Goal: Transaction & Acquisition: Purchase product/service

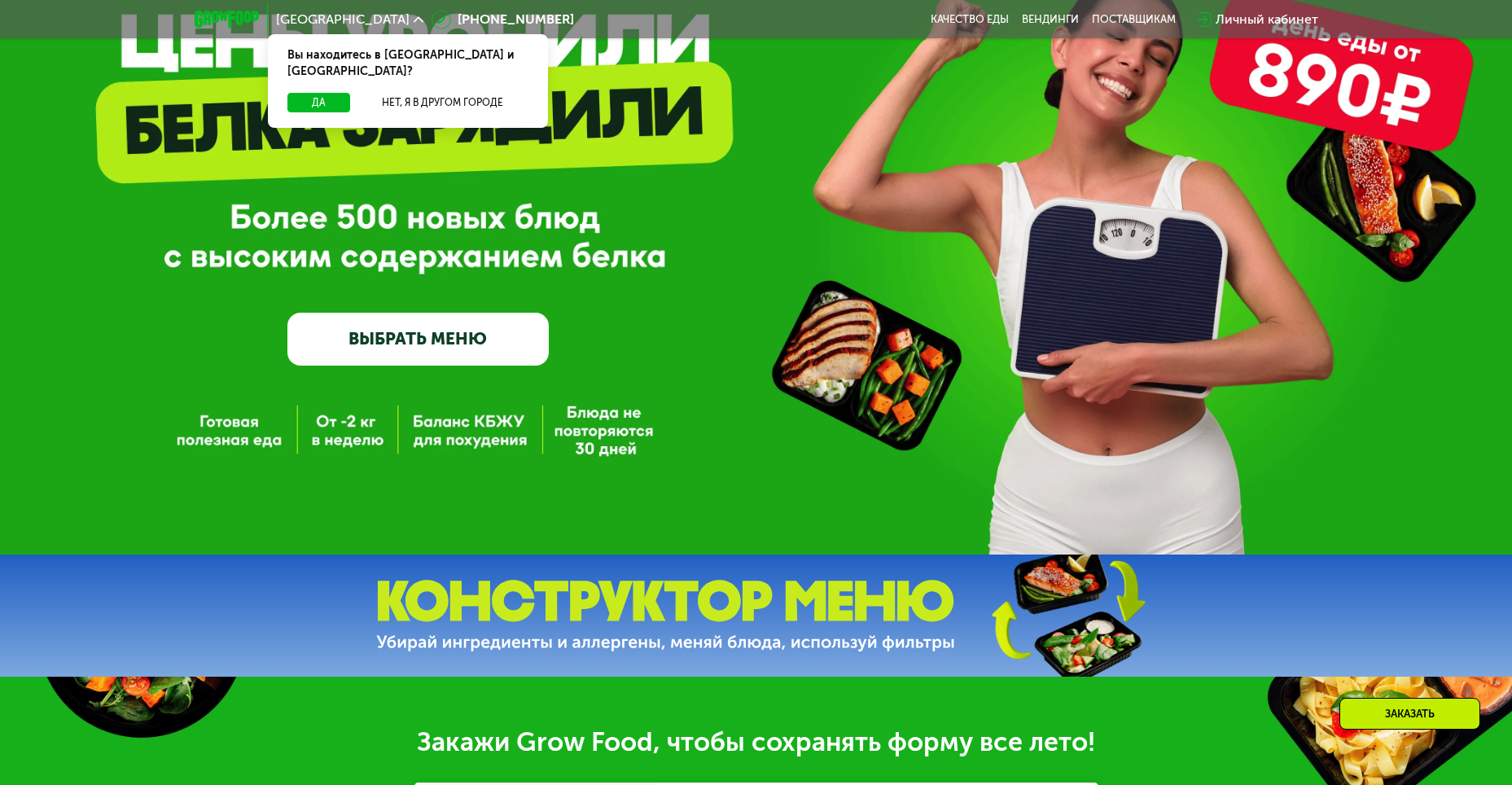
scroll to position [163, 0]
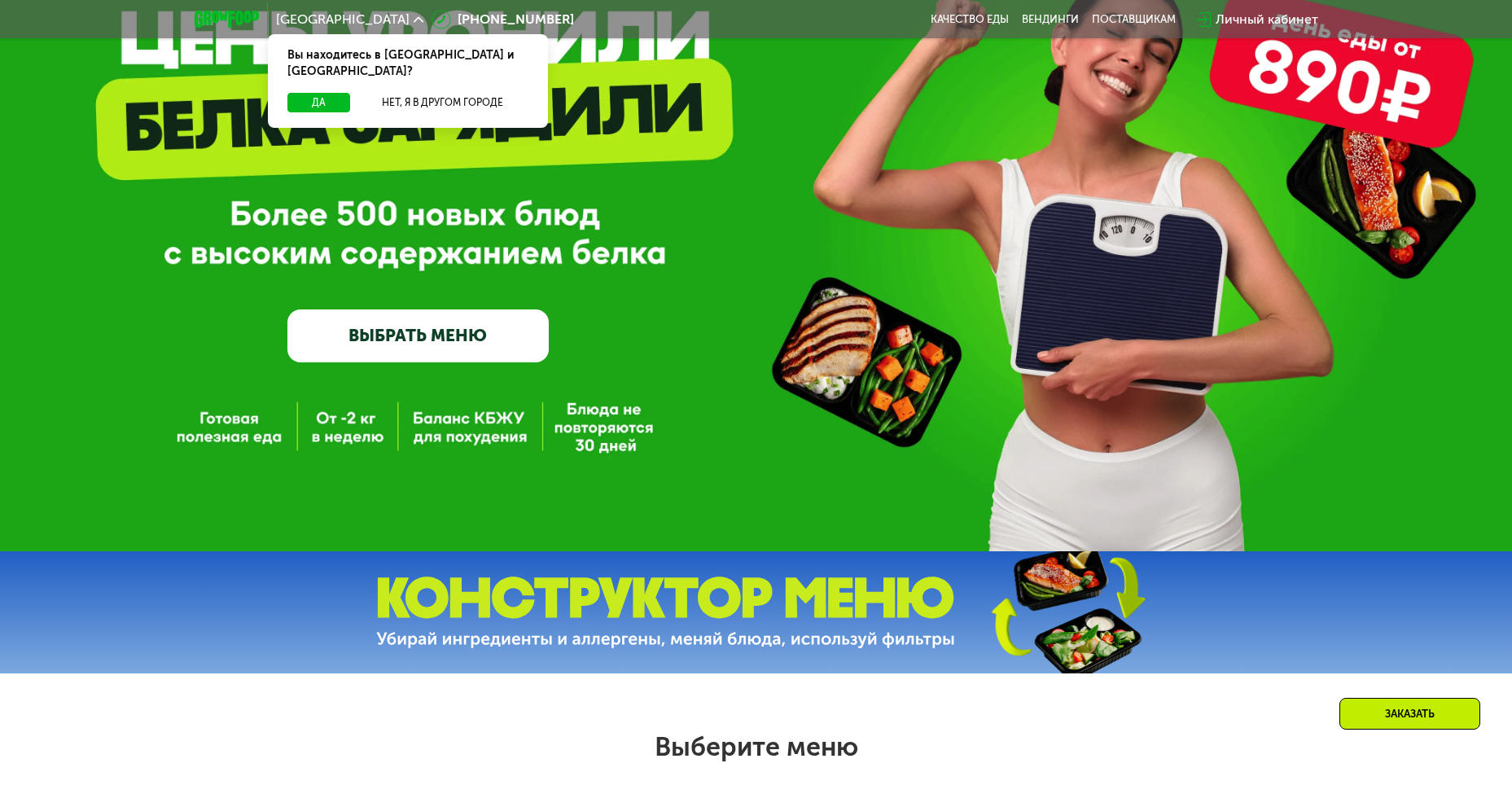
click at [583, 419] on div "GrowFood — доставка правильного питания ВЫБРАТЬ МЕНЮ" at bounding box center [756, 193] width 1512 height 714
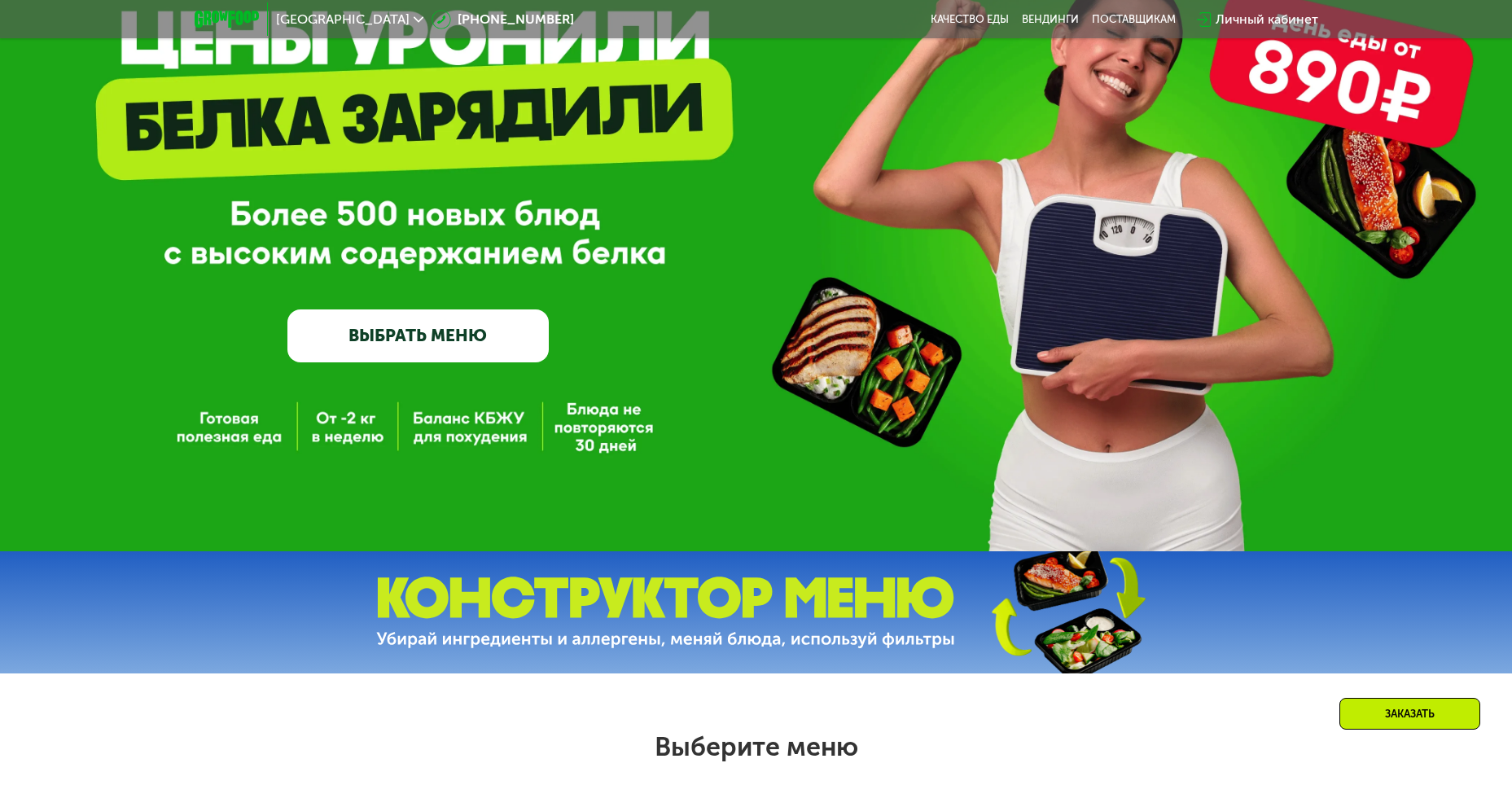
click at [409, 329] on link "ВЫБРАТЬ МЕНЮ" at bounding box center [417, 336] width 261 height 52
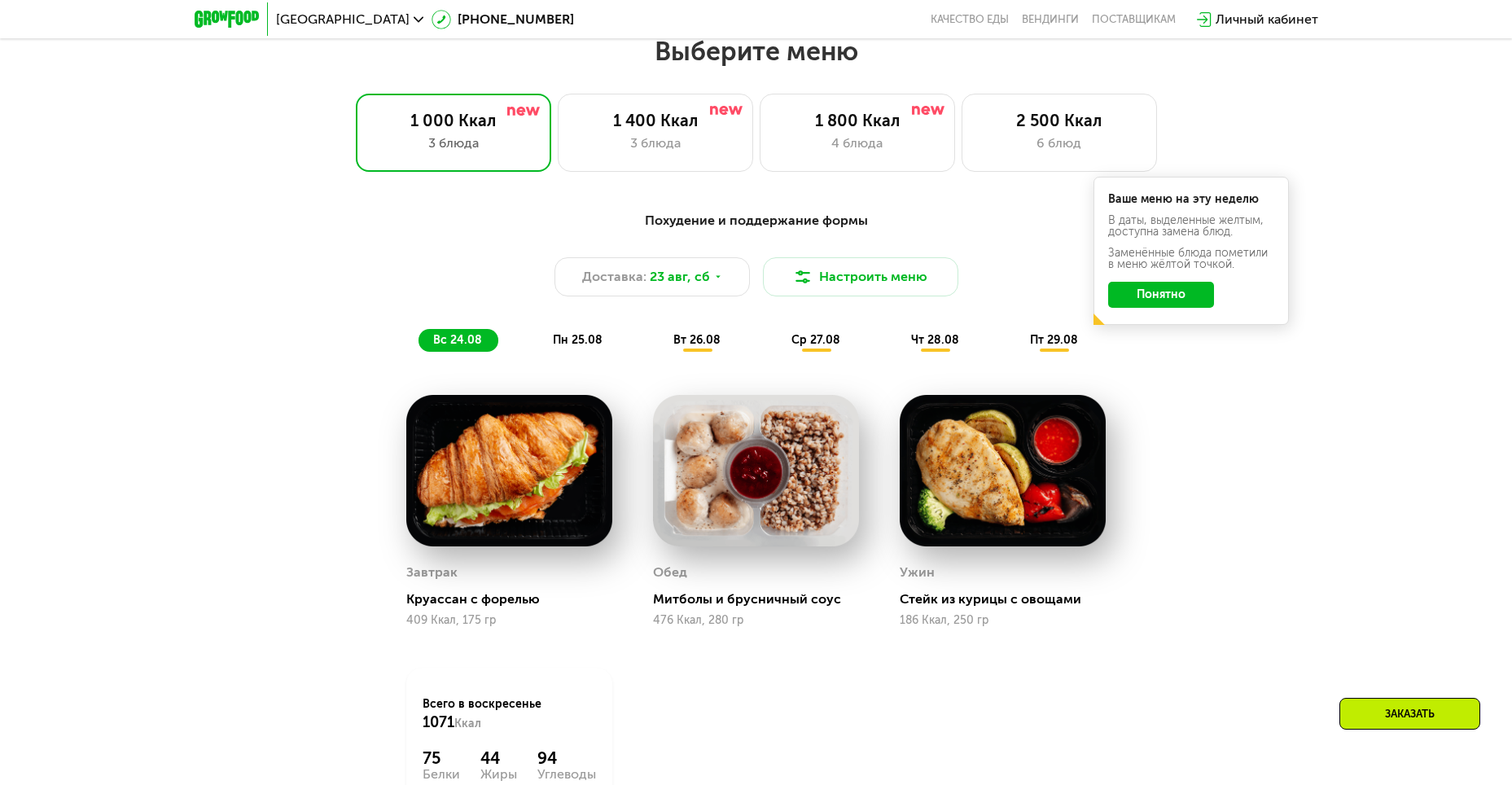
scroll to position [860, 0]
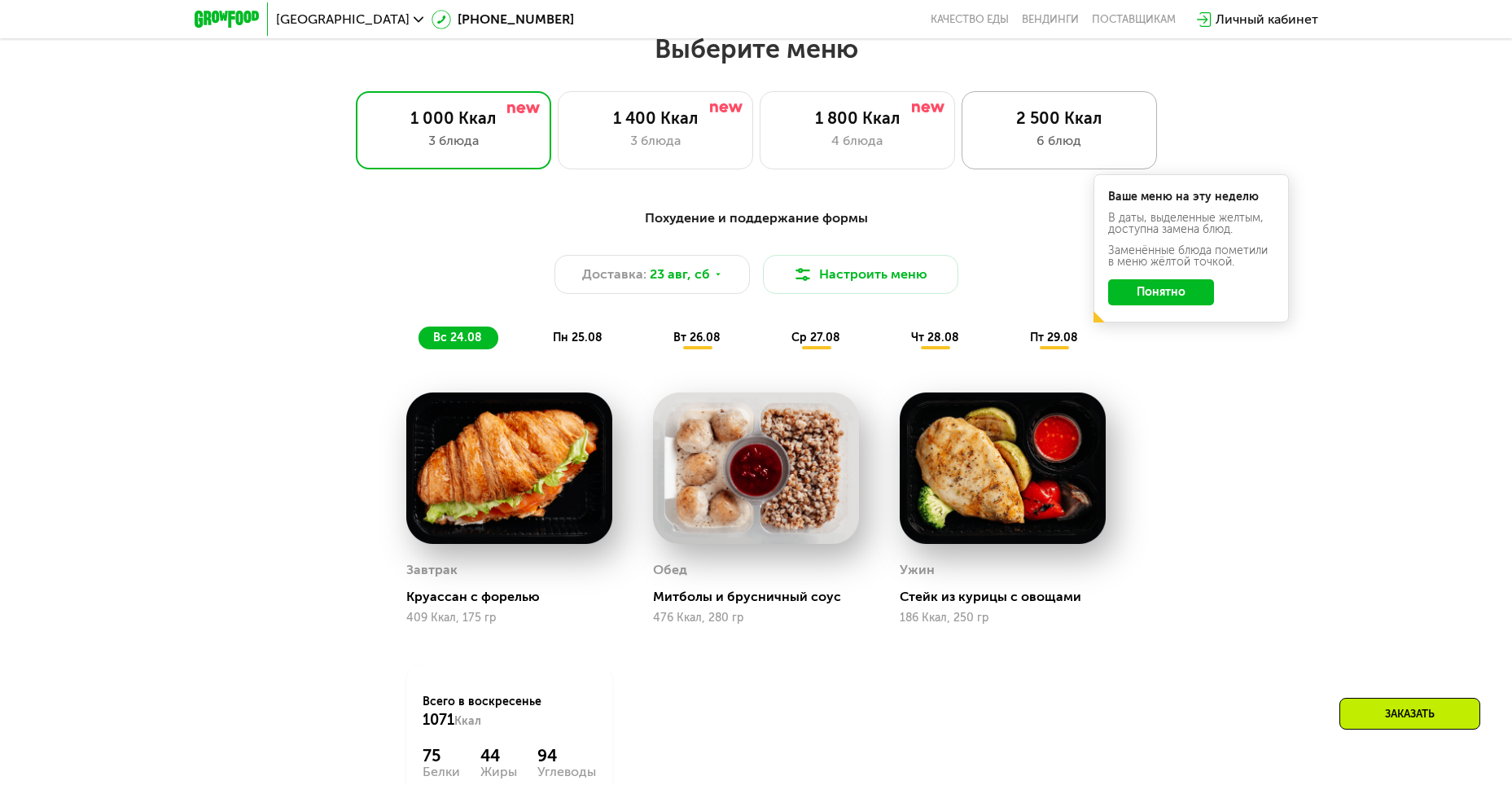
click at [1060, 134] on div "2 500 Ккал 6 блюд" at bounding box center [1059, 130] width 195 height 78
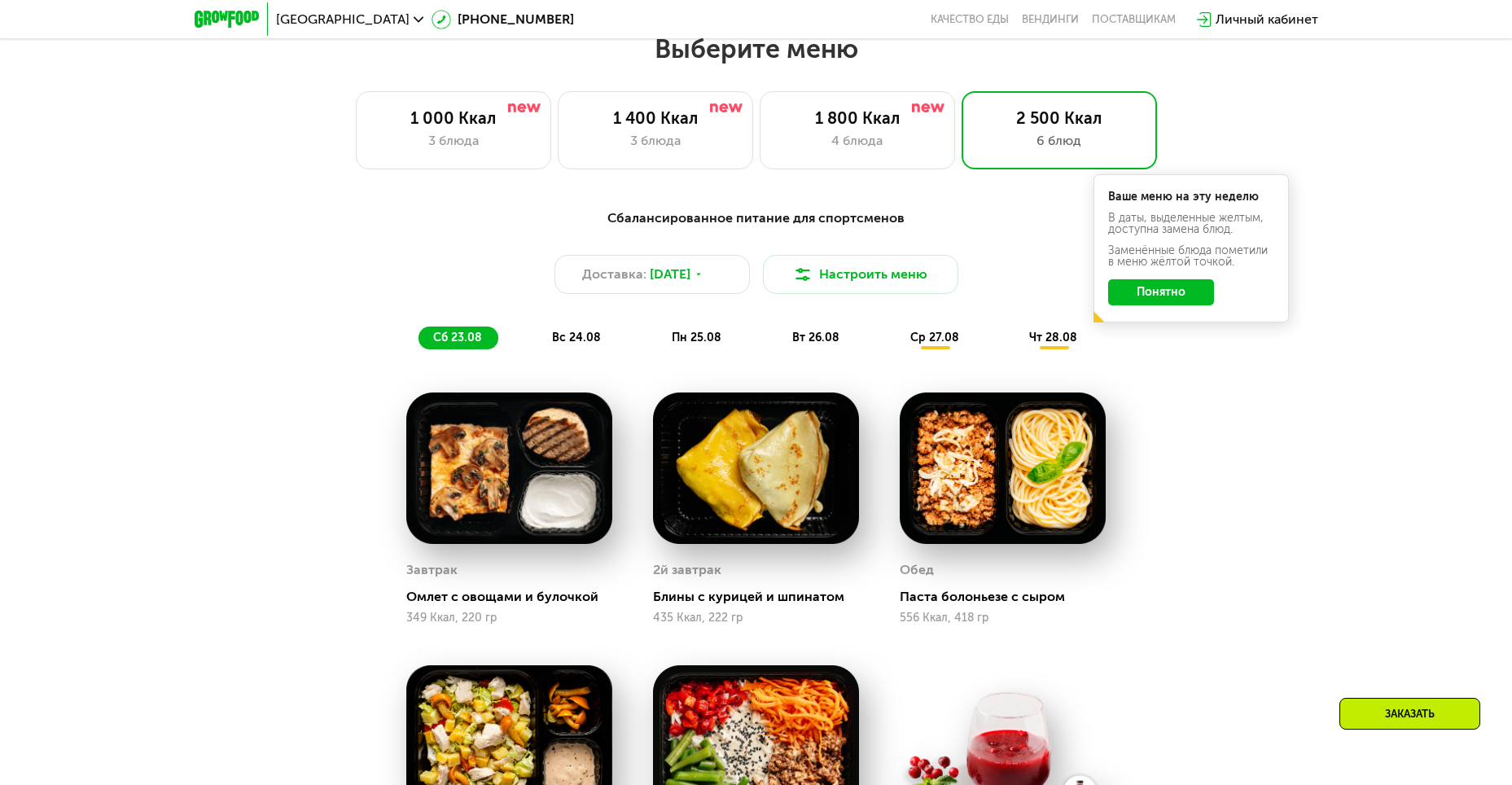
click at [1160, 302] on button "Понятно" at bounding box center [1162, 292] width 106 height 26
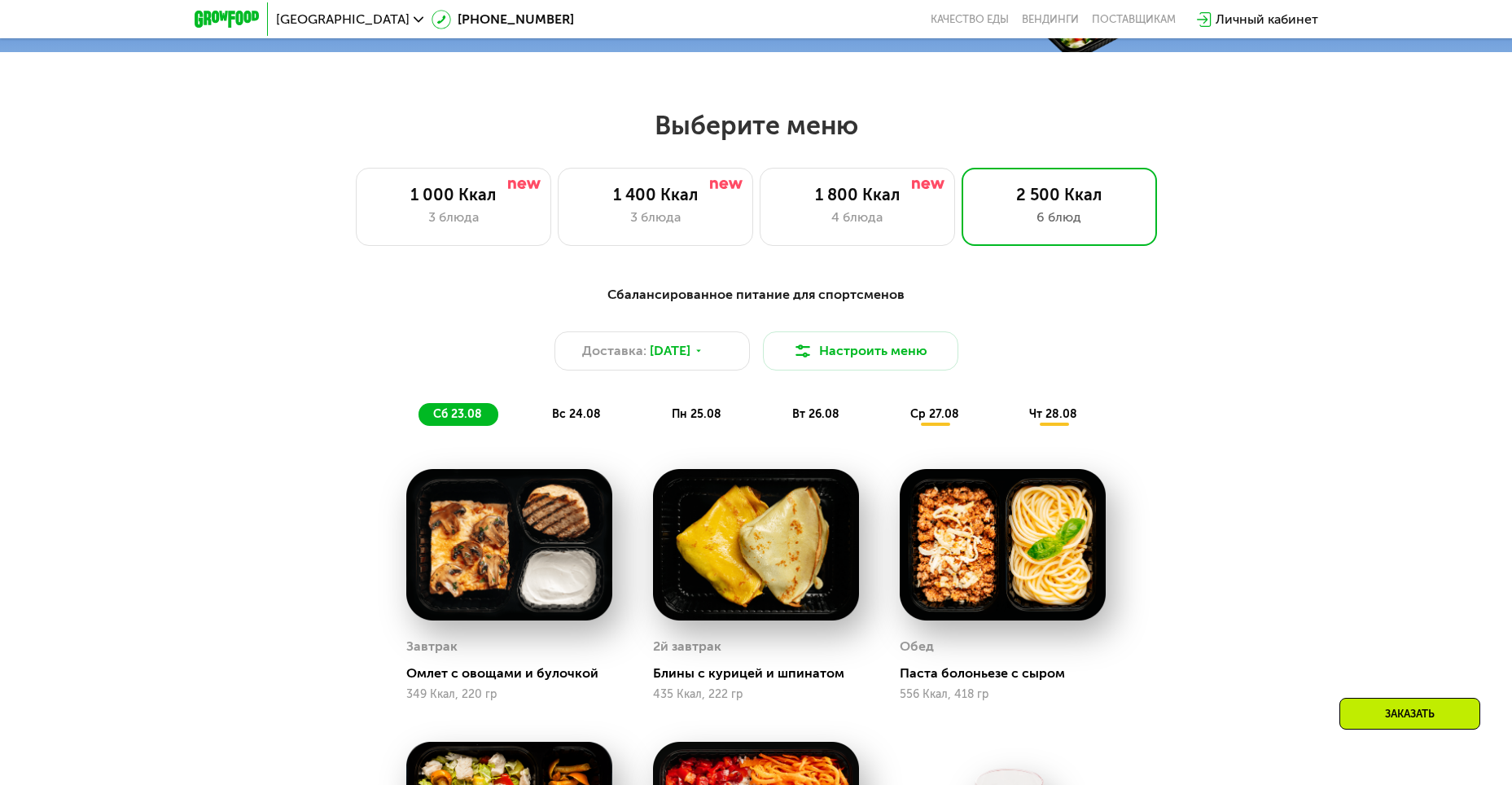
scroll to position [779, 0]
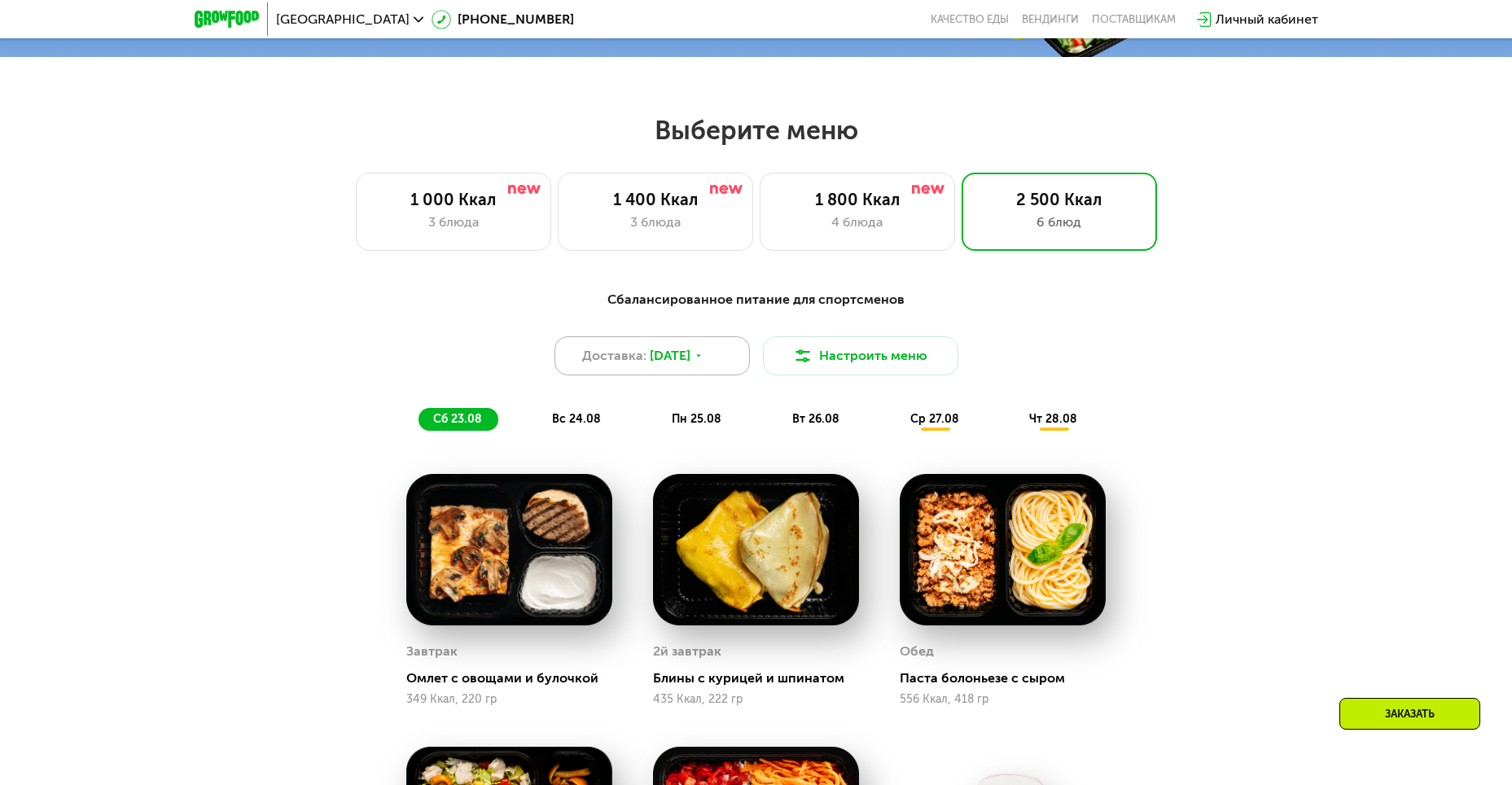
click at [663, 360] on span "22 авг, пт" at bounding box center [670, 356] width 41 height 20
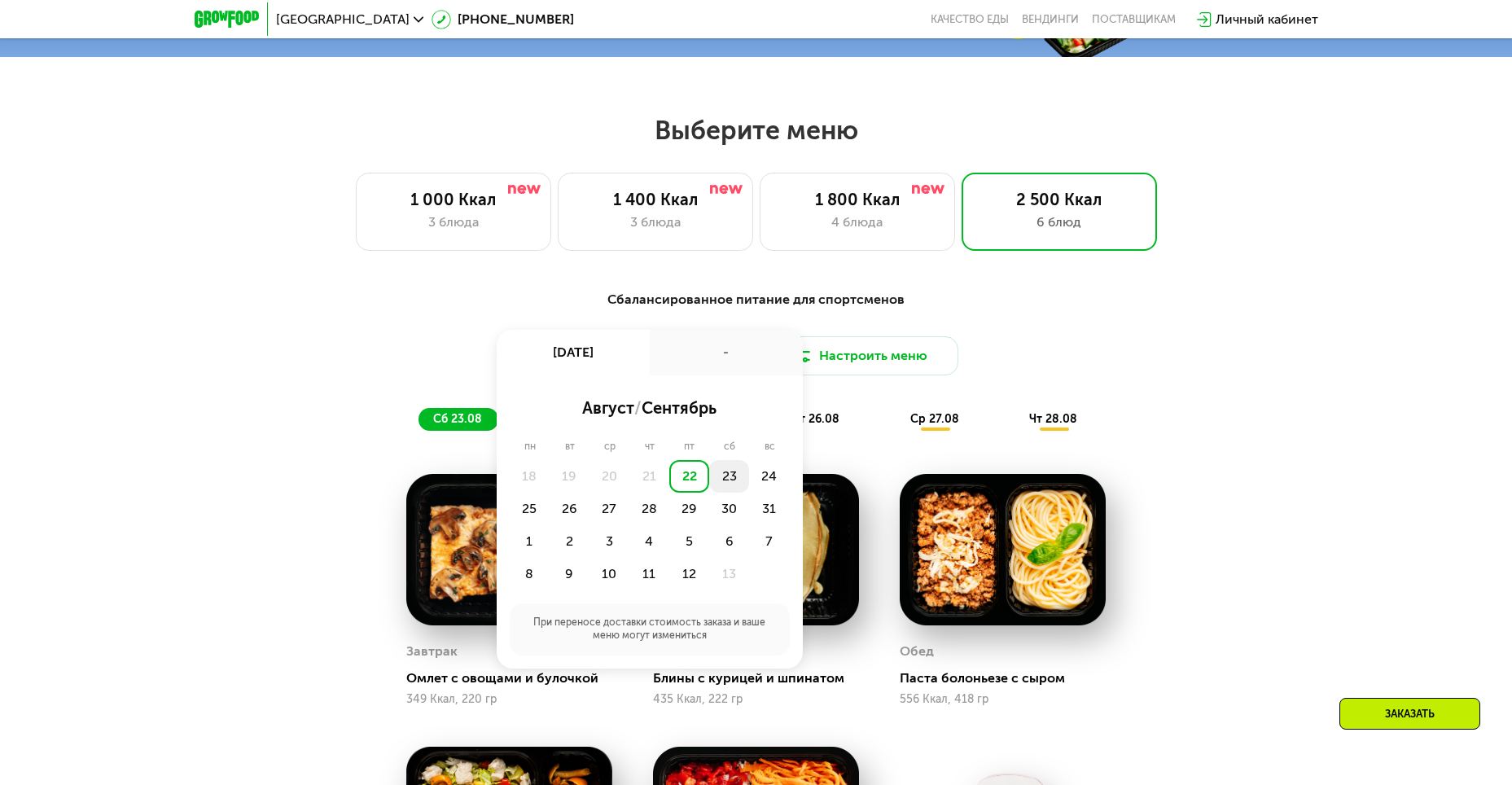
click at [749, 481] on div "23" at bounding box center [769, 476] width 40 height 33
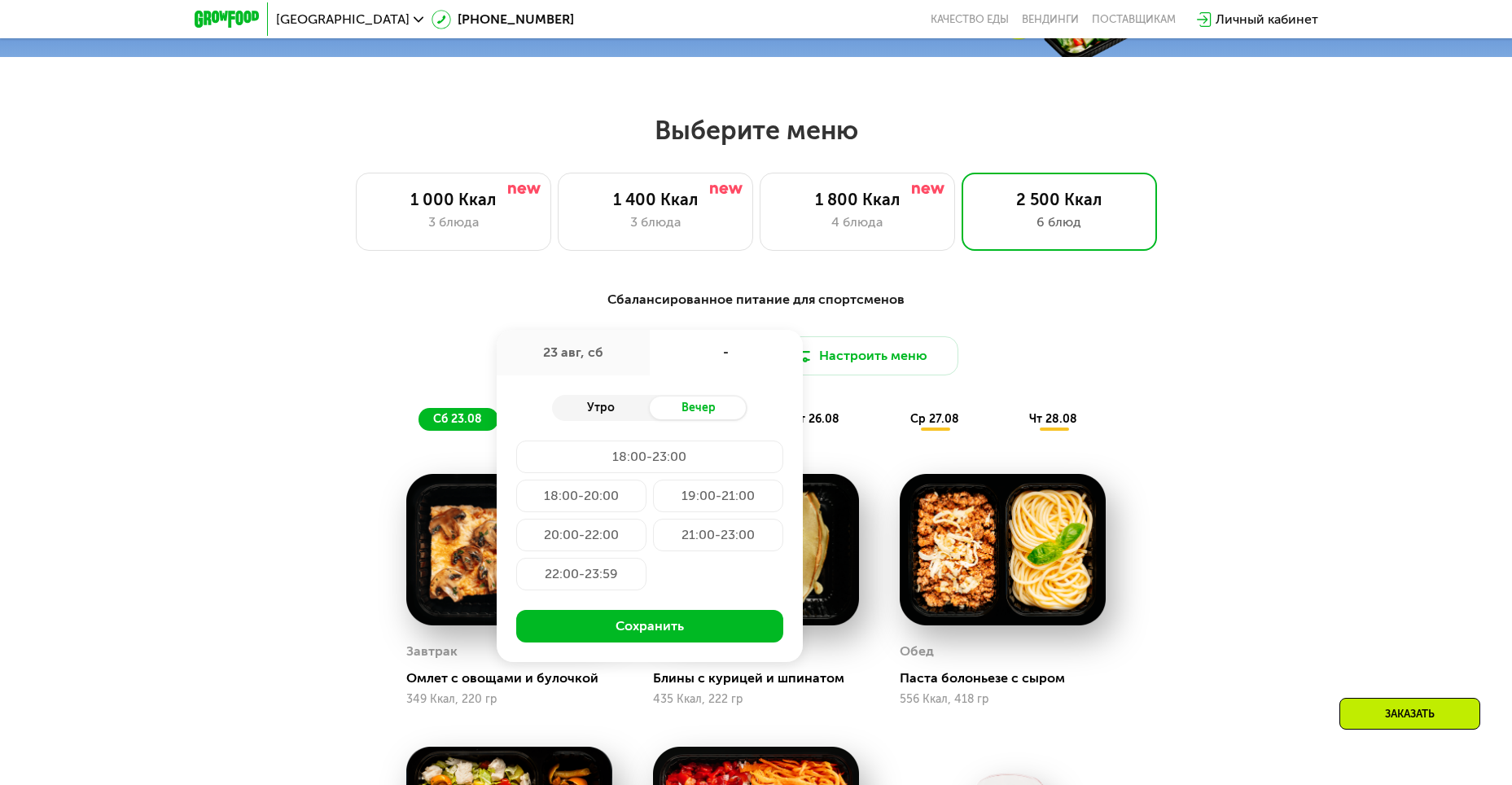
click at [604, 410] on div "Утро" at bounding box center [600, 408] width 98 height 23
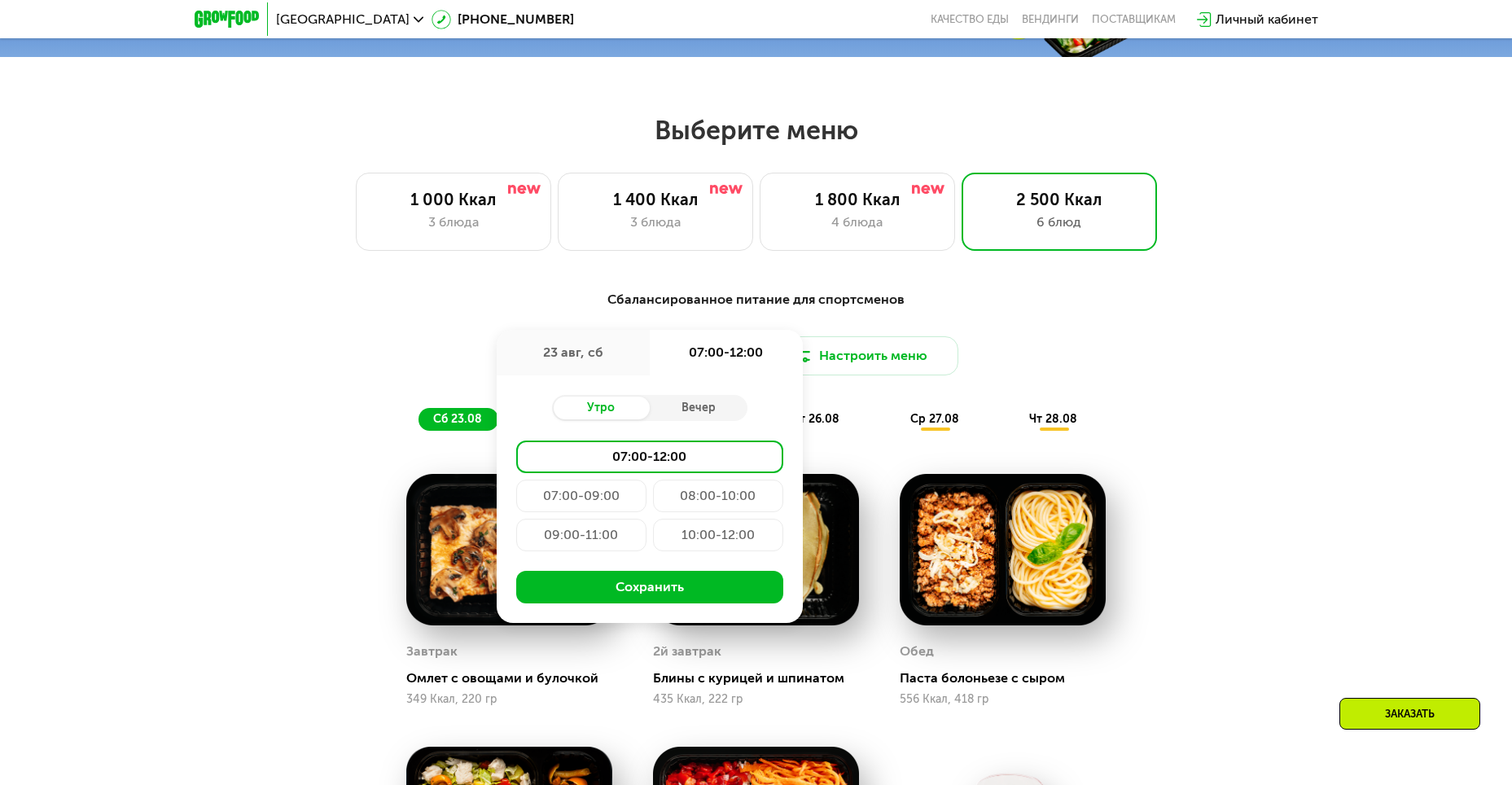
click at [653, 546] on div "09:00-11:00" at bounding box center [718, 535] width 130 height 33
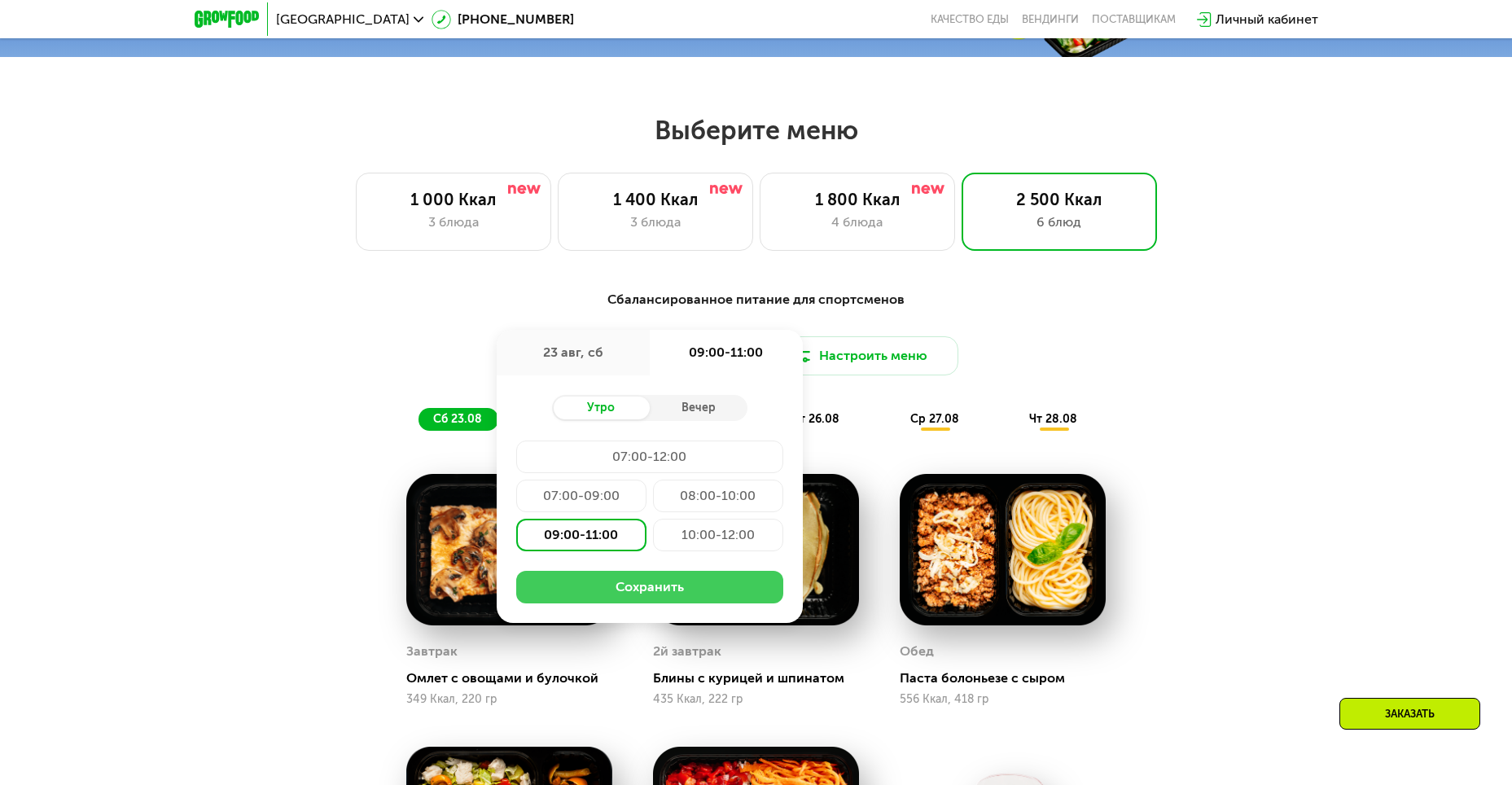
click at [638, 588] on button "Сохранить" at bounding box center [650, 587] width 267 height 33
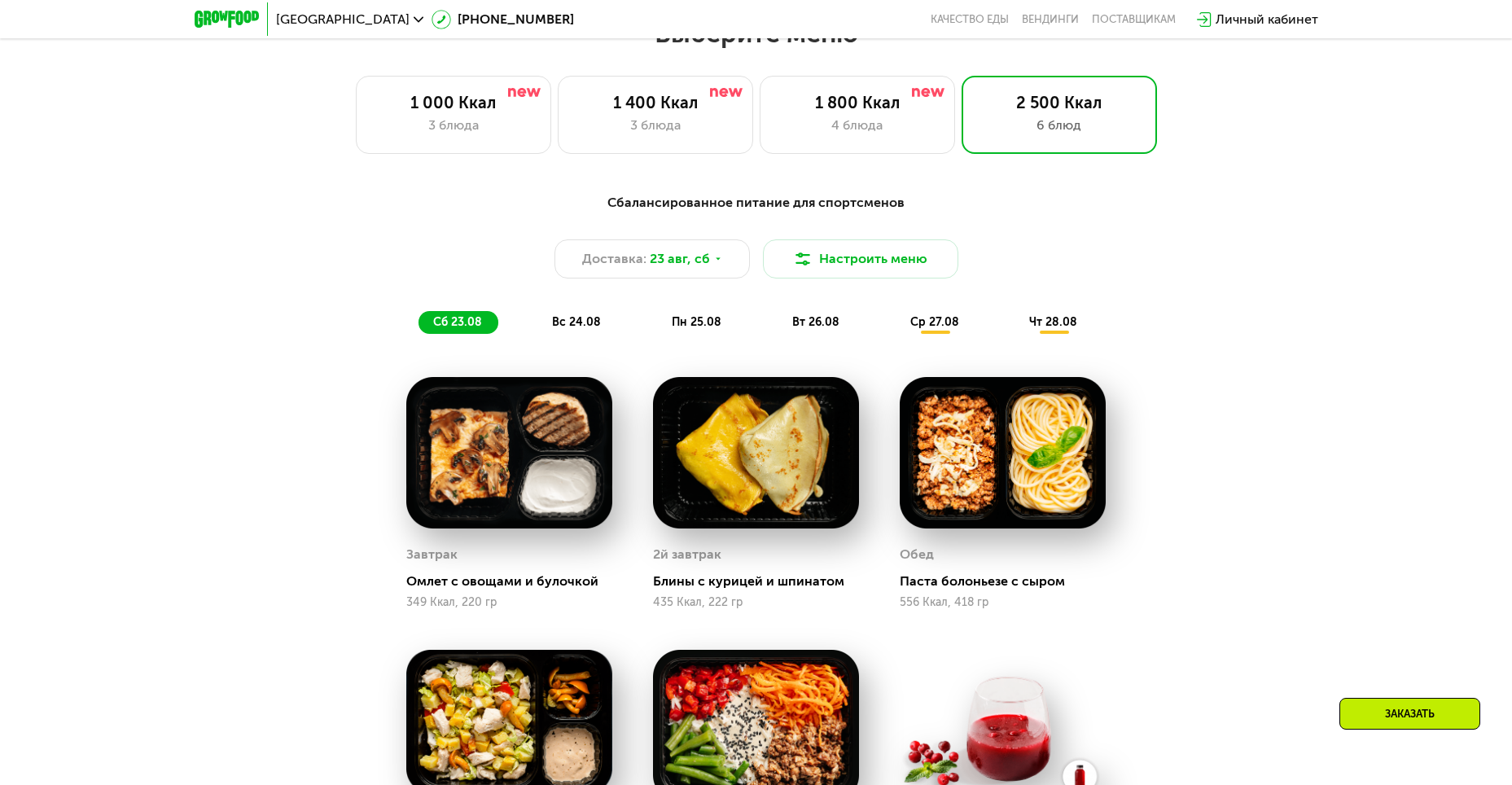
scroll to position [698, 0]
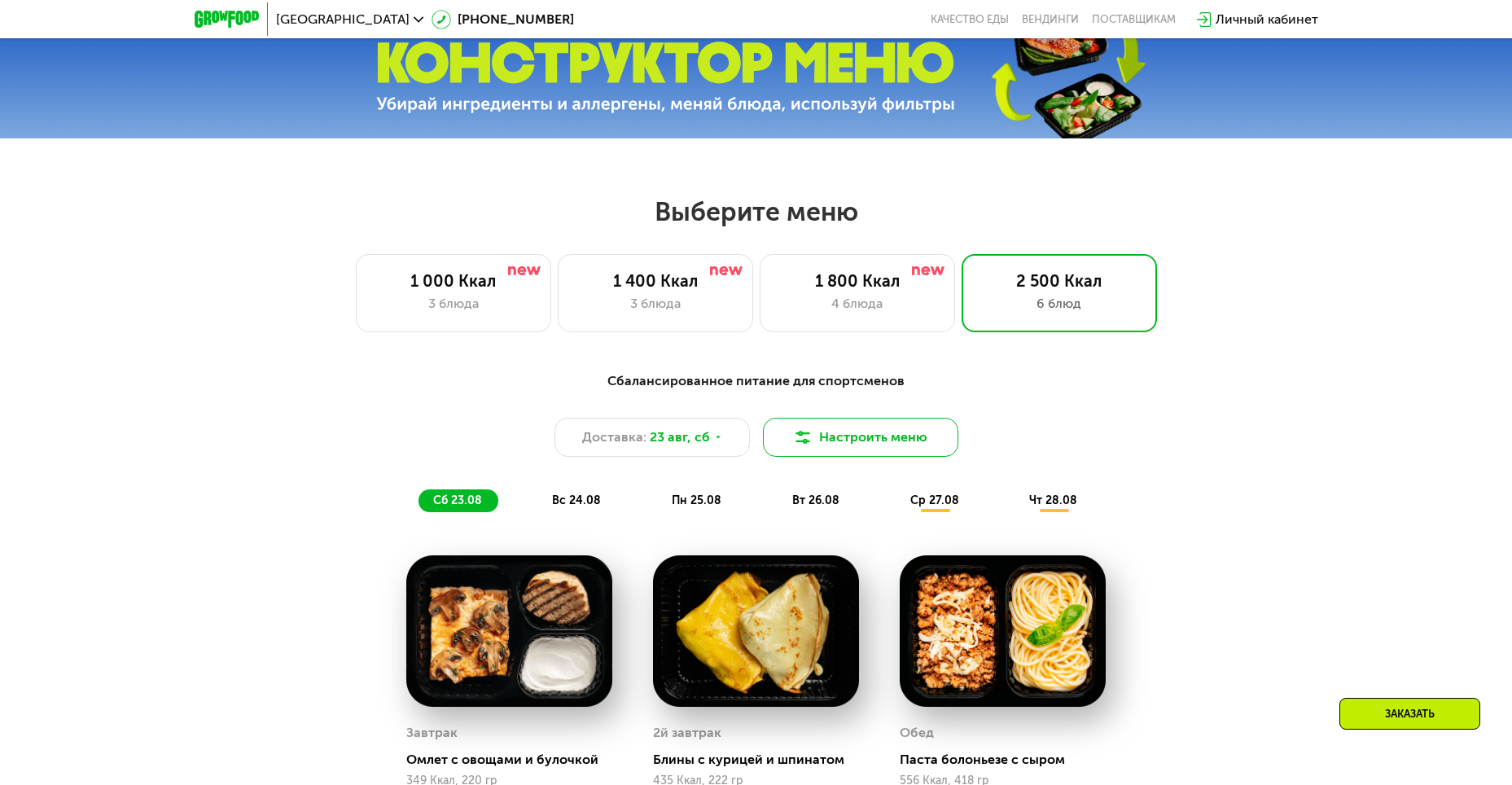
click at [837, 450] on button "Настроить меню" at bounding box center [861, 437] width 195 height 39
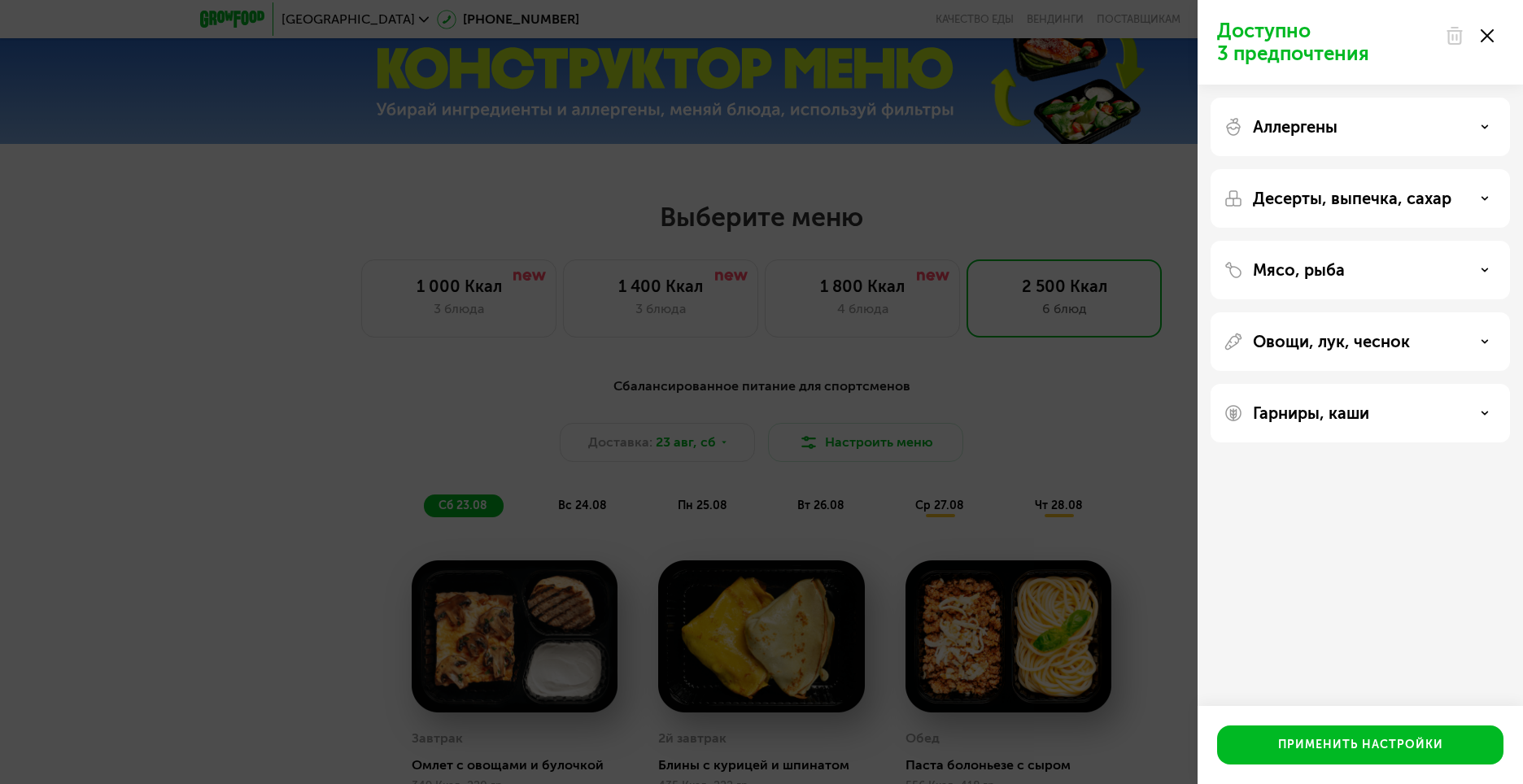
click at [1100, 478] on div "Доступно 3 предпочтения Аллергены Десерты, выпечка, сахар Мясо, рыба Овощи, лук…" at bounding box center [761, 392] width 1523 height 784
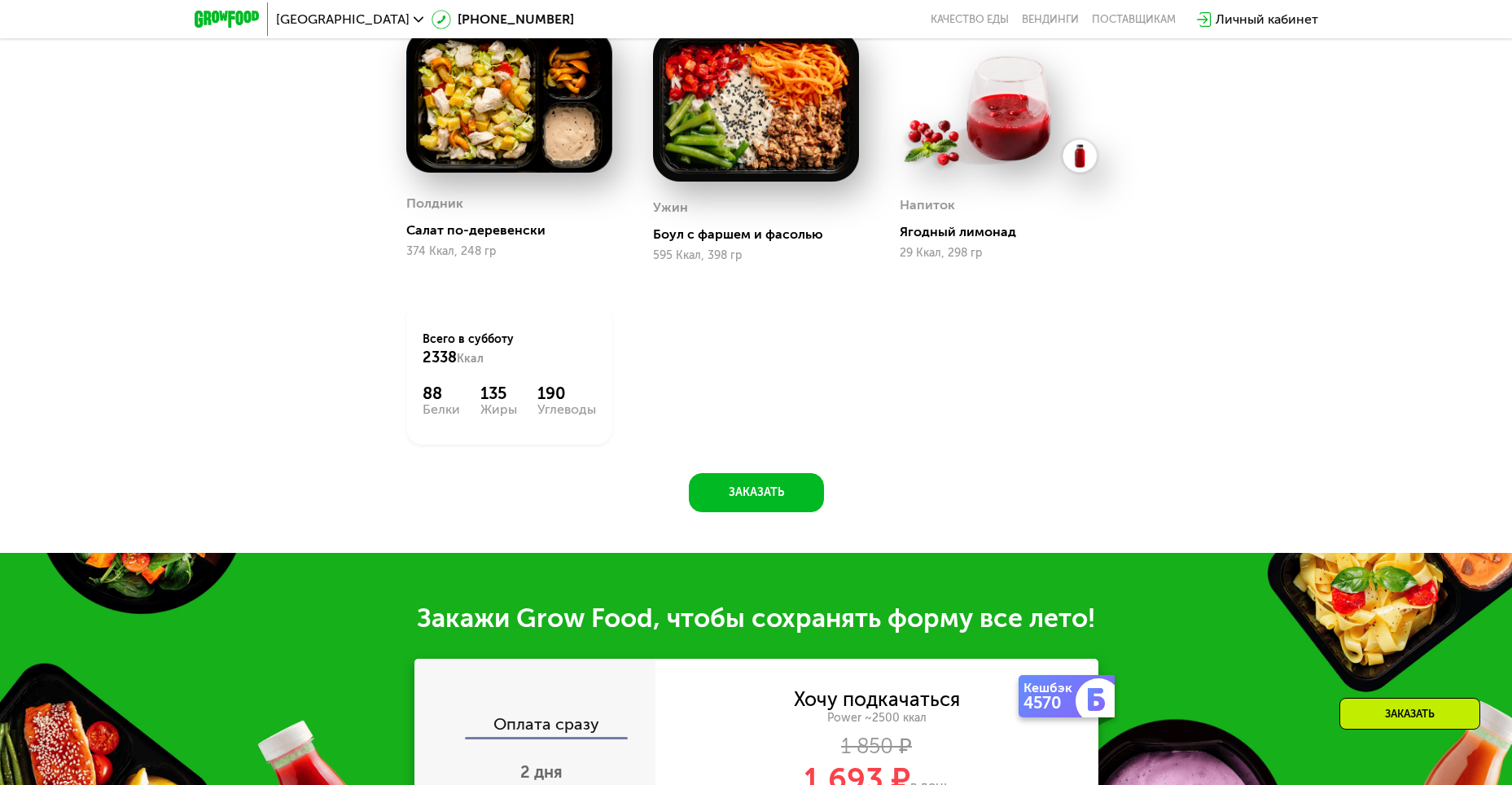
scroll to position [1512, 0]
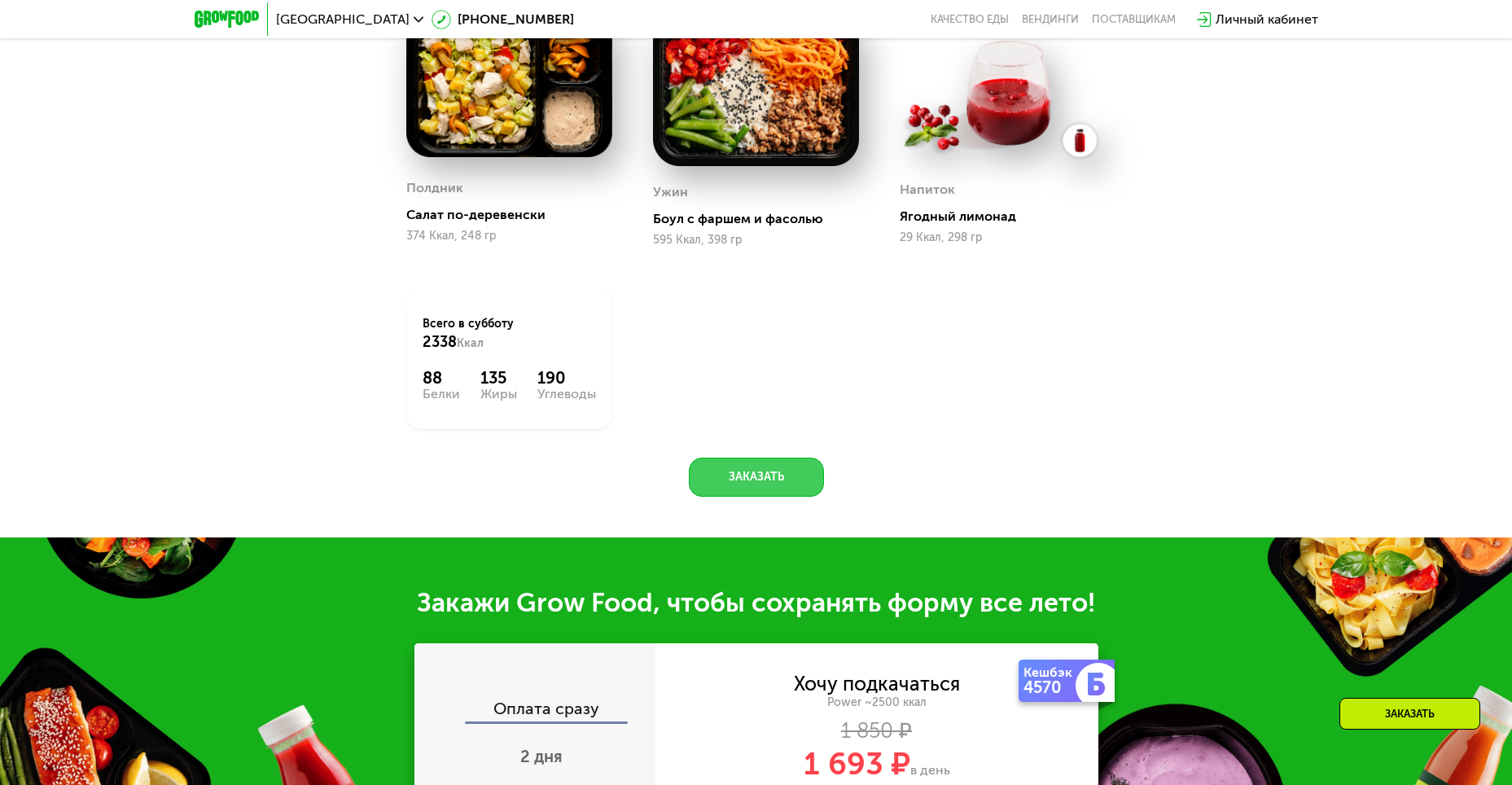
click at [763, 490] on button "Заказать" at bounding box center [756, 477] width 135 height 39
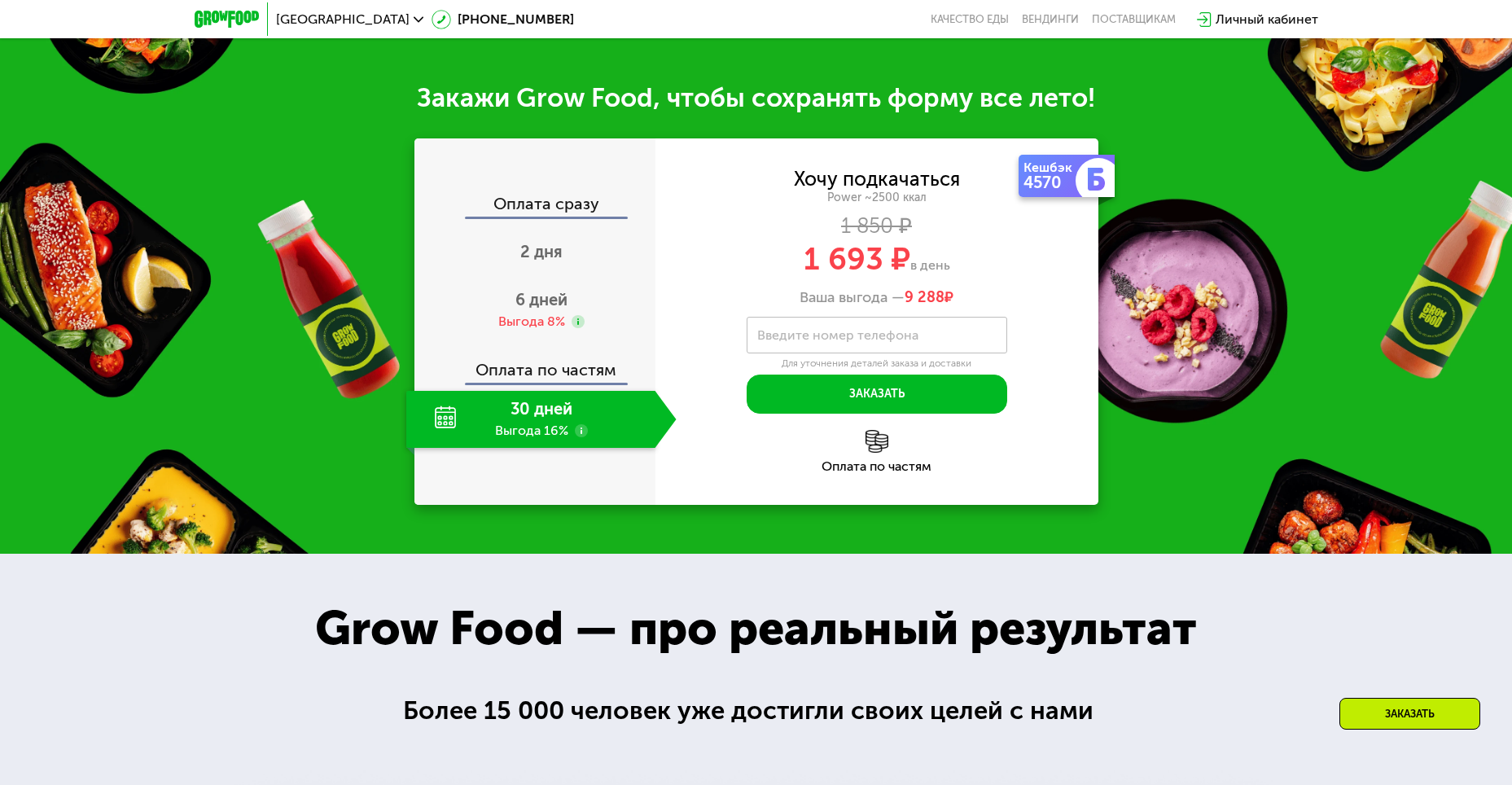
scroll to position [2055, 0]
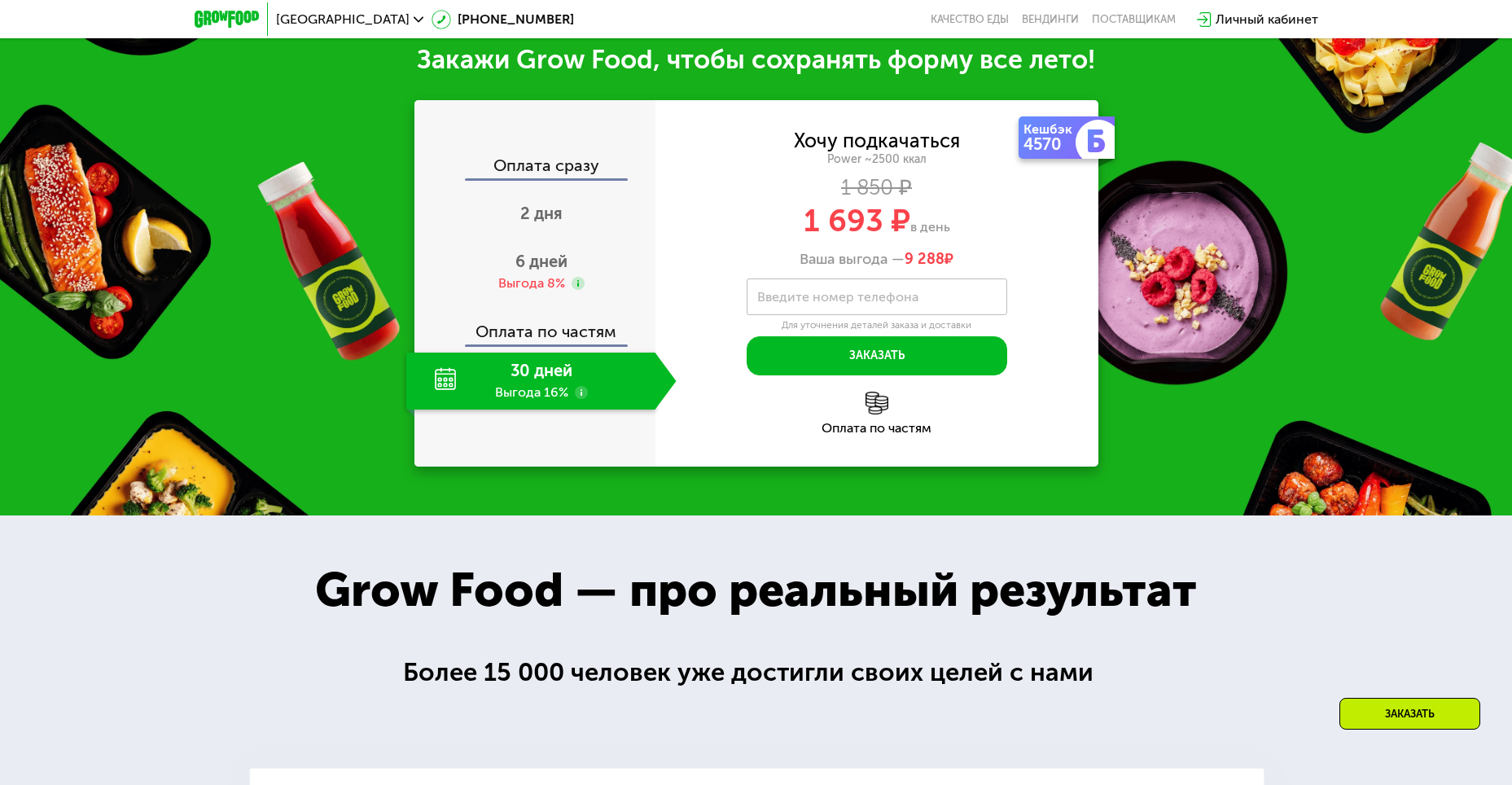
click at [604, 378] on div "30 дней Выгода 16%" at bounding box center [530, 381] width 249 height 57
click at [530, 266] on span "6 дней" at bounding box center [541, 261] width 52 height 20
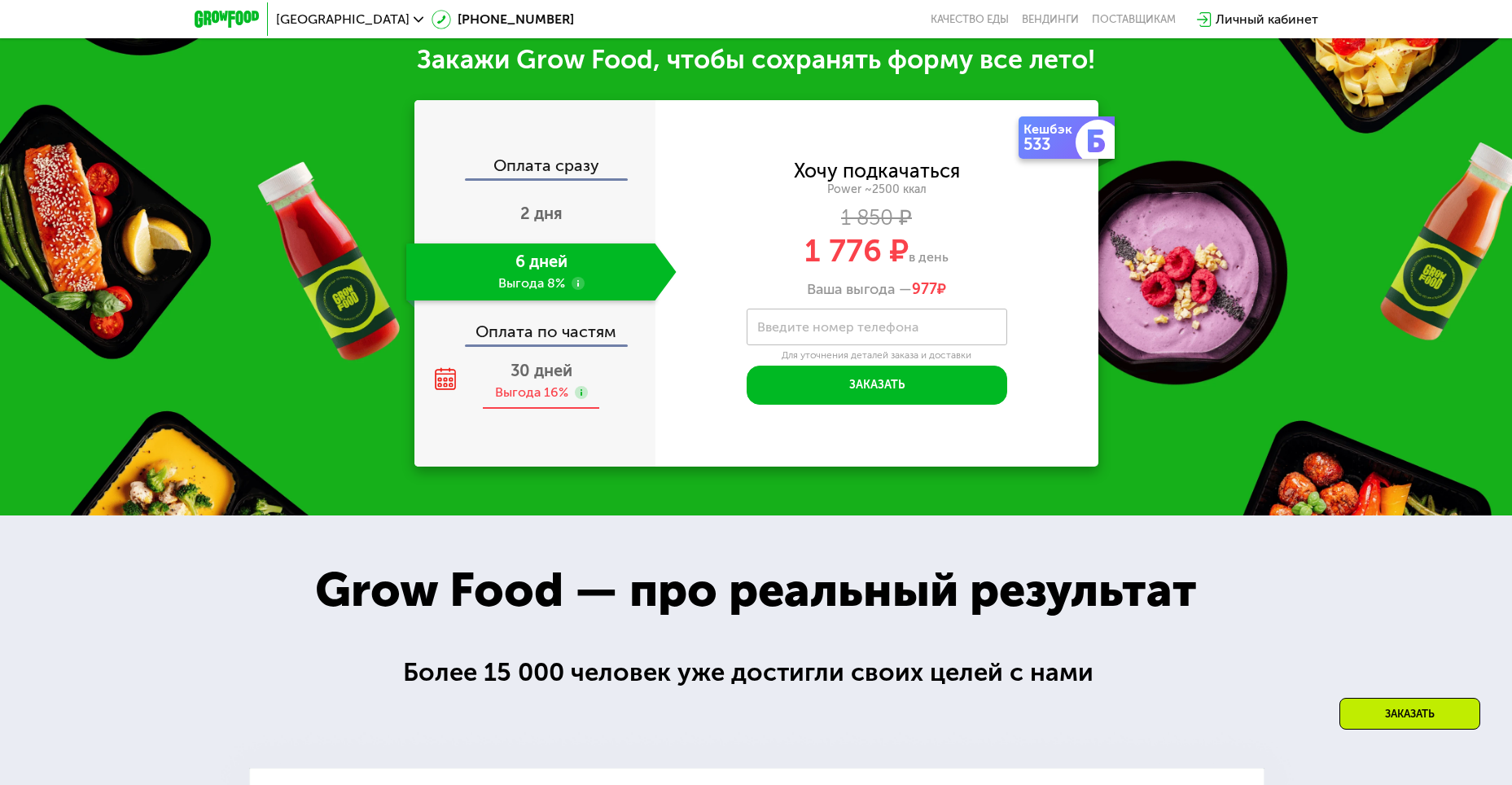
click at [548, 375] on span "30 дней" at bounding box center [541, 370] width 62 height 20
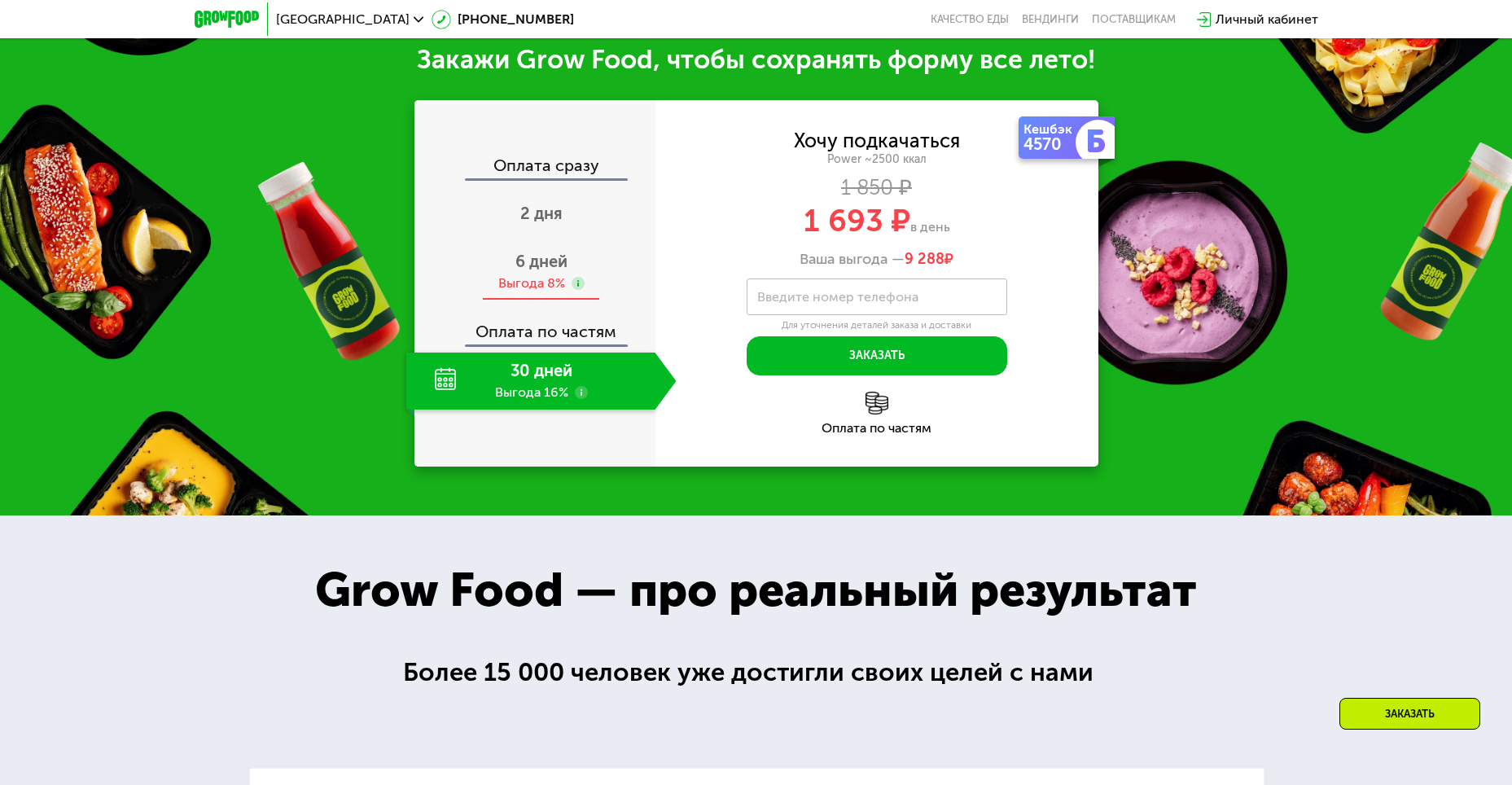
click at [539, 268] on span "6 дней" at bounding box center [541, 261] width 52 height 20
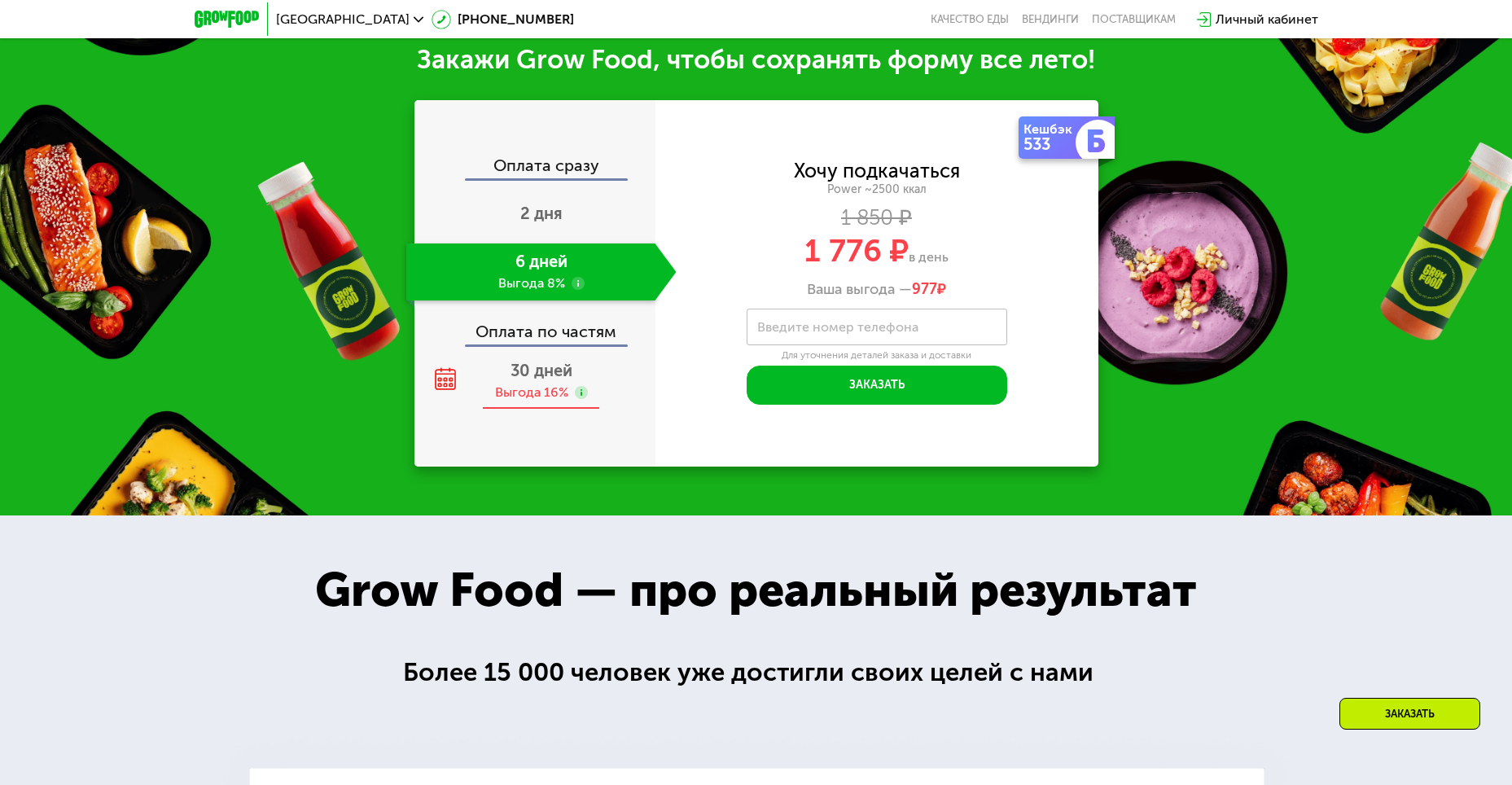
click at [540, 380] on span "30 дней" at bounding box center [541, 370] width 62 height 20
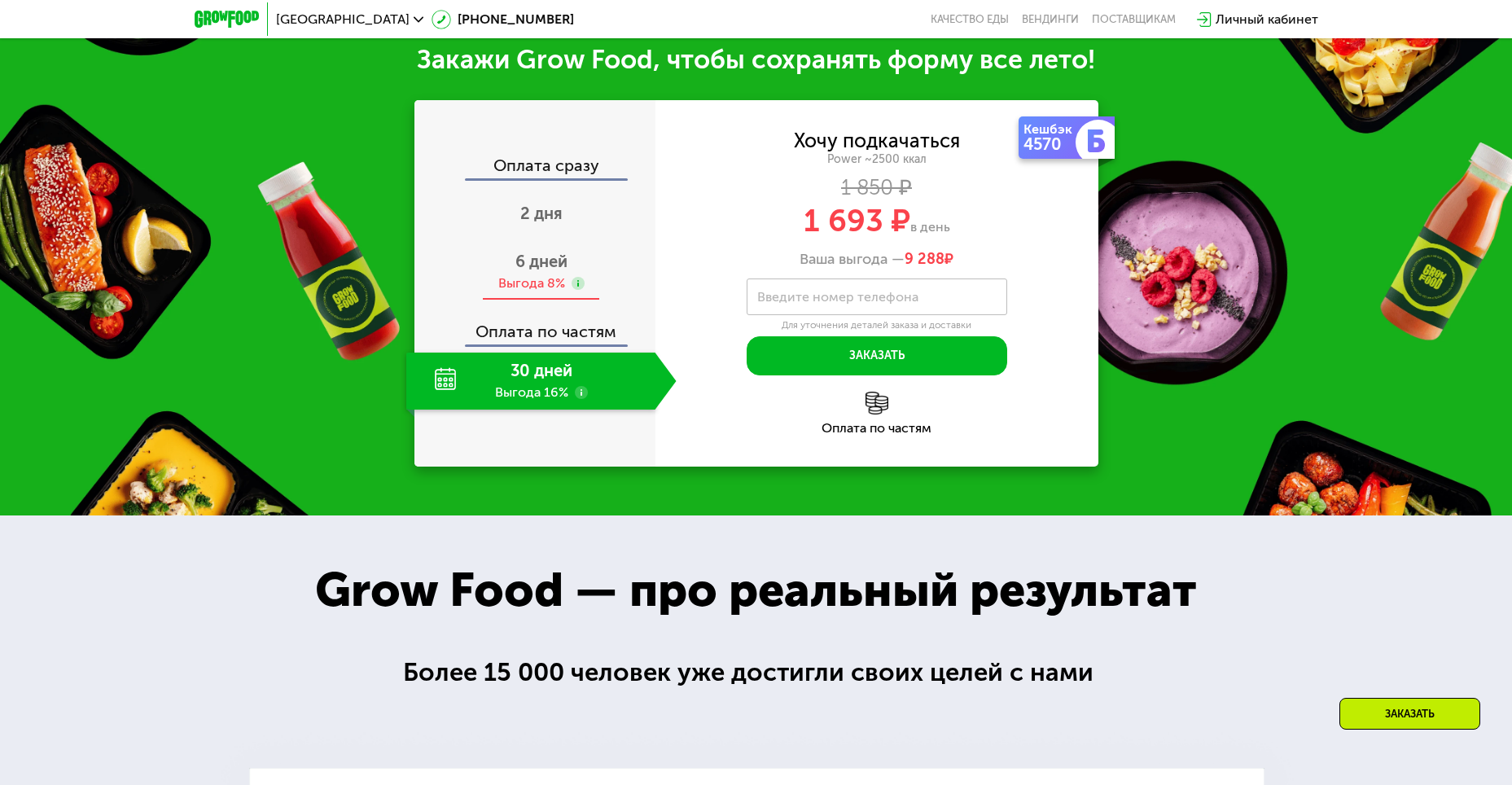
click at [530, 266] on span "6 дней" at bounding box center [541, 261] width 52 height 20
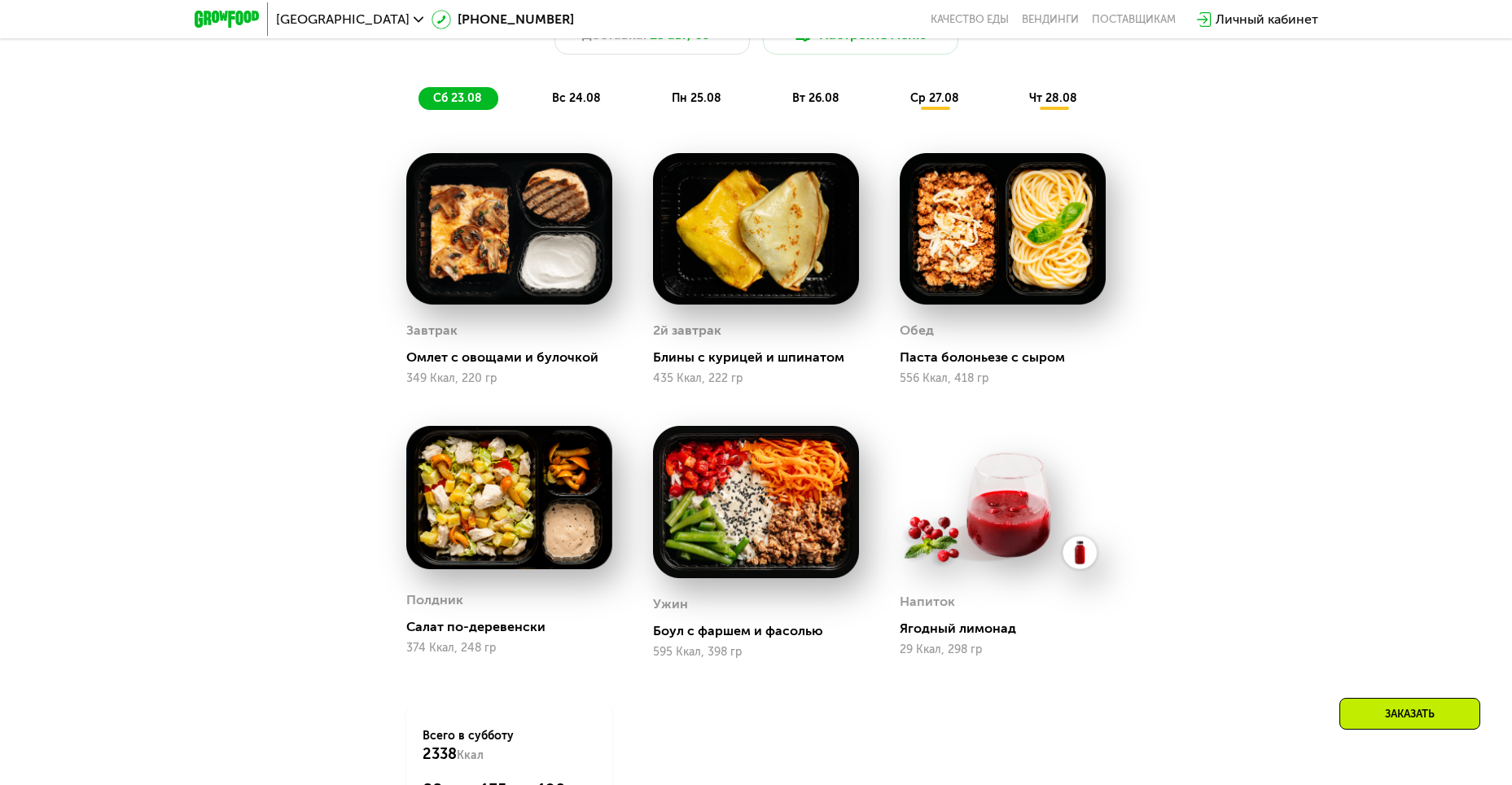
scroll to position [997, 0]
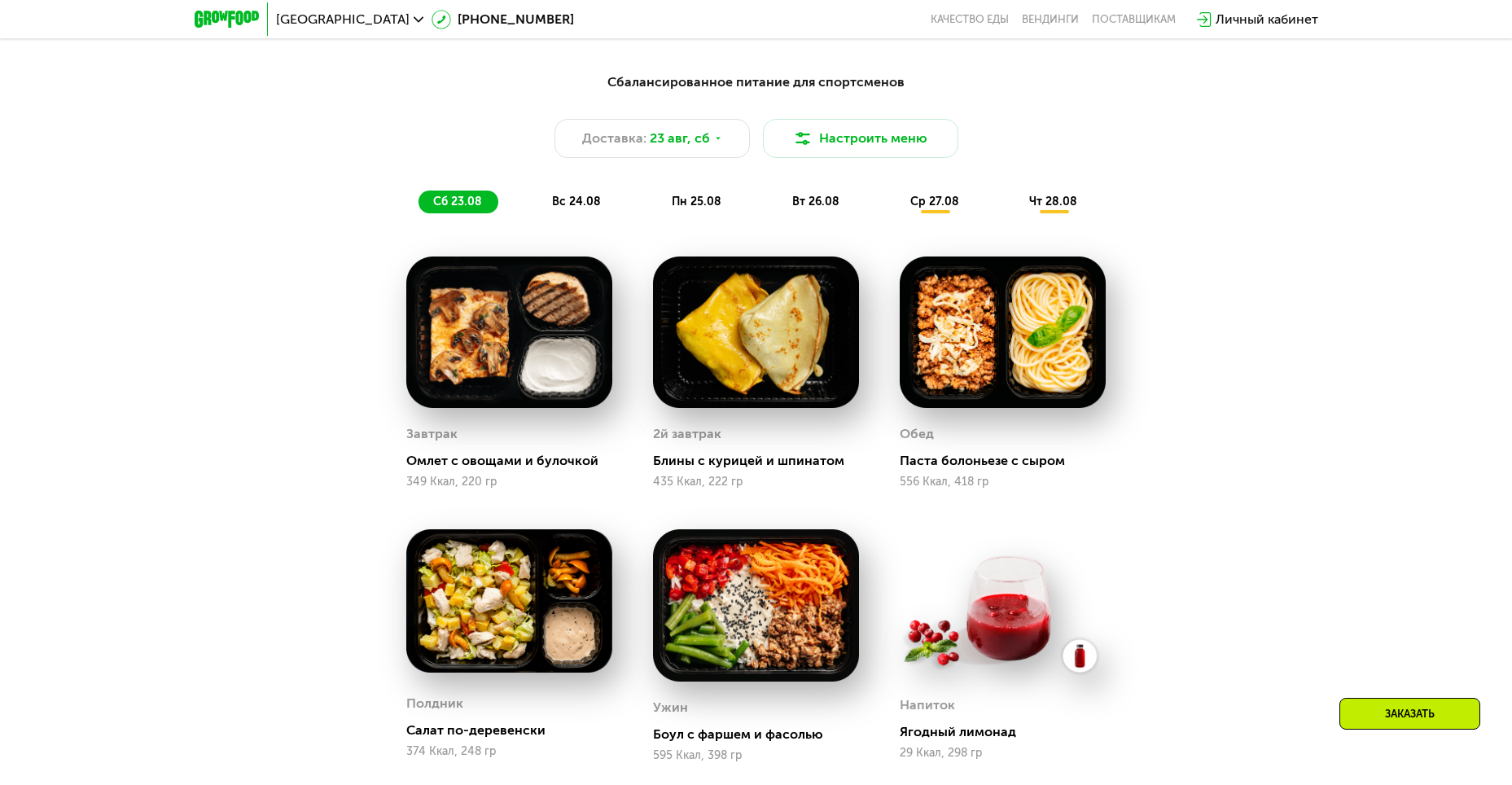
click at [584, 200] on span "вс 24.08" at bounding box center [576, 201] width 49 height 14
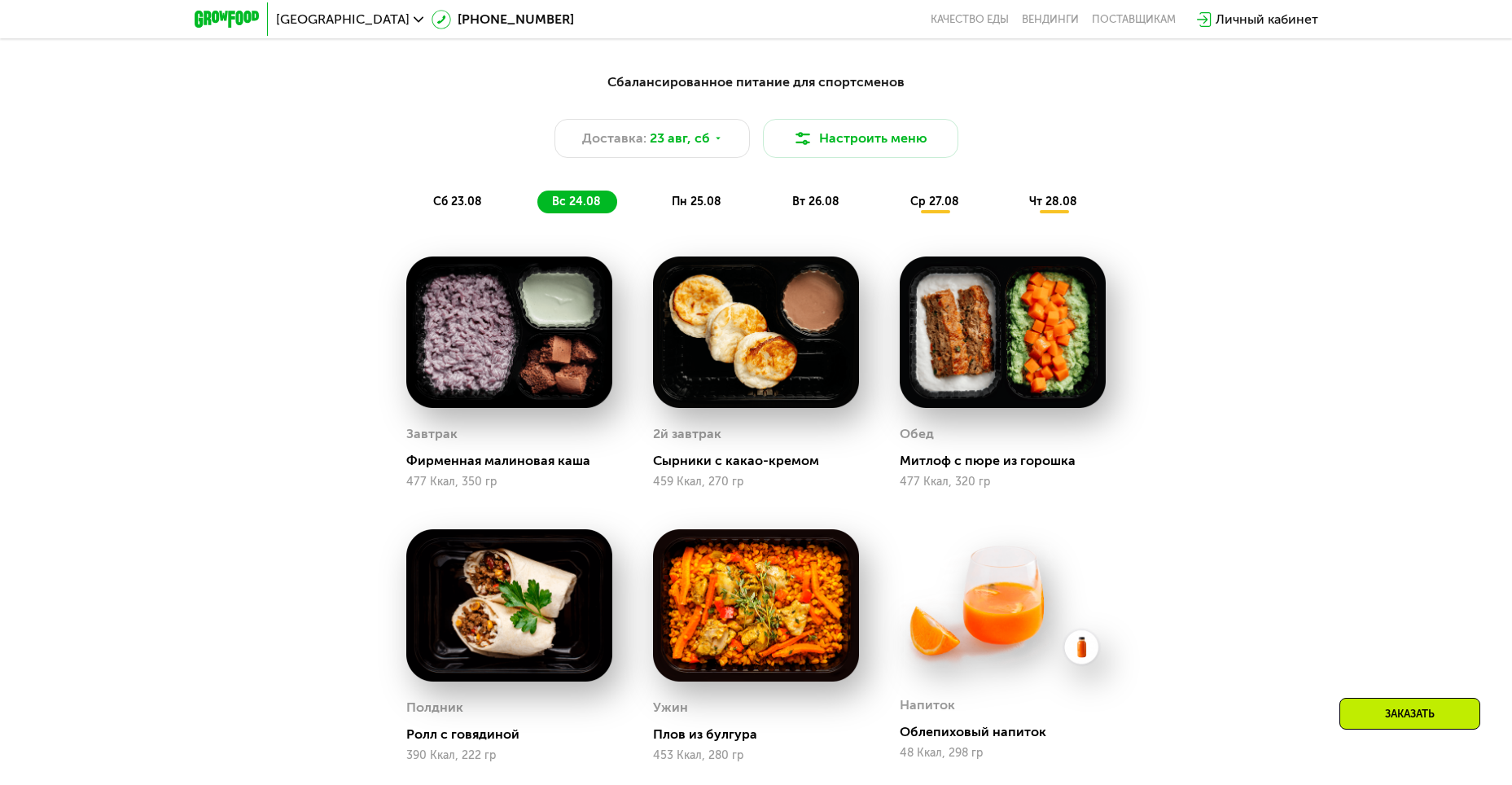
click at [680, 206] on span "пн 25.08" at bounding box center [696, 201] width 49 height 14
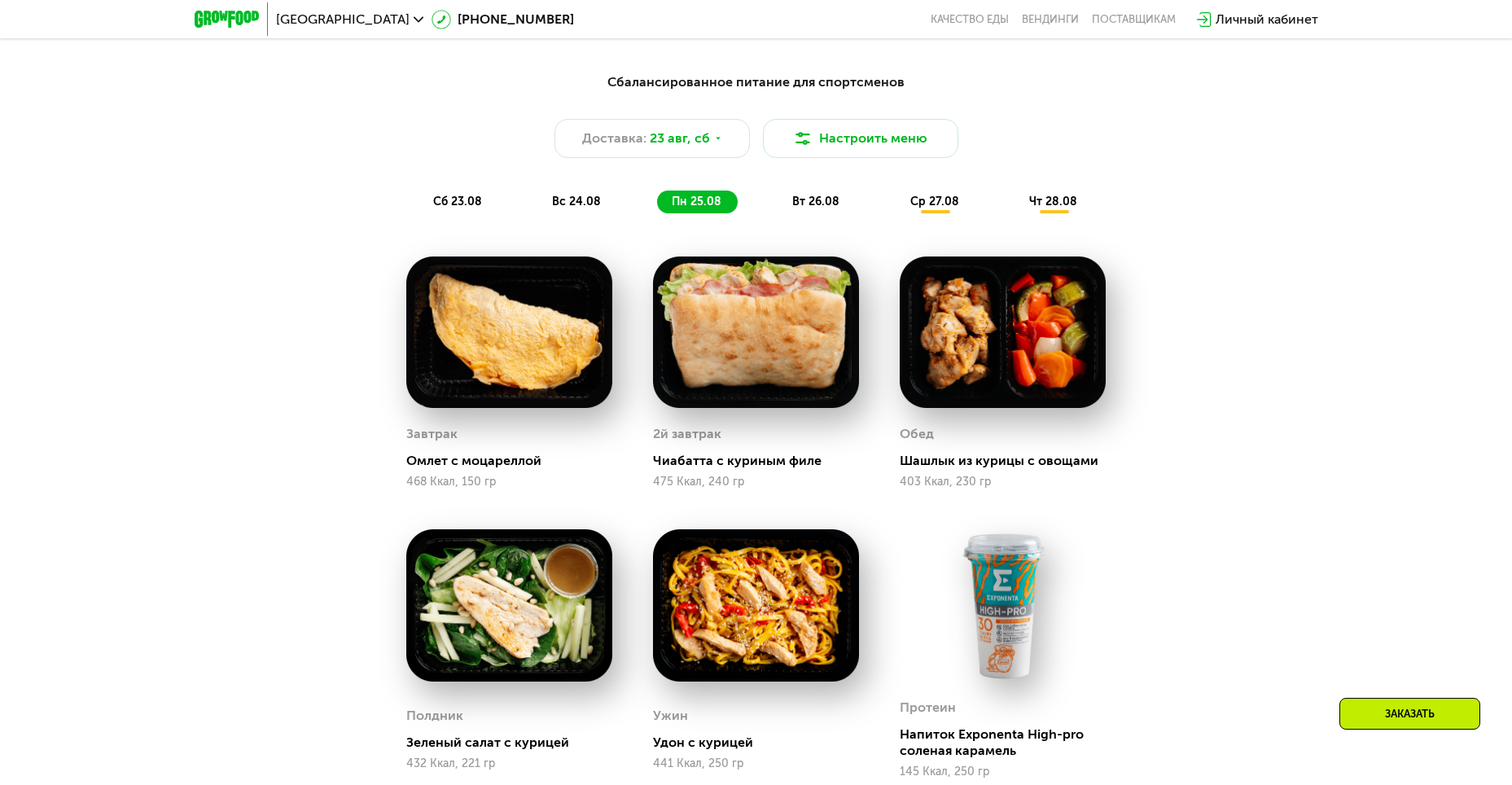
click at [823, 206] on span "вт 26.08" at bounding box center [815, 201] width 47 height 14
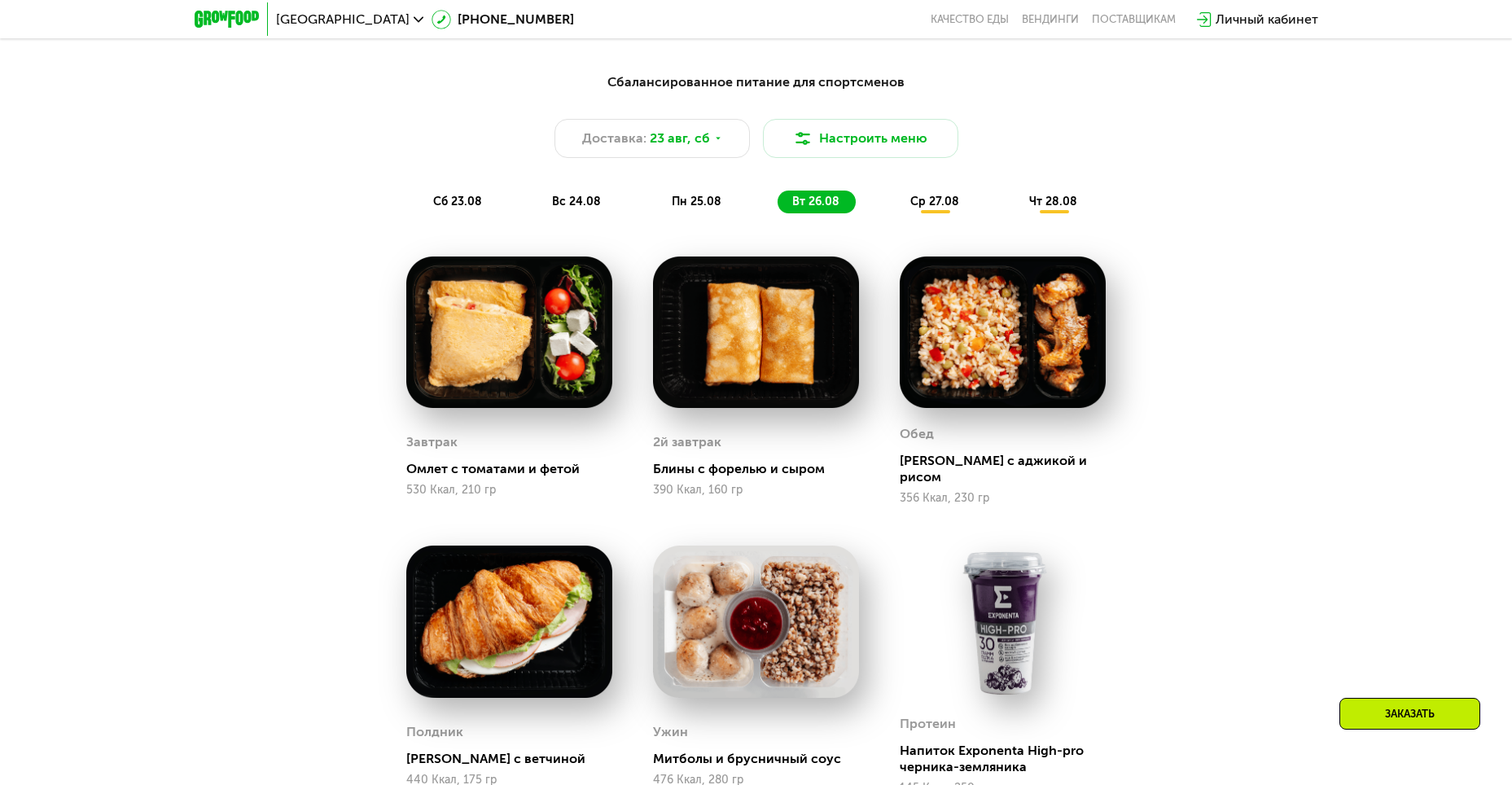
click at [472, 206] on span "сб 23.08" at bounding box center [457, 201] width 49 height 14
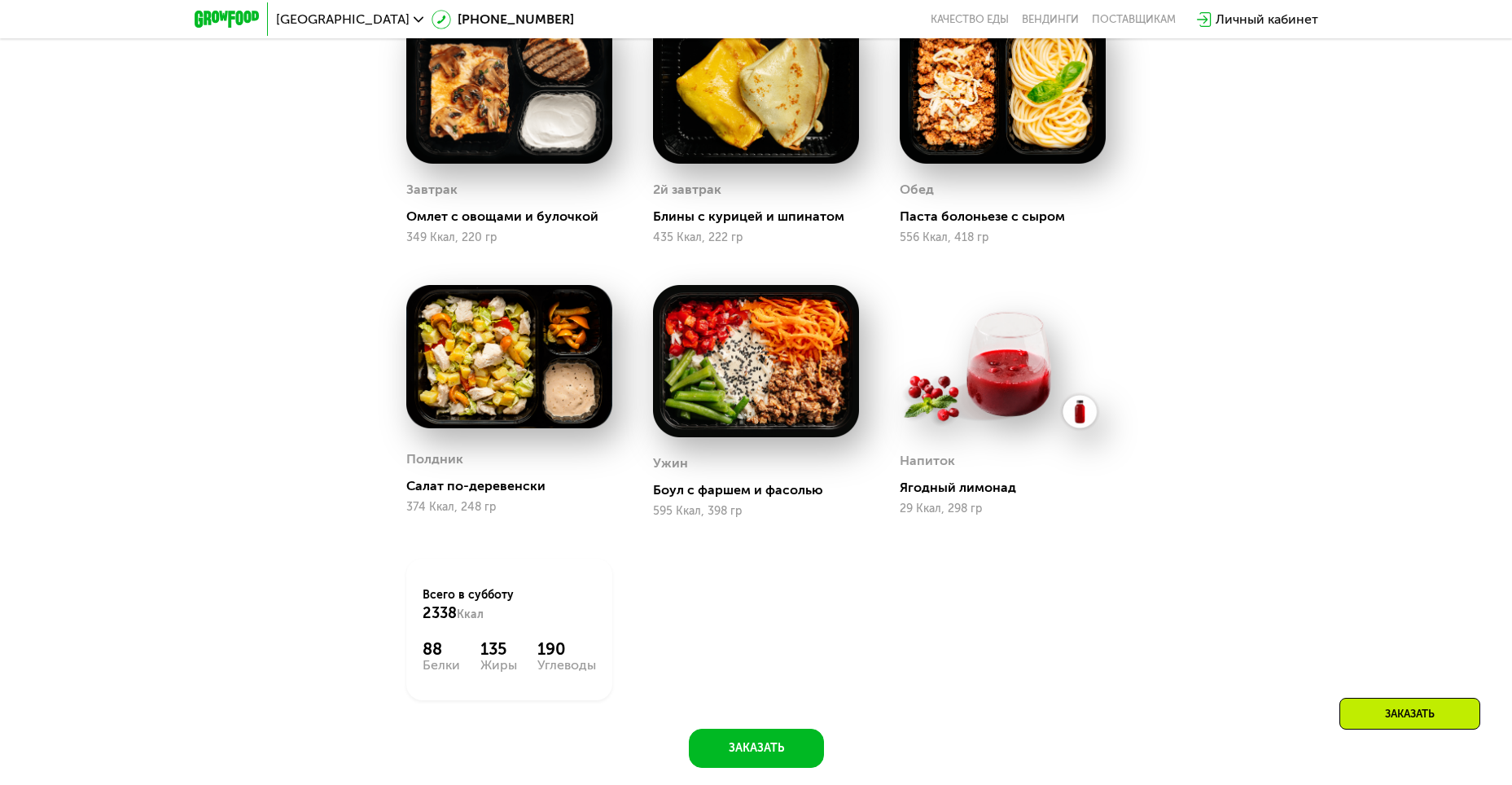
scroll to position [1567, 0]
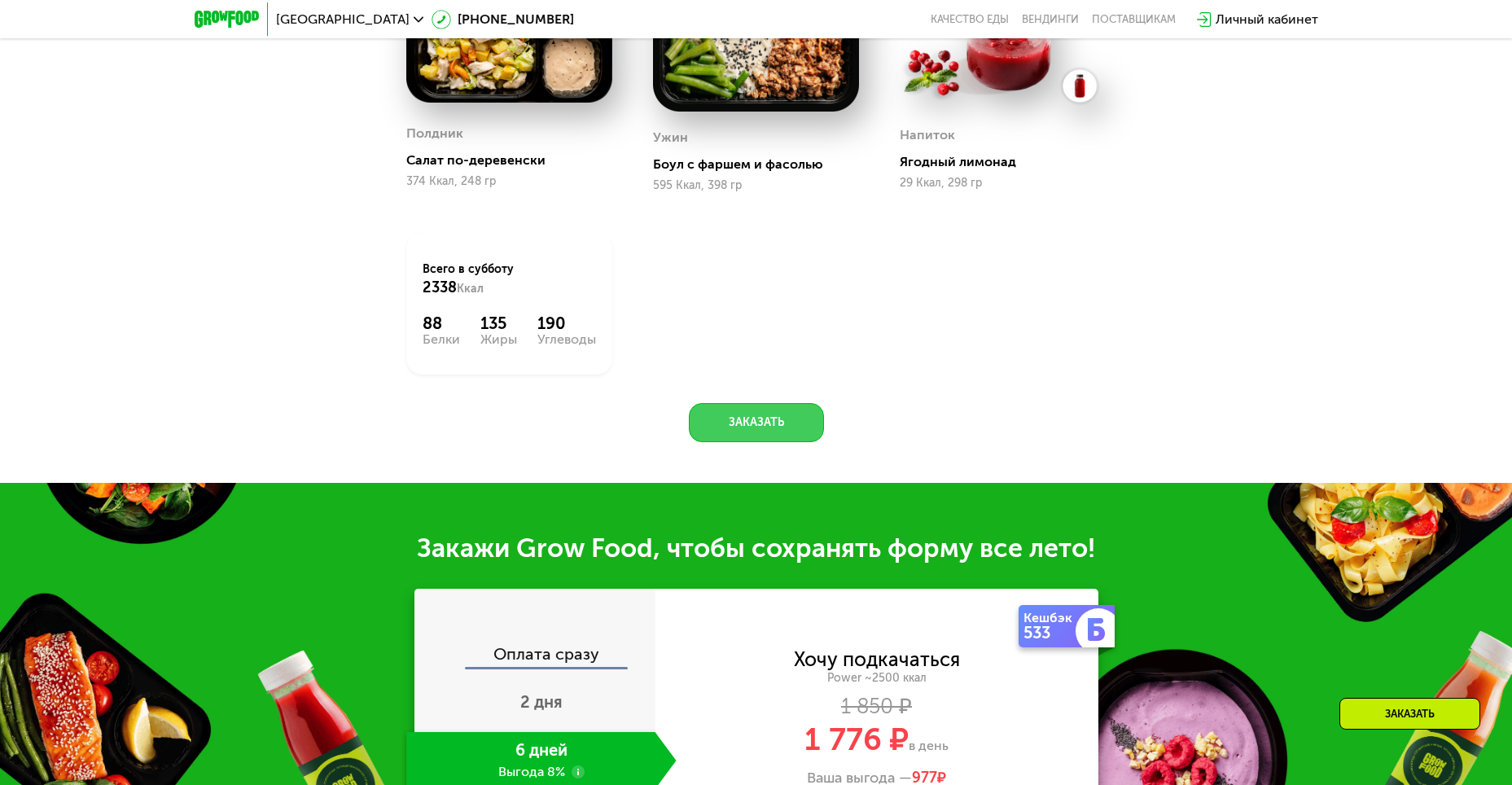
click at [790, 422] on button "Заказать" at bounding box center [756, 422] width 135 height 39
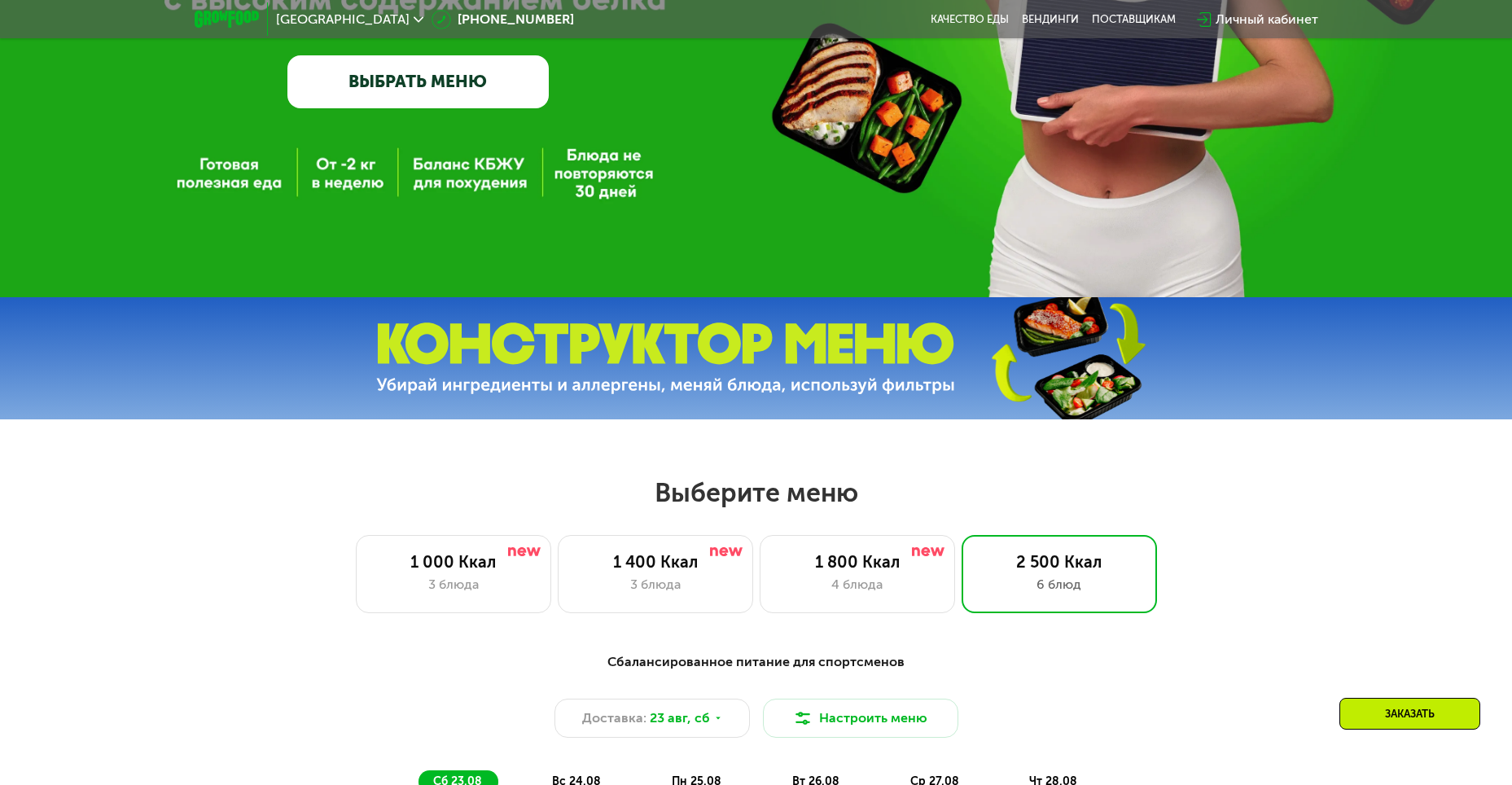
scroll to position [508, 0]
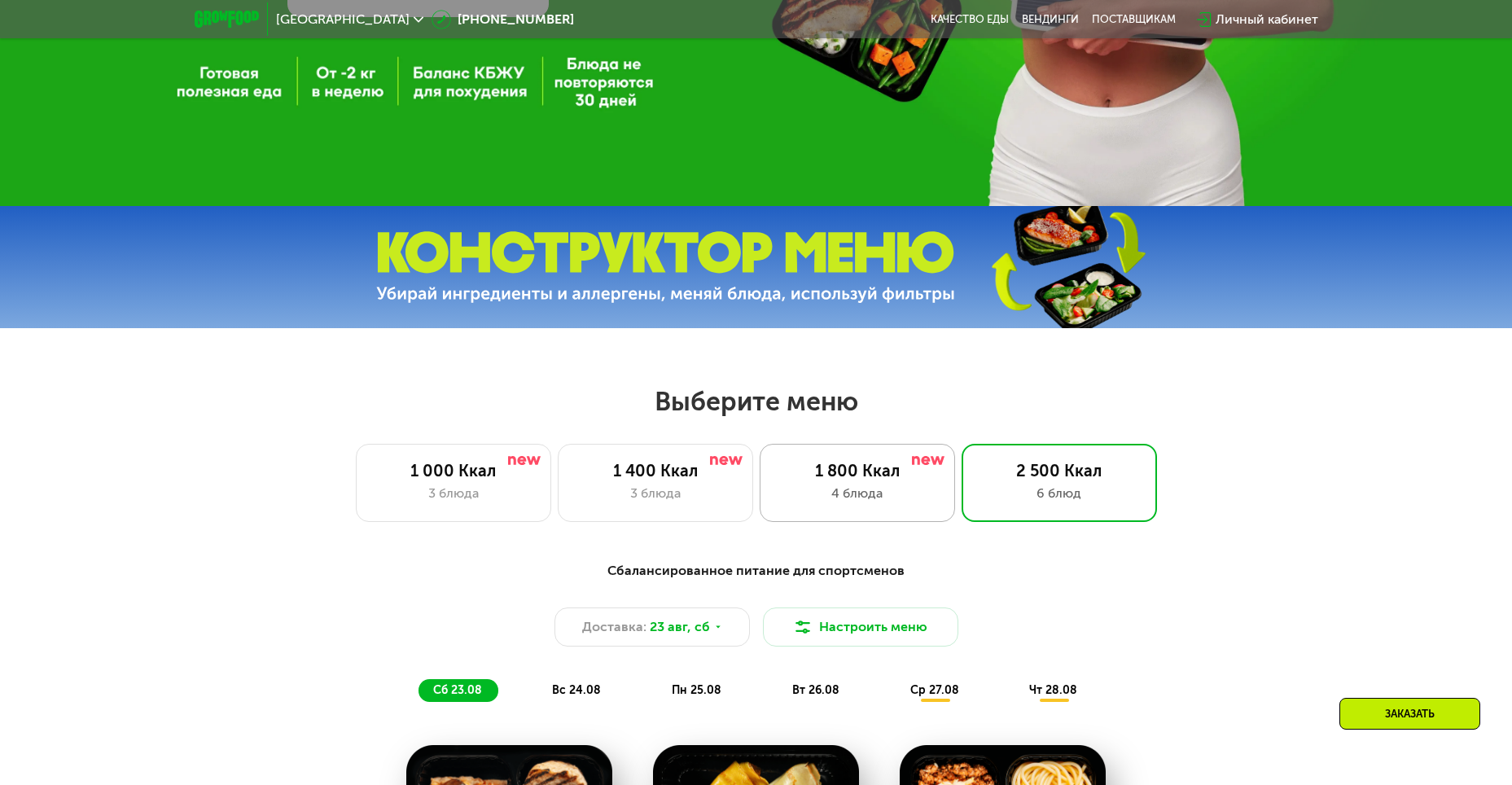
click at [874, 470] on div "1 800 Ккал" at bounding box center [858, 470] width 161 height 20
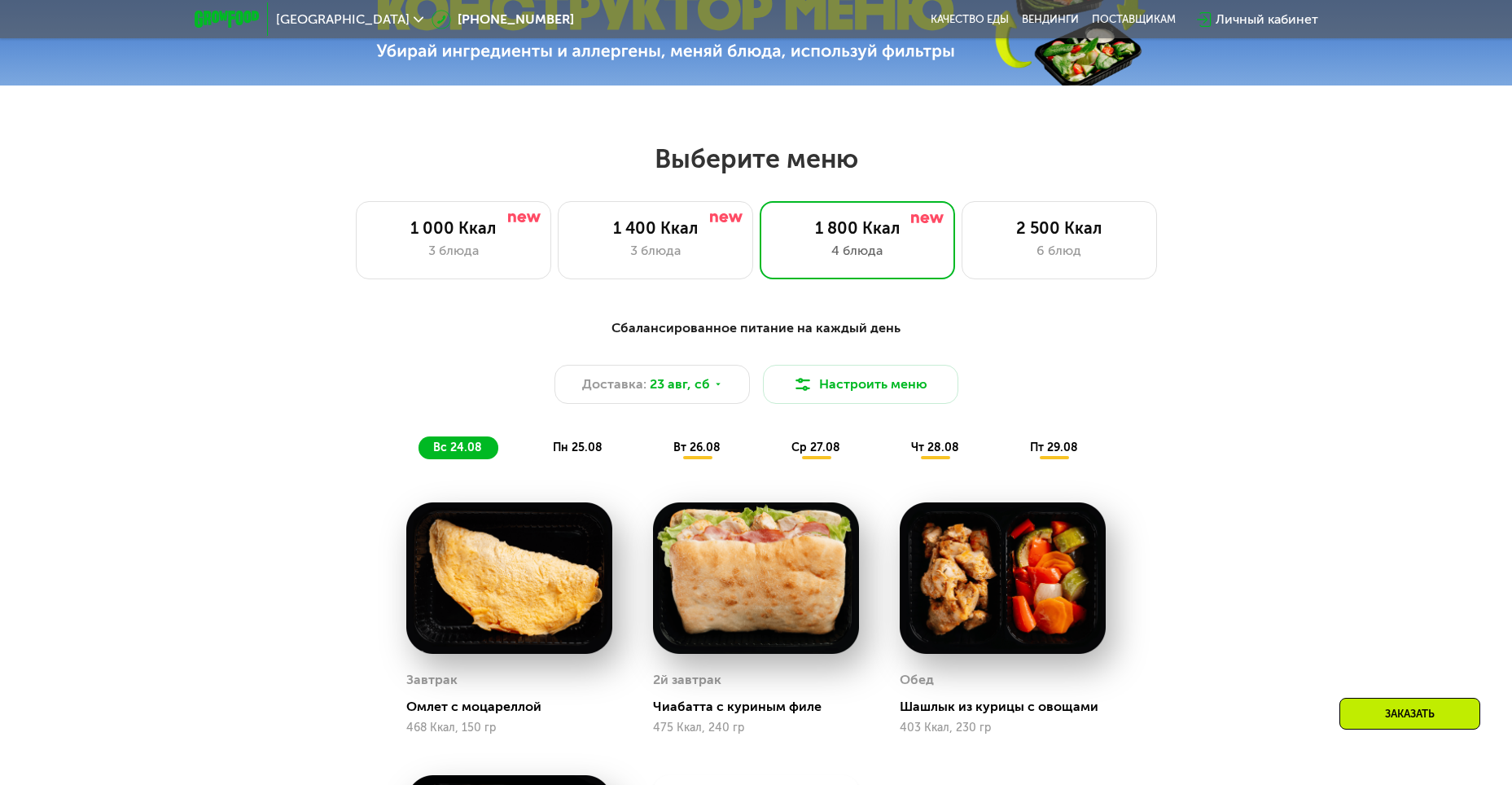
scroll to position [752, 0]
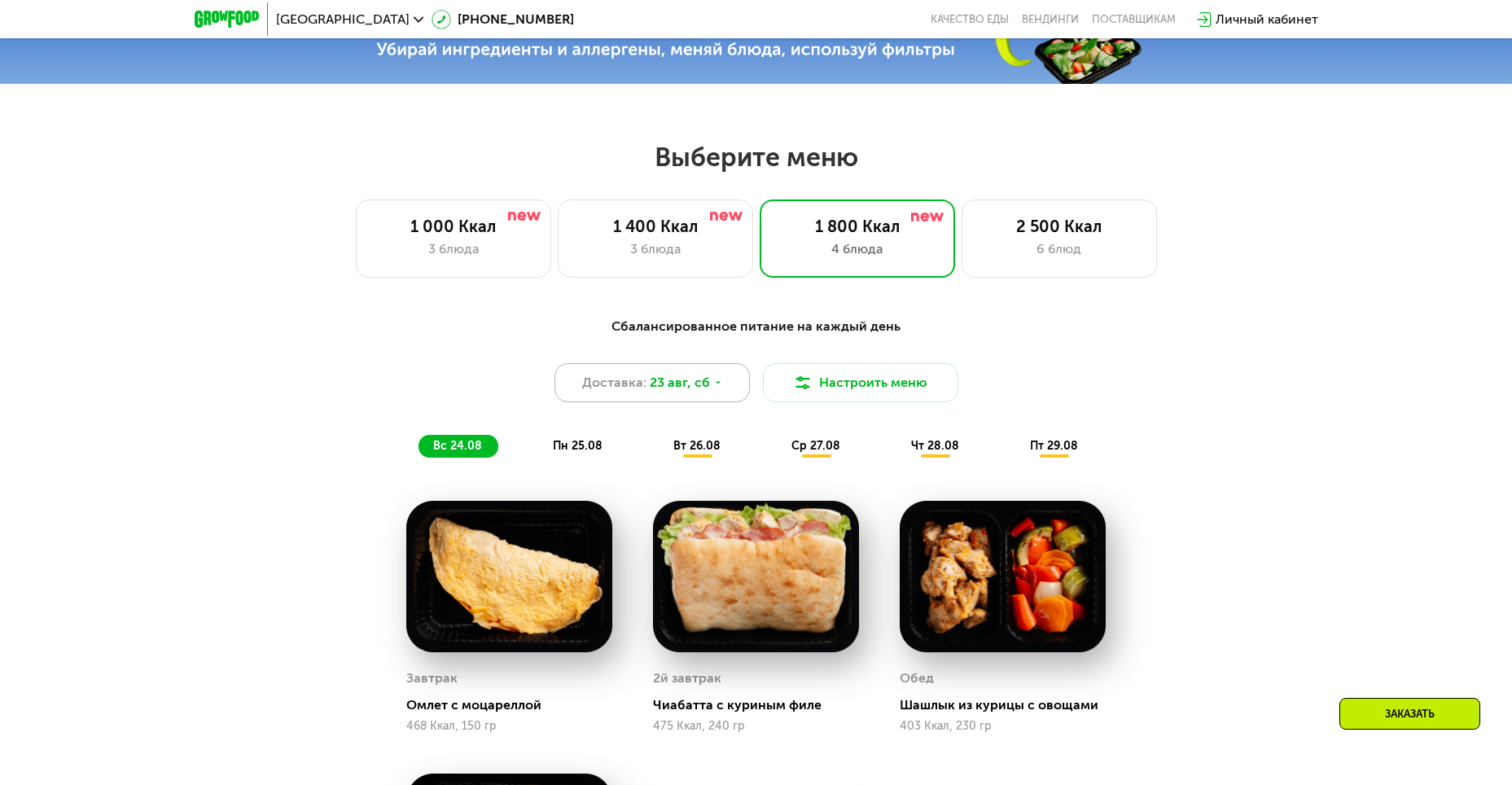
click at [714, 387] on icon at bounding box center [717, 383] width 10 height 10
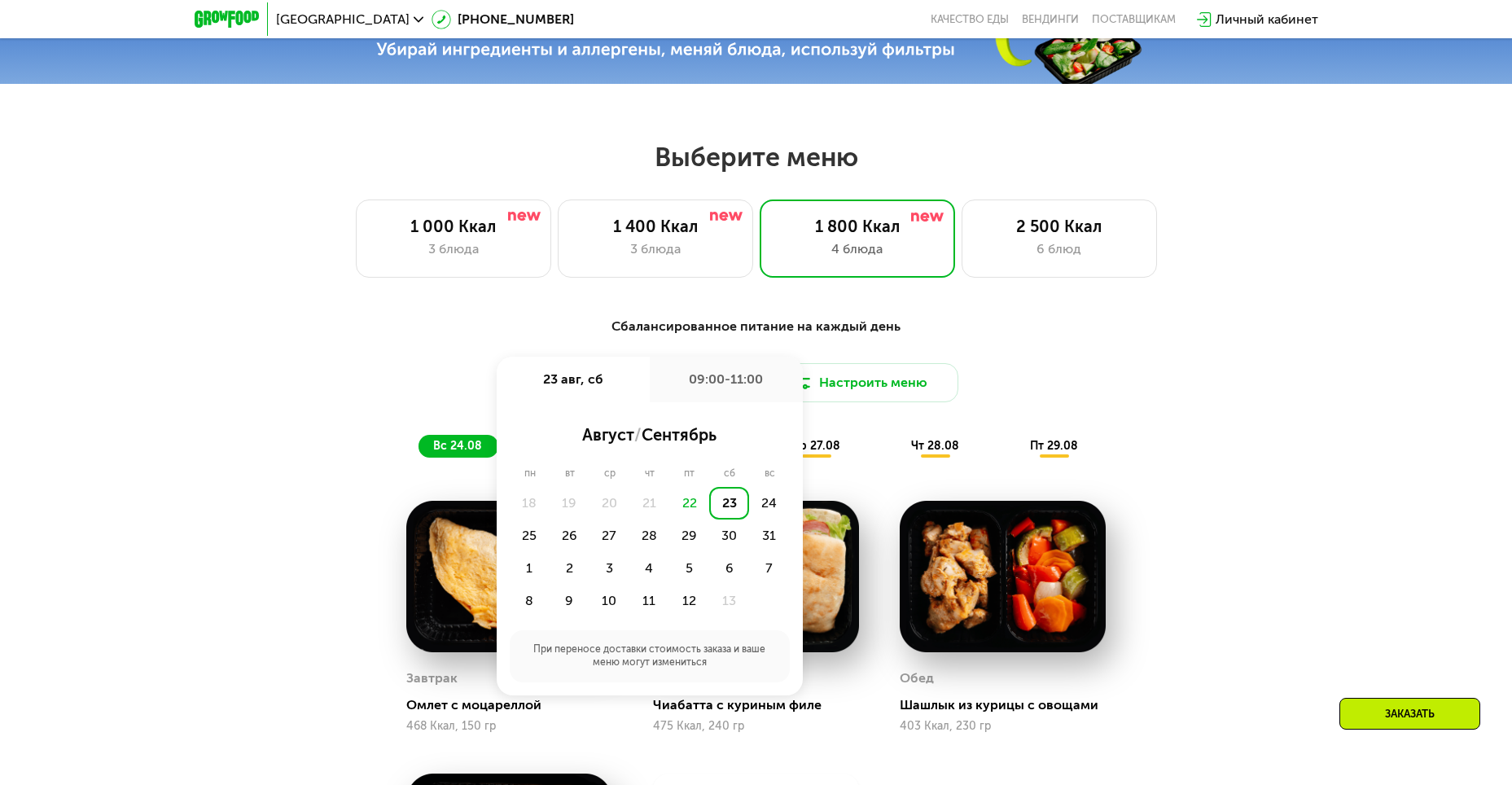
click at [1199, 409] on div "Сбалансированное питание на каждый день Доставка: 23 авг, сб 23 авг, сб 09:00-1…" at bounding box center [756, 387] width 964 height 141
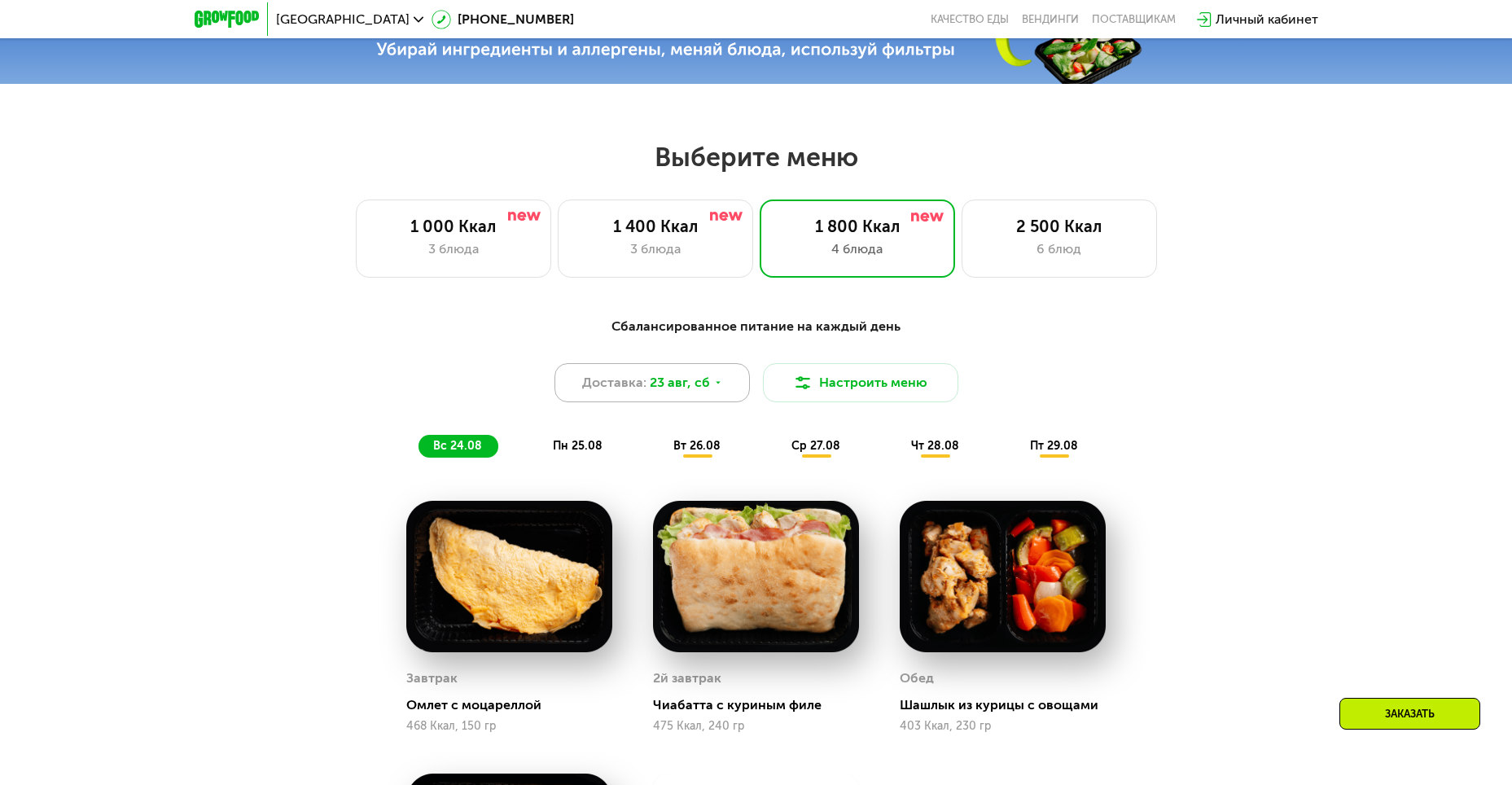
click at [724, 392] on div "Доставка: 23 авг, сб" at bounding box center [651, 383] width 195 height 39
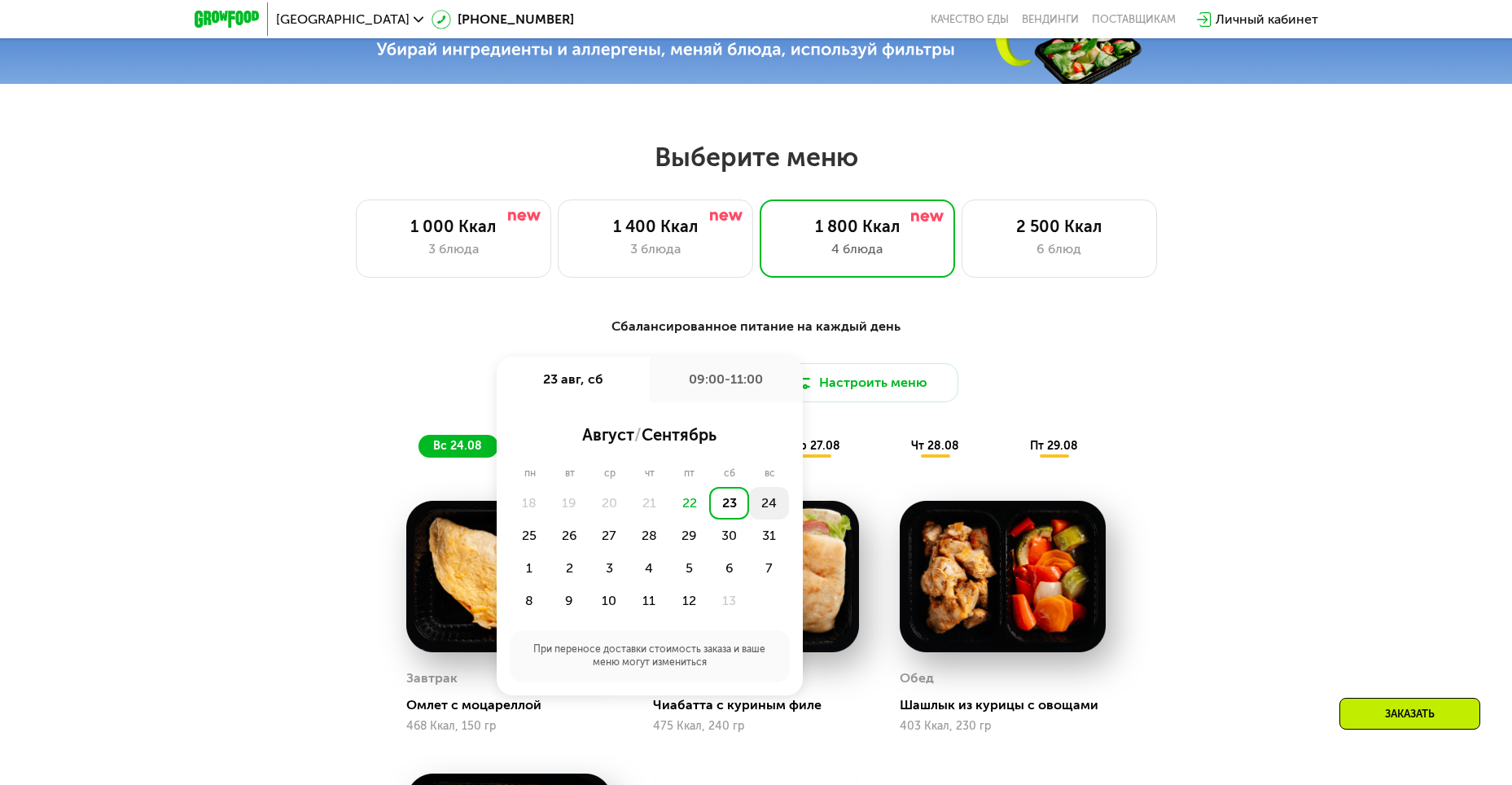
click at [550, 520] on div "24" at bounding box center [530, 536] width 40 height 33
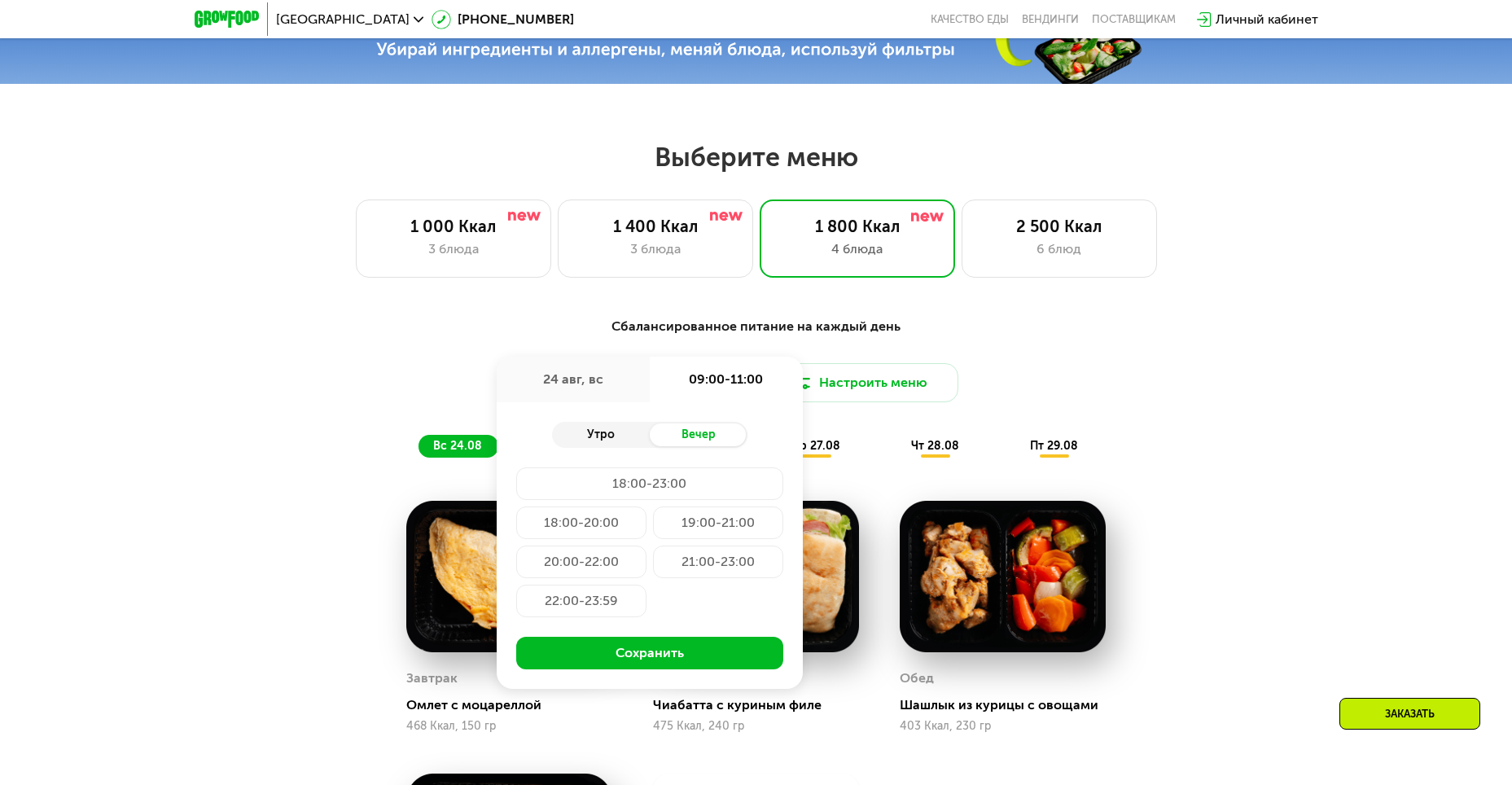
click at [620, 446] on div "Утро" at bounding box center [600, 435] width 98 height 23
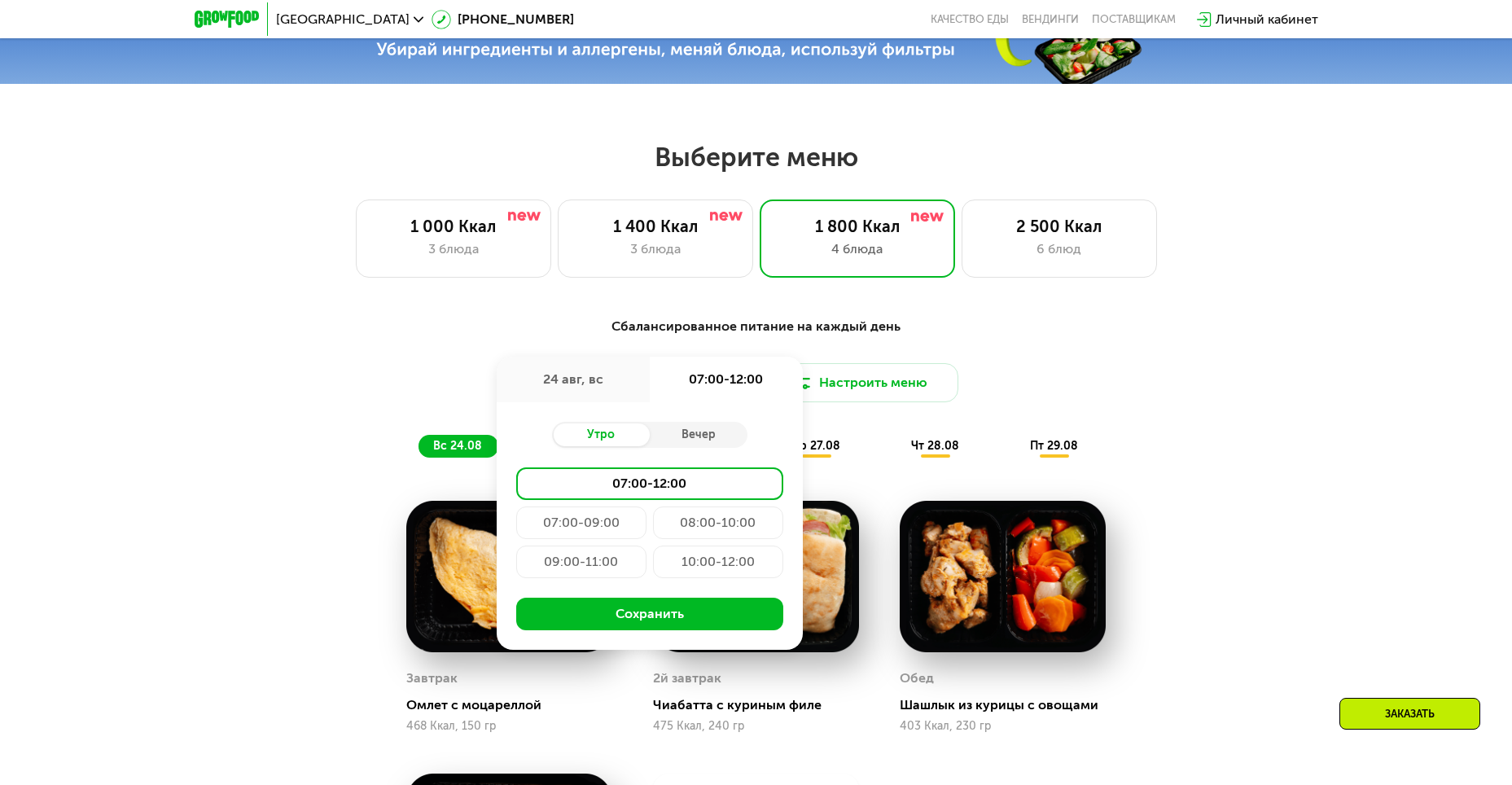
click at [653, 569] on div "09:00-11:00" at bounding box center [718, 562] width 130 height 33
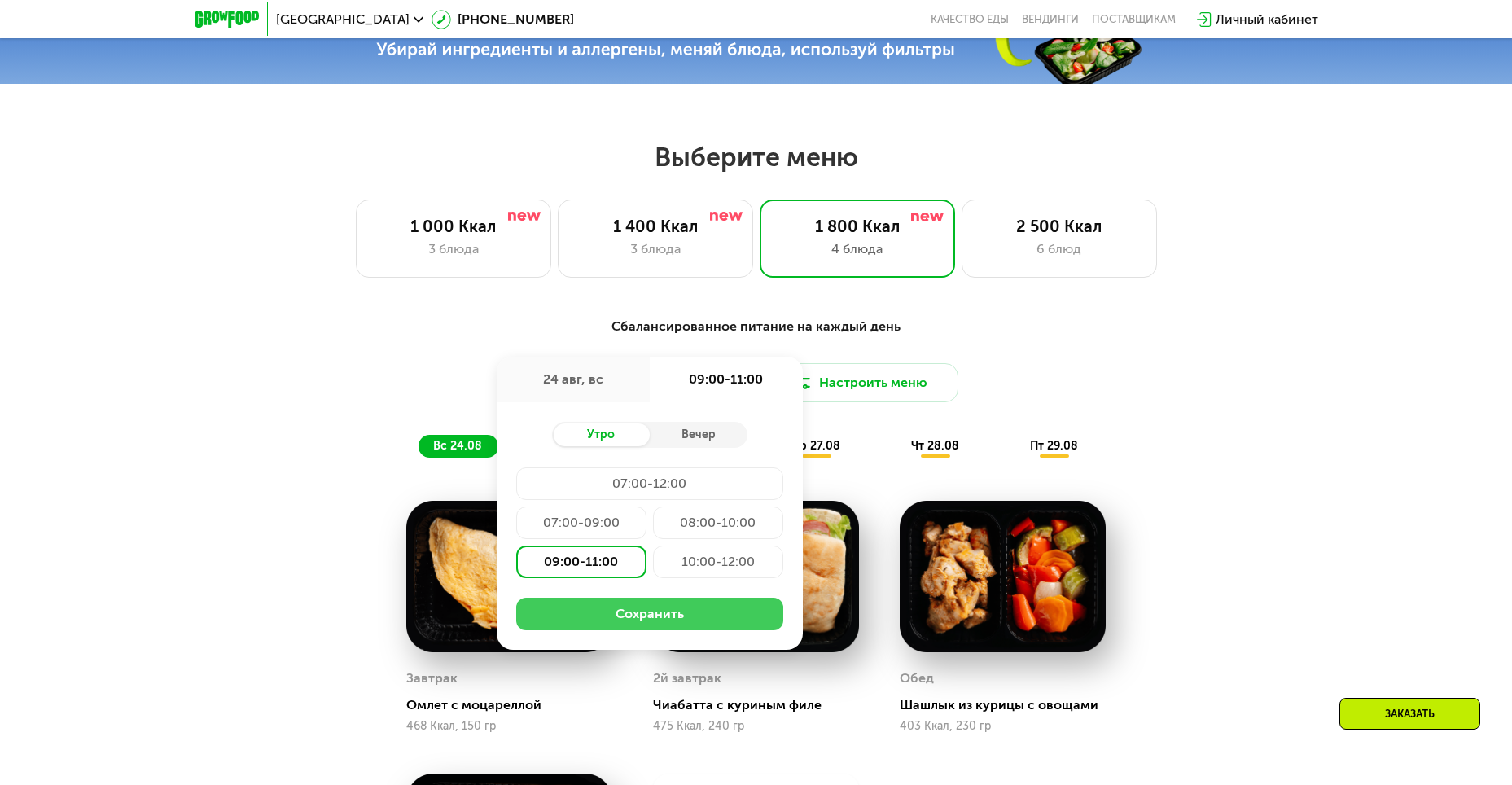
click at [663, 621] on button "Сохранить" at bounding box center [650, 614] width 267 height 33
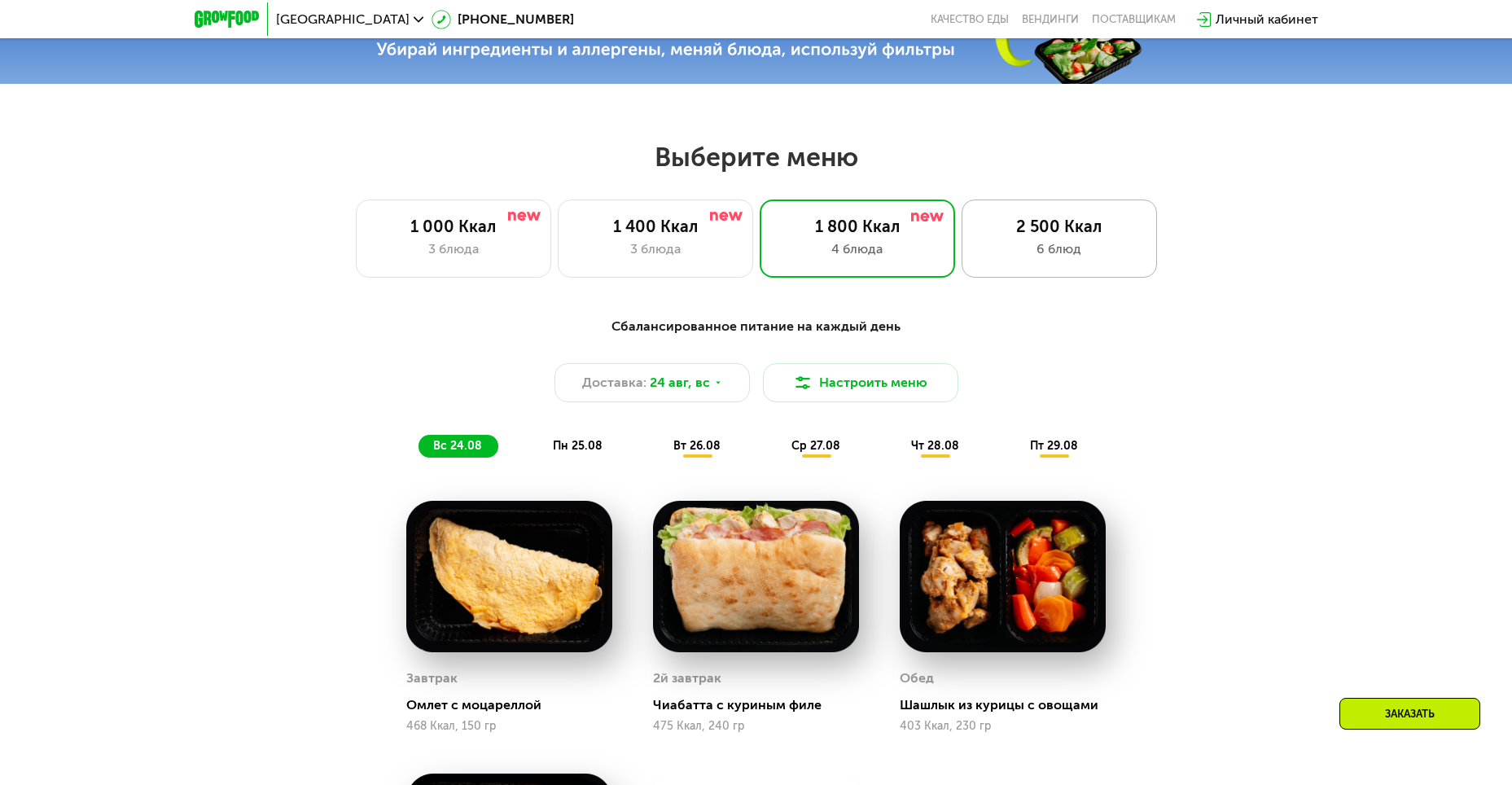
click at [1041, 232] on div "2 500 Ккал" at bounding box center [1059, 226] width 161 height 20
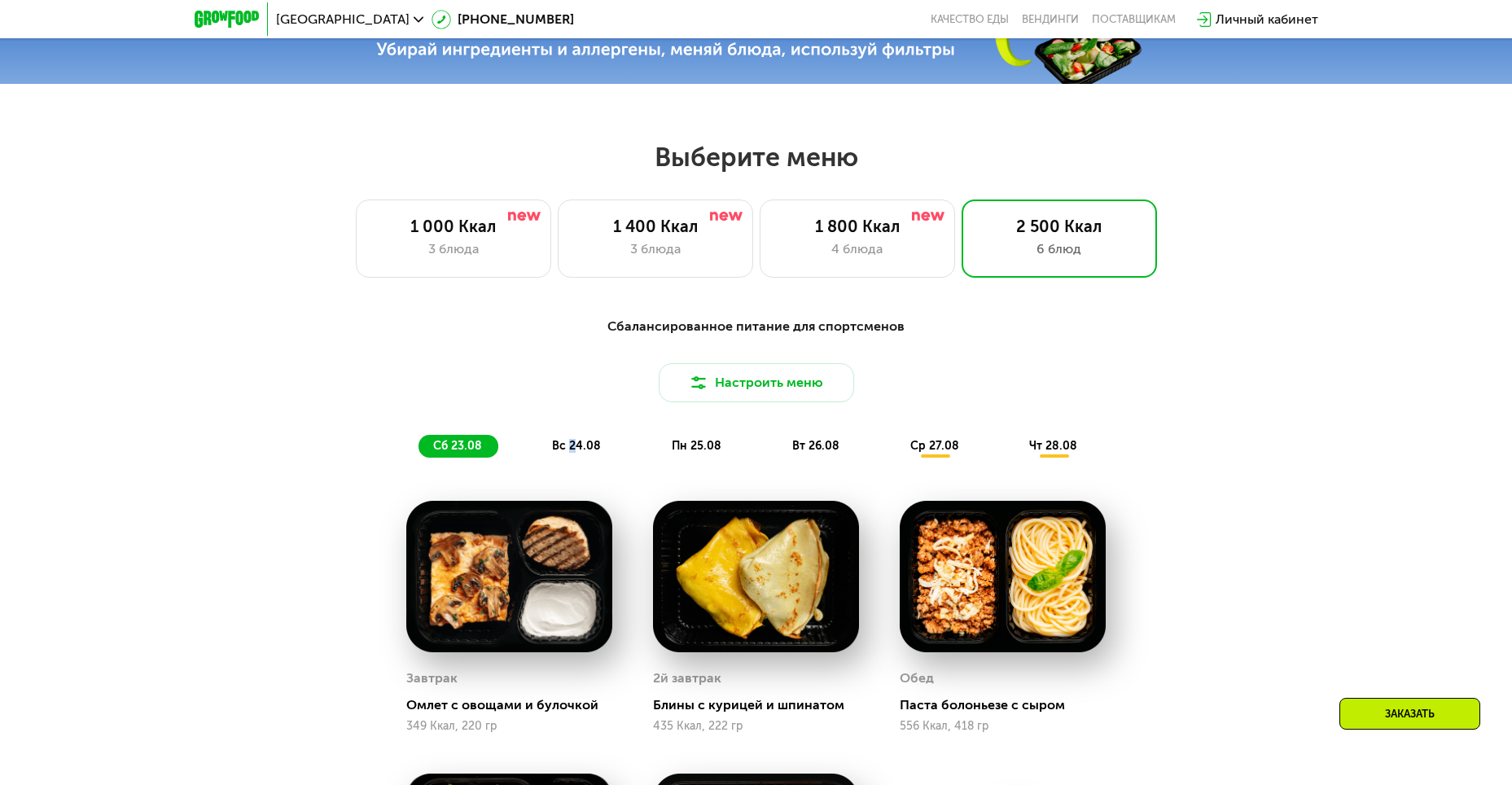
click at [571, 453] on span "вс 24.08" at bounding box center [576, 446] width 49 height 14
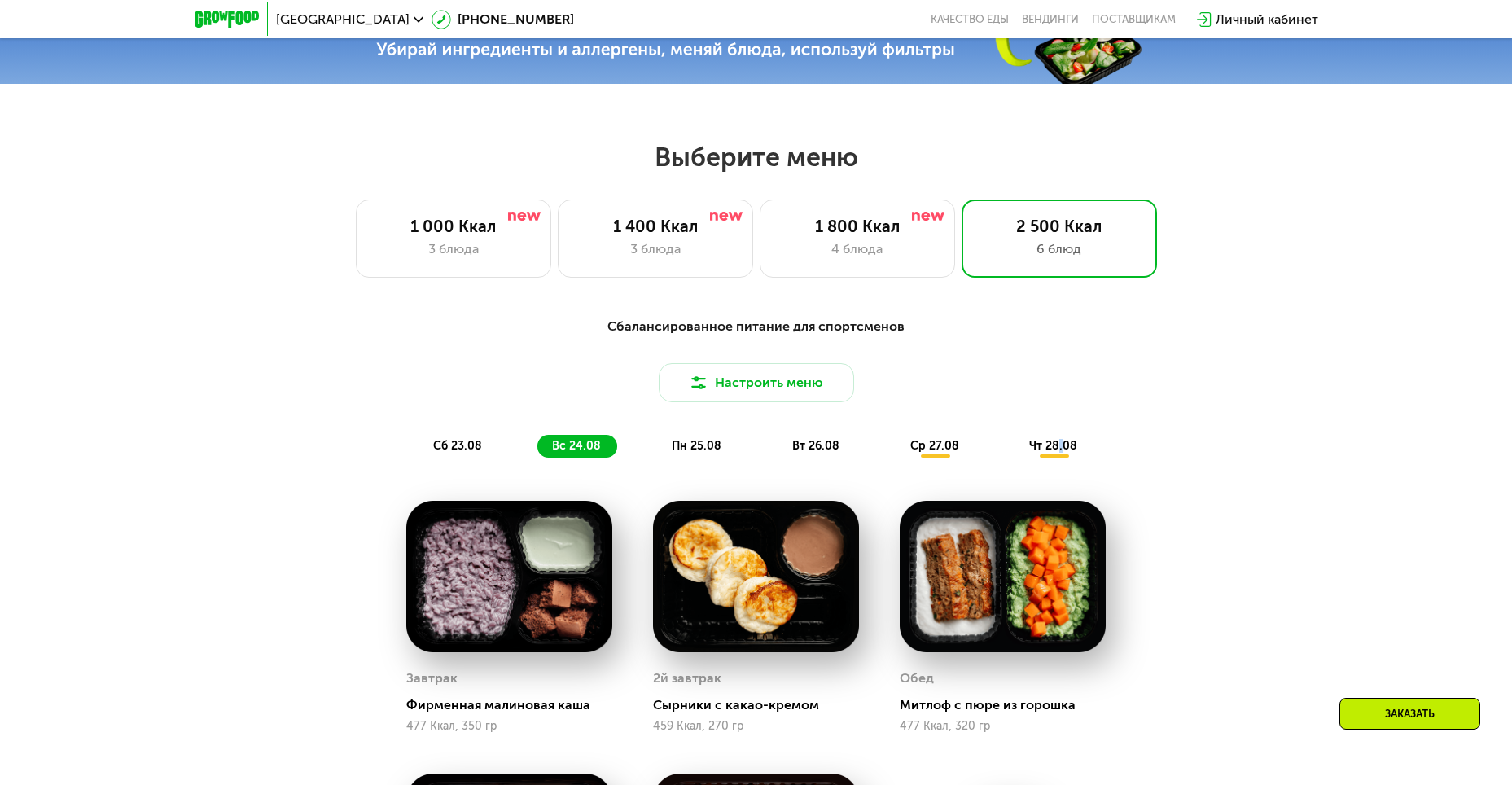
click at [1064, 409] on div "Сбалансированное питание для спортсменов Настроить меню сб 23.08 вс 24.08 пн 25…" at bounding box center [756, 387] width 964 height 141
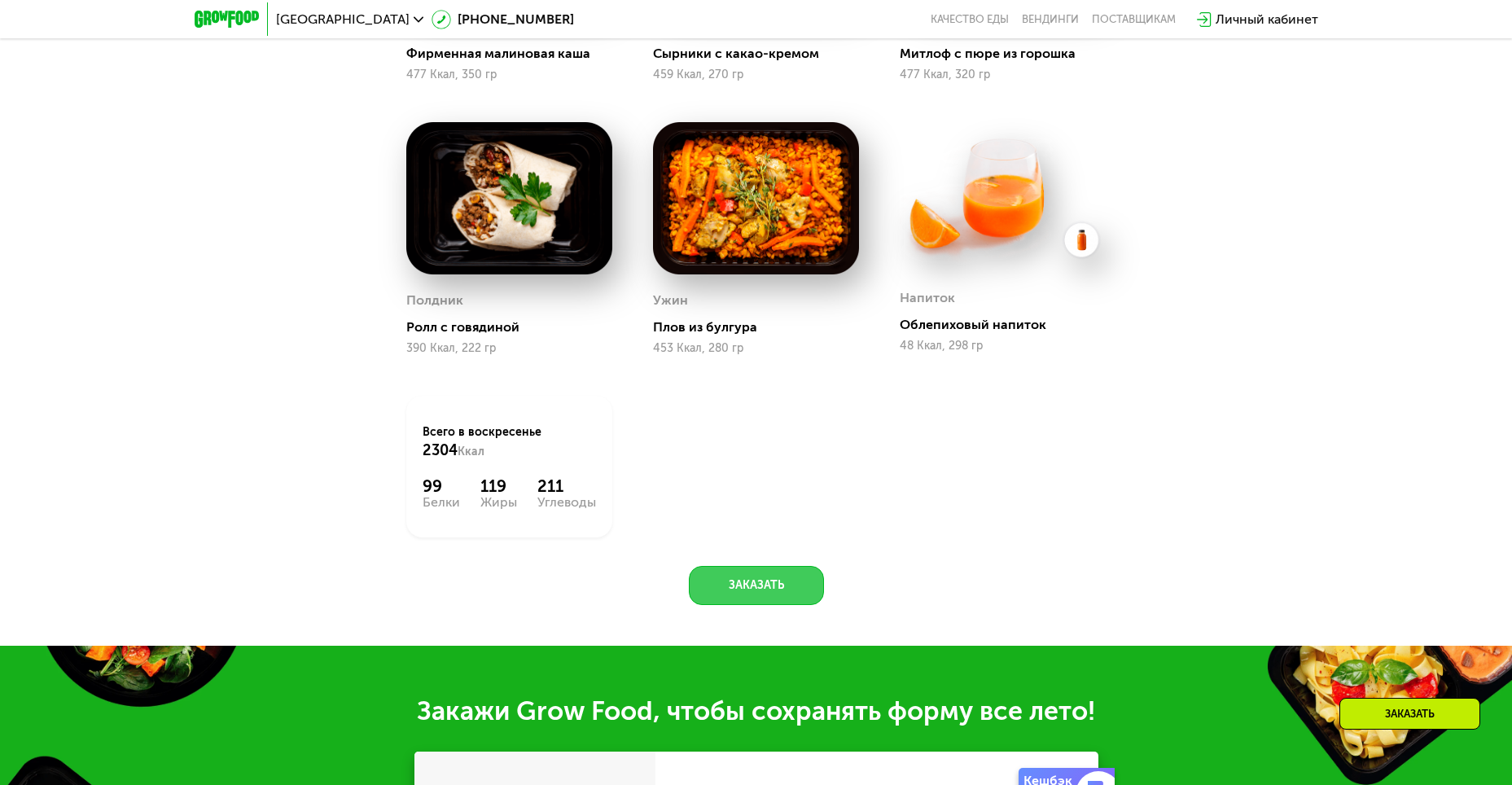
click at [779, 601] on button "Заказать" at bounding box center [756, 585] width 135 height 39
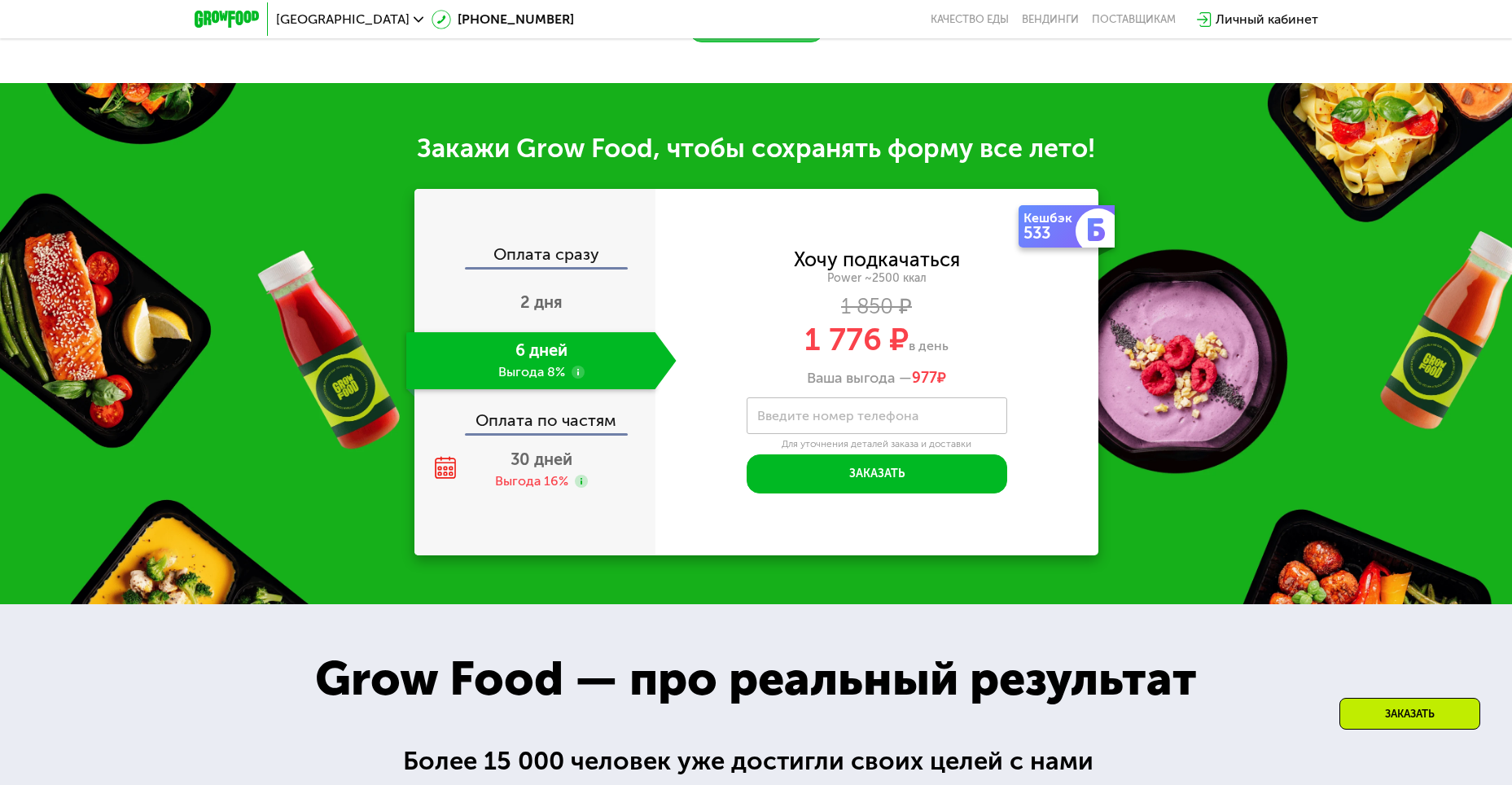
scroll to position [2055, 0]
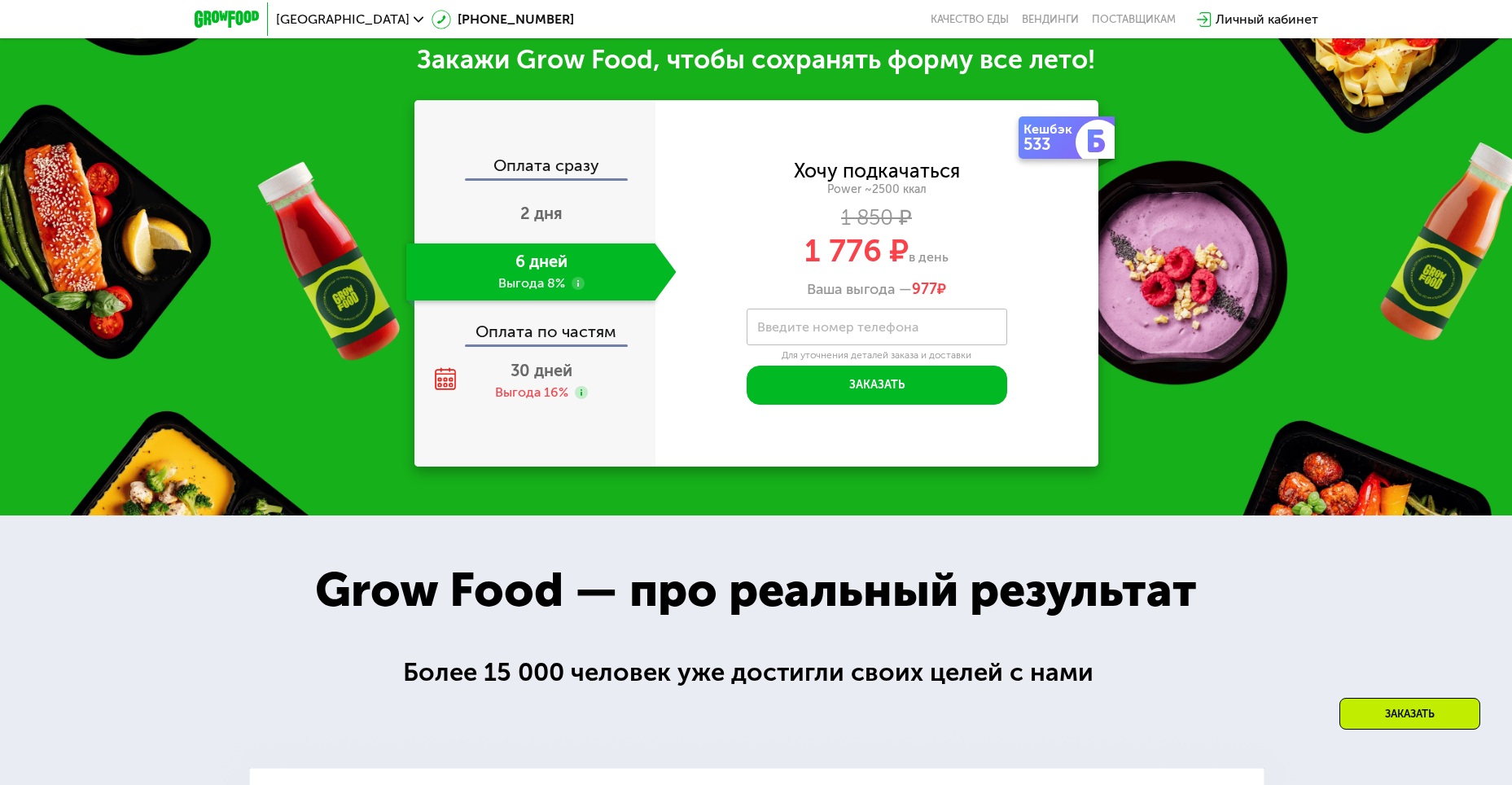
click at [532, 265] on div "6 дней Выгода 8%" at bounding box center [530, 272] width 249 height 57
click at [826, 330] on label "Введите номер телефона" at bounding box center [838, 327] width 161 height 9
click at [826, 330] on input "Введите номер телефона" at bounding box center [877, 327] width 260 height 36
type input "**********"
click at [879, 404] on button "Заказать" at bounding box center [877, 385] width 260 height 39
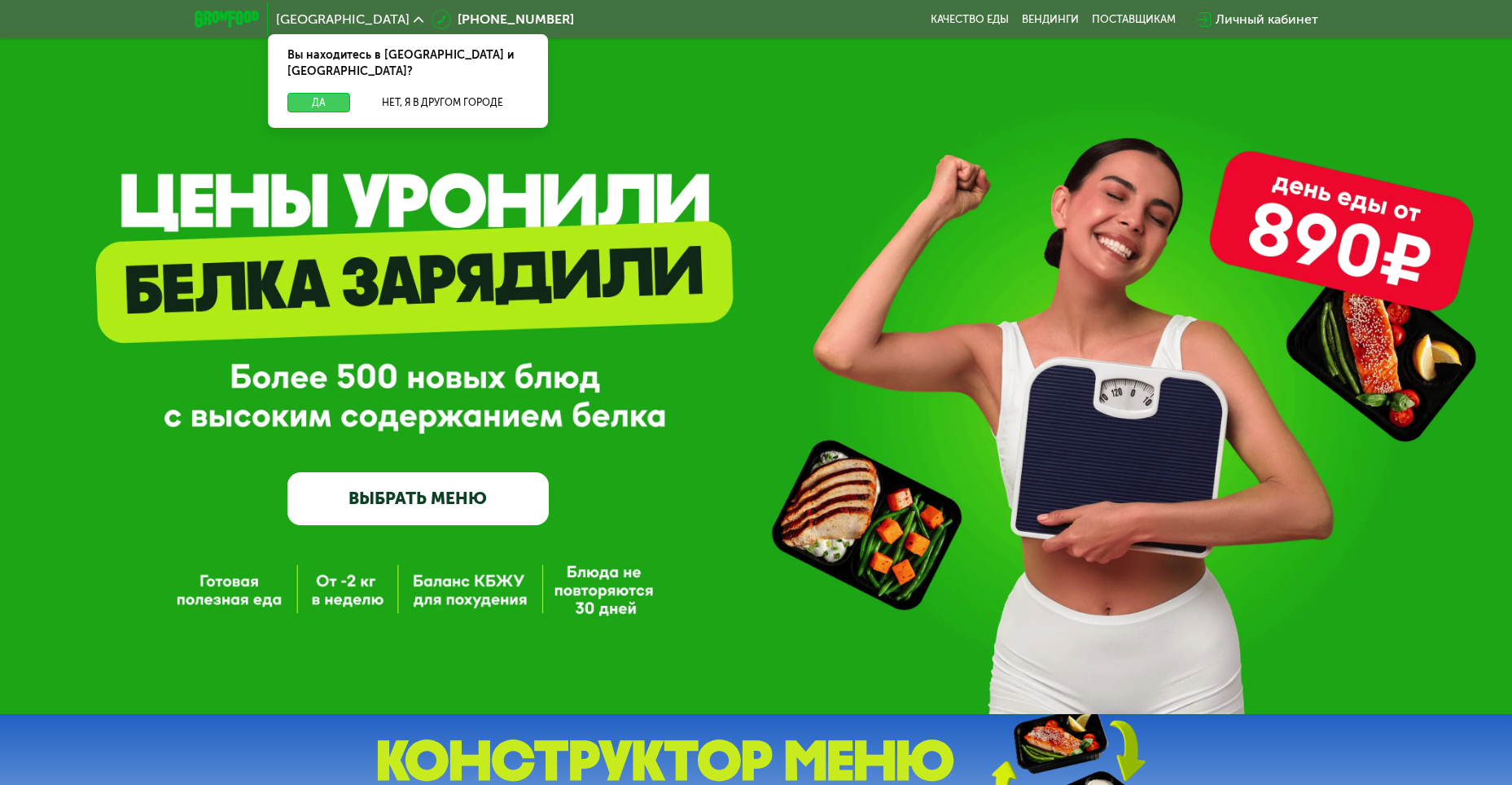
click at [325, 93] on button "Да" at bounding box center [318, 102] width 62 height 20
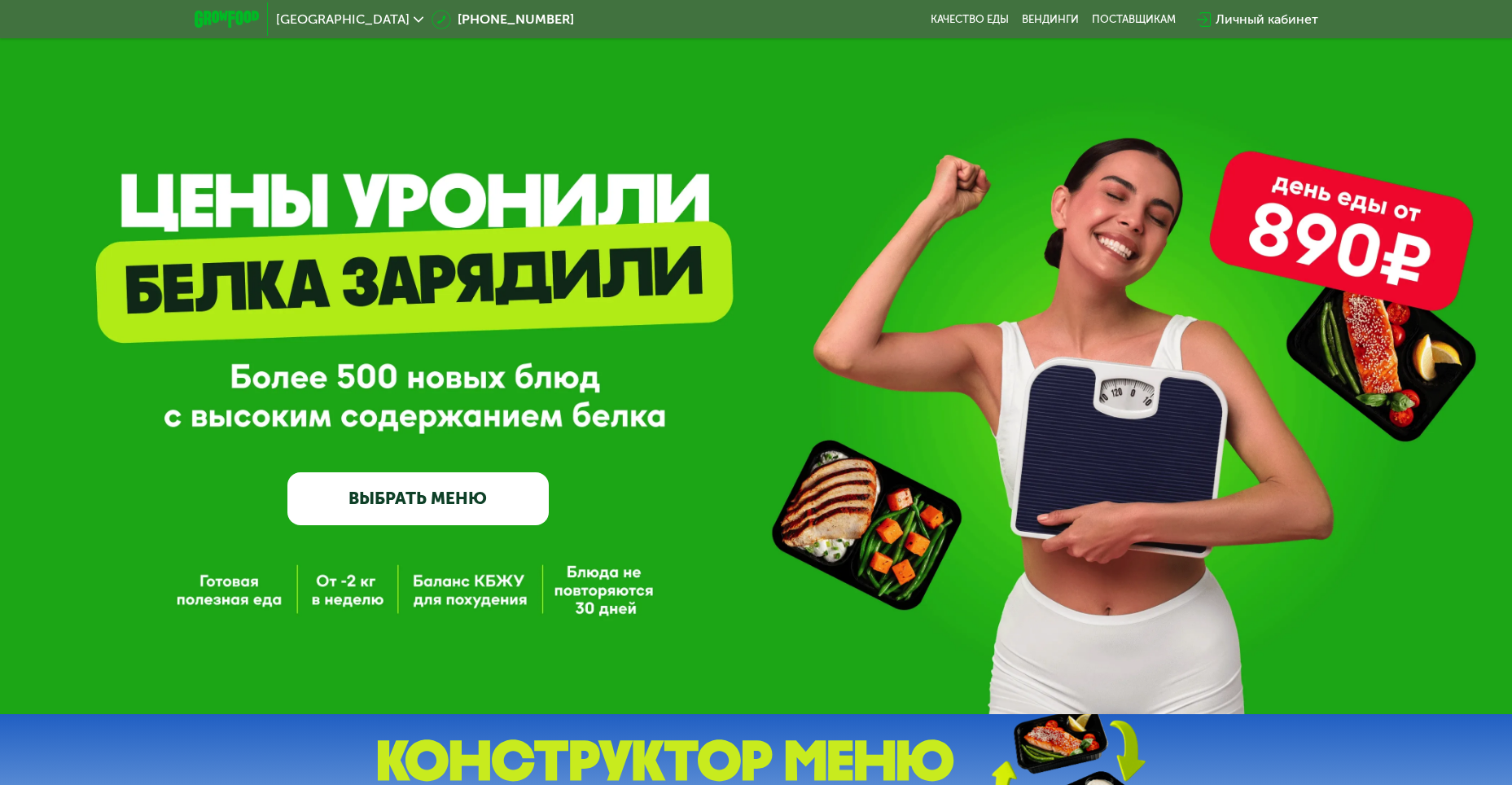
click at [1266, 23] on div "Личный кабинет" at bounding box center [1267, 19] width 102 height 20
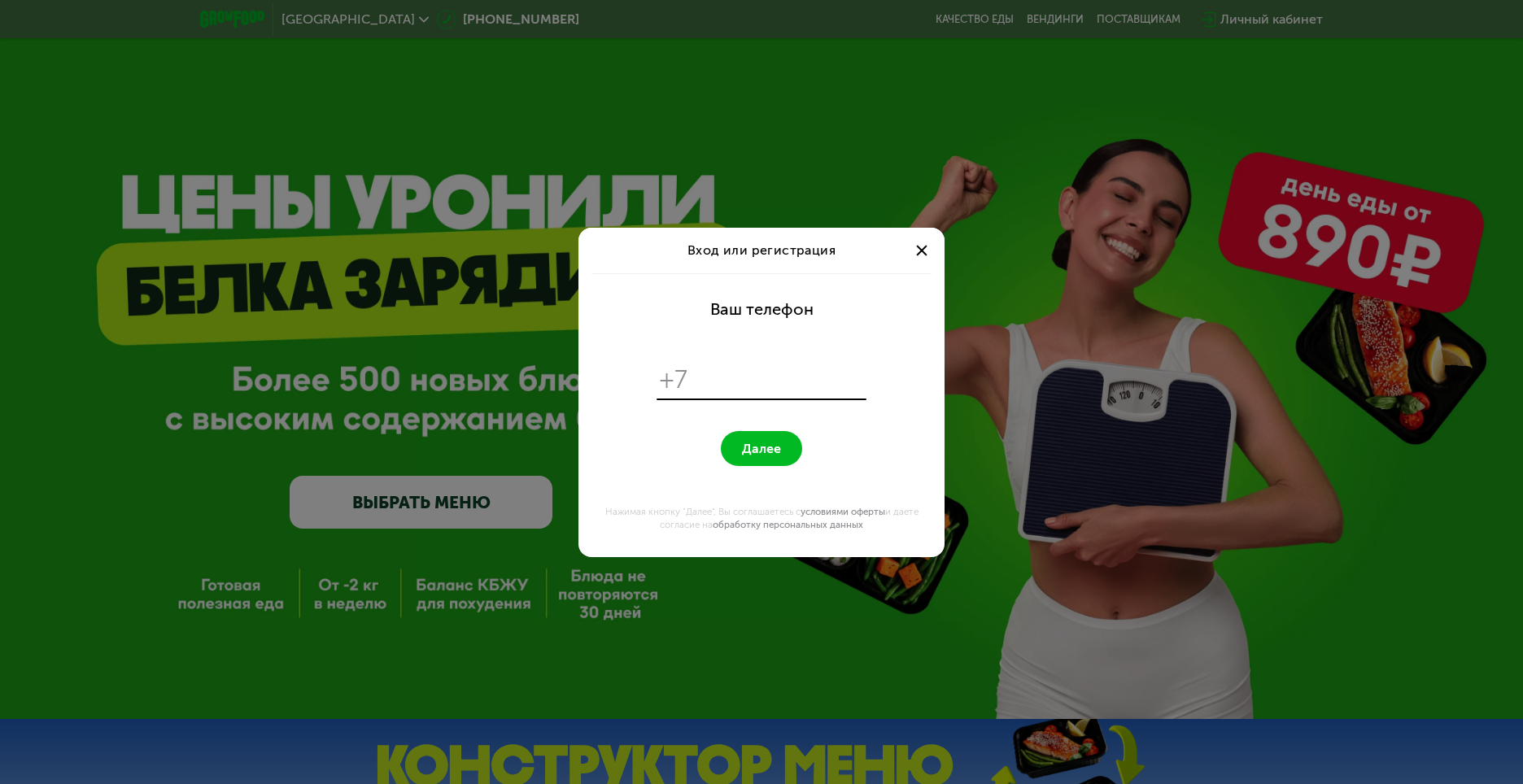
click at [921, 251] on span at bounding box center [921, 250] width 10 height 10
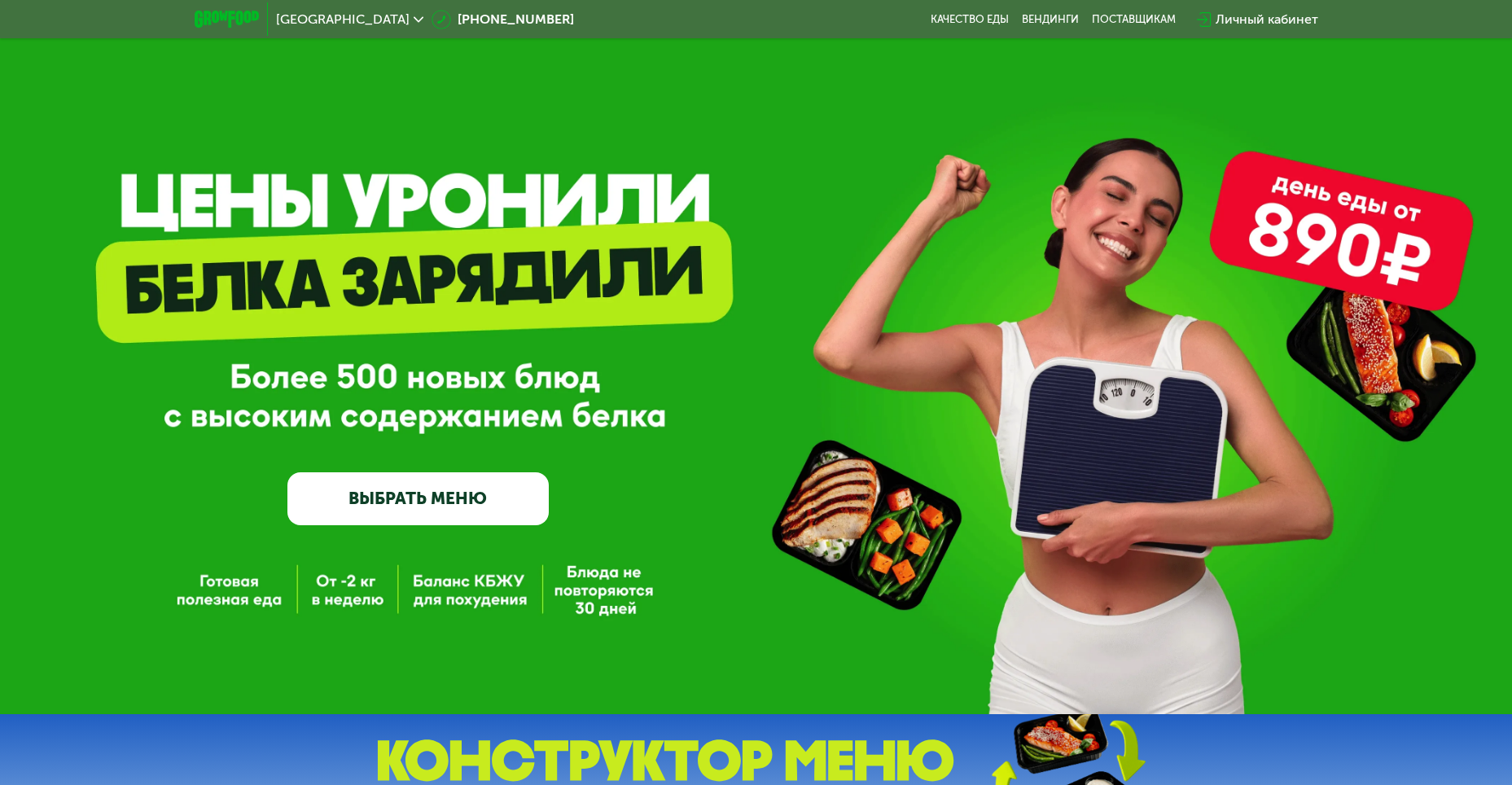
click at [1237, 20] on div "Личный кабинет" at bounding box center [1267, 19] width 102 height 20
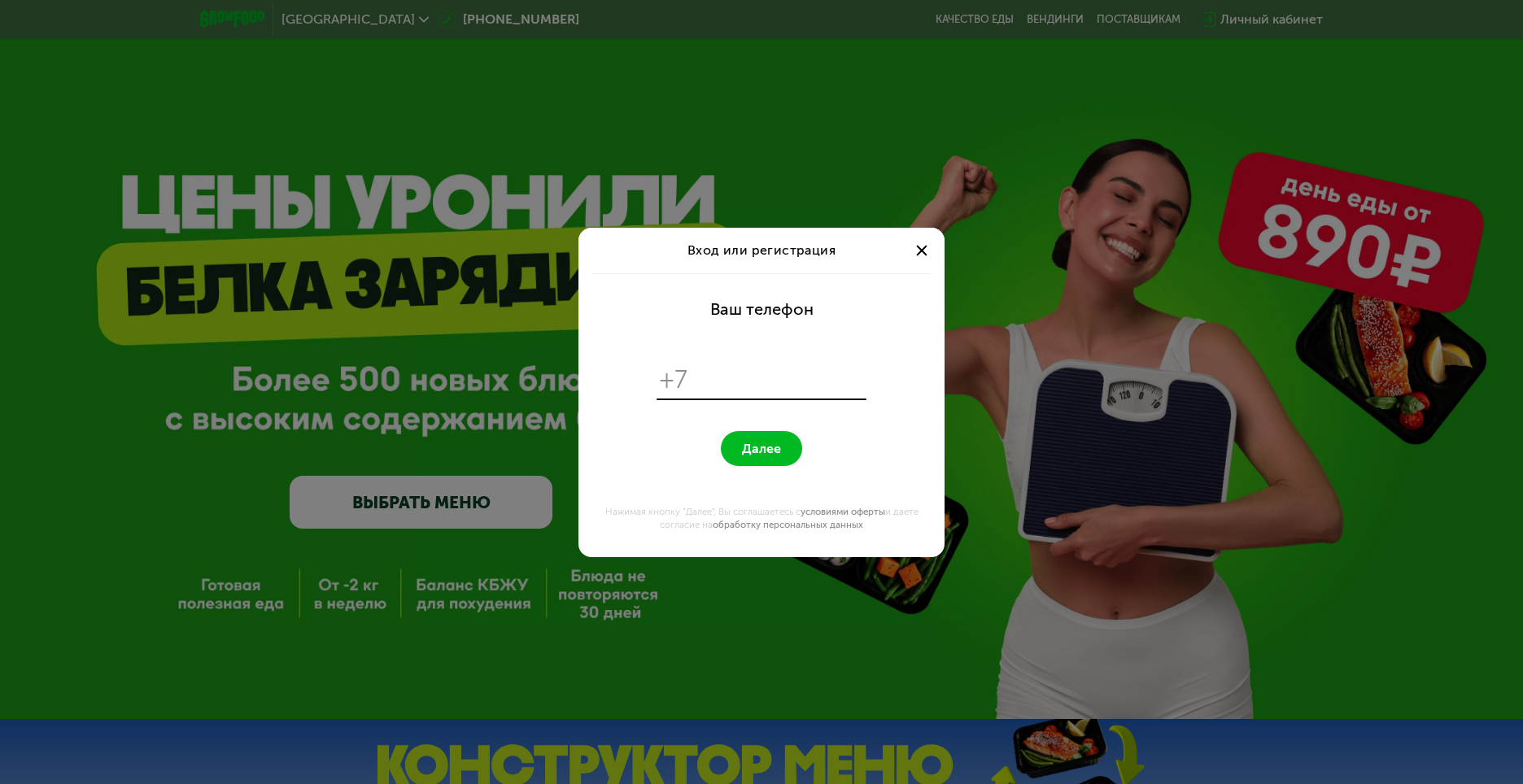
click at [713, 383] on input "tel" at bounding box center [780, 380] width 166 height 31
type input "**********"
click at [762, 441] on span "Далее" at bounding box center [761, 449] width 39 height 16
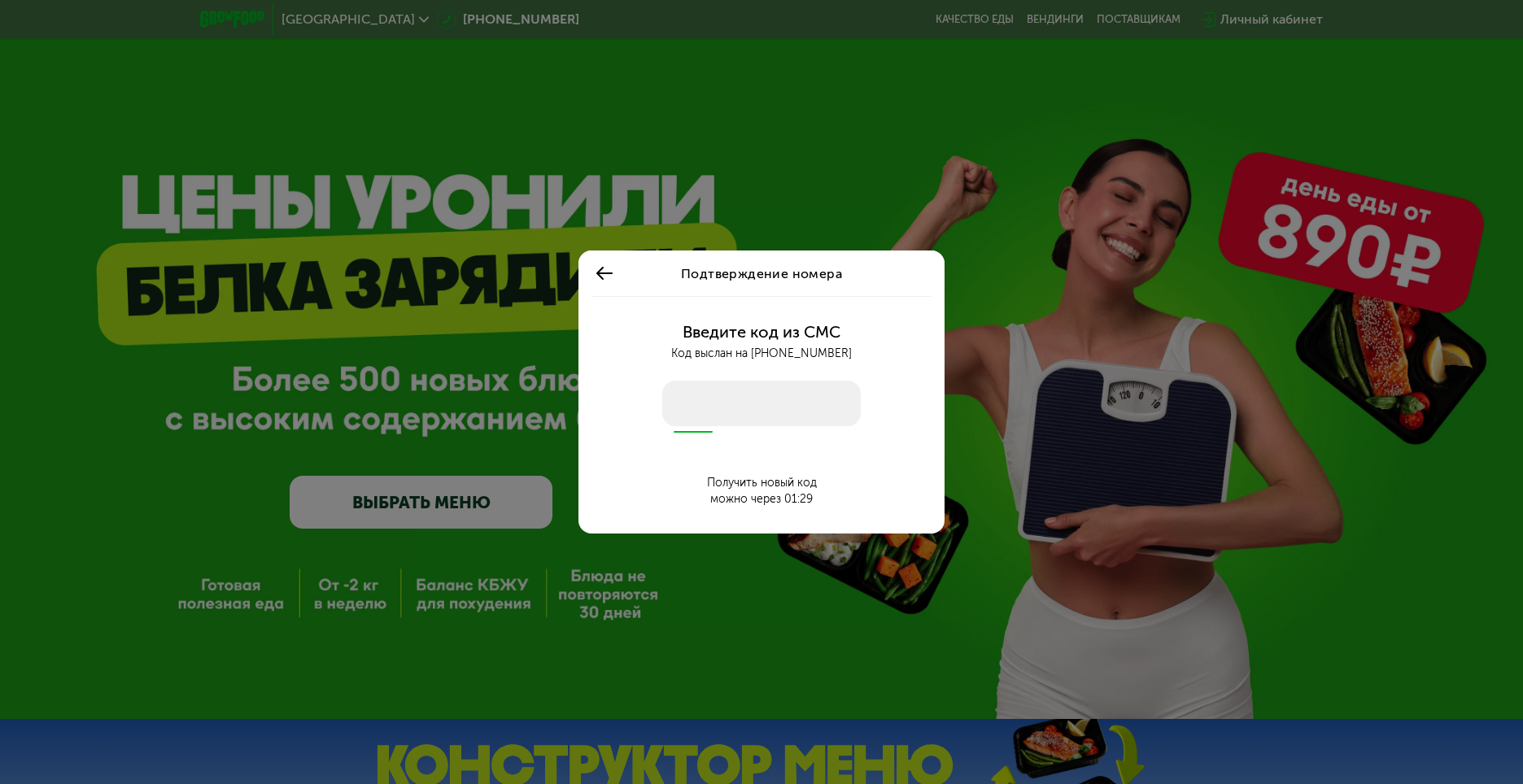
click at [753, 423] on input "number" at bounding box center [761, 403] width 199 height 46
type input "****"
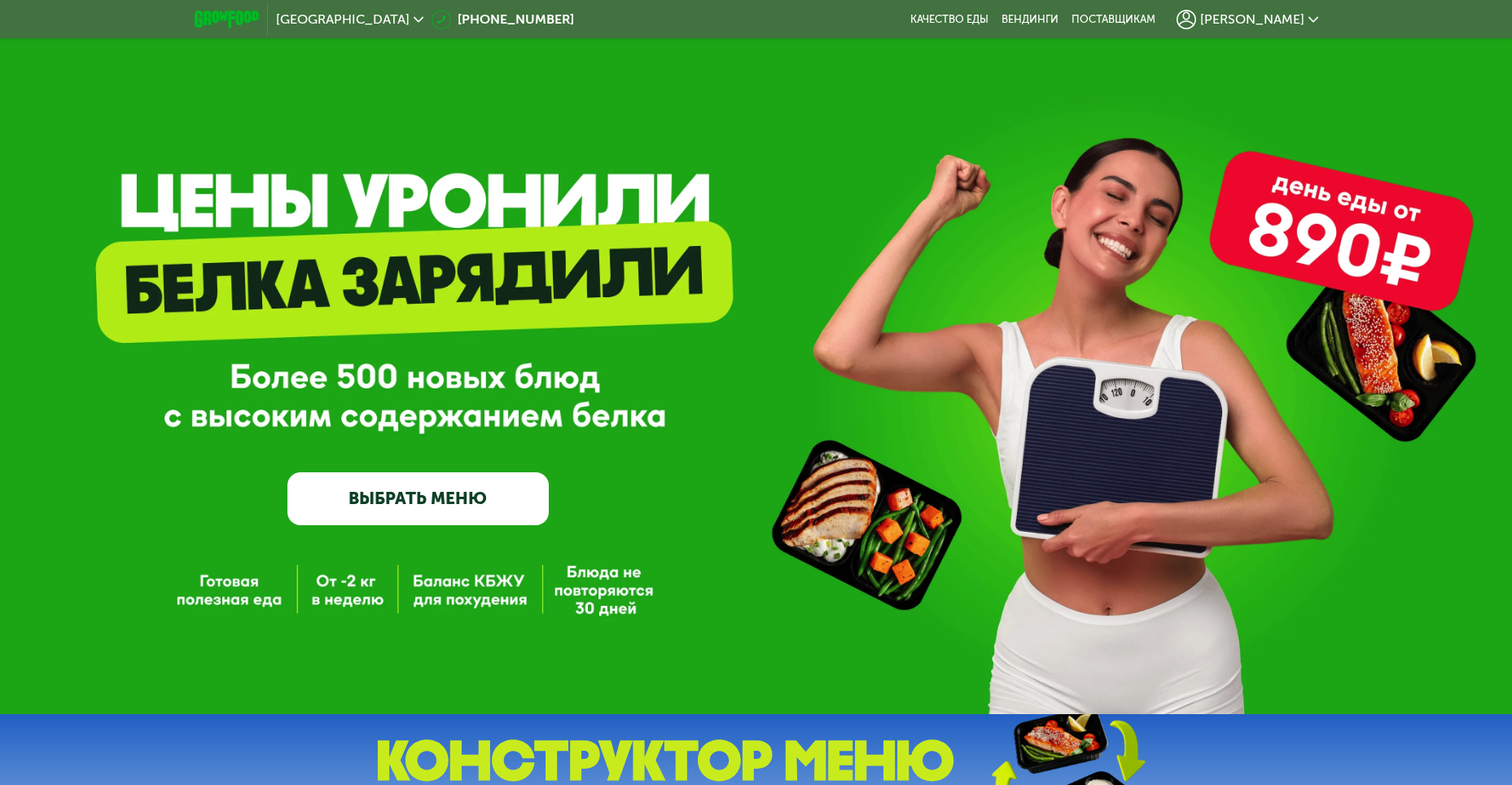
scroll to position [82, 0]
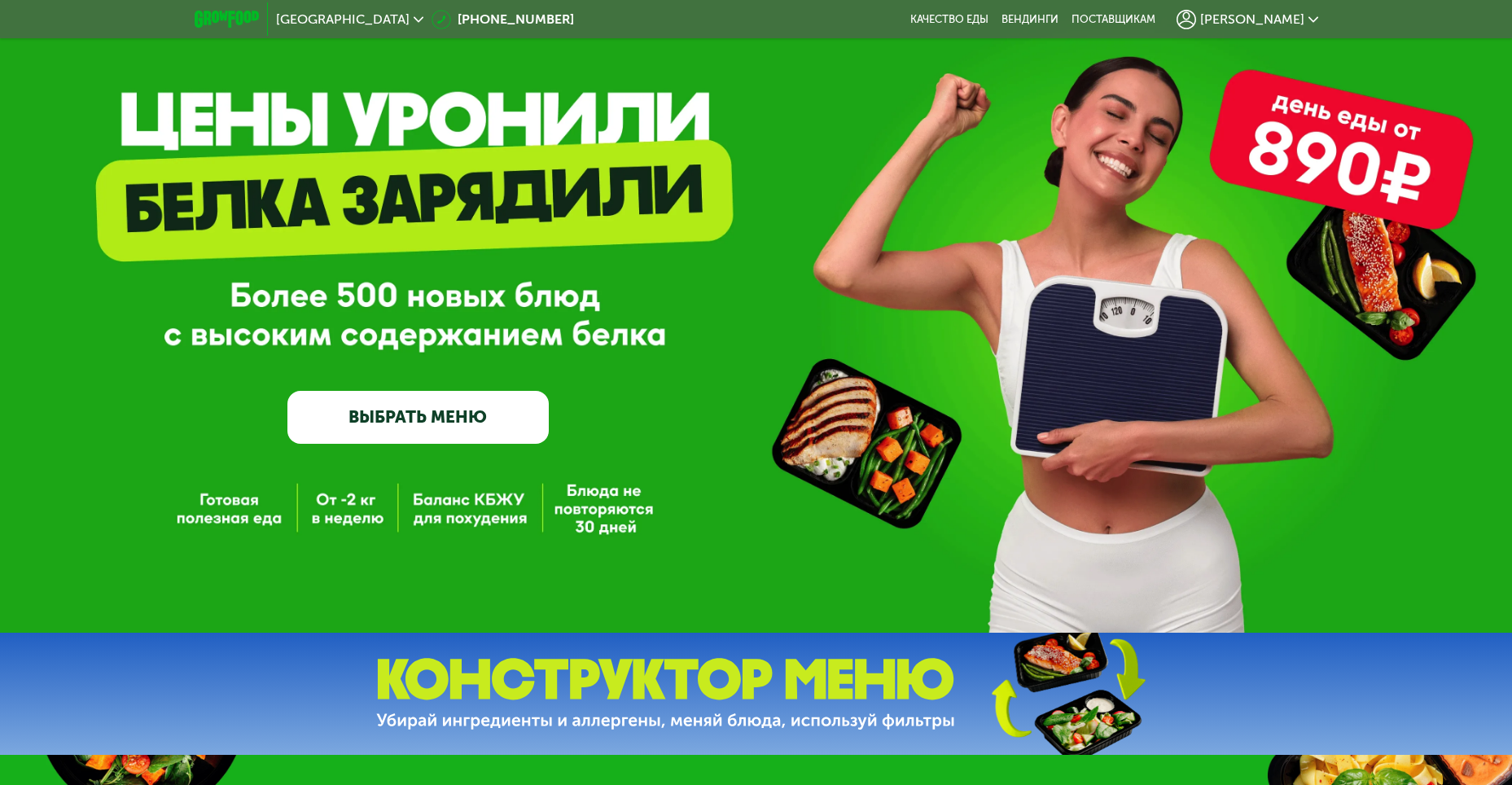
click at [472, 429] on link "ВЫБРАТЬ МЕНЮ" at bounding box center [417, 417] width 261 height 52
click at [419, 426] on link "ВЫБРАТЬ МЕНЮ" at bounding box center [417, 417] width 261 height 52
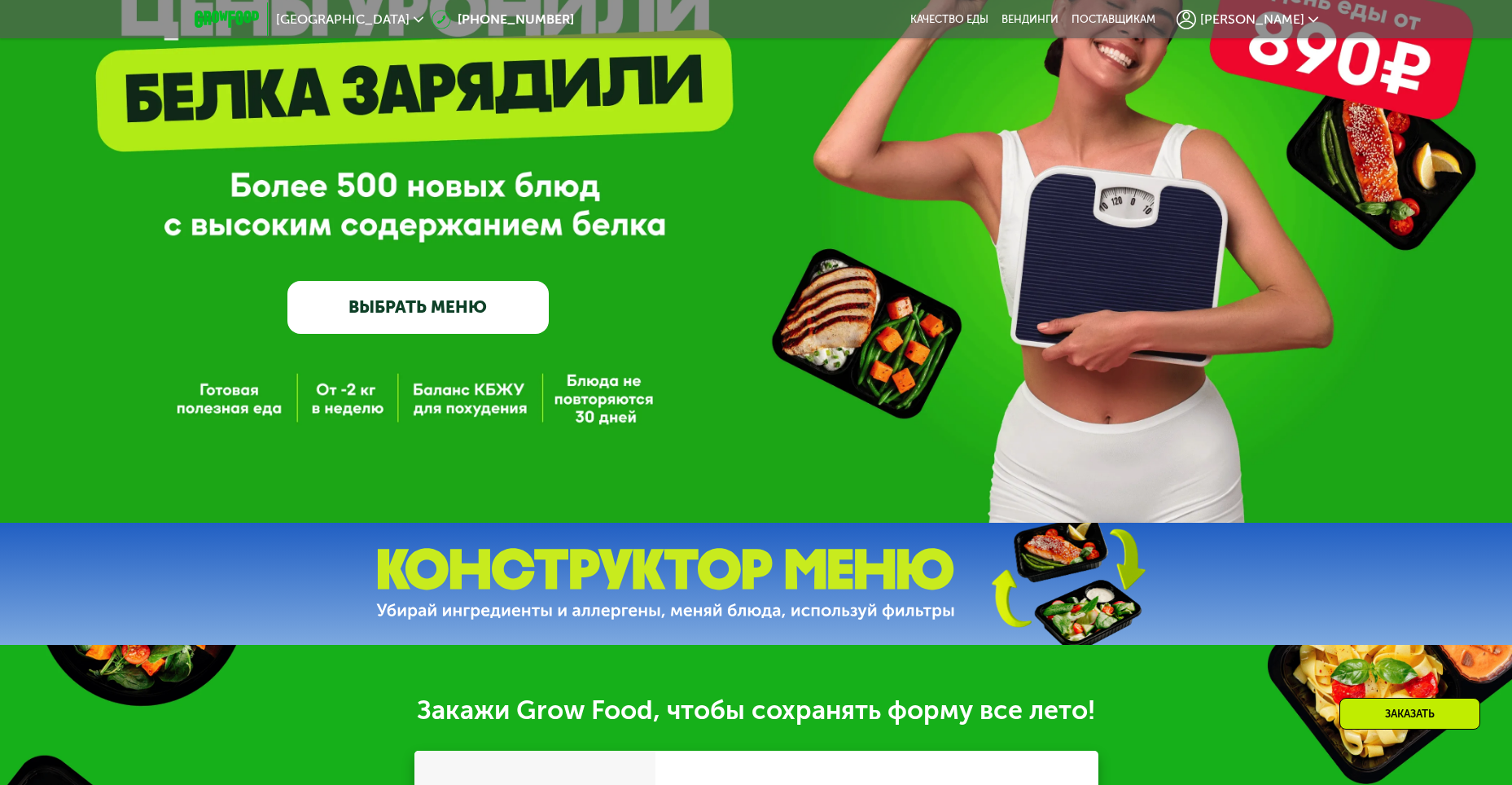
scroll to position [163, 0]
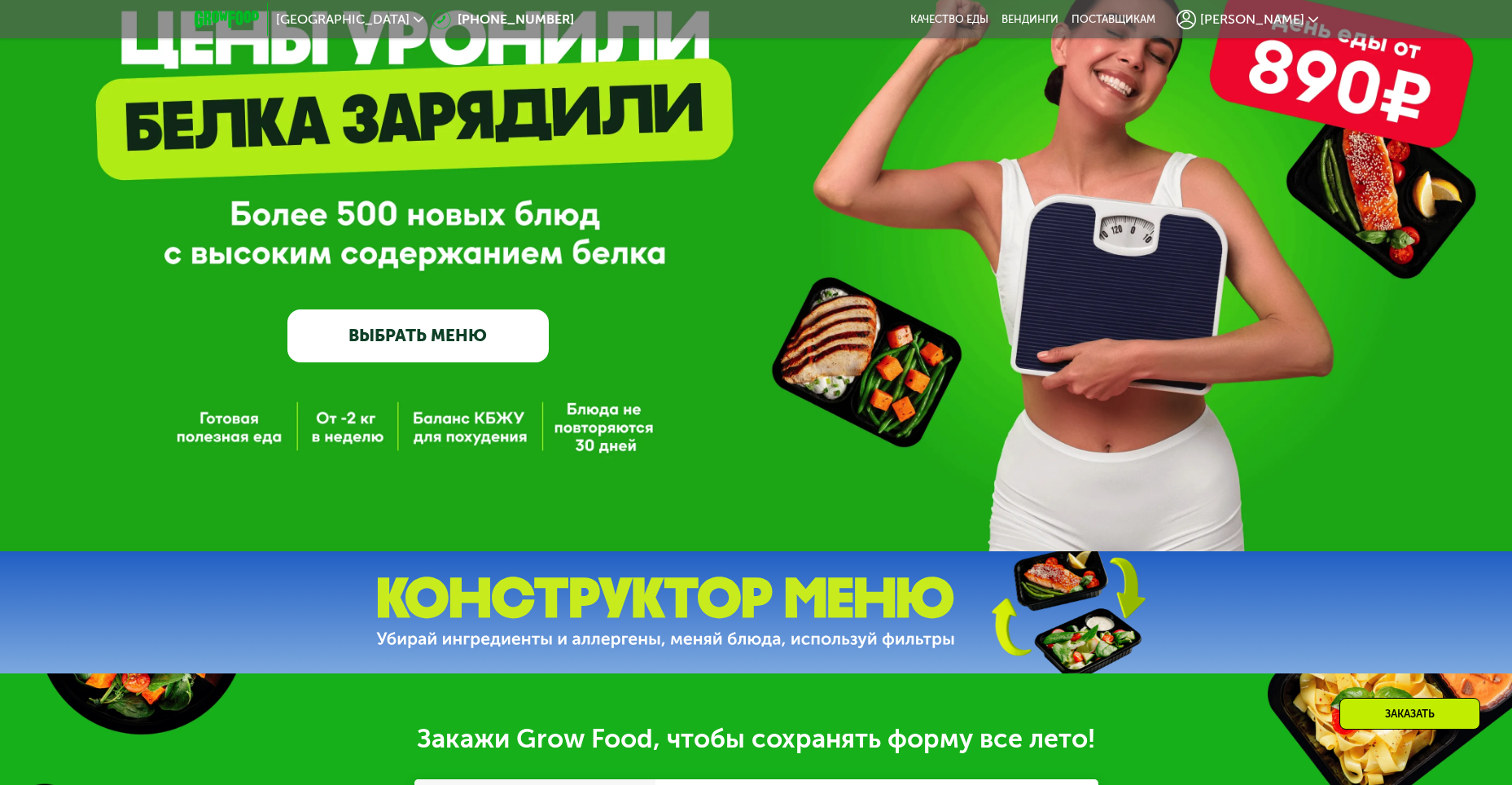
click at [408, 321] on div "GrowFood — доставка правильного питания ВЫБРАТЬ МЕНЮ" at bounding box center [417, 220] width 261 height 284
click at [396, 334] on link "ВЫБРАТЬ МЕНЮ" at bounding box center [417, 336] width 261 height 52
click at [416, 339] on link "ВЫБРАТЬ МЕНЮ" at bounding box center [417, 336] width 261 height 52
click at [478, 334] on link "ВЫБРАТЬ МЕНЮ" at bounding box center [417, 336] width 261 height 52
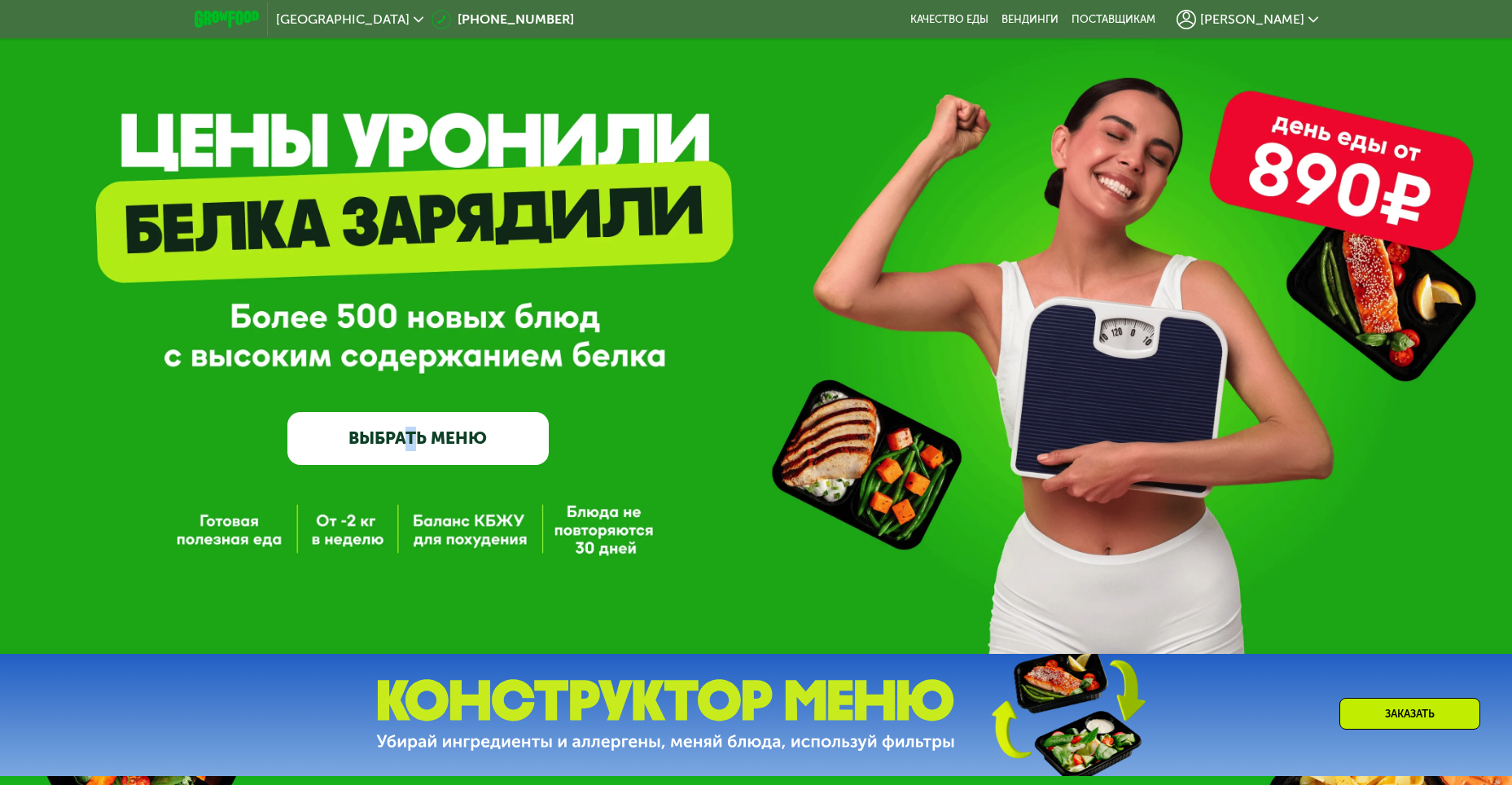
scroll to position [0, 0]
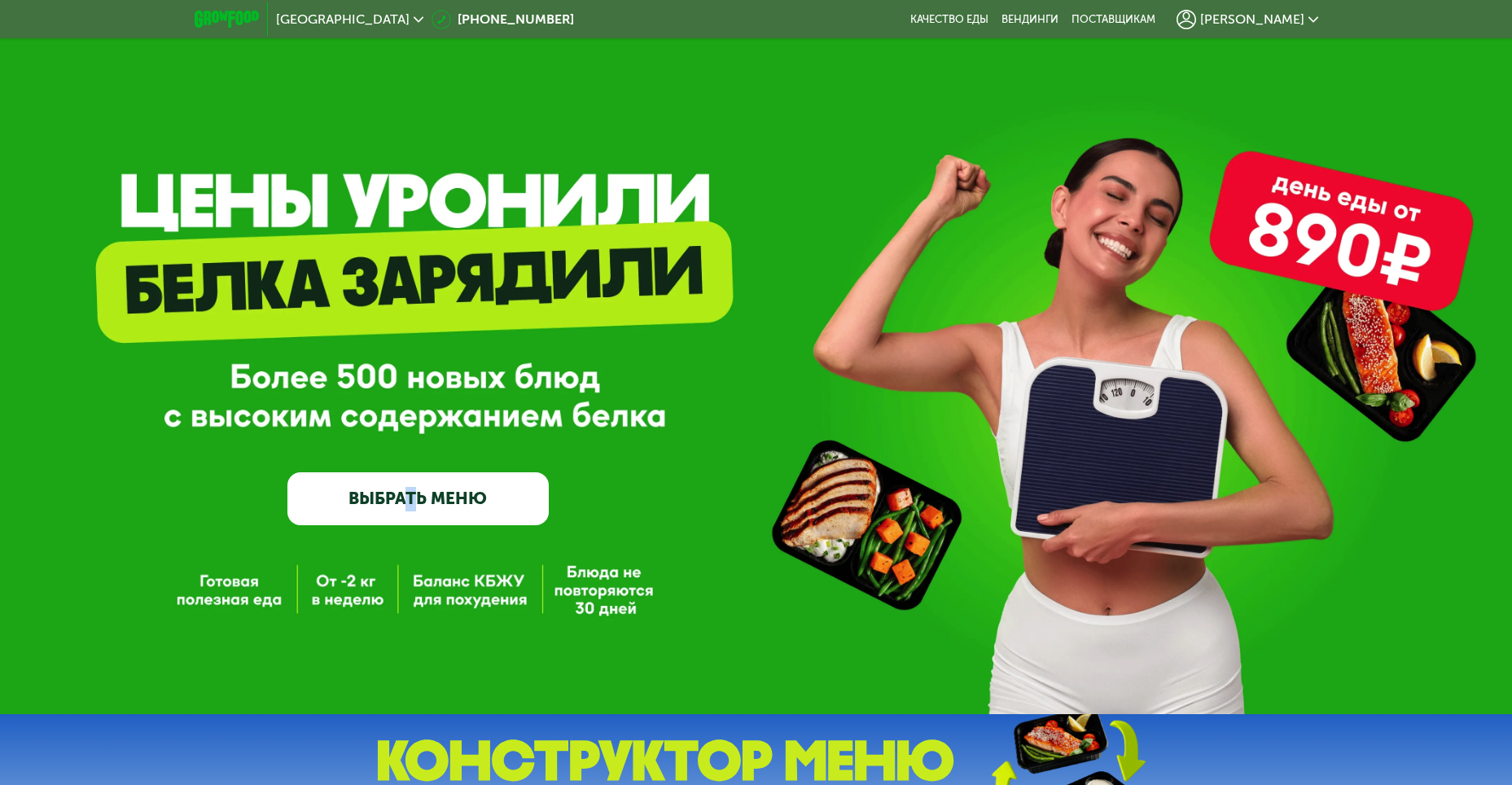
click at [431, 499] on link "ВЫБРАТЬ МЕНЮ" at bounding box center [417, 498] width 261 height 52
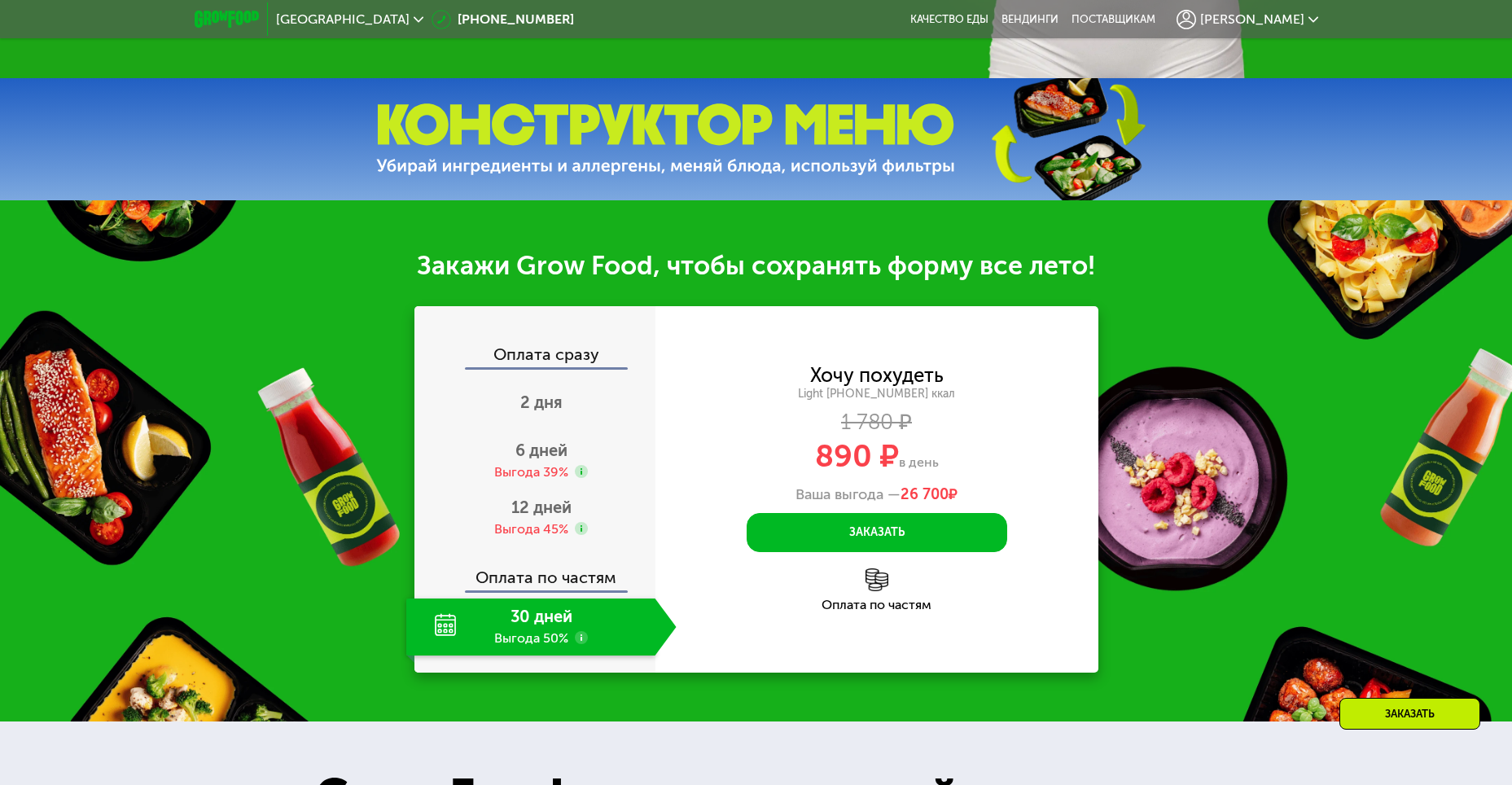
scroll to position [651, 0]
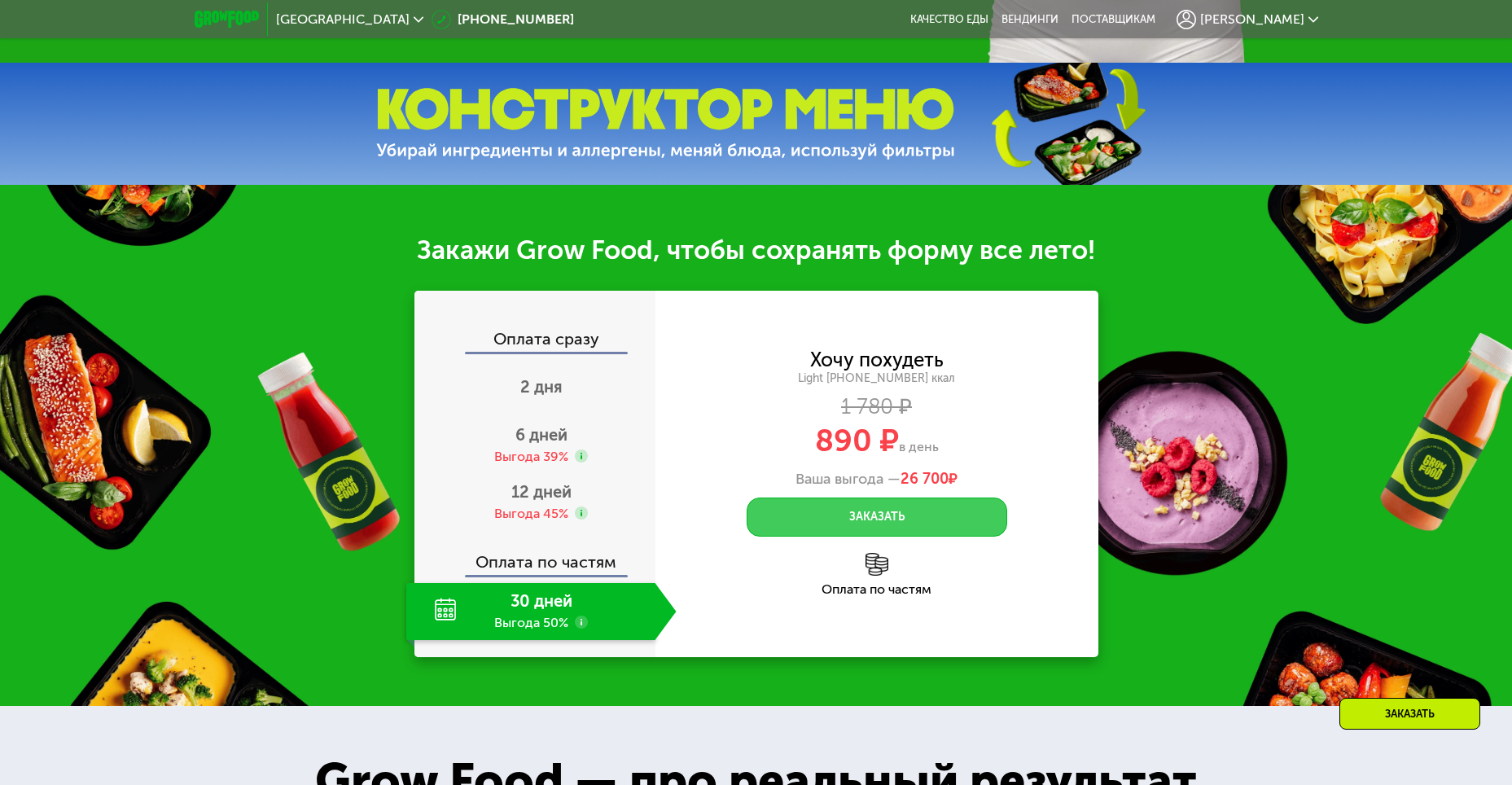
click at [881, 515] on button "Заказать" at bounding box center [877, 517] width 260 height 39
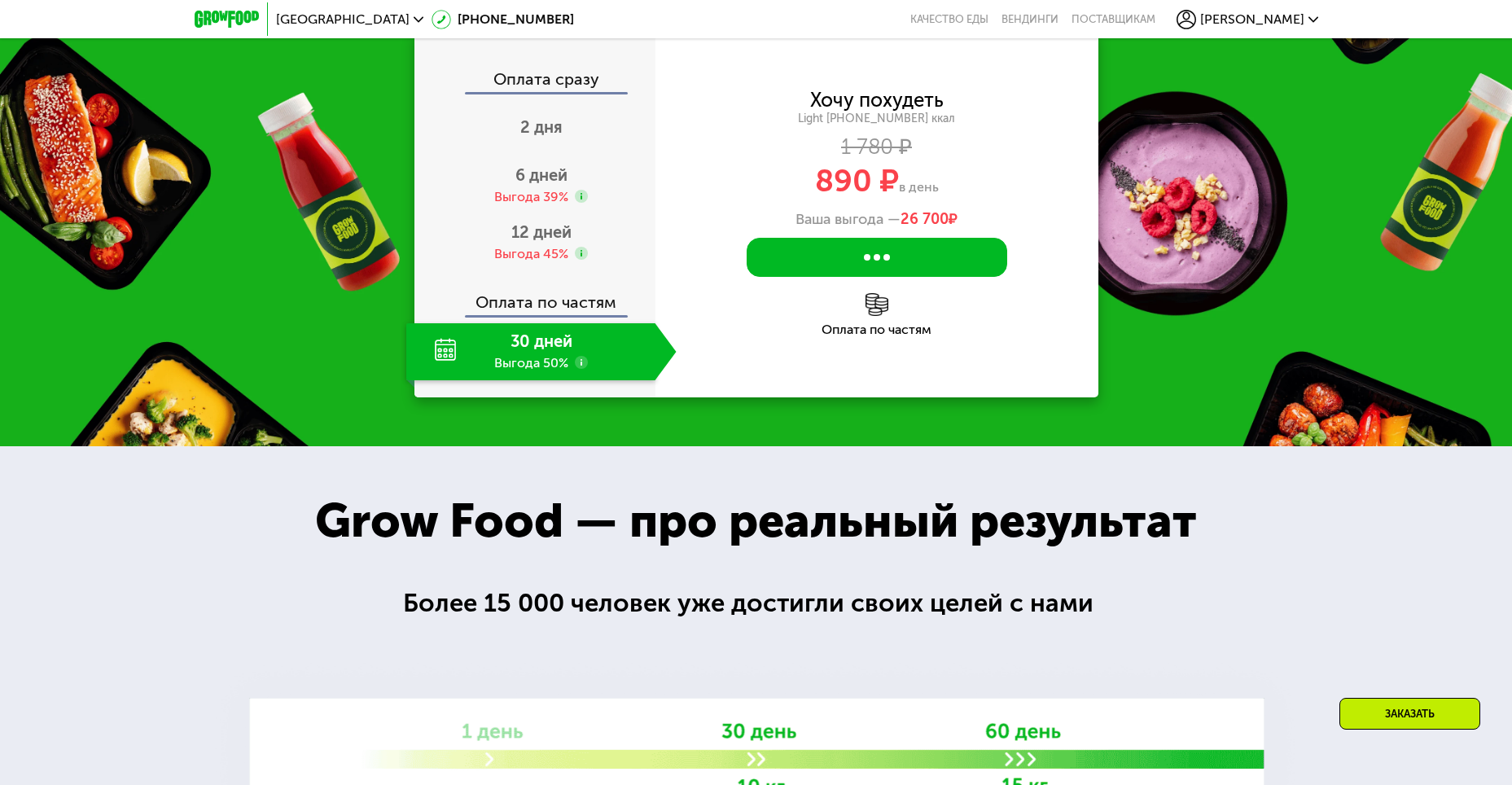
scroll to position [978, 0]
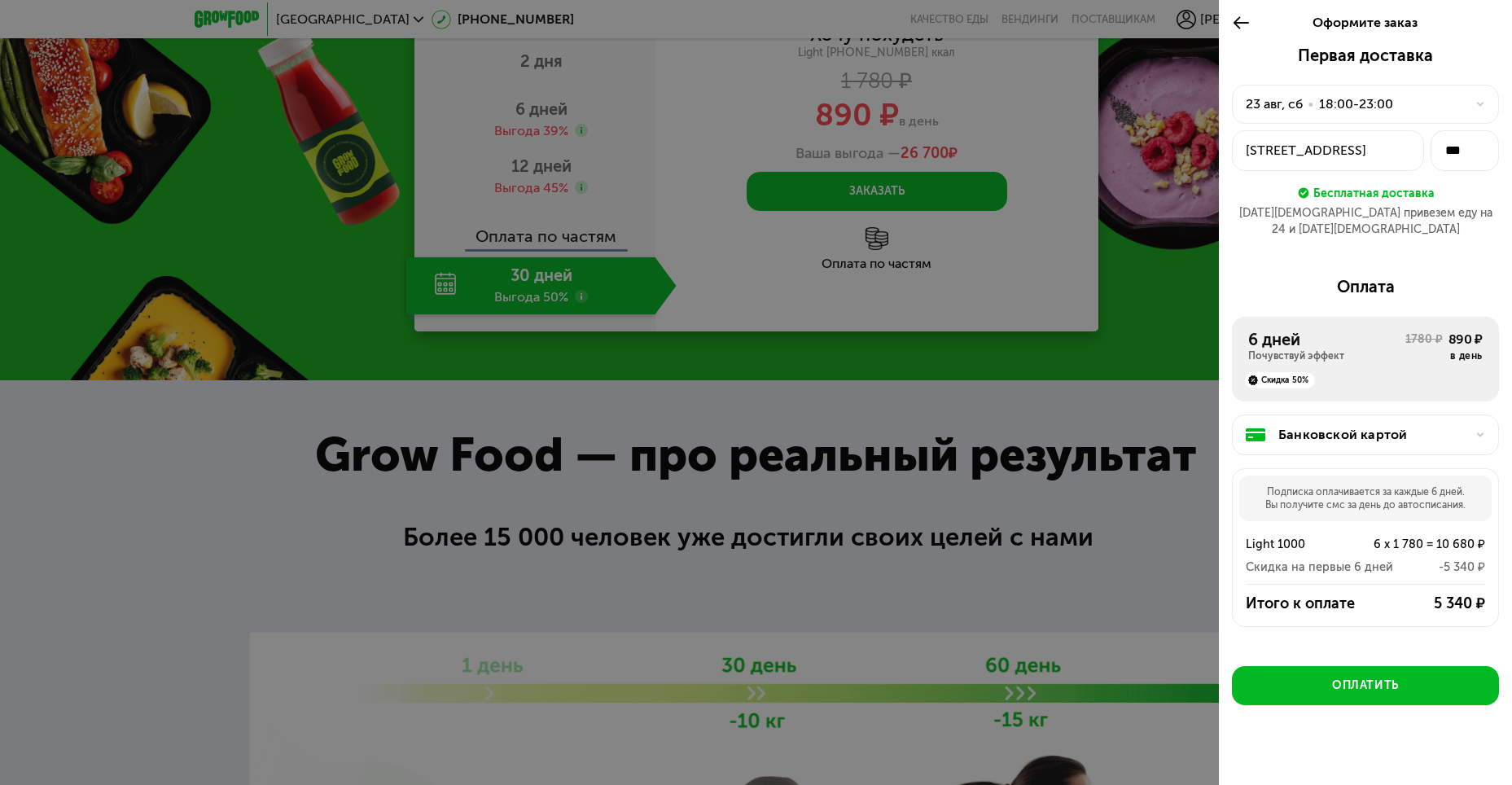
click at [1238, 22] on icon at bounding box center [1241, 23] width 19 height 20
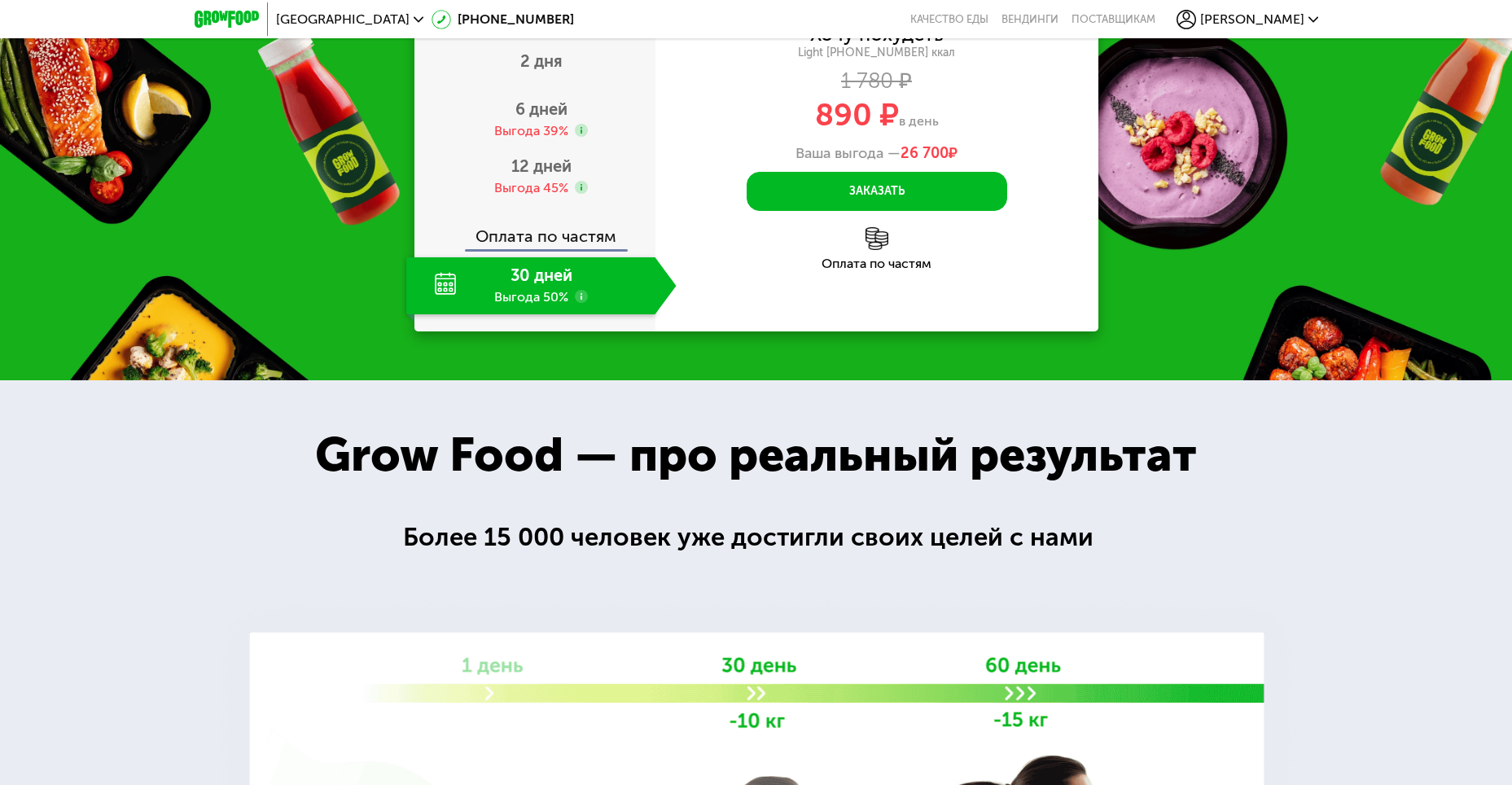
click at [526, 283] on div "30 дней Выгода 50%" at bounding box center [530, 286] width 249 height 57
click at [530, 174] on span "12 дней" at bounding box center [541, 166] width 60 height 20
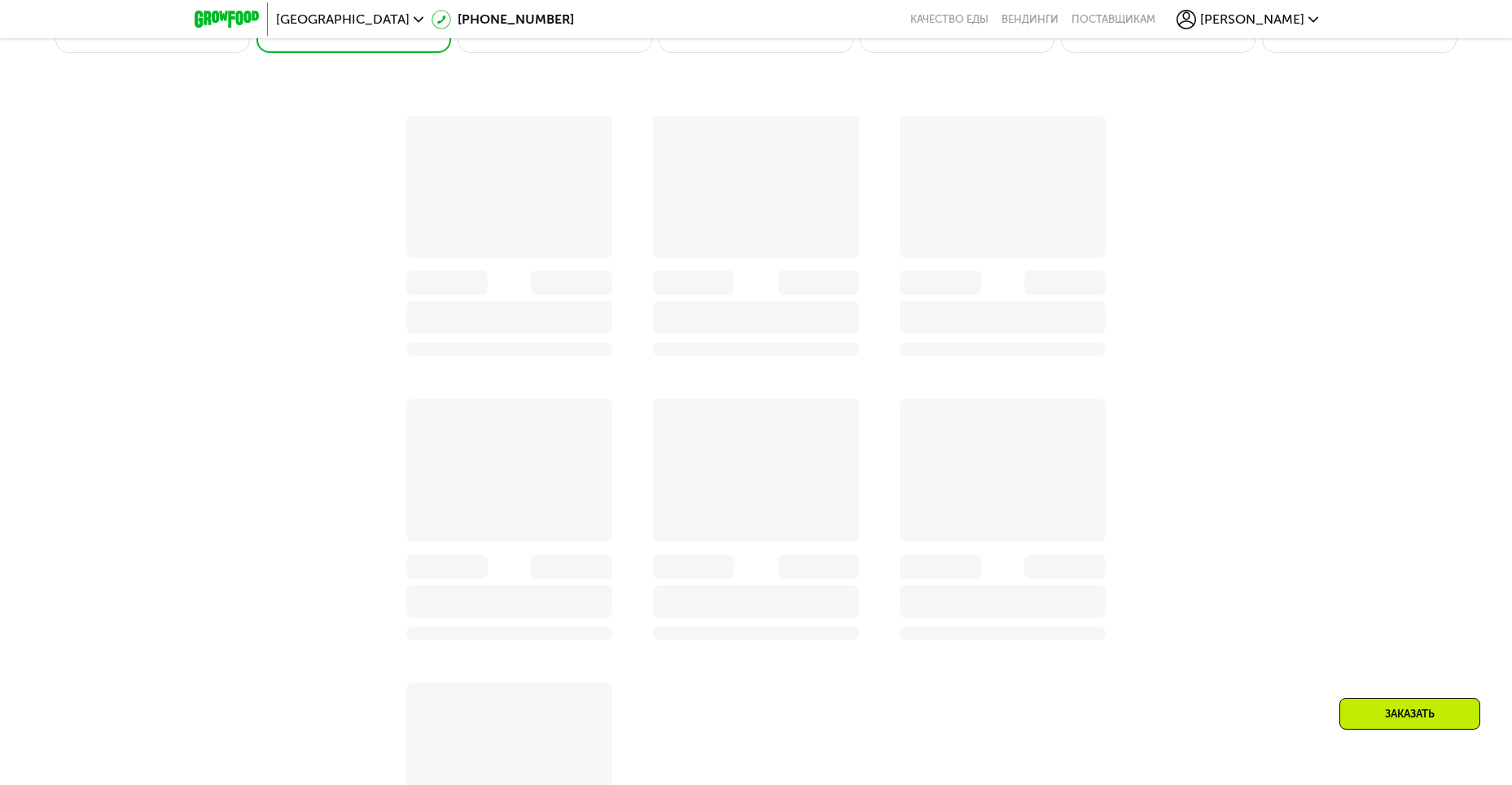
scroll to position [2054, 0]
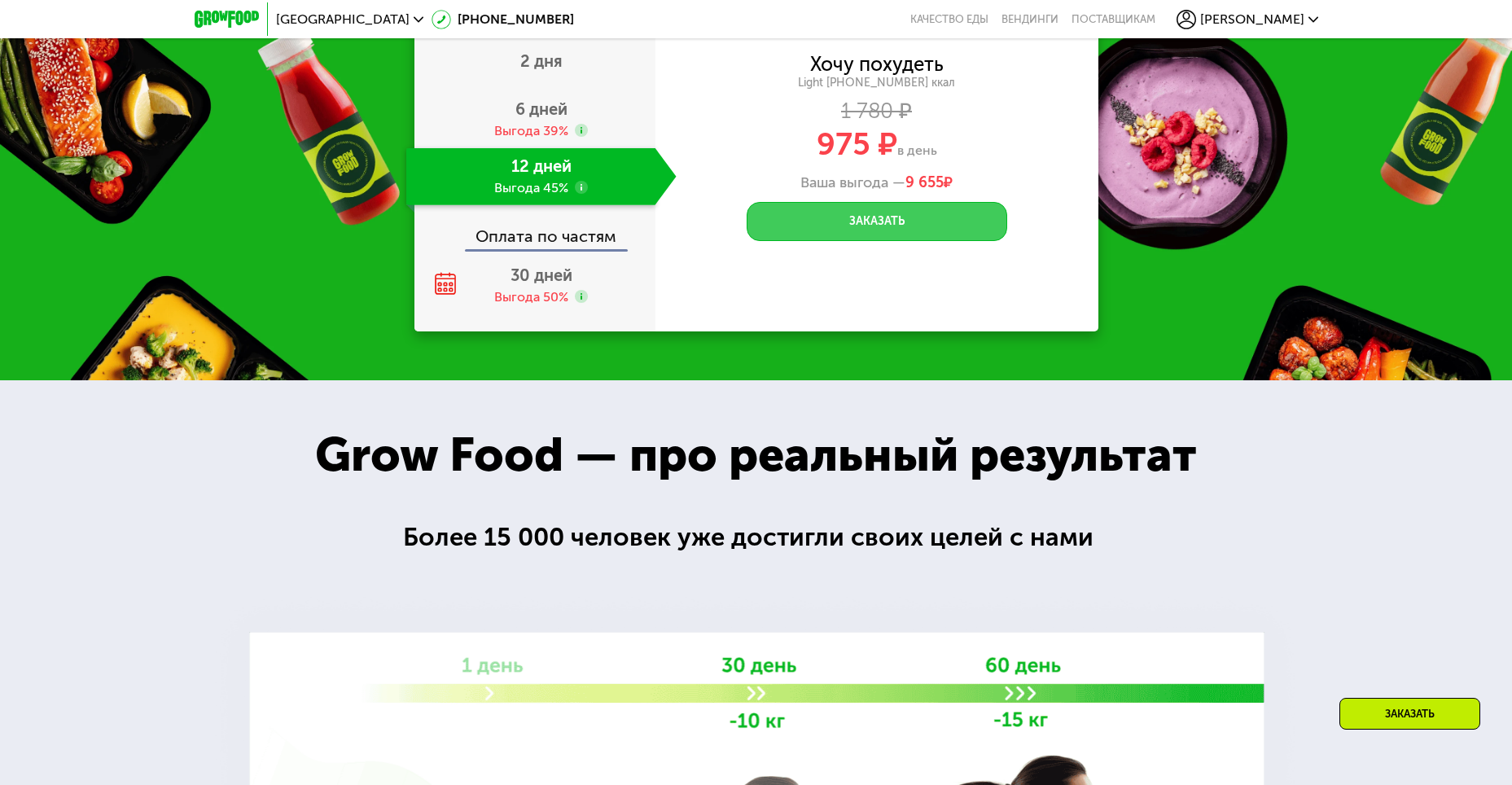
click at [892, 229] on button "Заказать" at bounding box center [877, 221] width 260 height 39
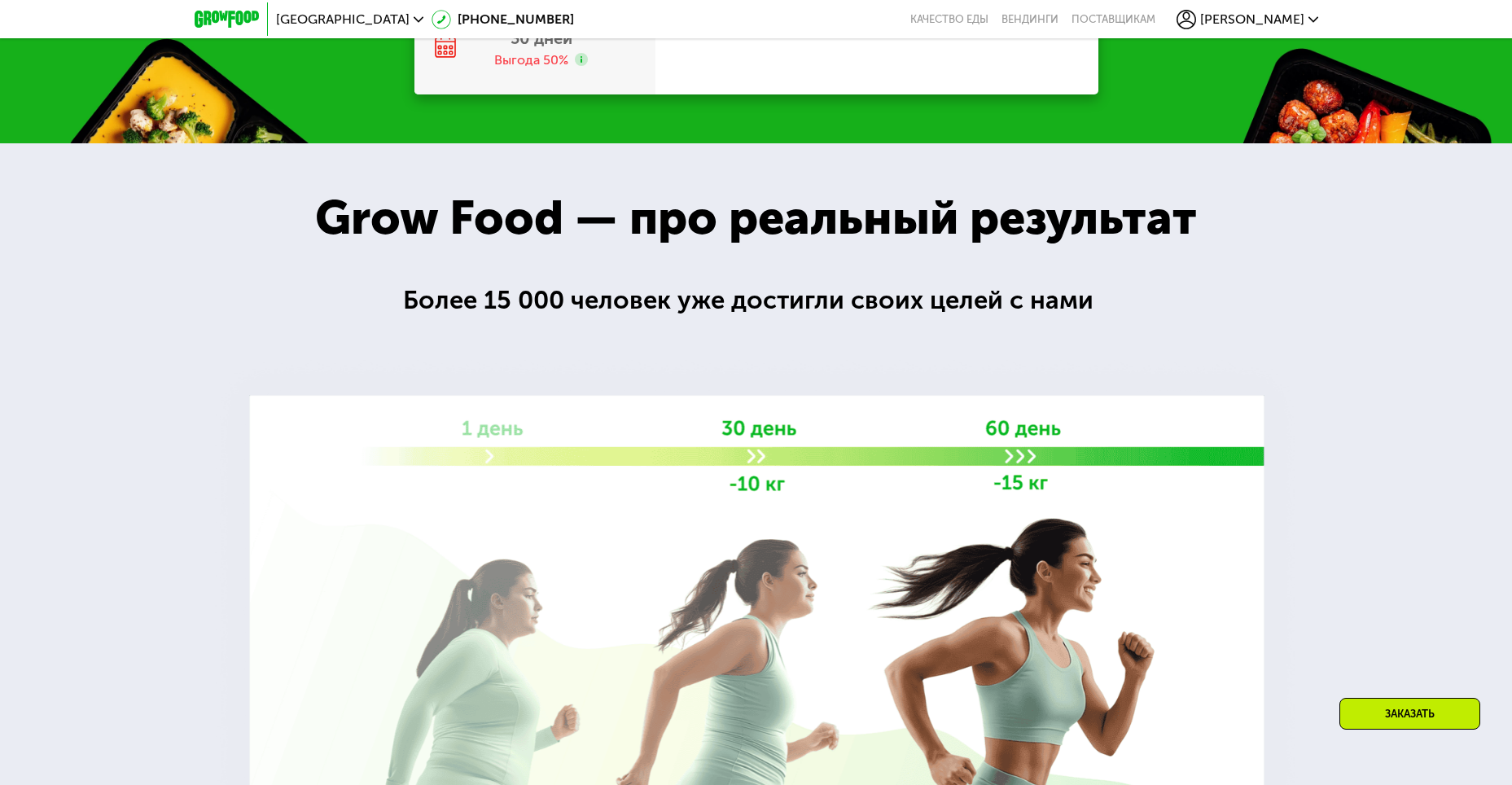
scroll to position [1959, 0]
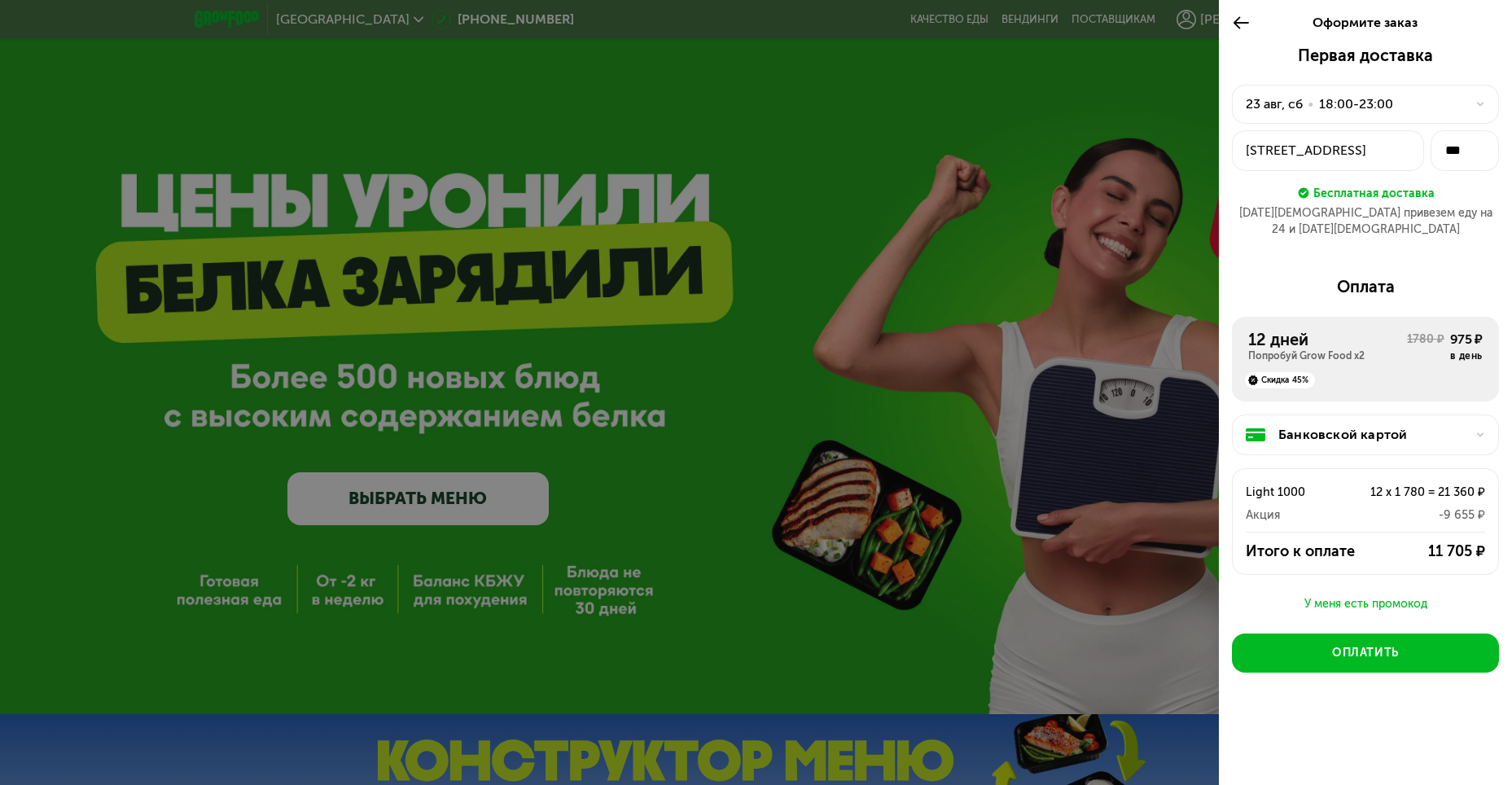
click at [1104, 477] on div at bounding box center [756, 392] width 1512 height 785
click at [1241, 18] on icon at bounding box center [1241, 23] width 19 height 20
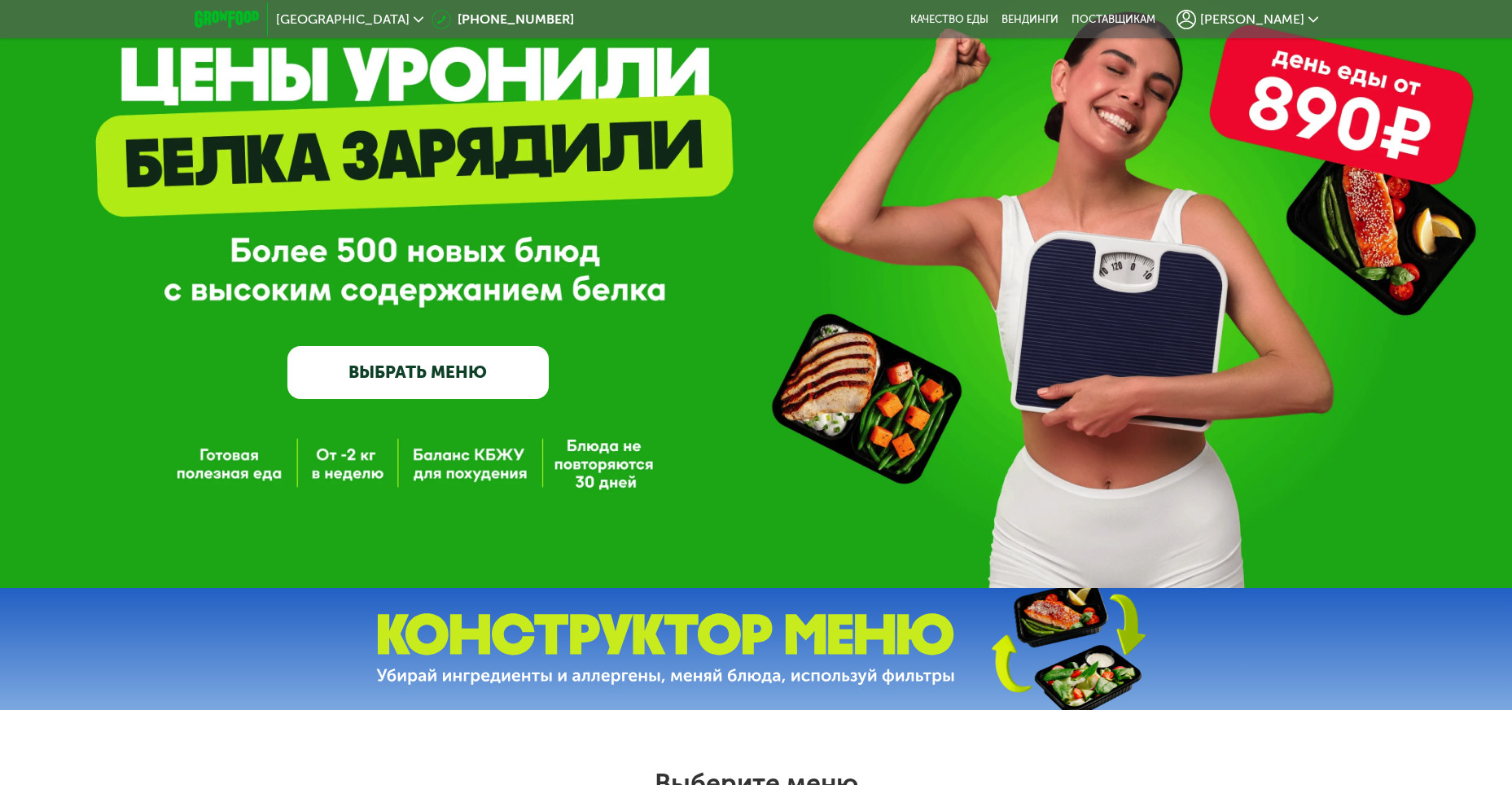
scroll to position [245, 0]
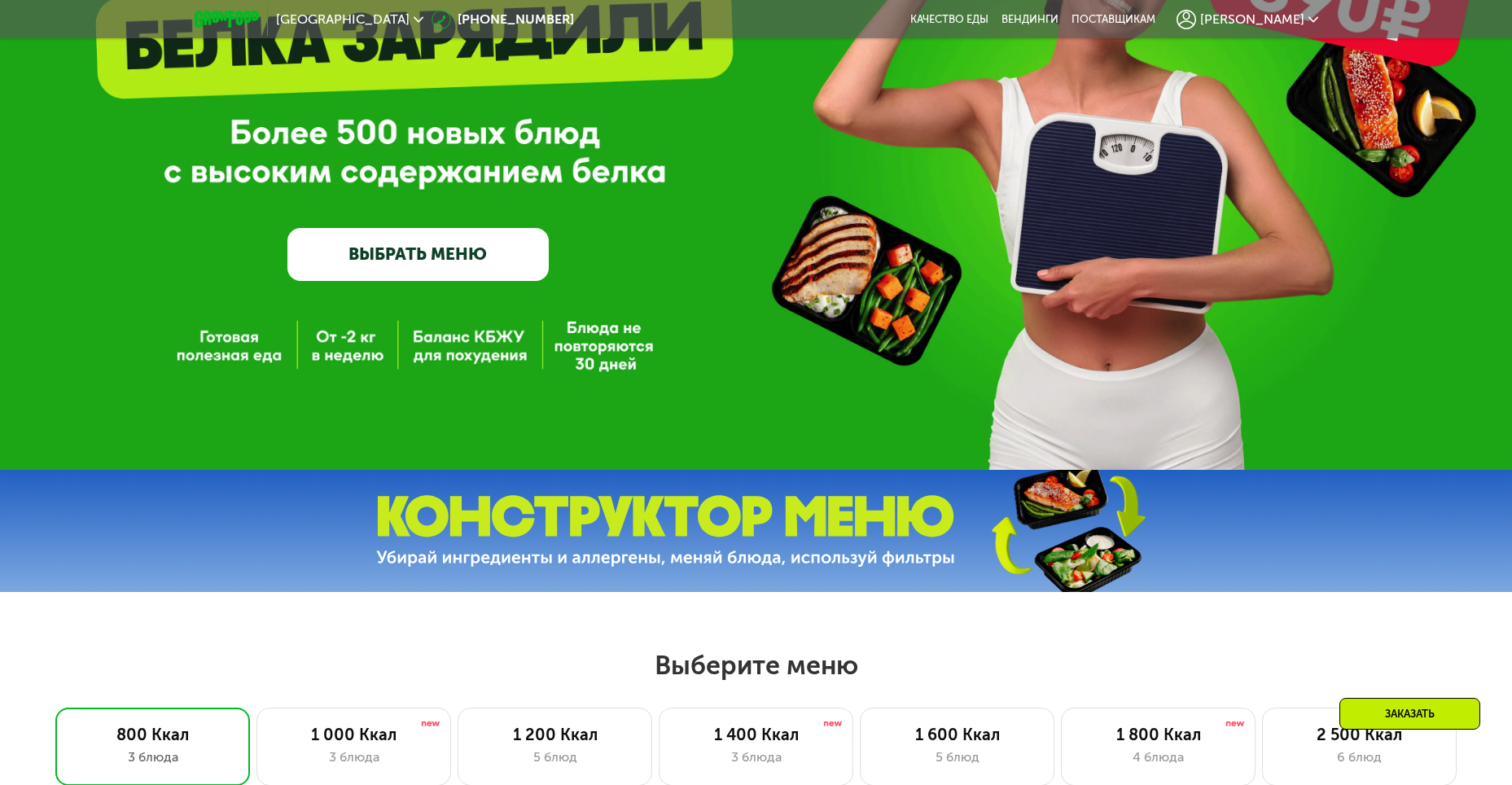
click at [494, 257] on link "ВЫБРАТЬ МЕНЮ" at bounding box center [417, 254] width 261 height 52
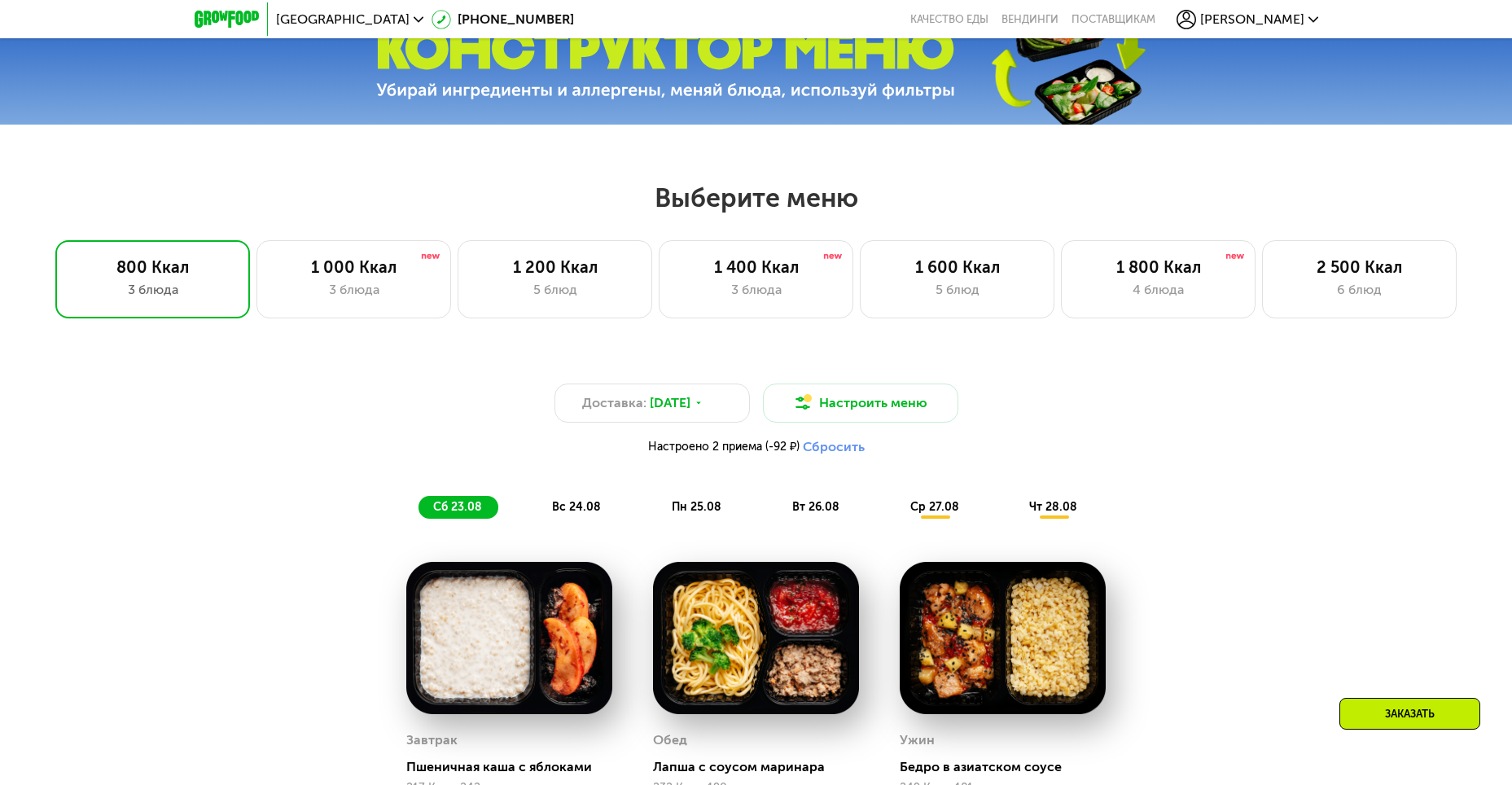
scroll to position [698, 0]
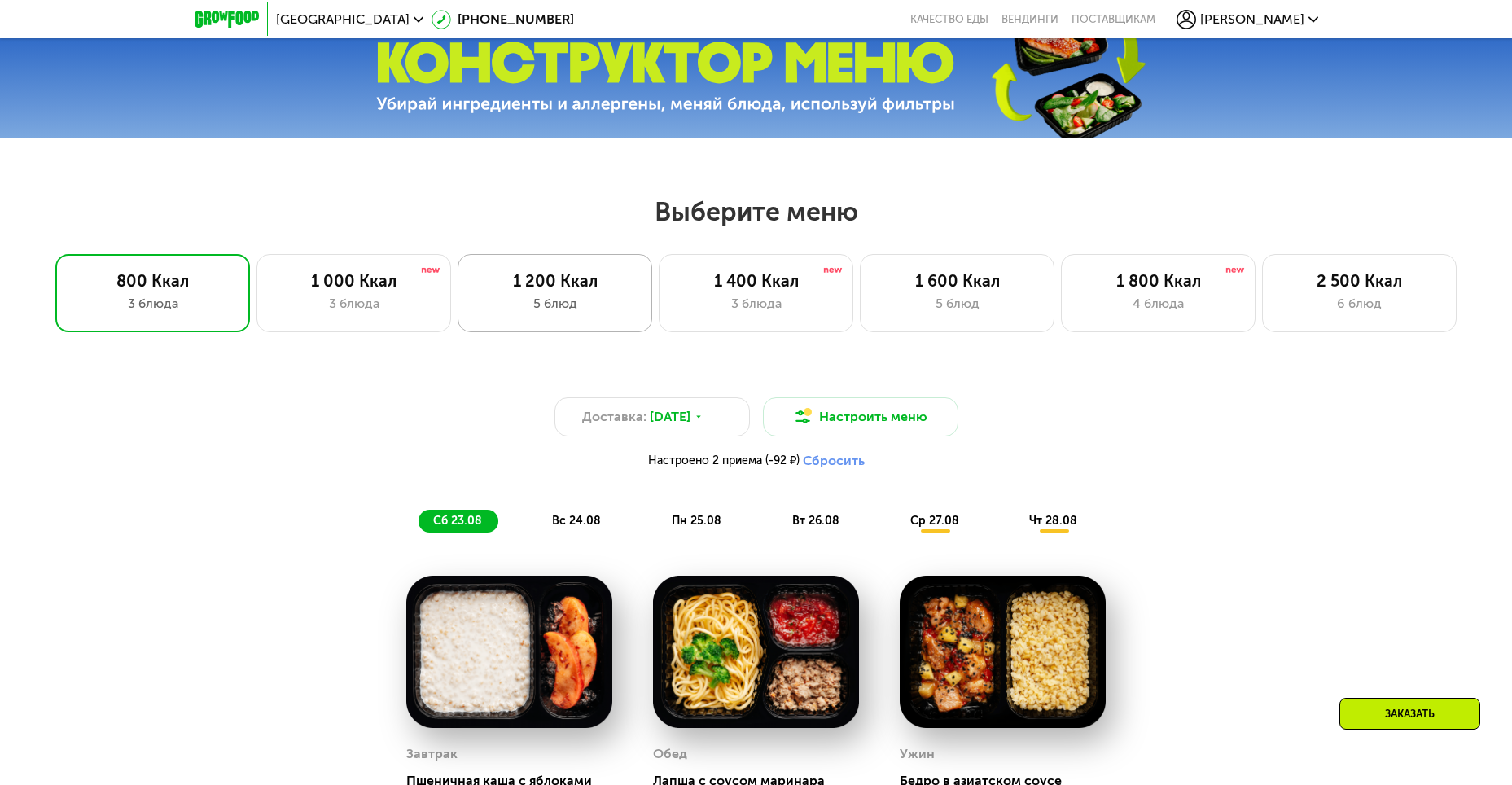
click at [599, 291] on div "1 200 Ккал" at bounding box center [554, 281] width 160 height 20
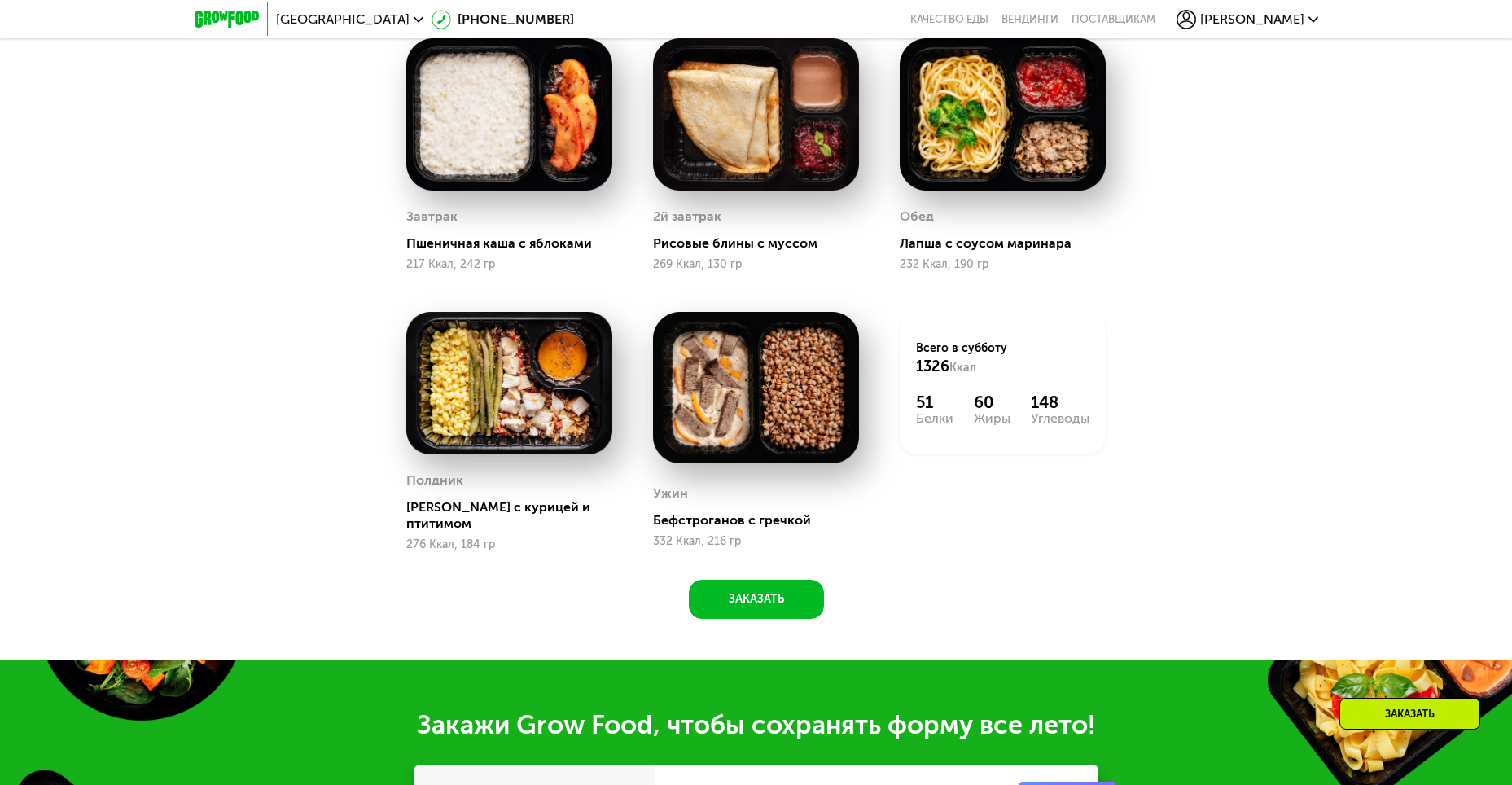
scroll to position [1268, 0]
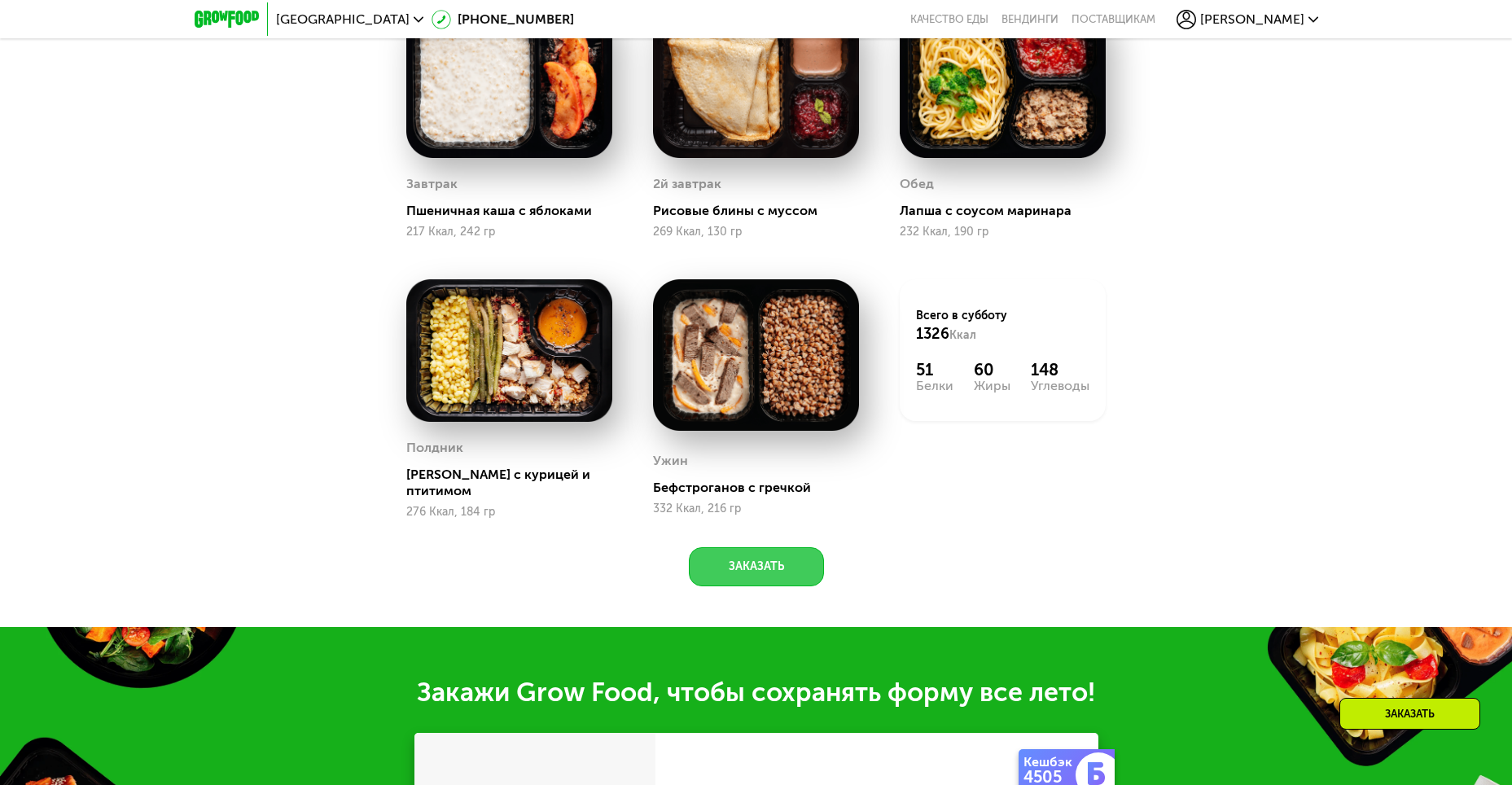
click at [738, 565] on button "Заказать" at bounding box center [756, 566] width 135 height 39
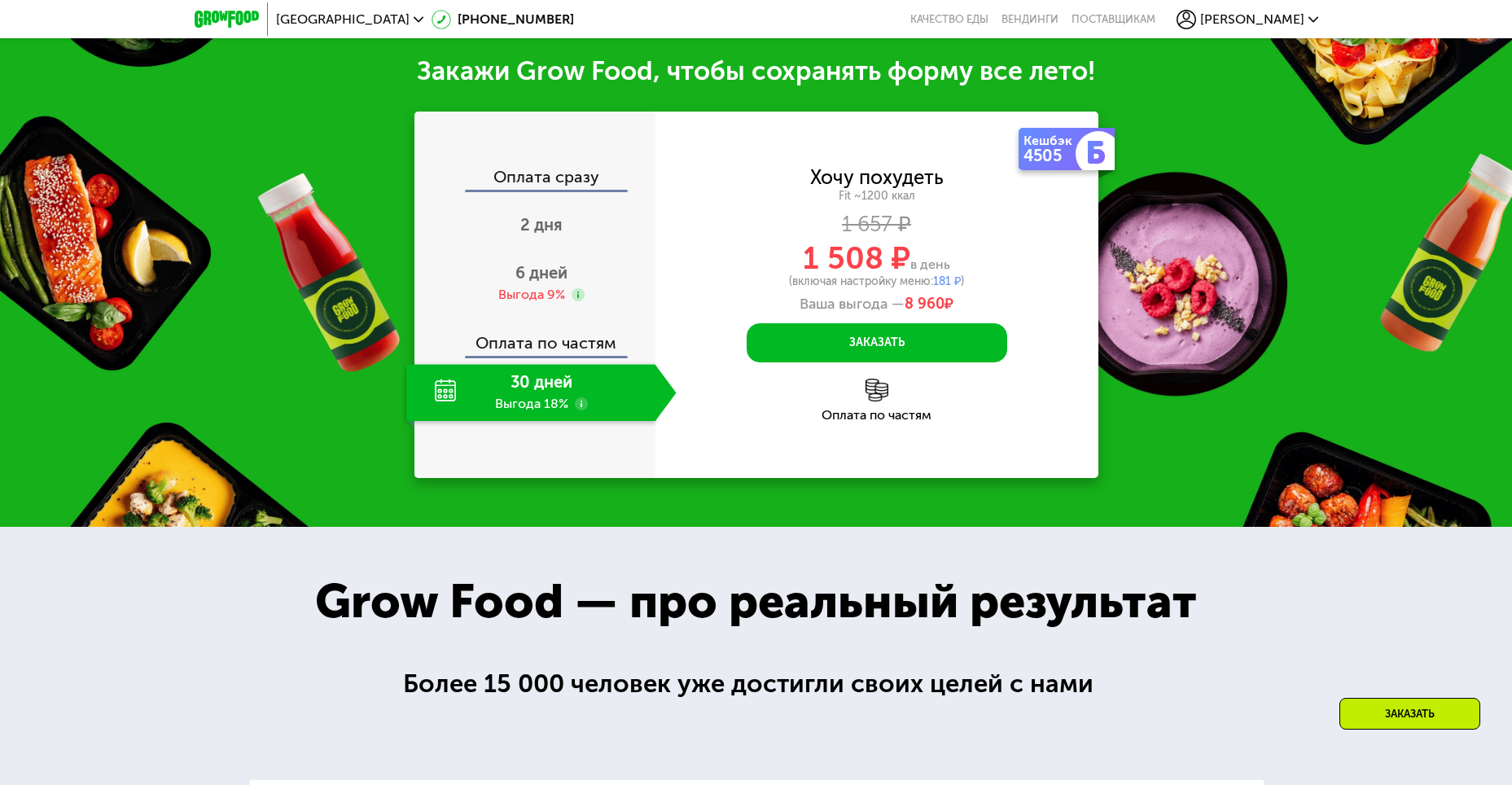
scroll to position [1894, 0]
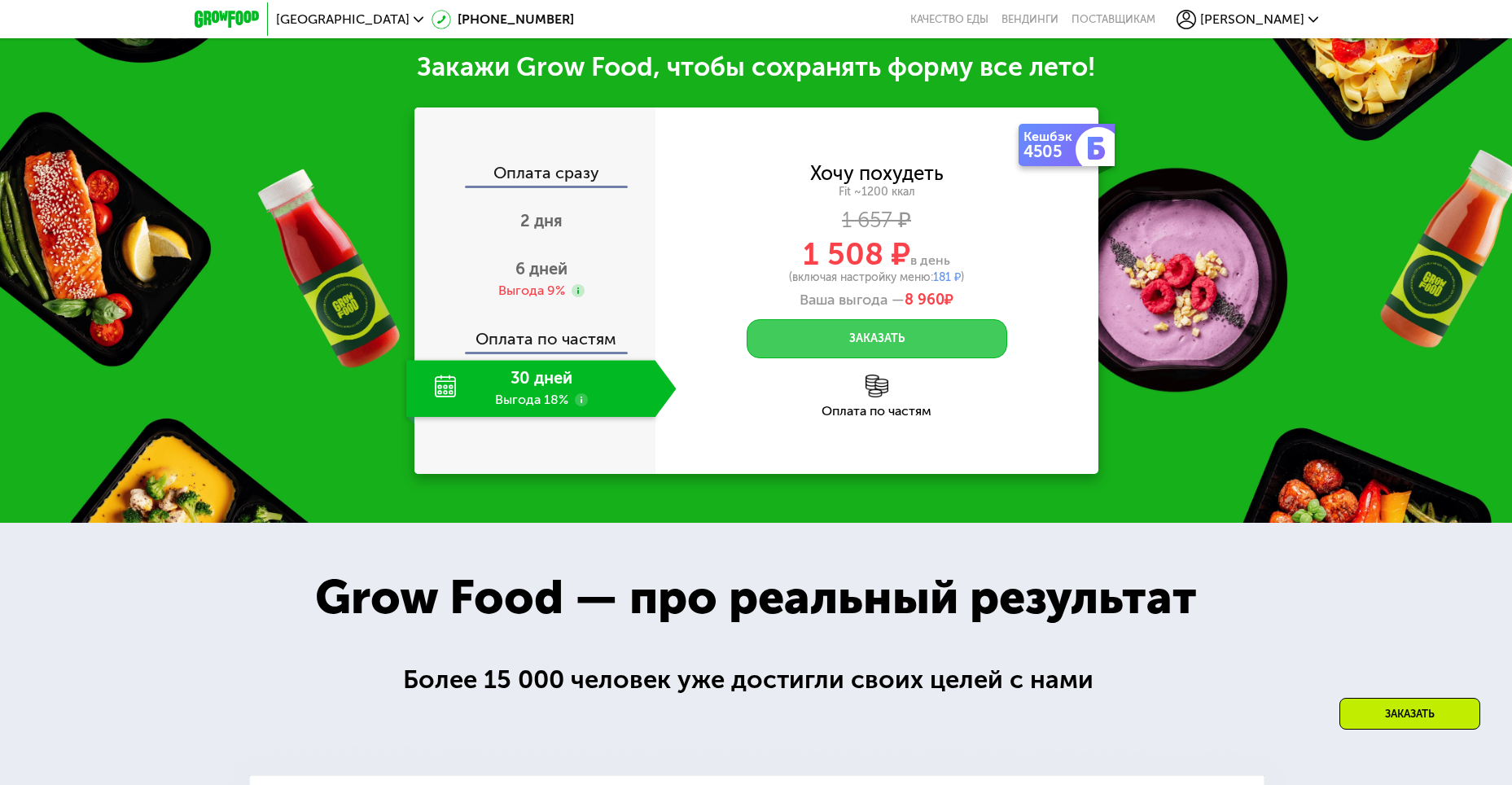
click at [857, 326] on button "Заказать" at bounding box center [877, 338] width 260 height 39
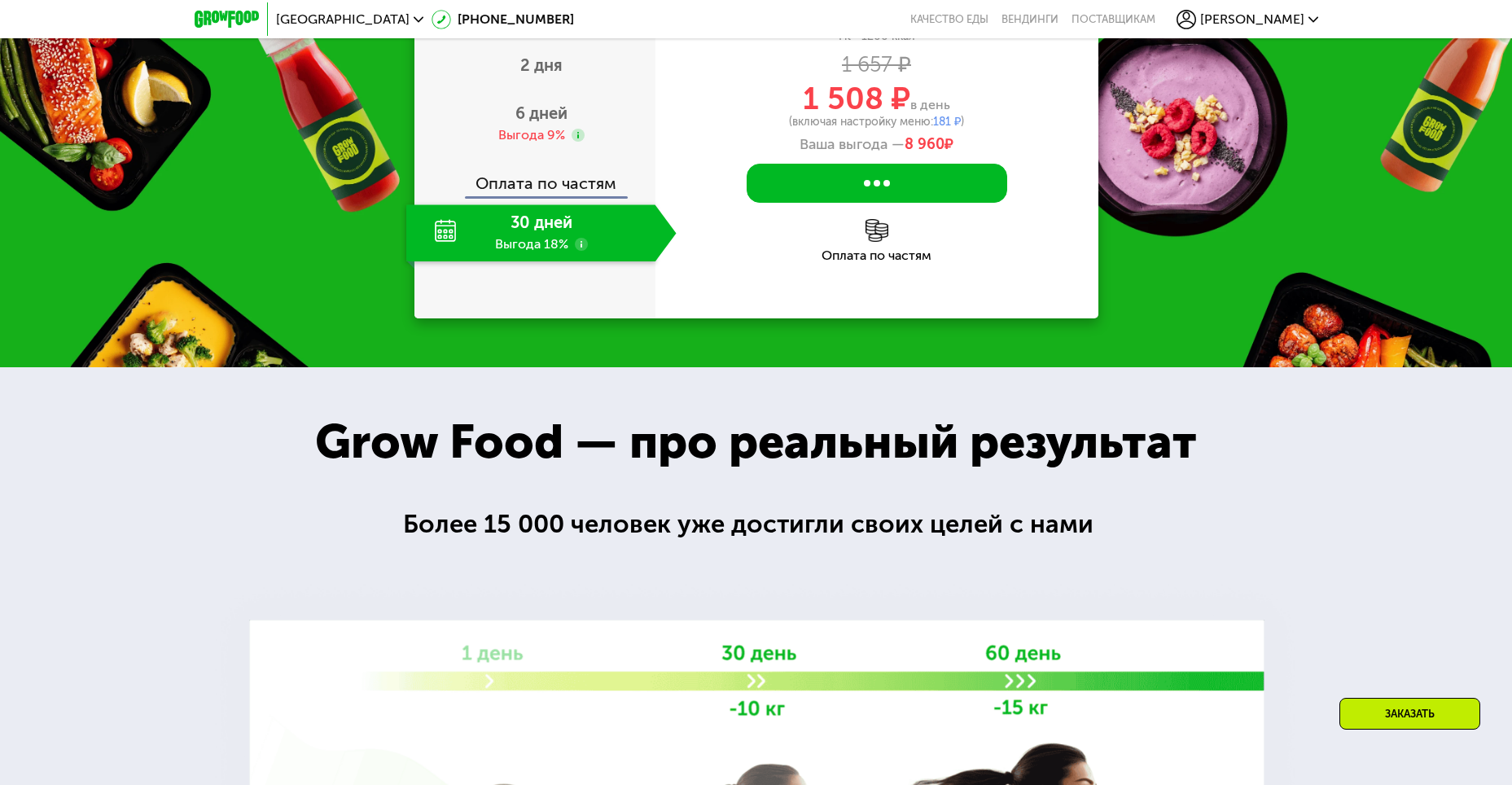
scroll to position [2056, 0]
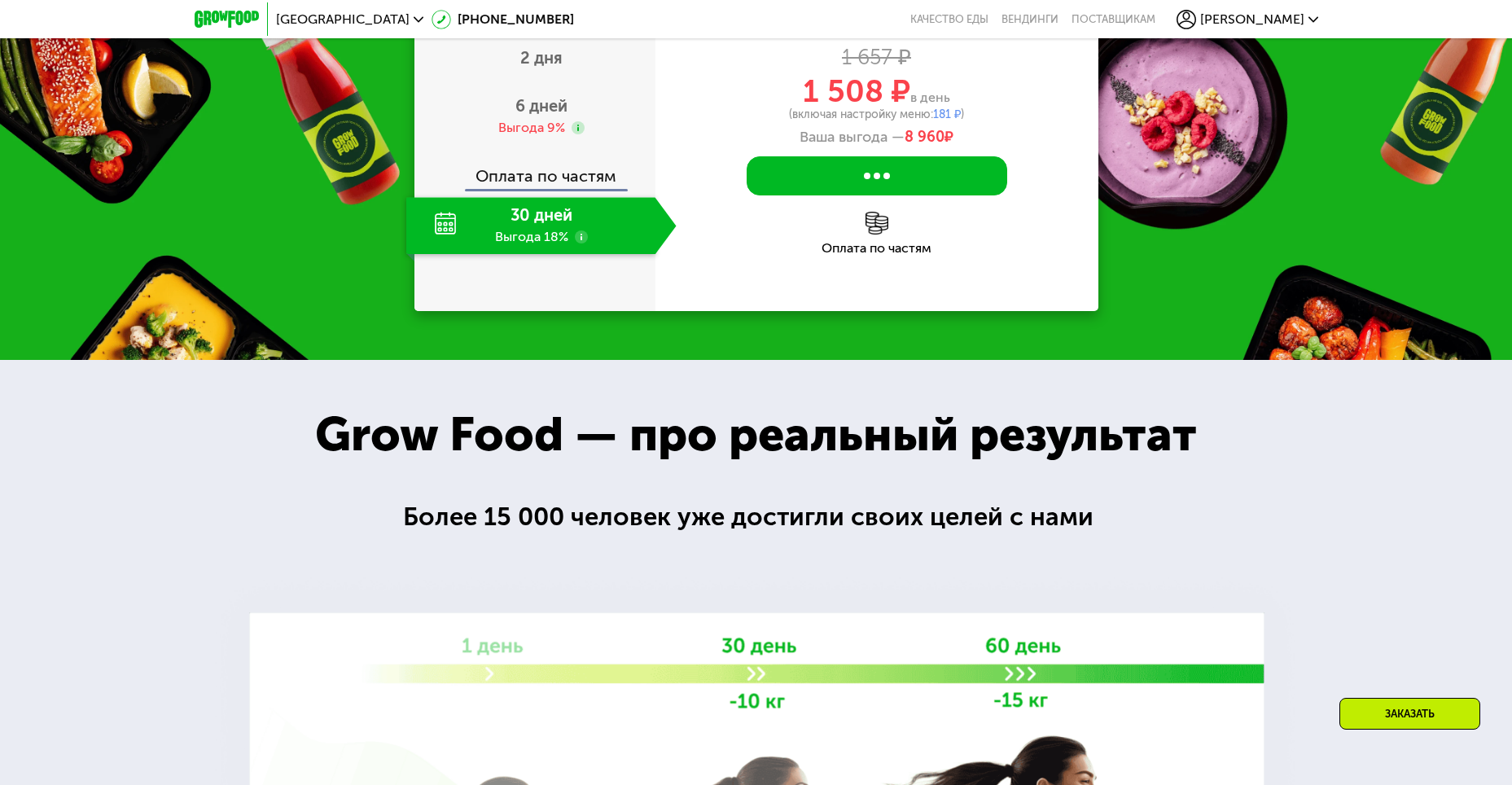
click at [1396, 718] on div "Заказать" at bounding box center [1410, 714] width 141 height 32
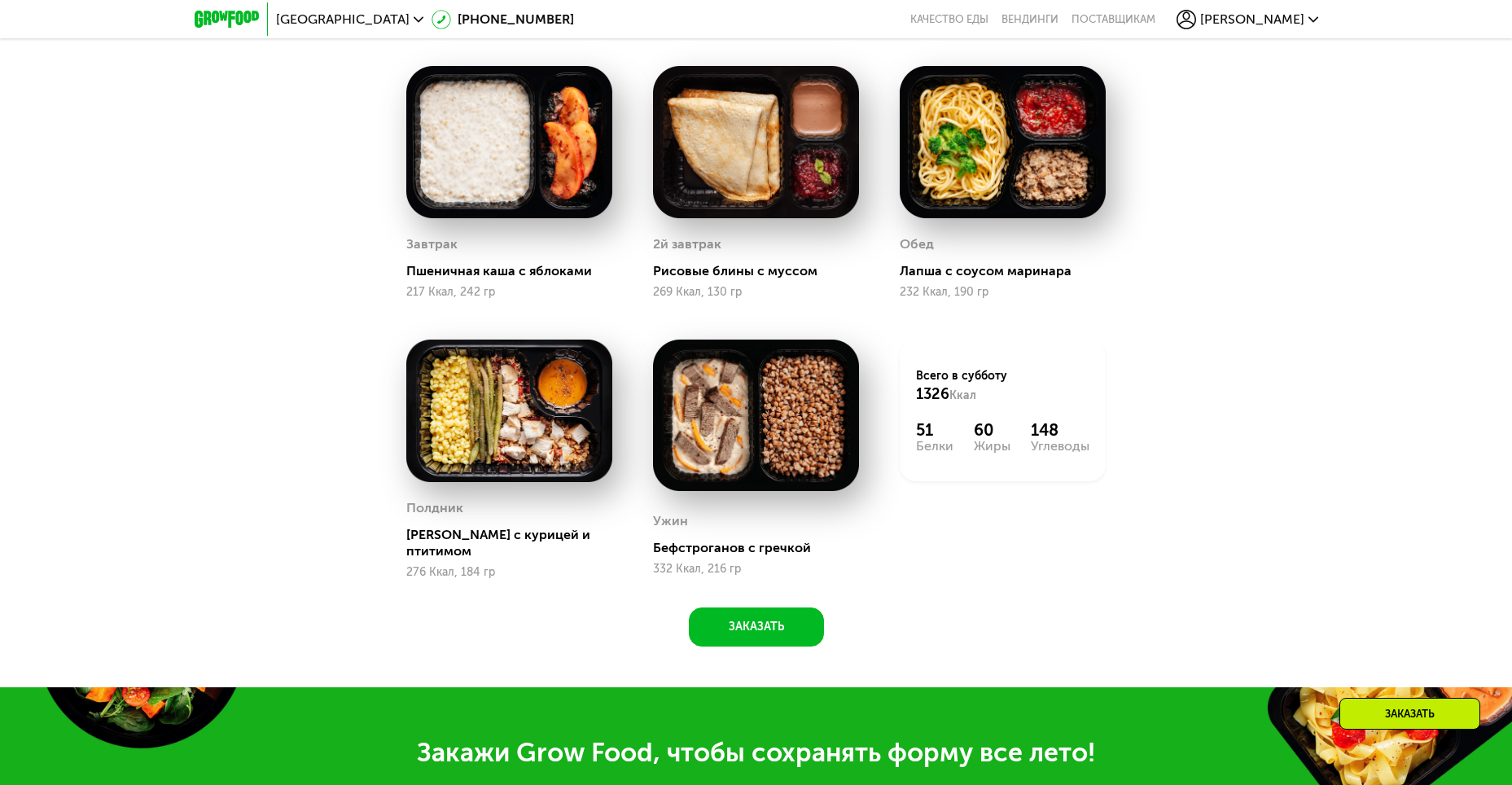
scroll to position [1161, 0]
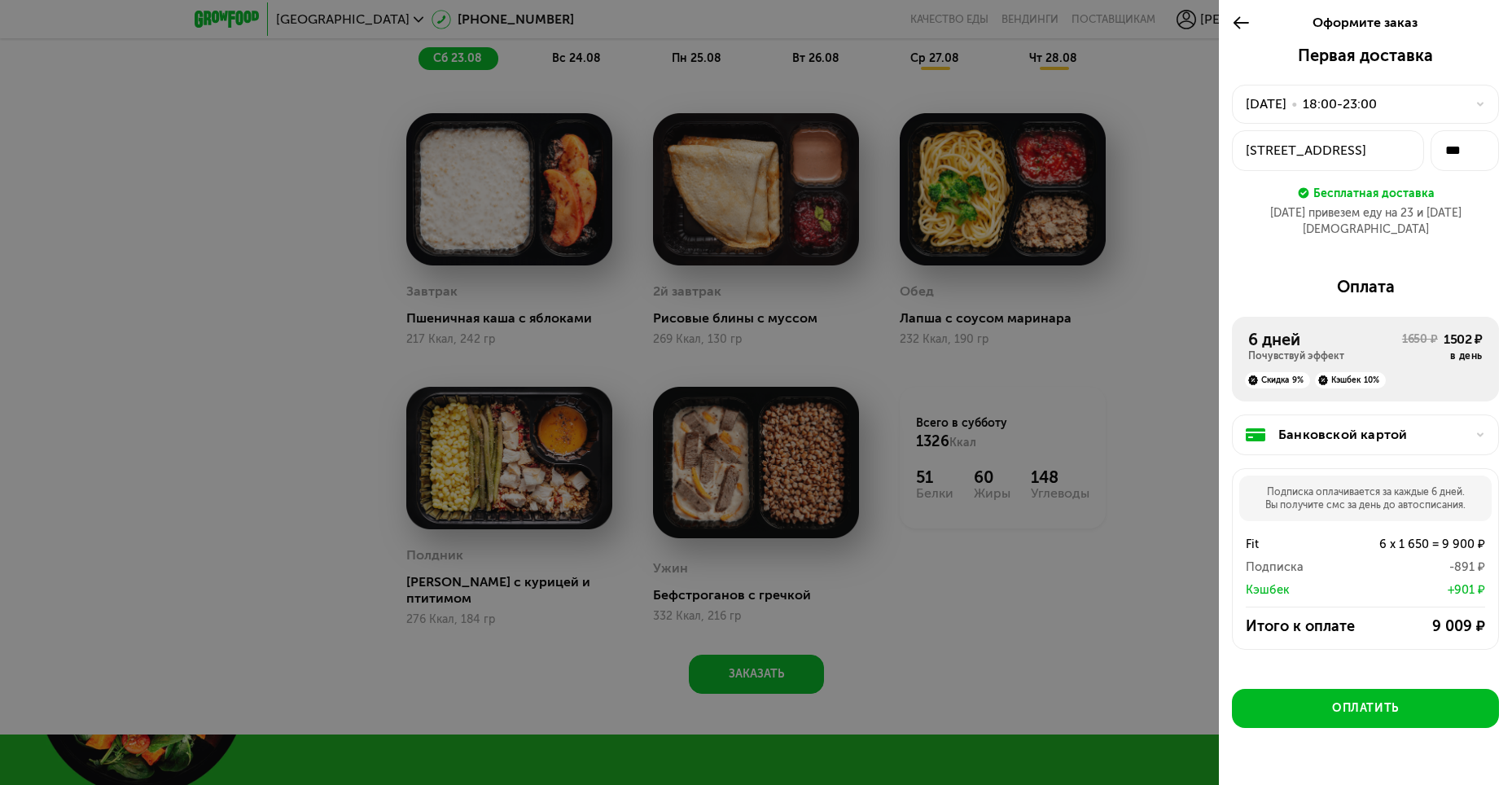
click at [1175, 356] on div at bounding box center [756, 392] width 1512 height 785
click at [1241, 18] on icon at bounding box center [1241, 23] width 19 height 20
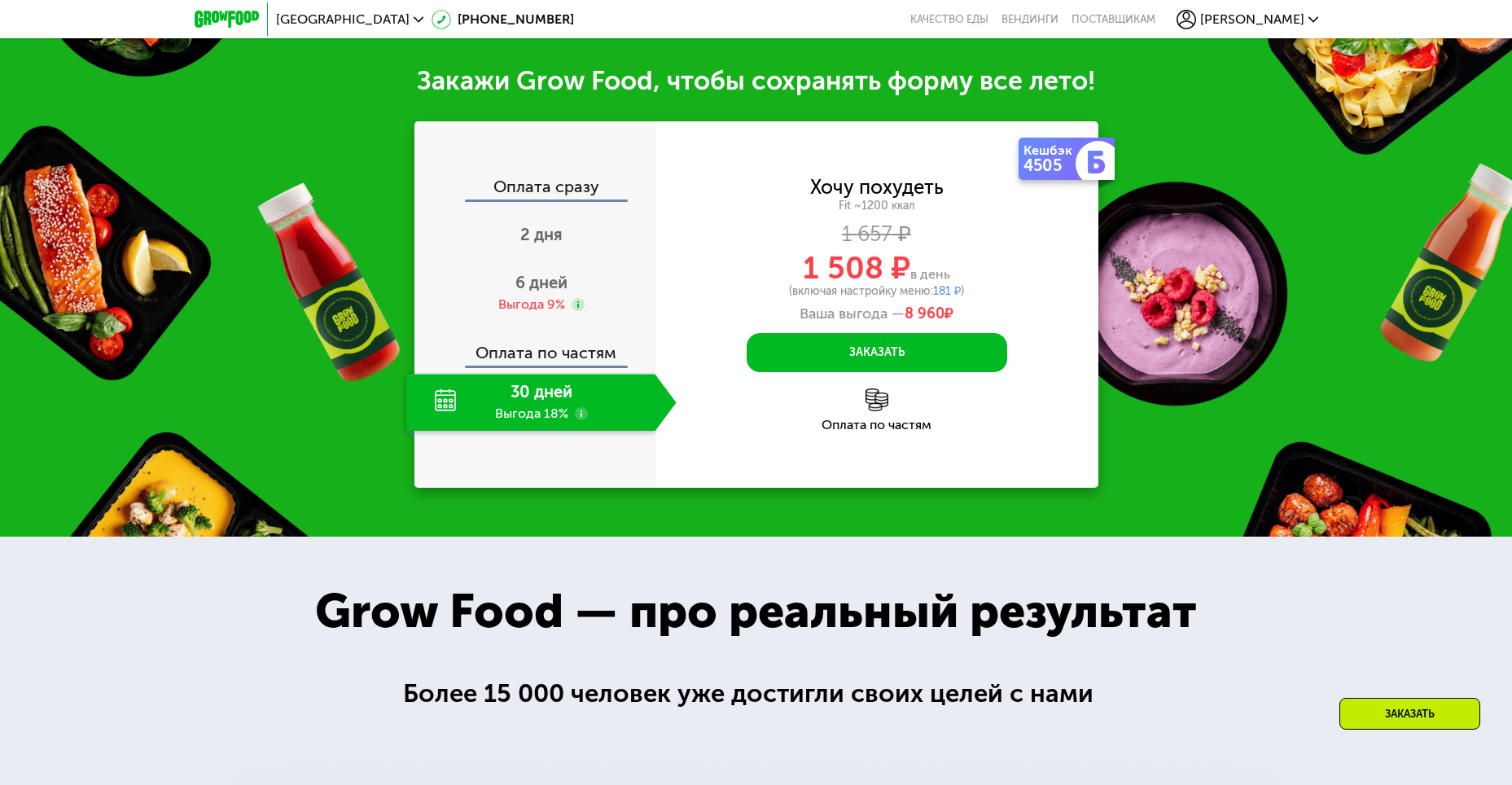
scroll to position [1894, 0]
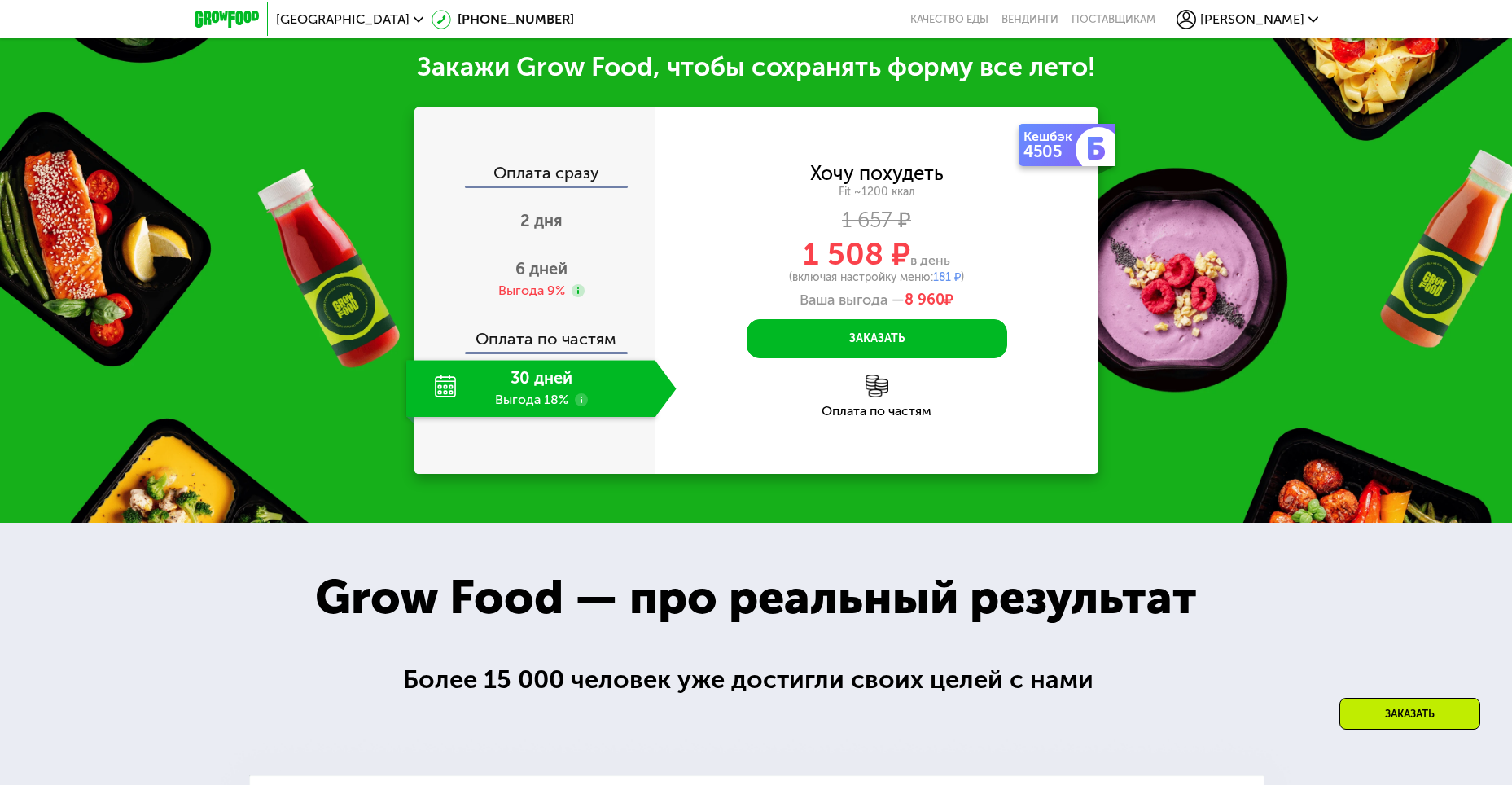
click at [1286, 18] on span "[PERSON_NAME]" at bounding box center [1253, 19] width 104 height 13
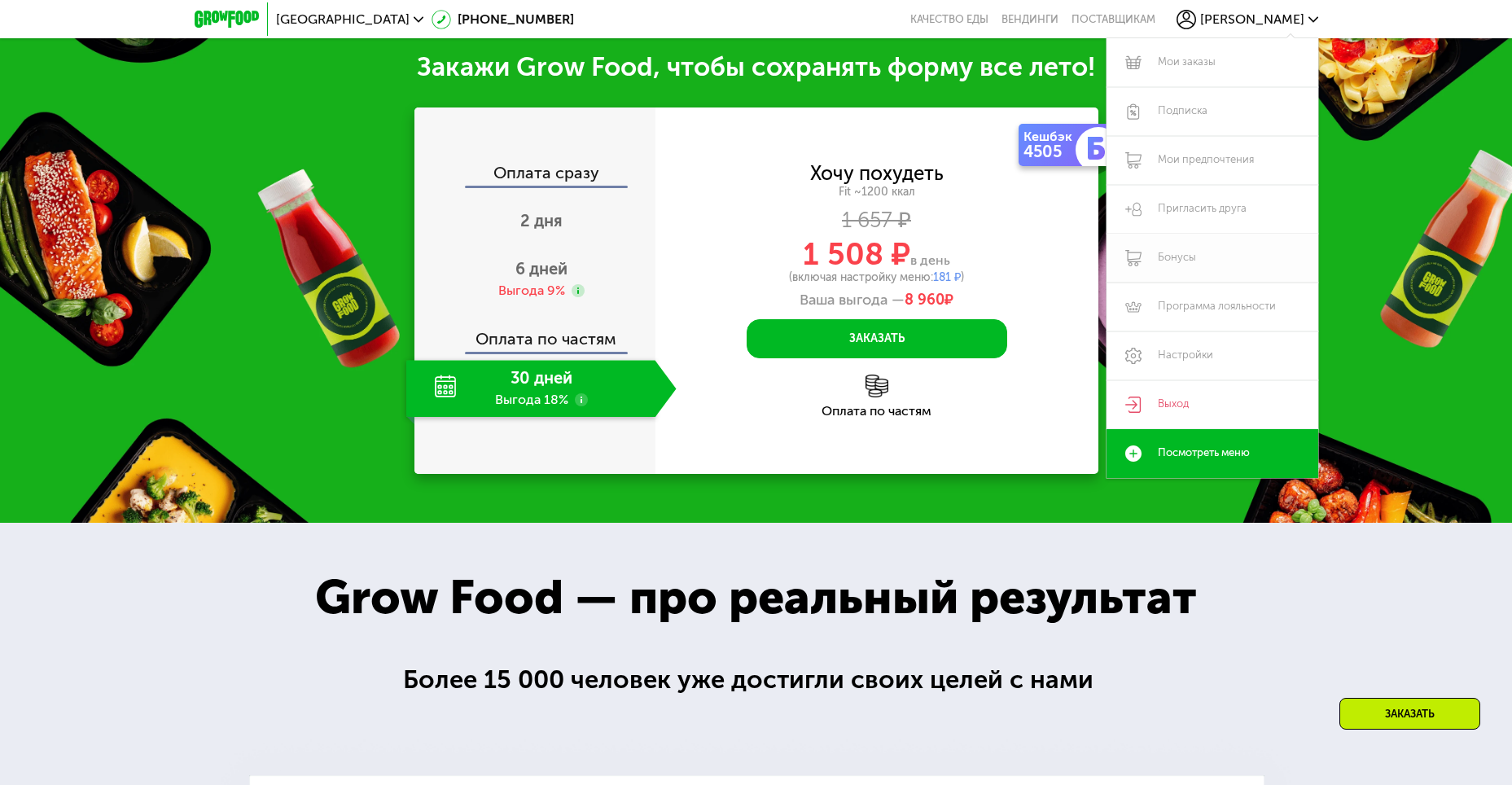
click at [1183, 256] on link "Бонусы" at bounding box center [1213, 258] width 212 height 49
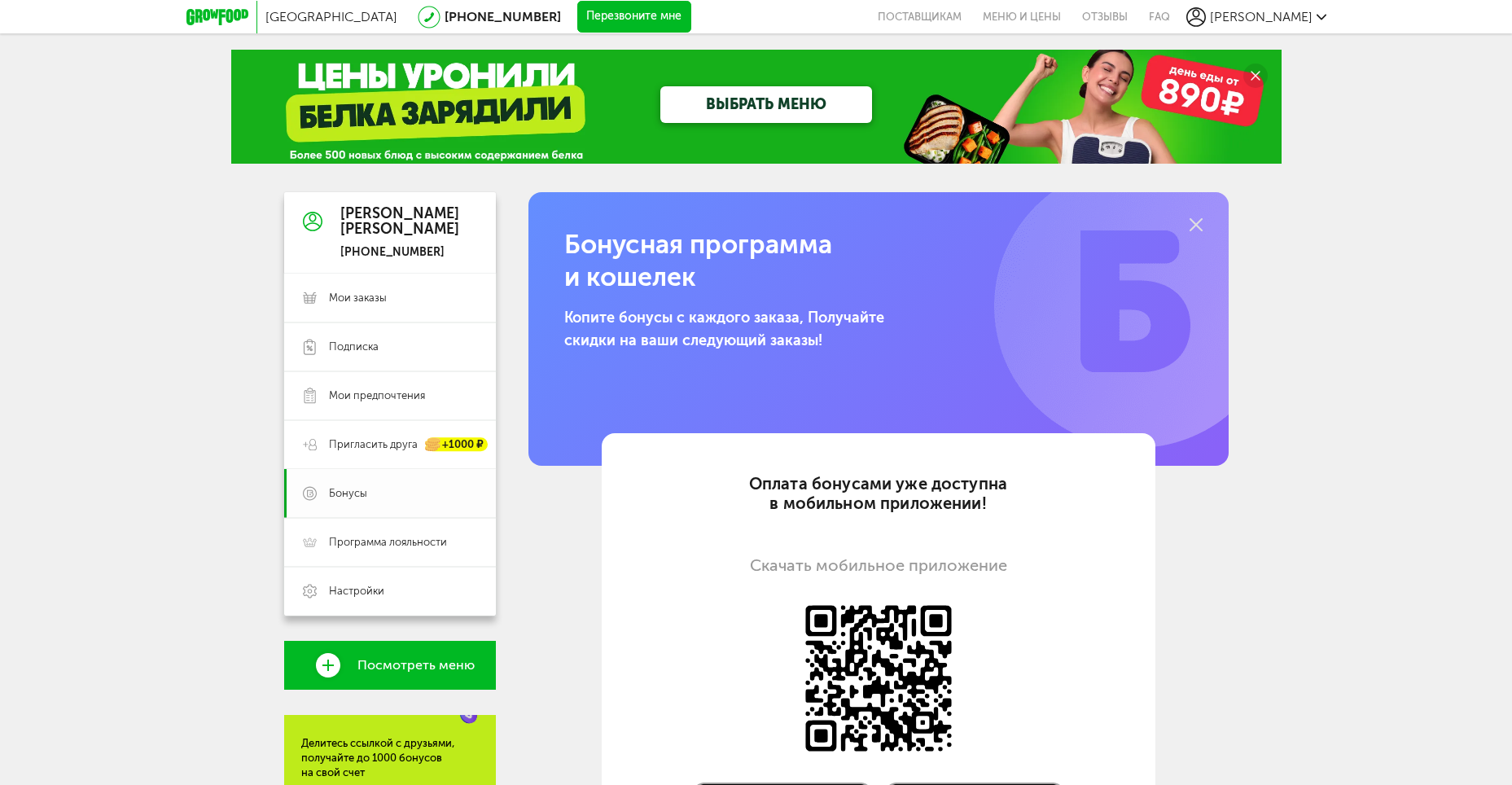
click at [344, 497] on span "Бонусы" at bounding box center [348, 493] width 38 height 15
click at [1061, 16] on link "Меню и цены" at bounding box center [1022, 16] width 100 height 33
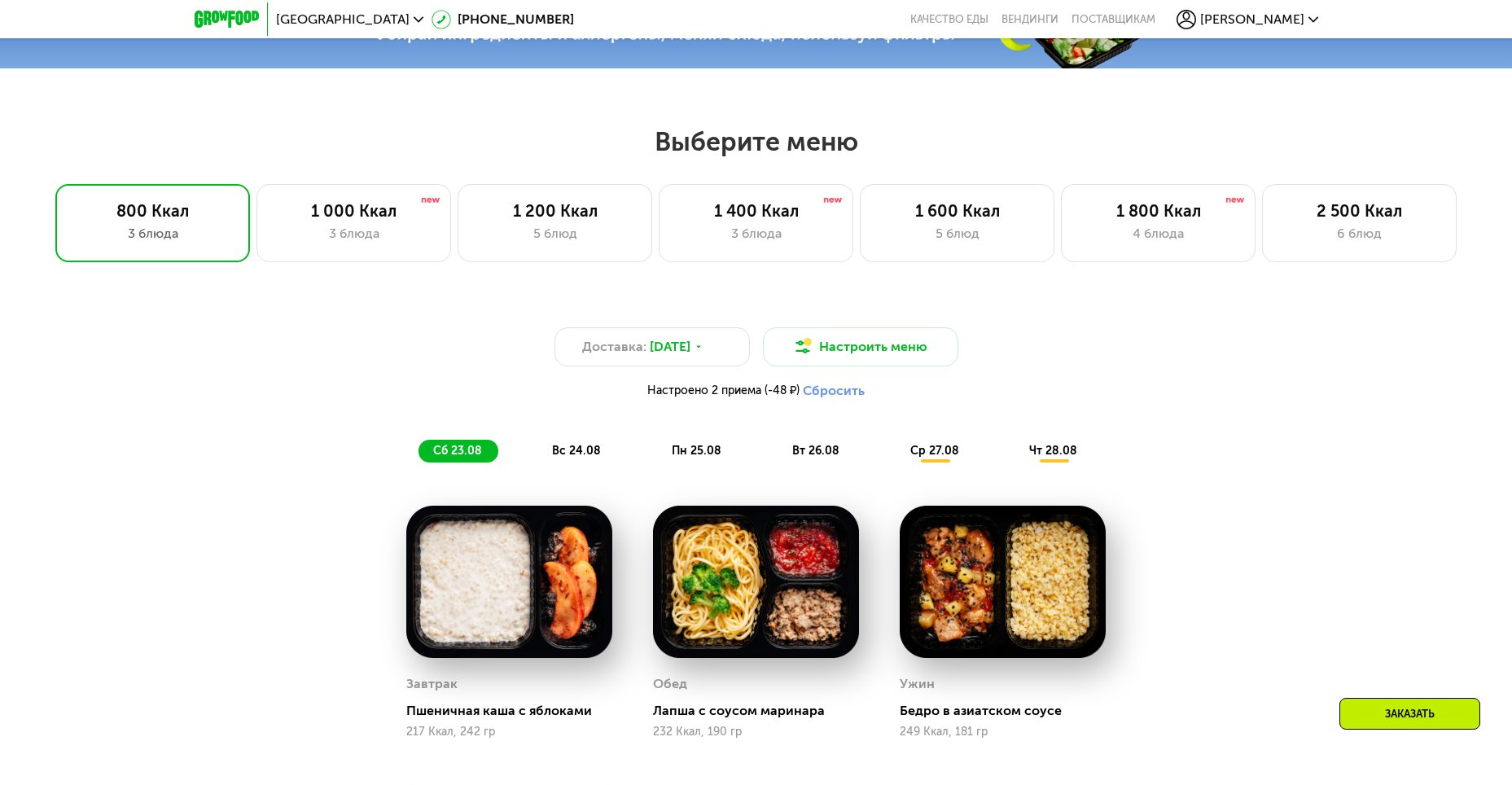
scroll to position [779, 0]
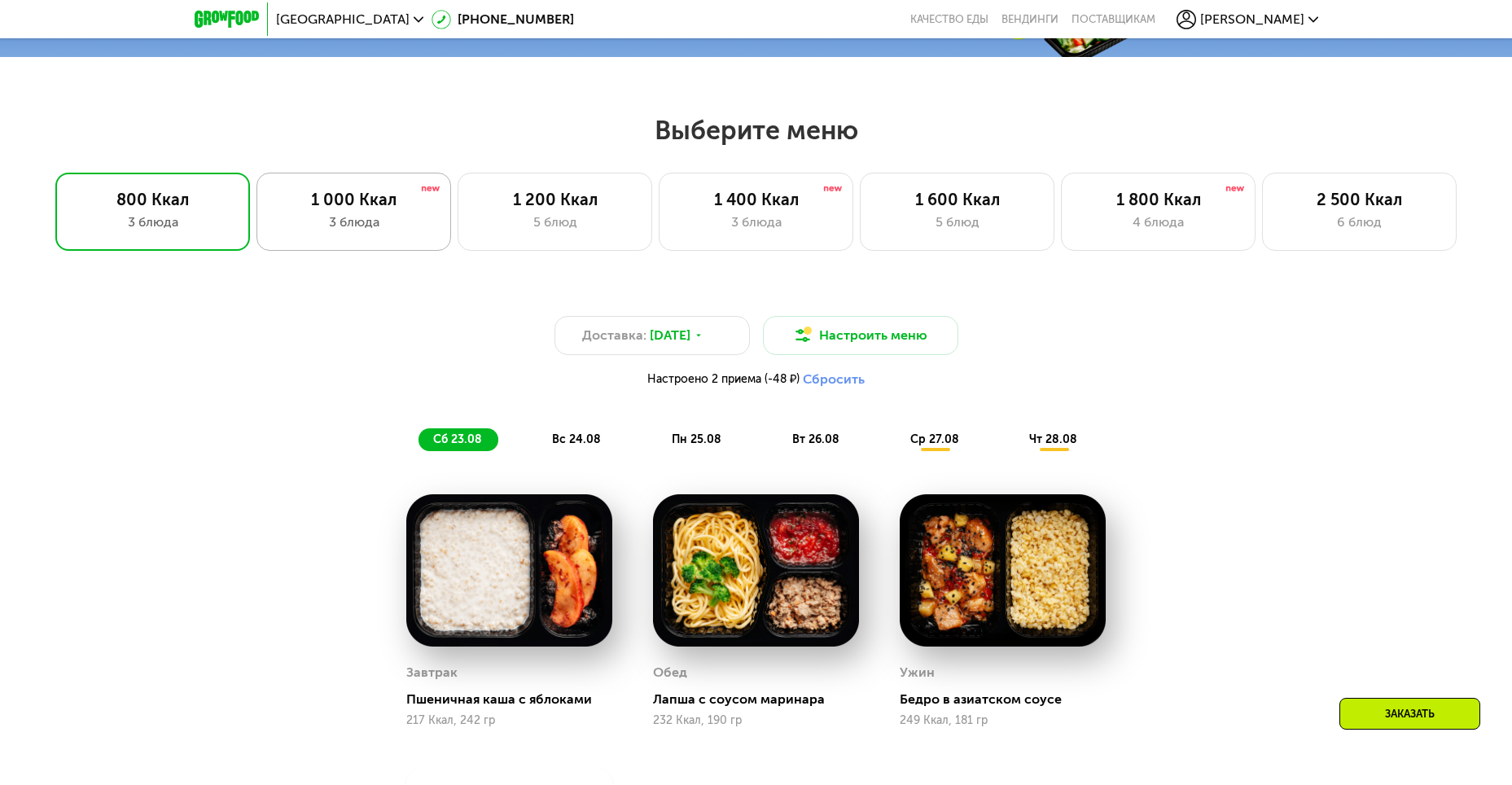
click at [409, 232] on div "3 блюда" at bounding box center [353, 222] width 160 height 20
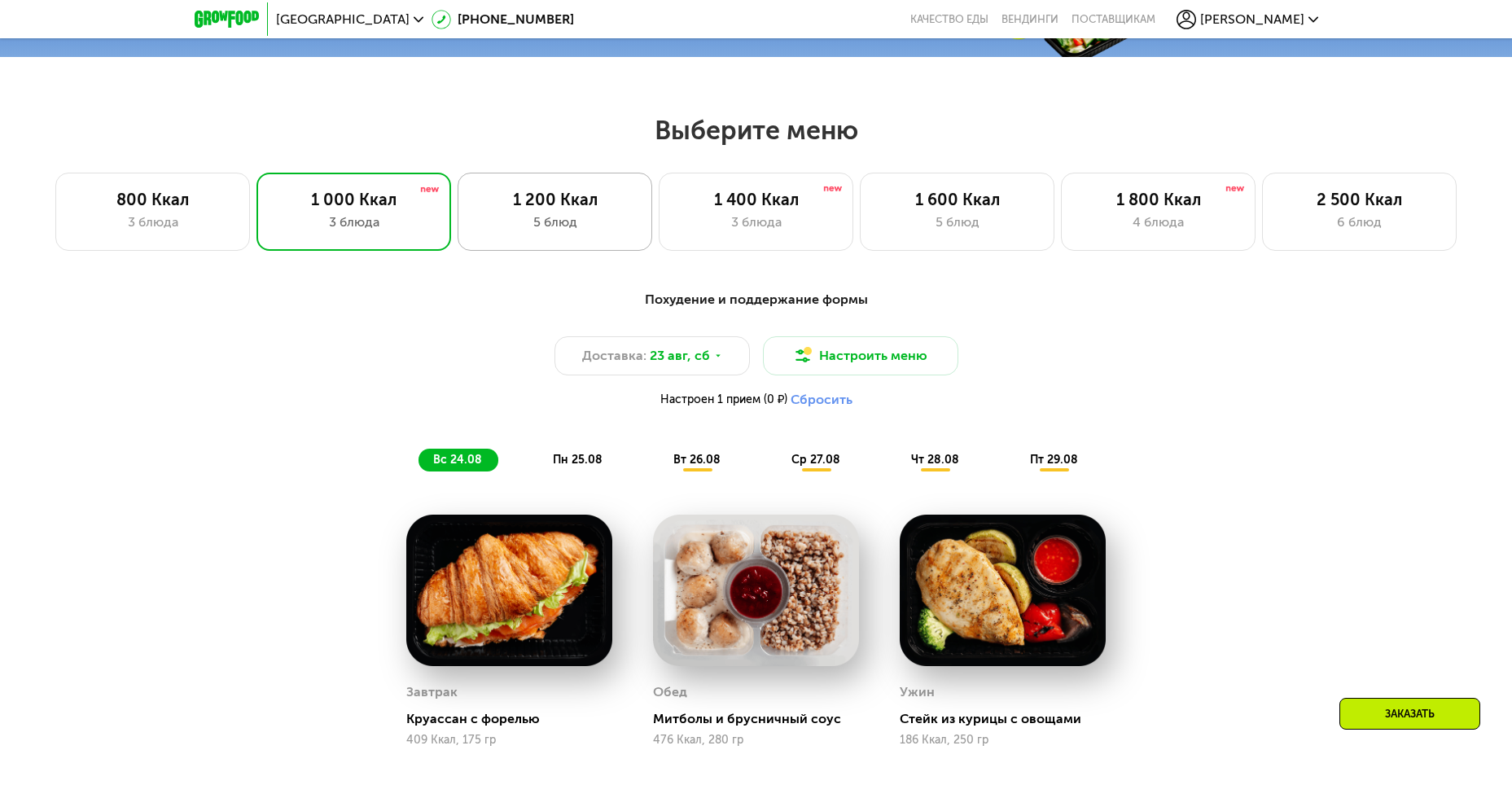
click at [580, 220] on div "5 блюд" at bounding box center [554, 222] width 160 height 20
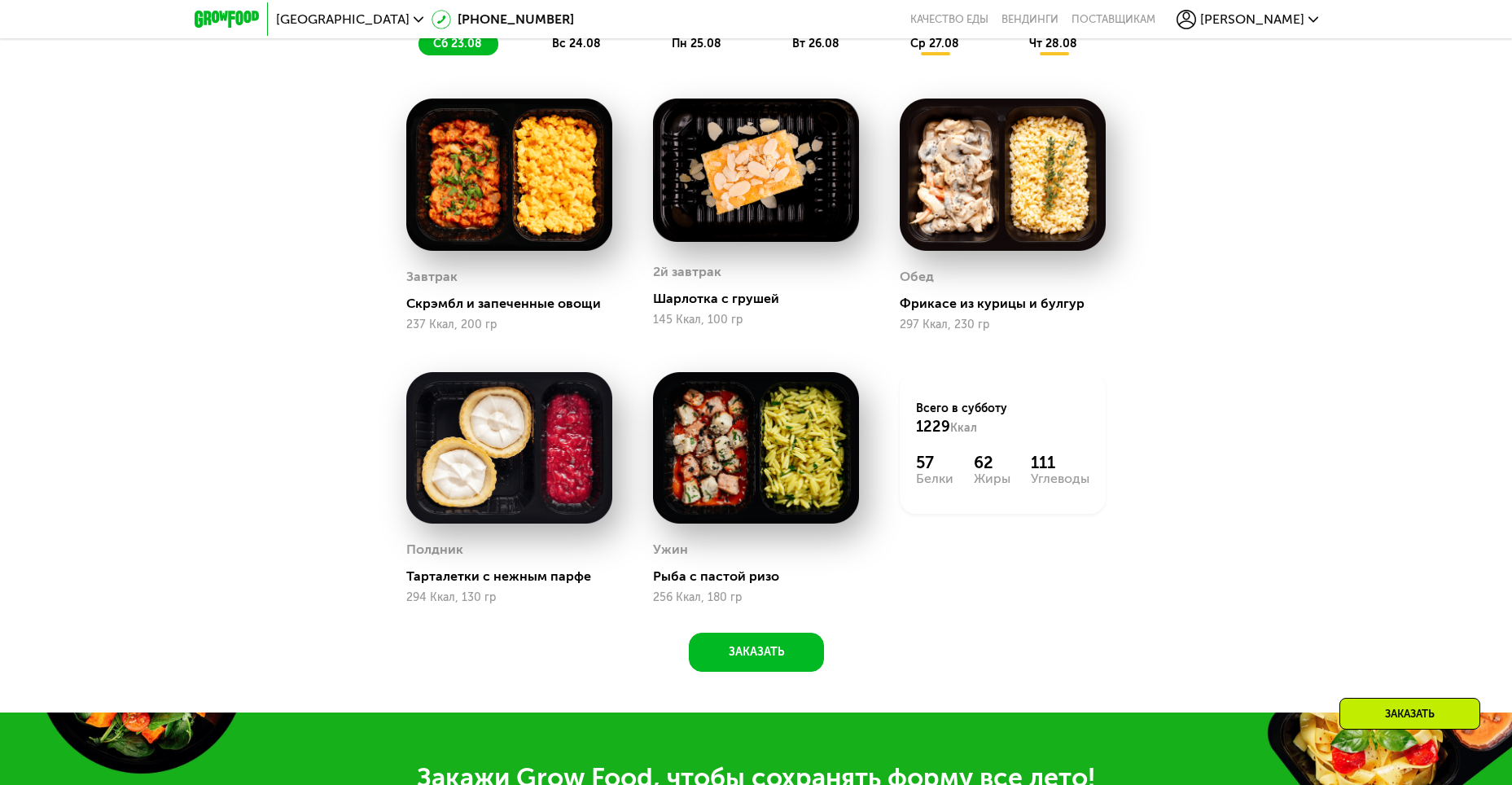
scroll to position [1187, 0]
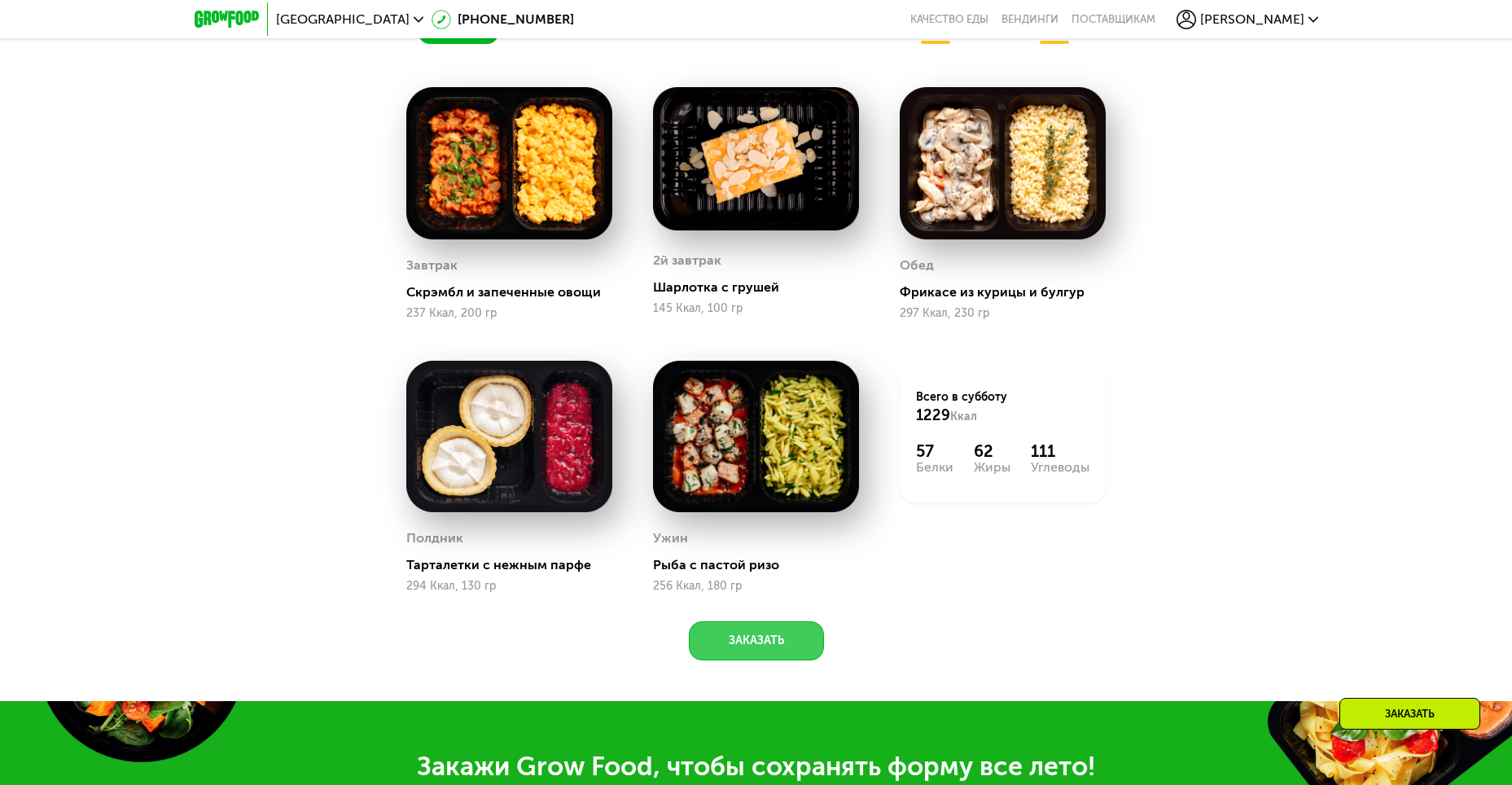
click at [786, 656] on button "Заказать" at bounding box center [756, 640] width 135 height 39
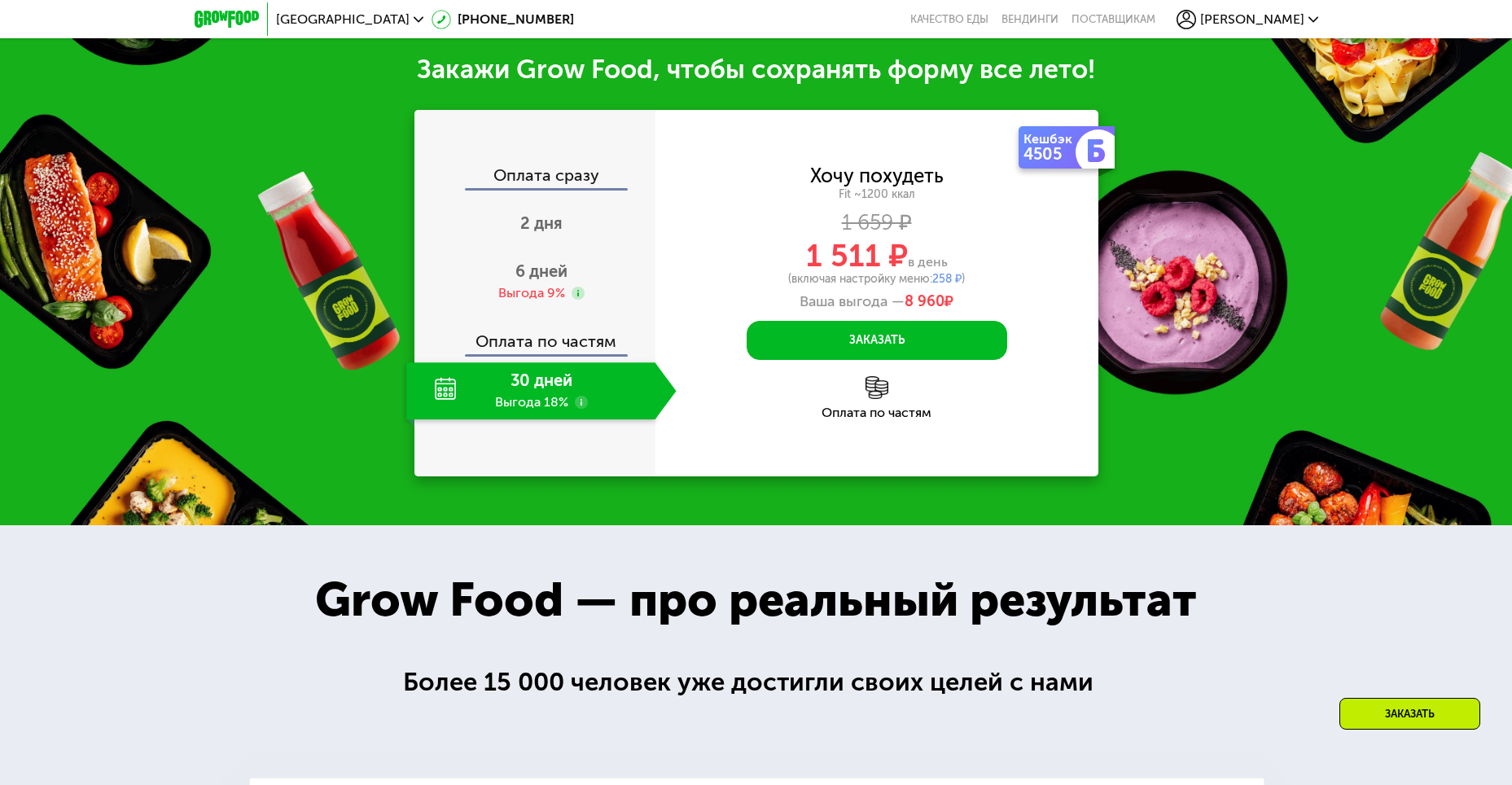
scroll to position [1894, 0]
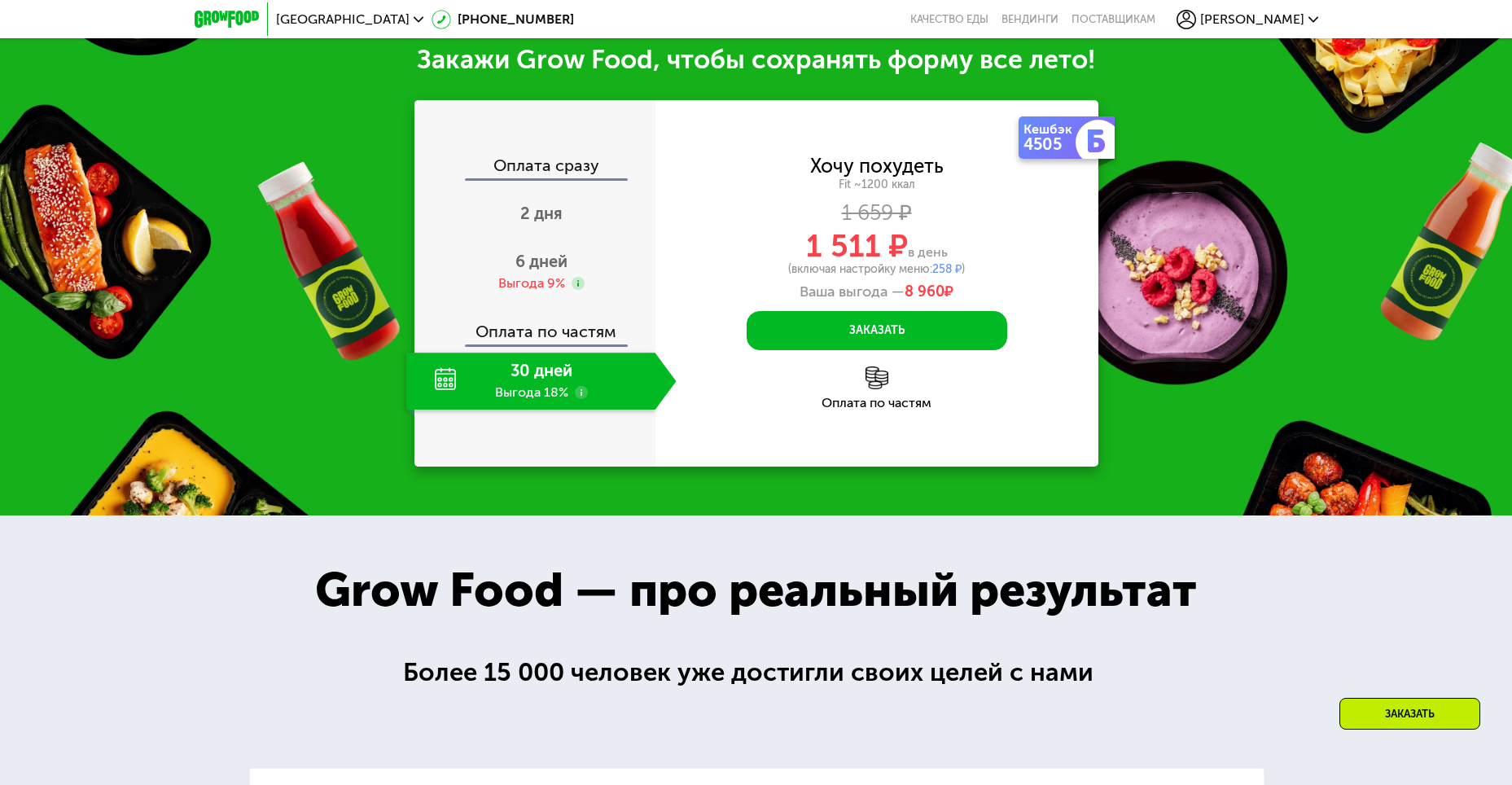
click at [867, 387] on img at bounding box center [877, 377] width 23 height 23
click at [536, 379] on div "30 дней Выгода 18%" at bounding box center [530, 381] width 249 height 57
click at [439, 382] on div "30 дней Выгода 18%" at bounding box center [530, 381] width 249 height 57
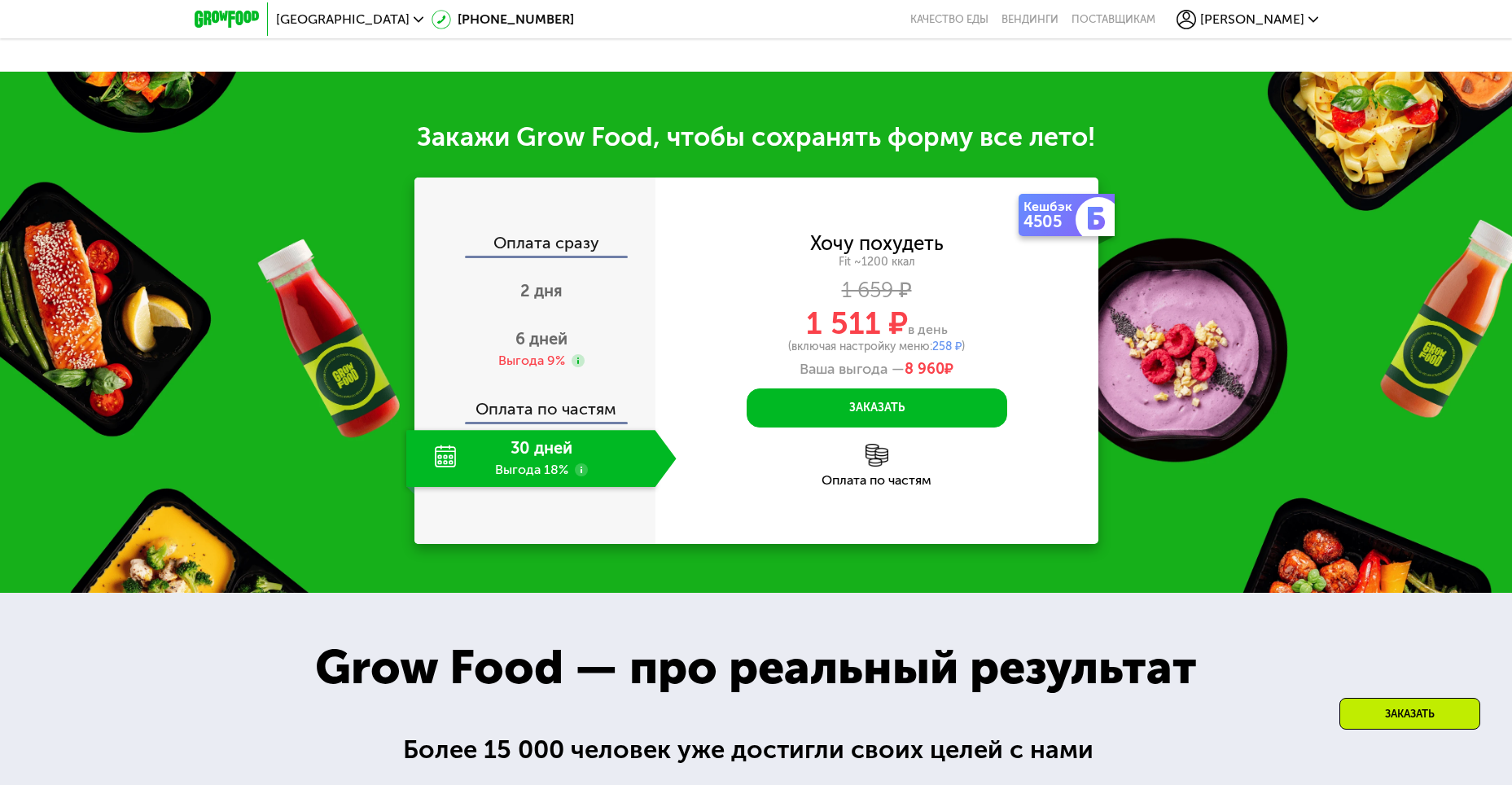
scroll to position [1812, 0]
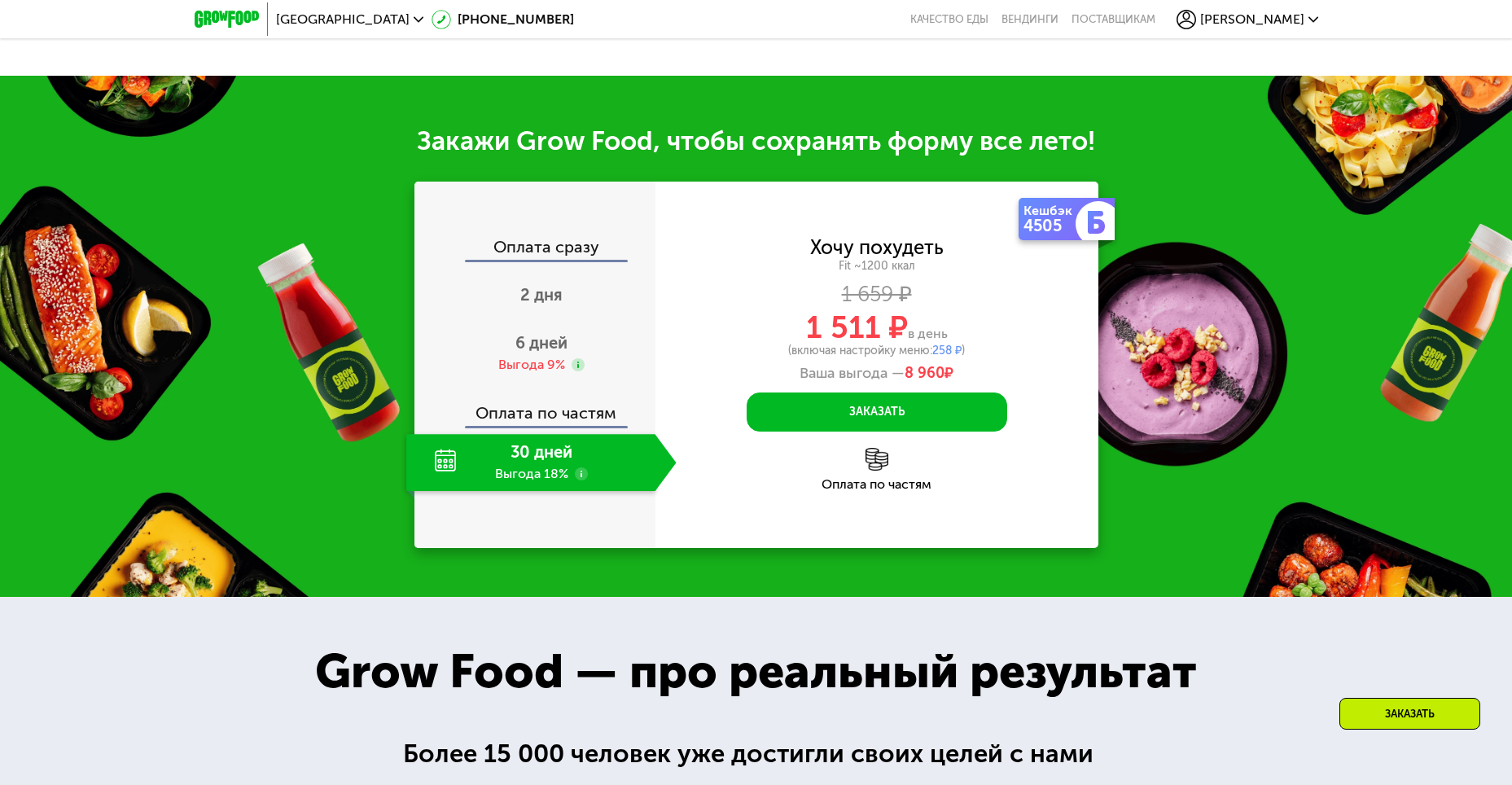
click at [1048, 218] on div "Кешбэк" at bounding box center [1051, 211] width 56 height 13
click at [1103, 232] on img at bounding box center [1096, 222] width 23 height 23
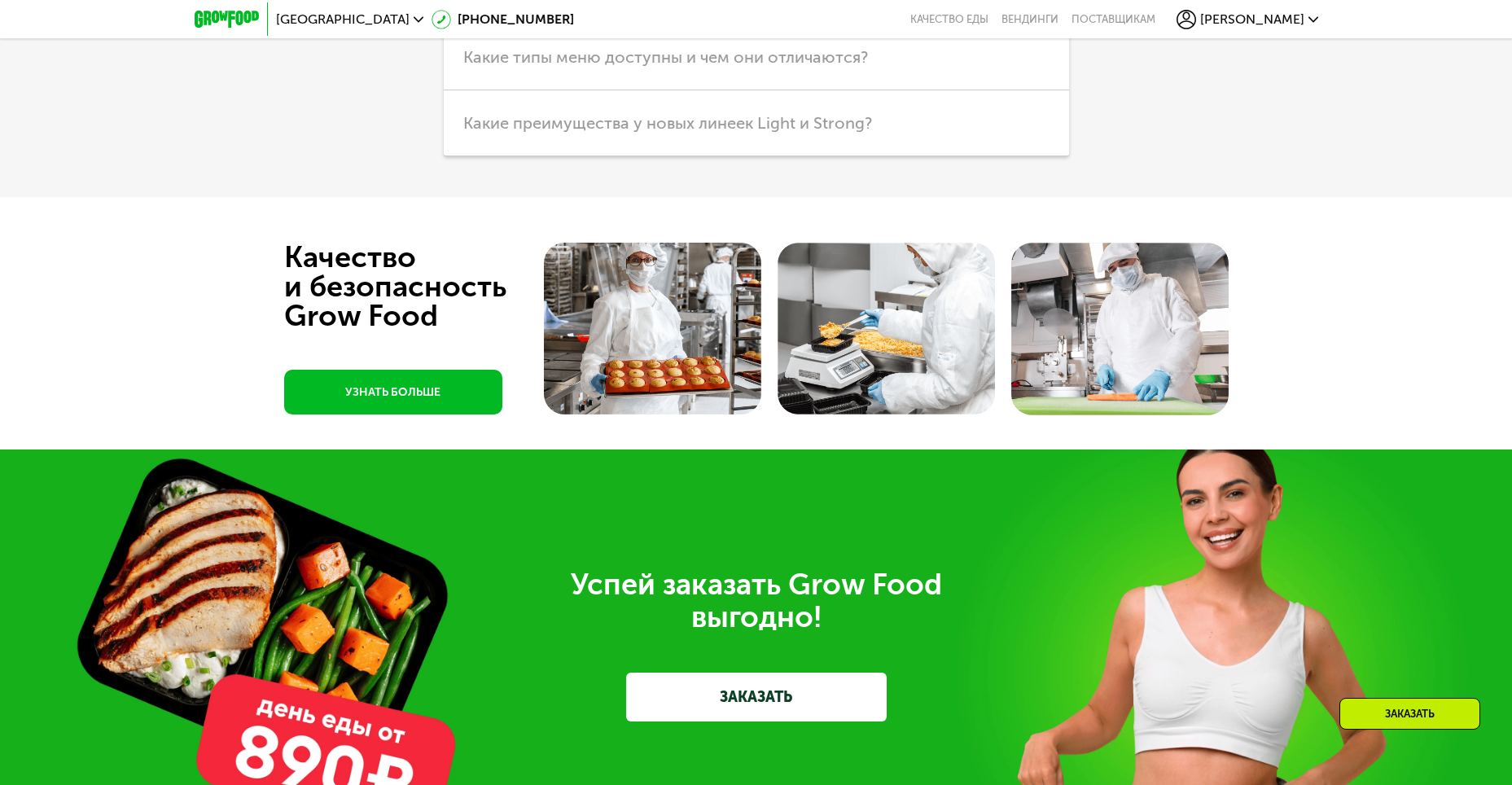
scroll to position [4824, 0]
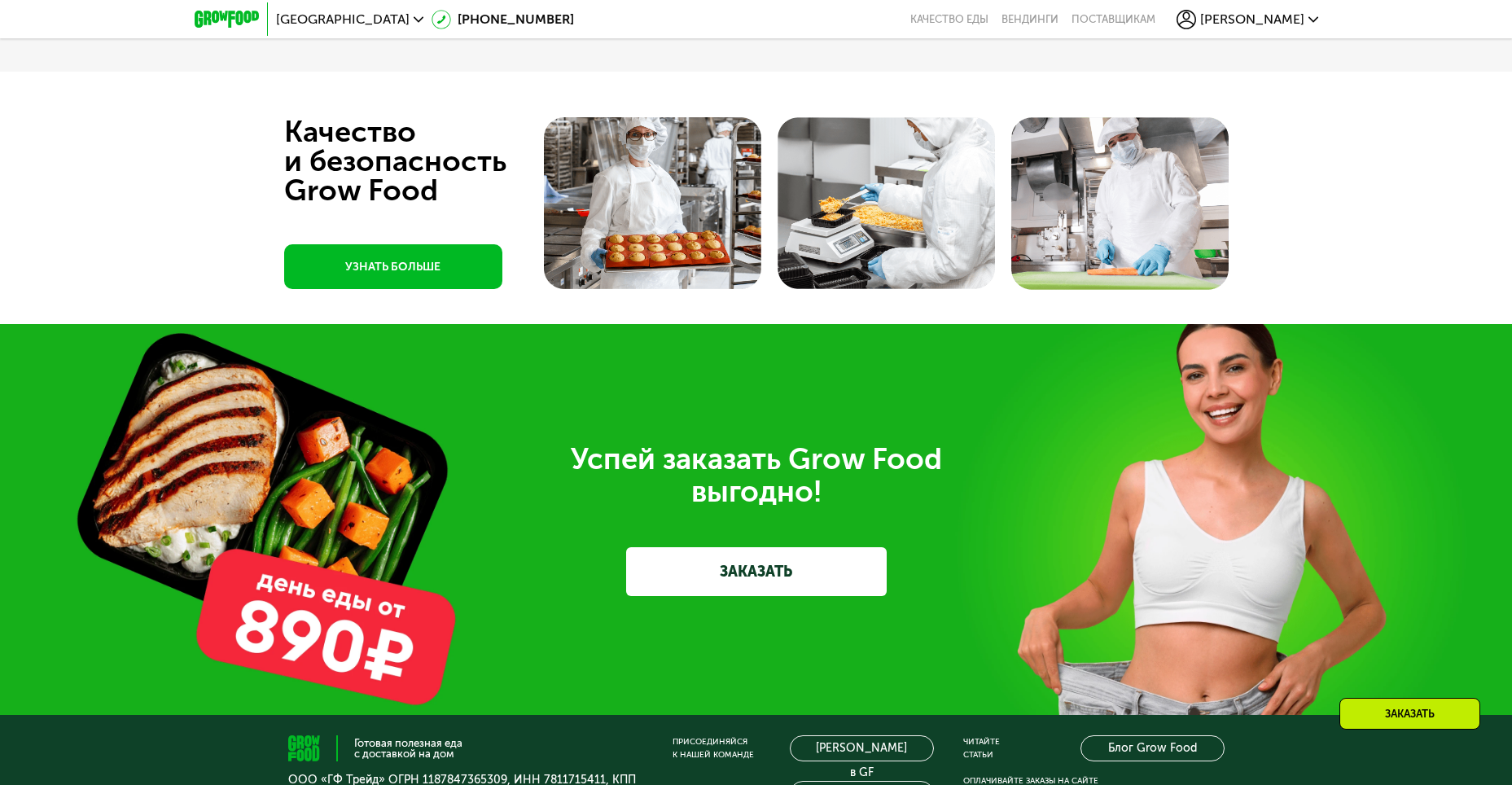
click at [783, 592] on link "ЗАКАЗАТЬ" at bounding box center [756, 572] width 260 height 49
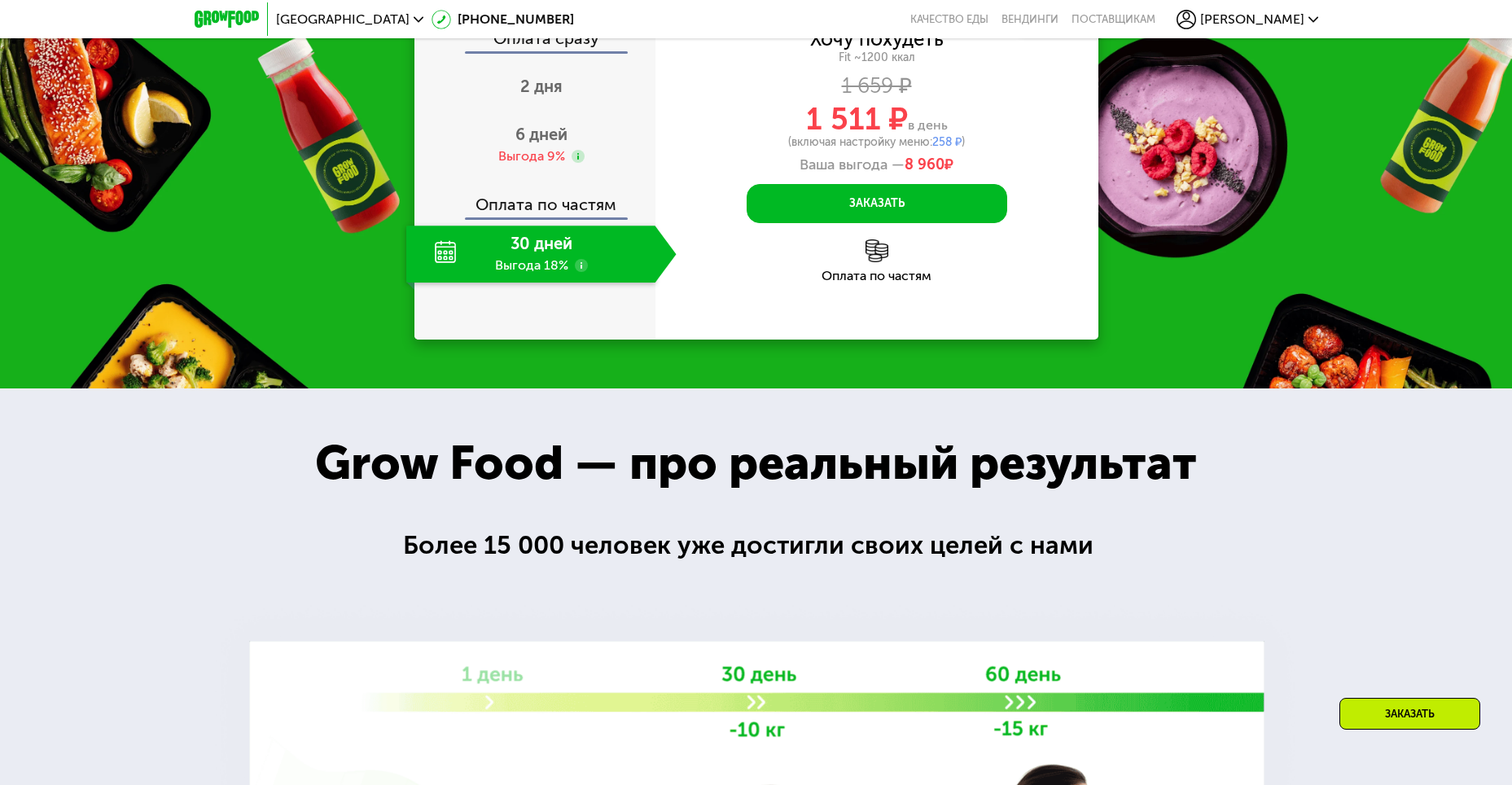
scroll to position [1855, 0]
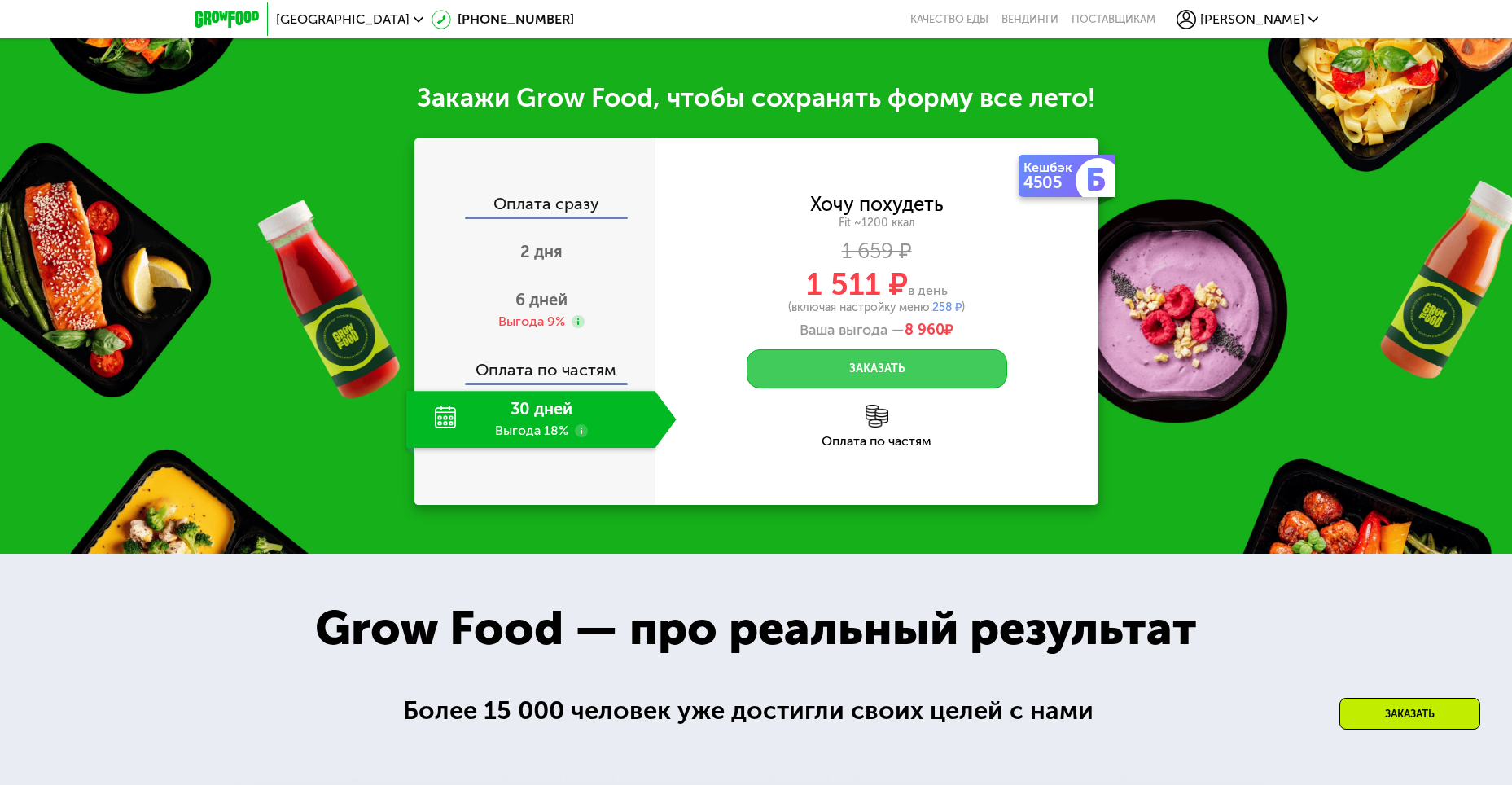
click at [846, 378] on button "Заказать" at bounding box center [877, 369] width 260 height 39
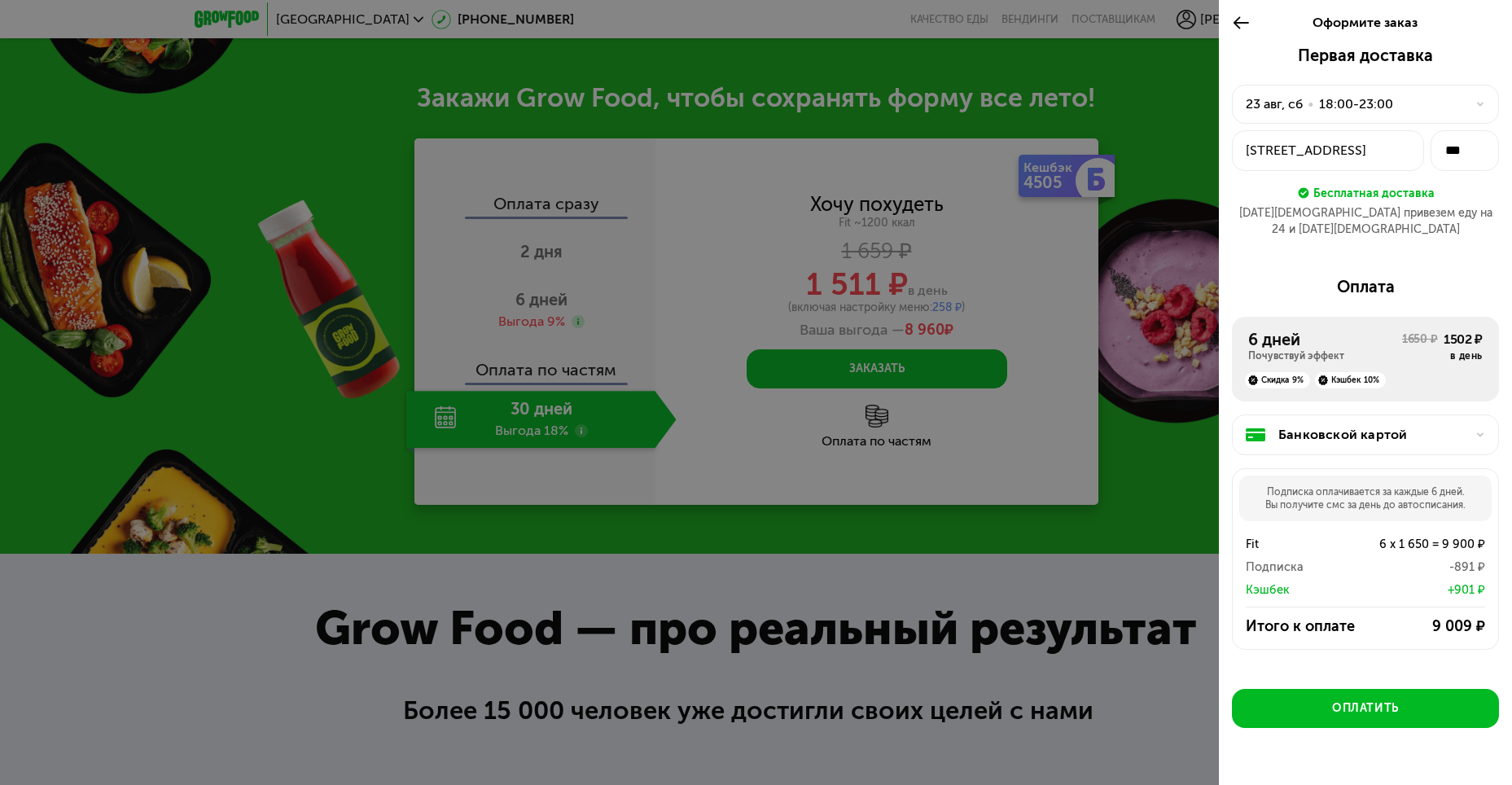
click at [1412, 363] on div "Скидка 9% Кэшбек 10%" at bounding box center [1365, 376] width 234 height 26
click at [1351, 330] on div "6 дней" at bounding box center [1325, 339] width 154 height 20
click at [1389, 106] on div "18:00-23:00" at bounding box center [1356, 104] width 74 height 20
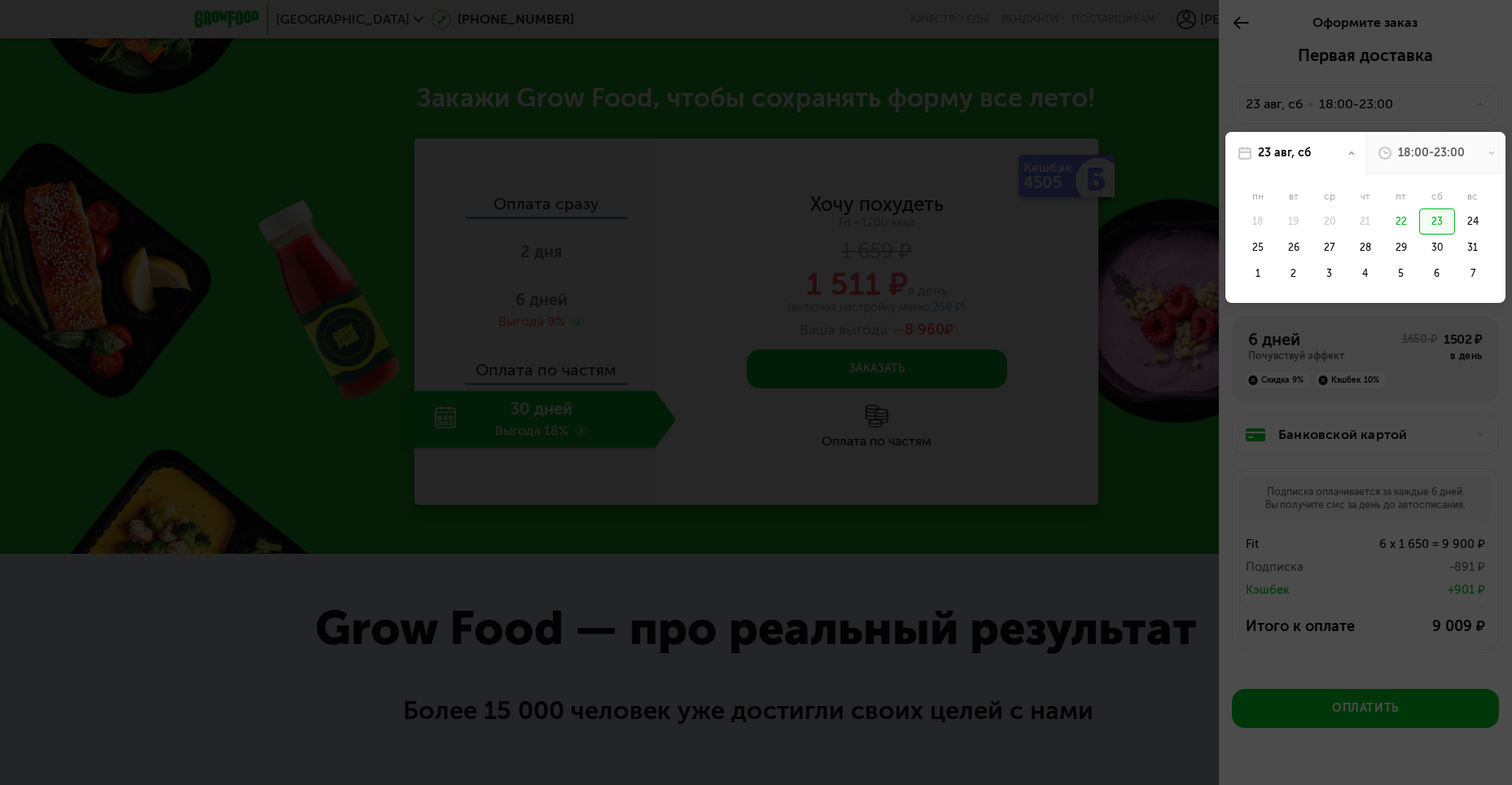
click at [1413, 146] on div "18:00-23:00" at bounding box center [1431, 153] width 67 height 16
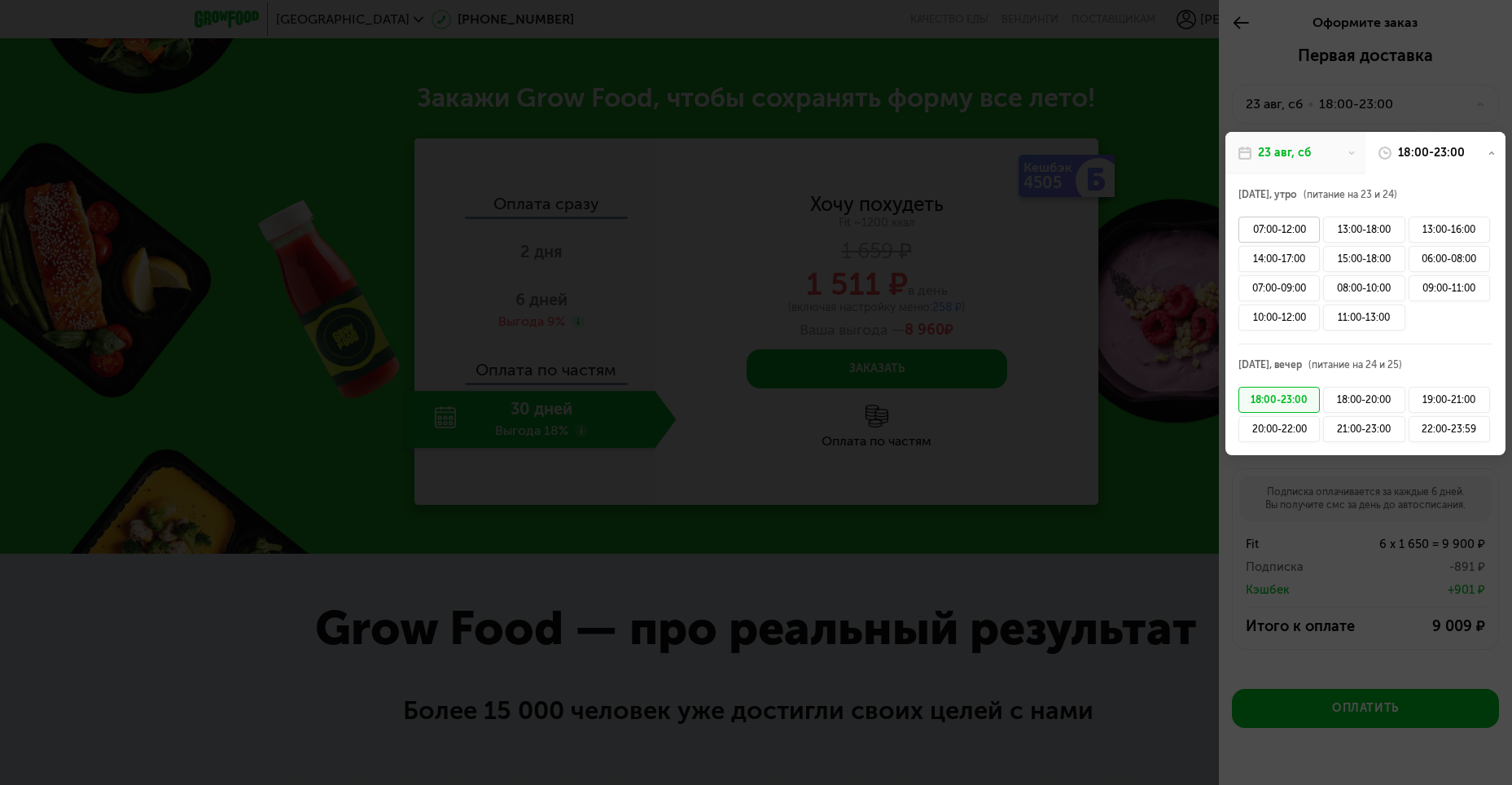
click at [1304, 223] on div "07:00-12:00" at bounding box center [1280, 230] width 82 height 26
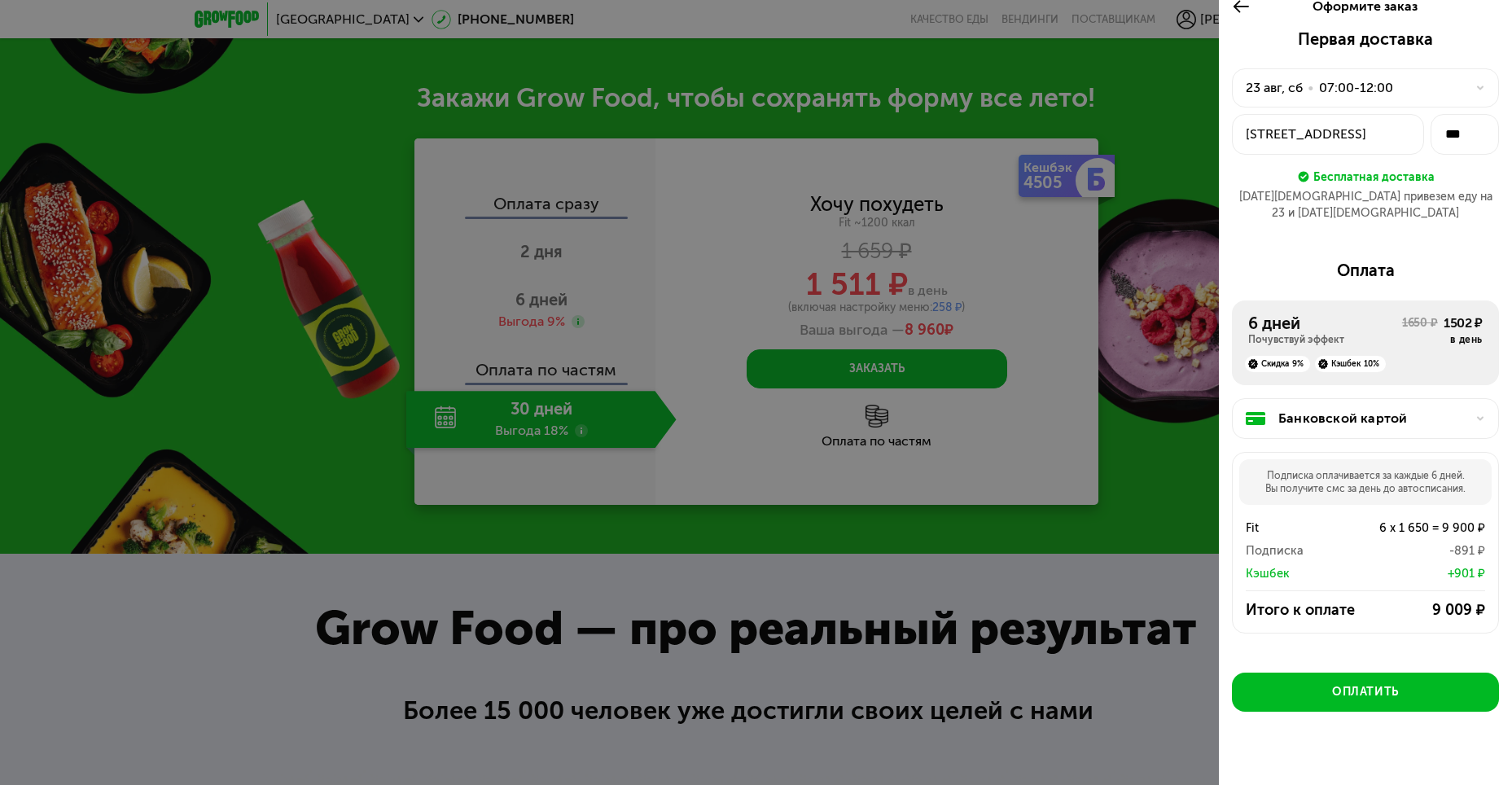
scroll to position [21, 0]
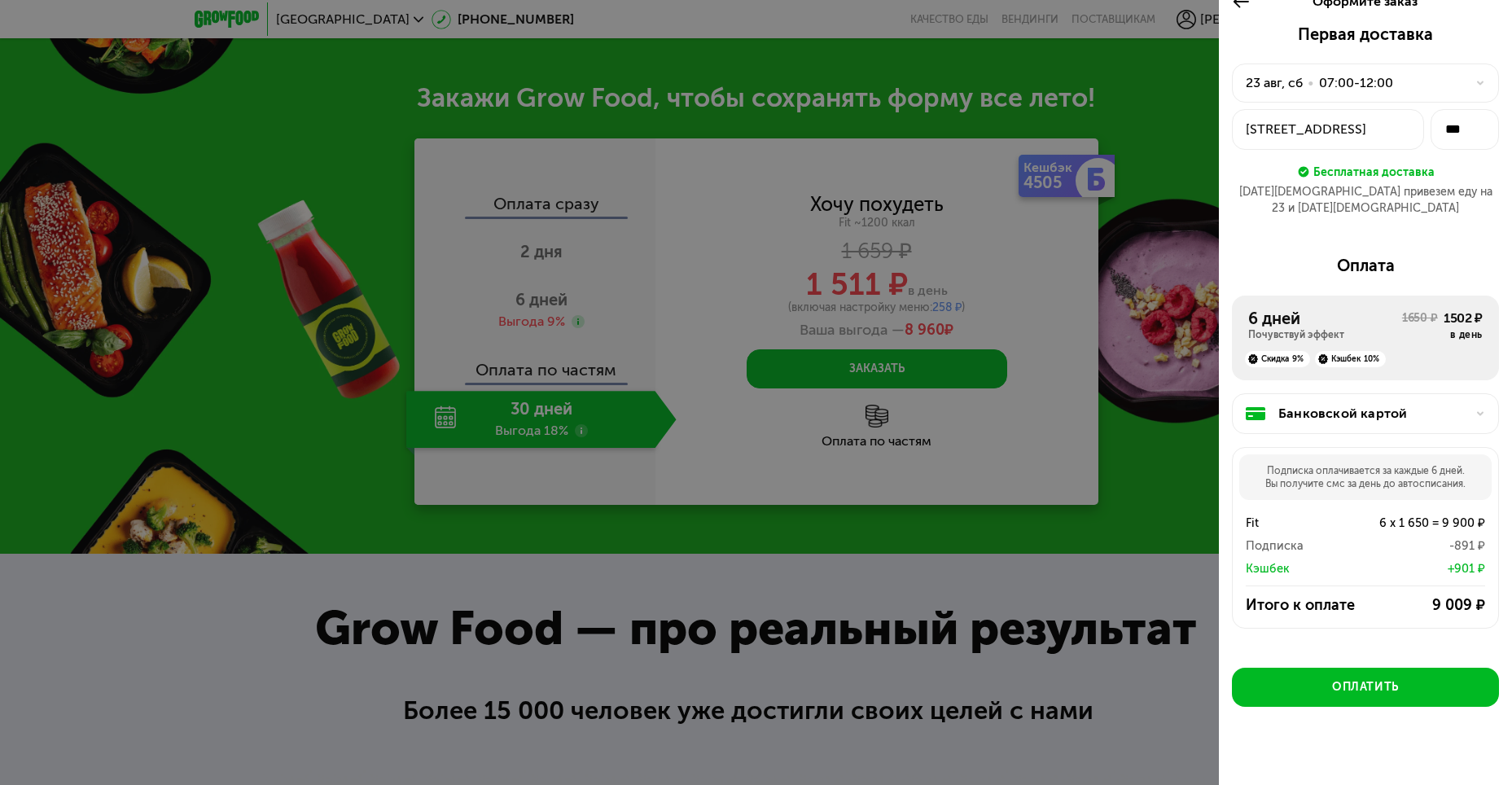
click at [1382, 404] on div "Банковской картой" at bounding box center [1372, 414] width 187 height 20
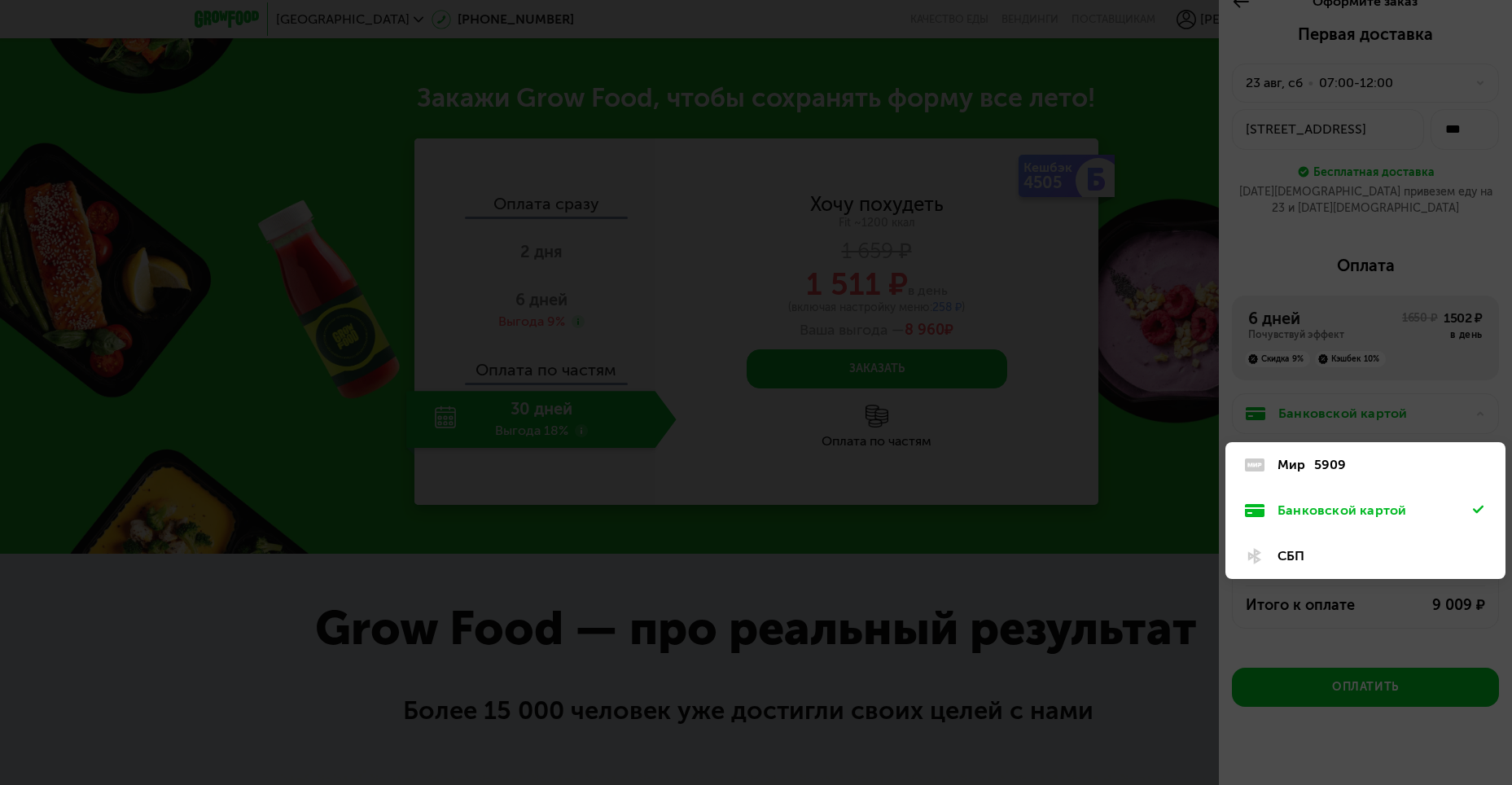
click at [1381, 389] on div at bounding box center [756, 392] width 1512 height 785
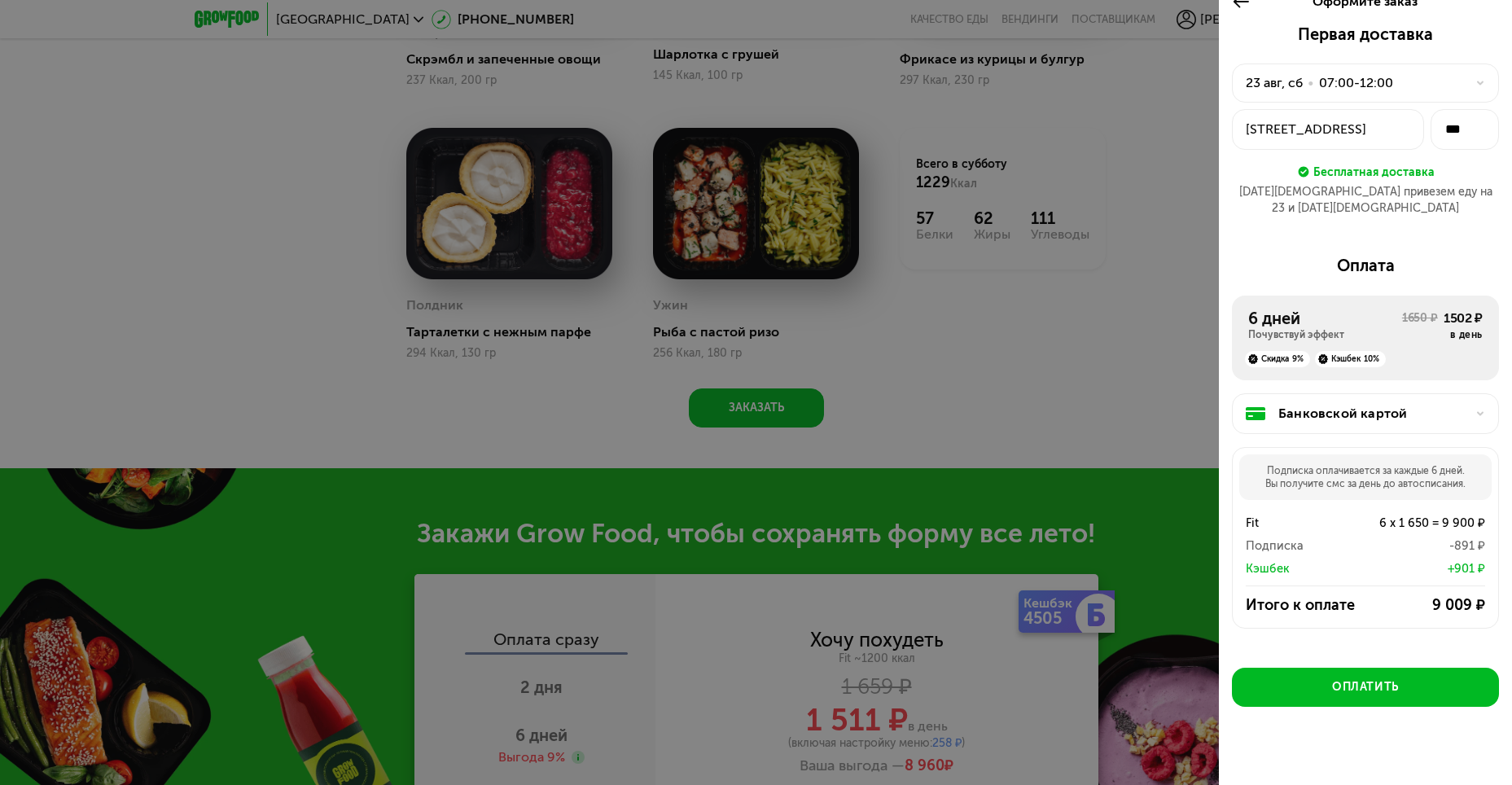
scroll to position [1285, 0]
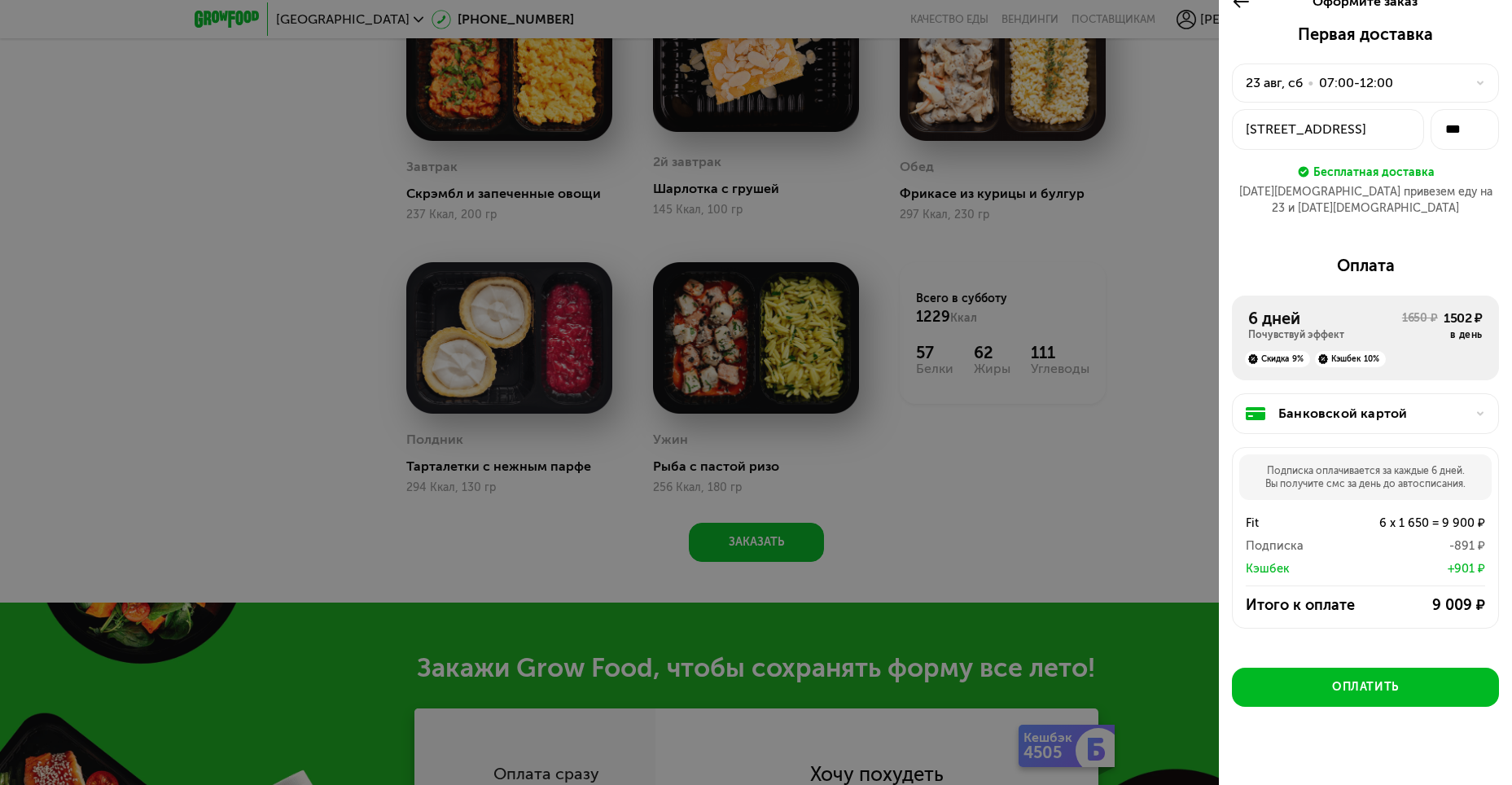
click at [1236, 5] on icon at bounding box center [1241, 2] width 19 height 20
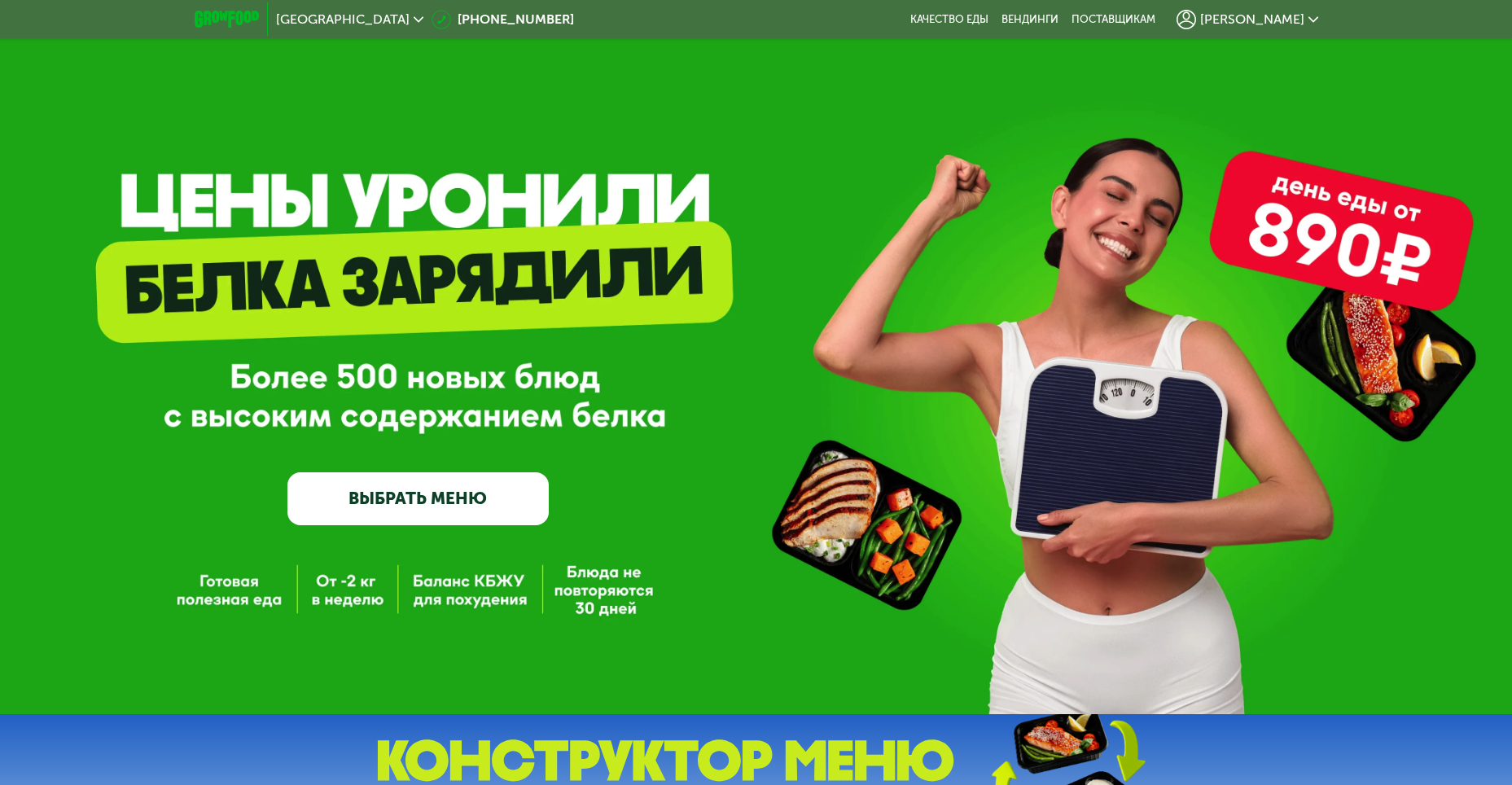
click at [1264, 15] on span "[PERSON_NAME]" at bounding box center [1253, 19] width 104 height 13
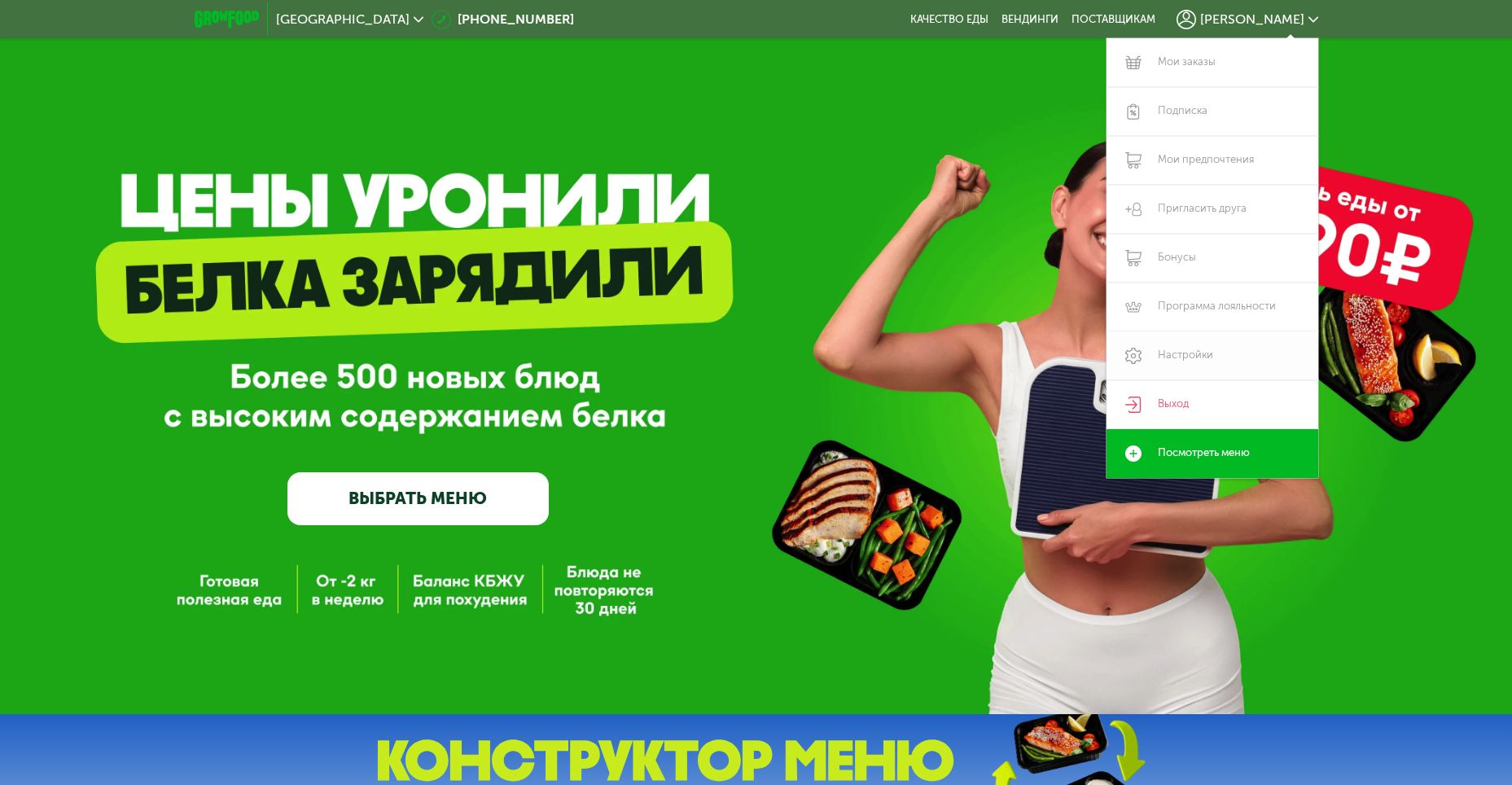
click at [1172, 350] on link "Настройки" at bounding box center [1213, 356] width 212 height 49
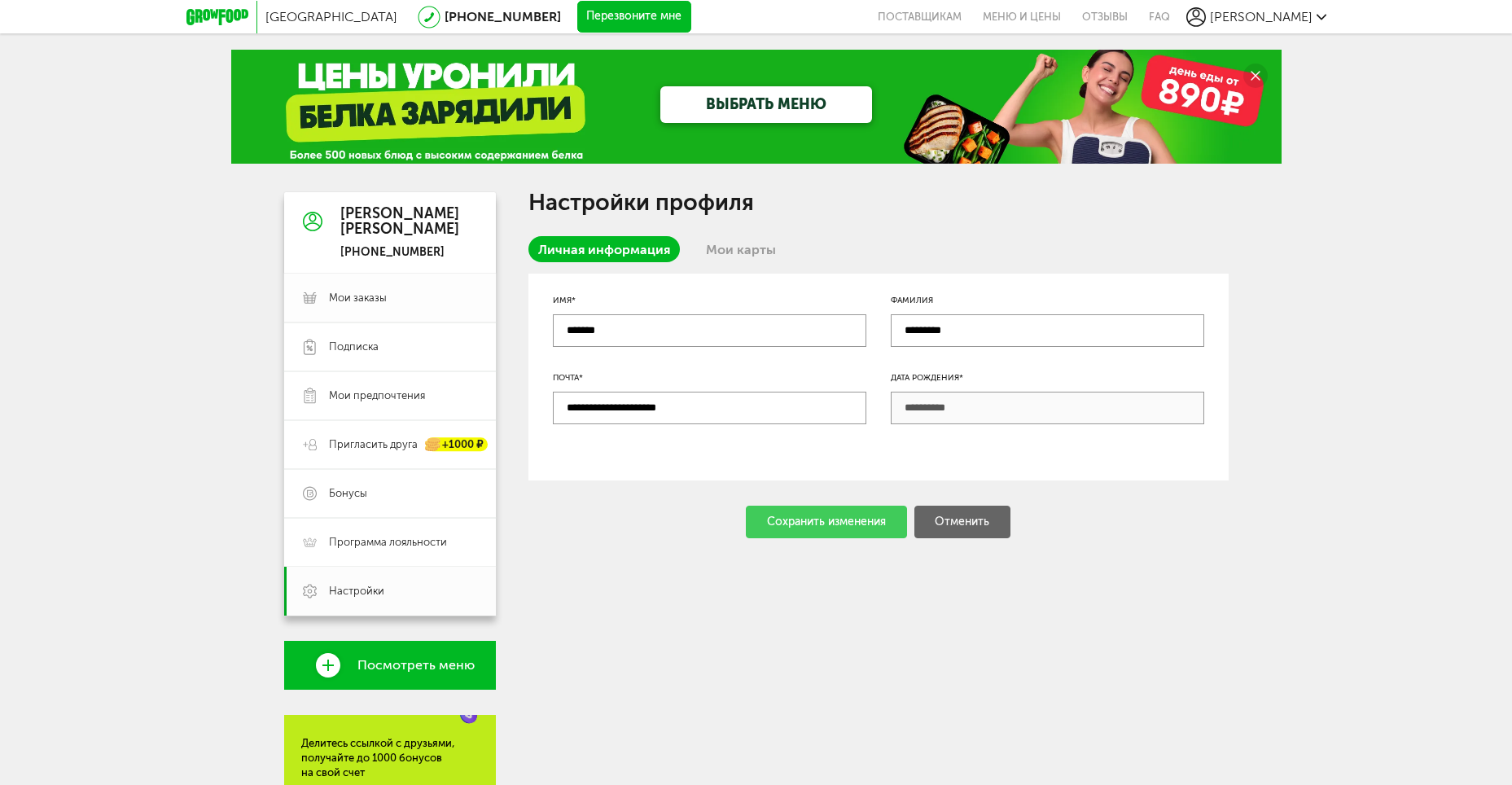
click at [363, 297] on span "Мои заказы" at bounding box center [357, 298] width 58 height 15
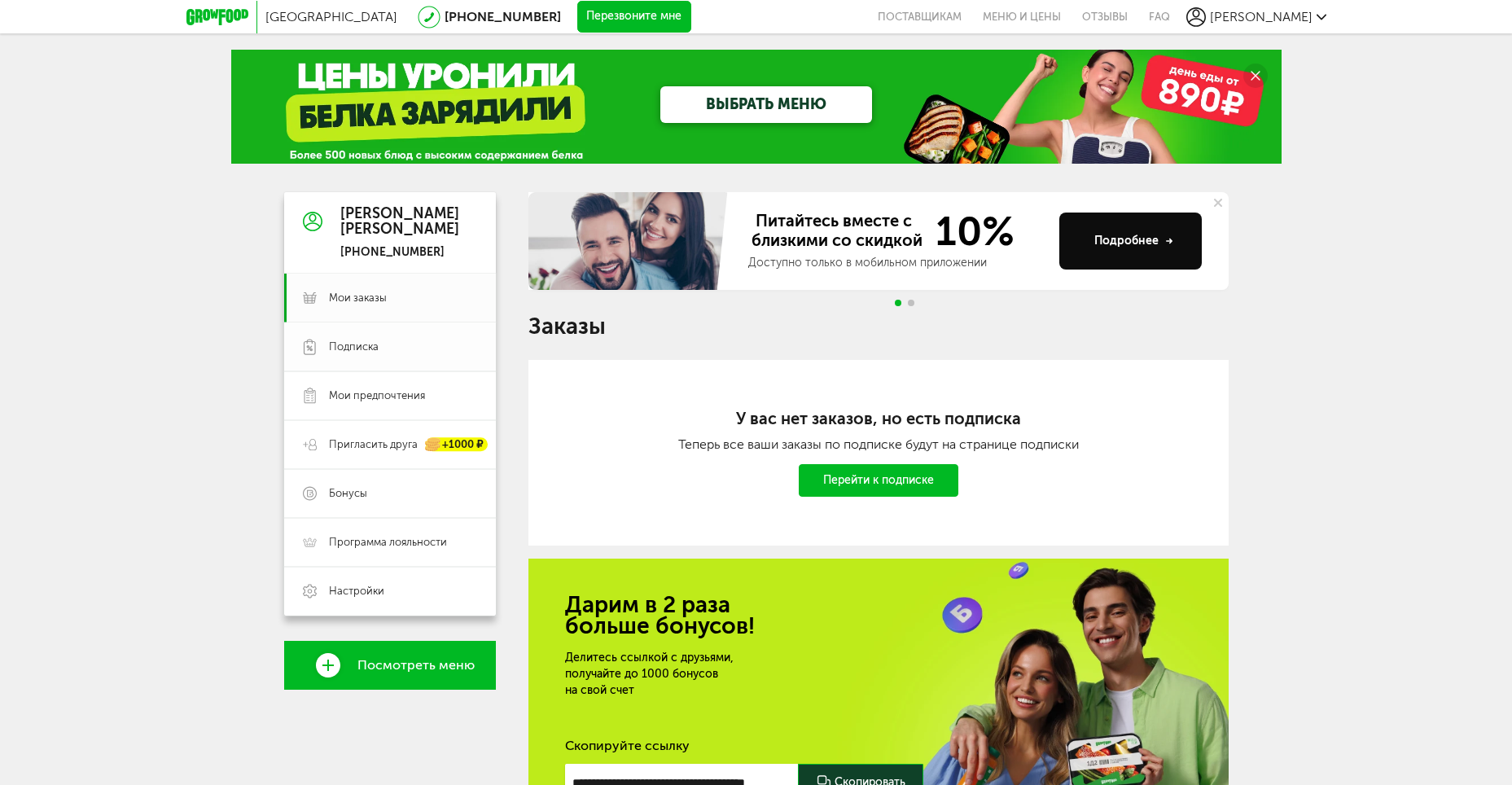
click at [383, 350] on span "Подписка" at bounding box center [403, 346] width 148 height 15
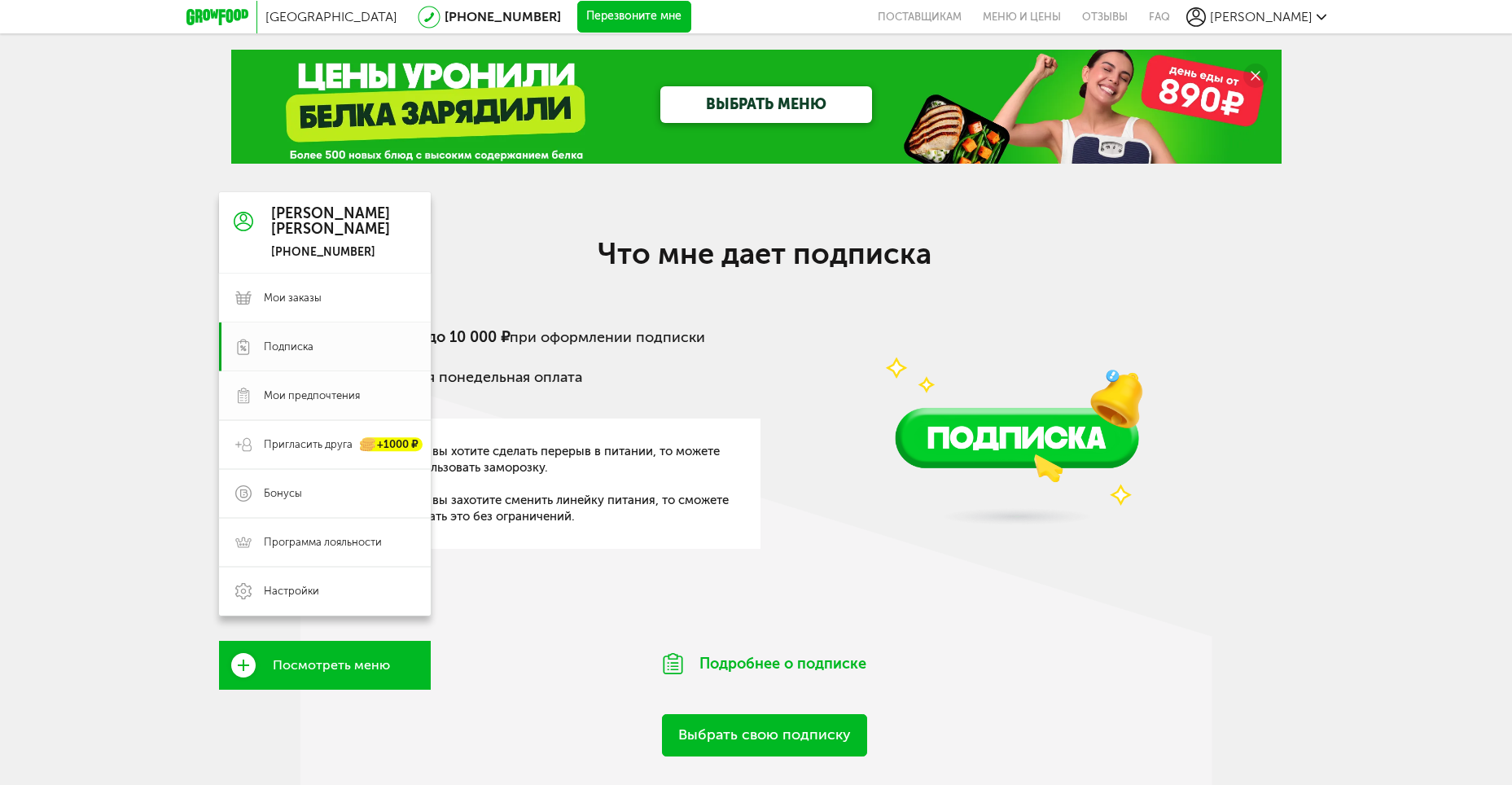
click at [319, 391] on span "Мои предпочтения" at bounding box center [311, 396] width 96 height 15
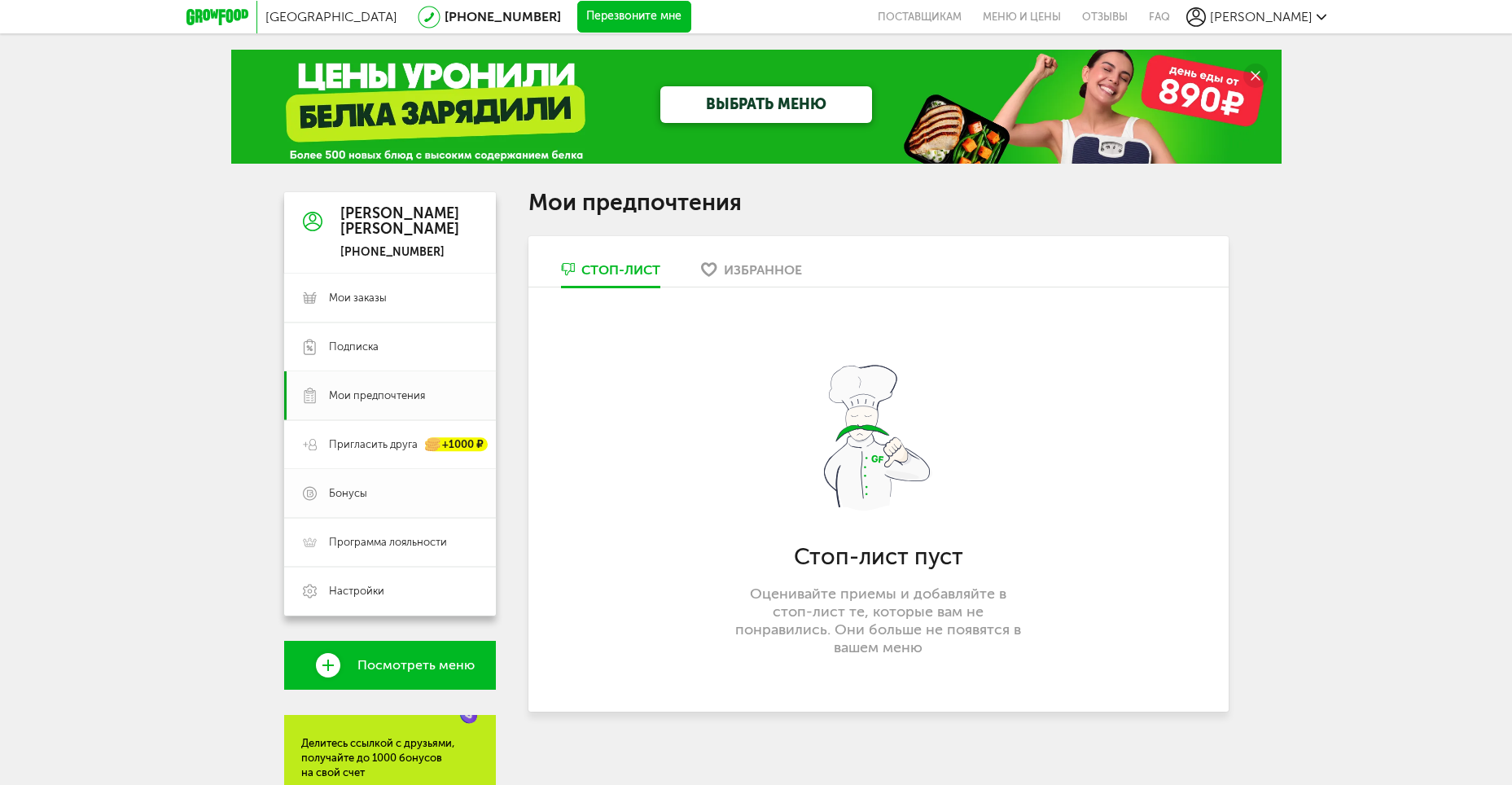
click at [356, 498] on span "Бонусы" at bounding box center [348, 493] width 38 height 15
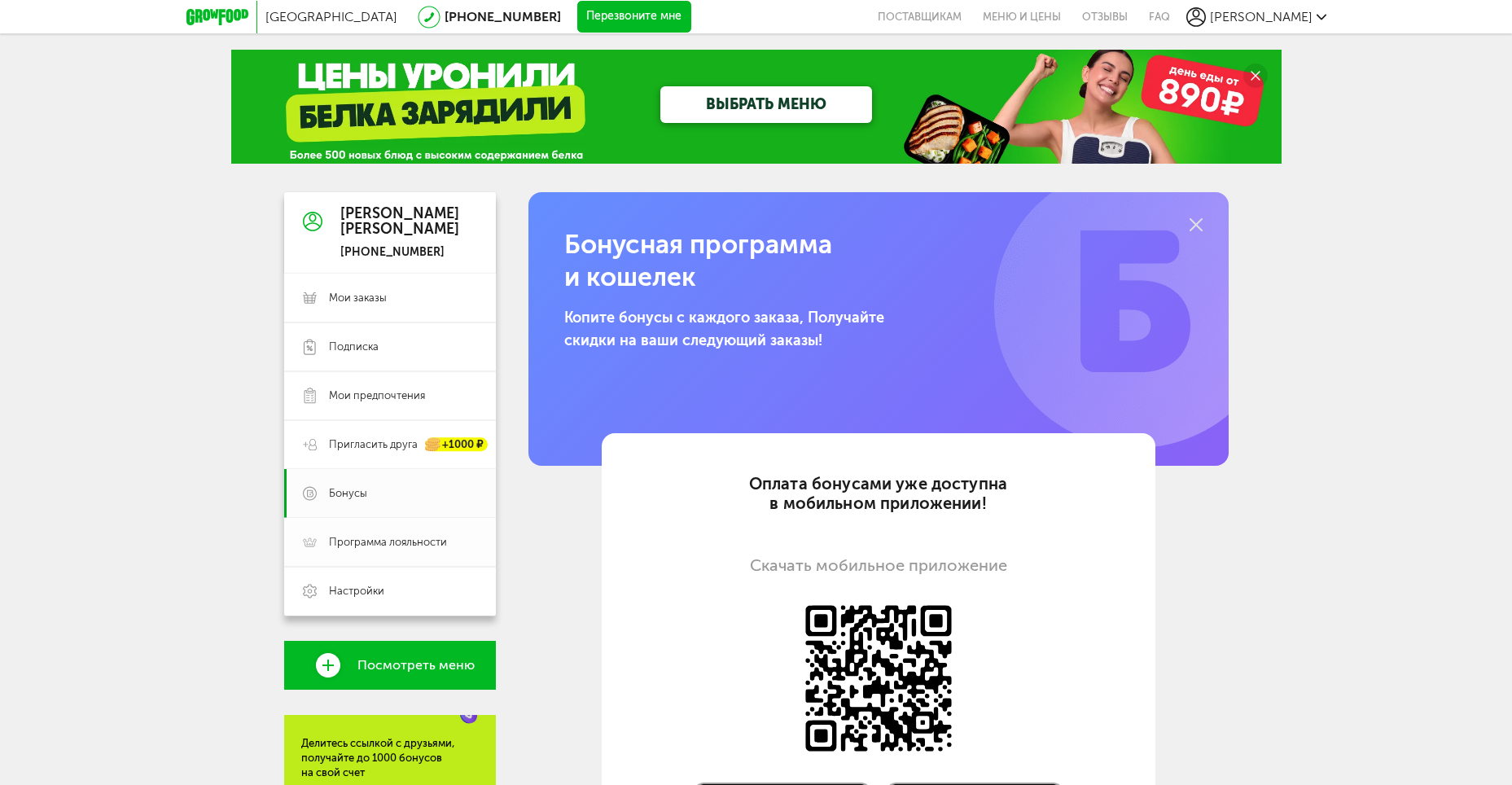
click at [377, 545] on span "Программа лояльности" at bounding box center [388, 542] width 118 height 15
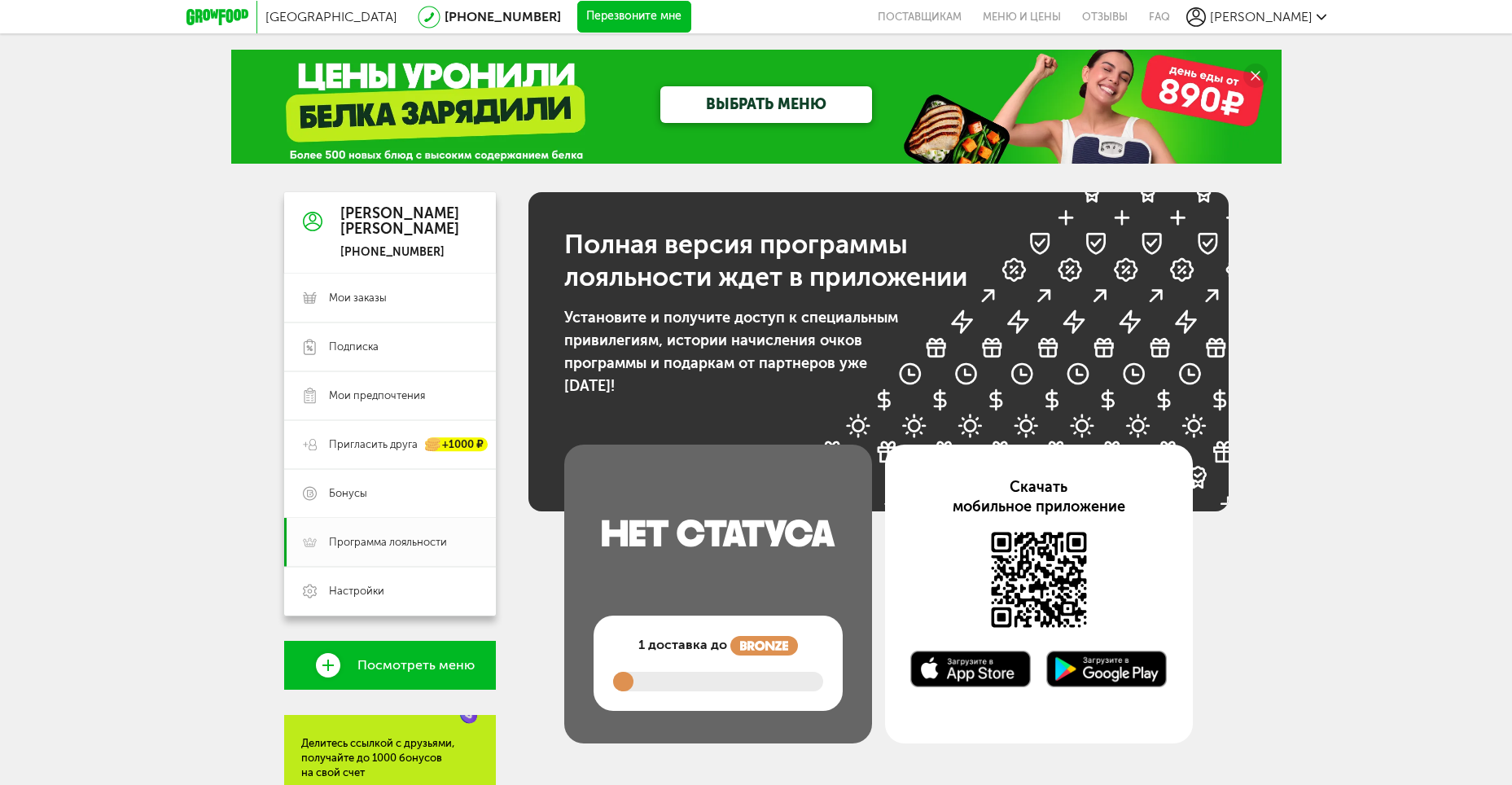
click at [710, 97] on link "ВЫБРАТЬ МЕНЮ" at bounding box center [766, 105] width 212 height 36
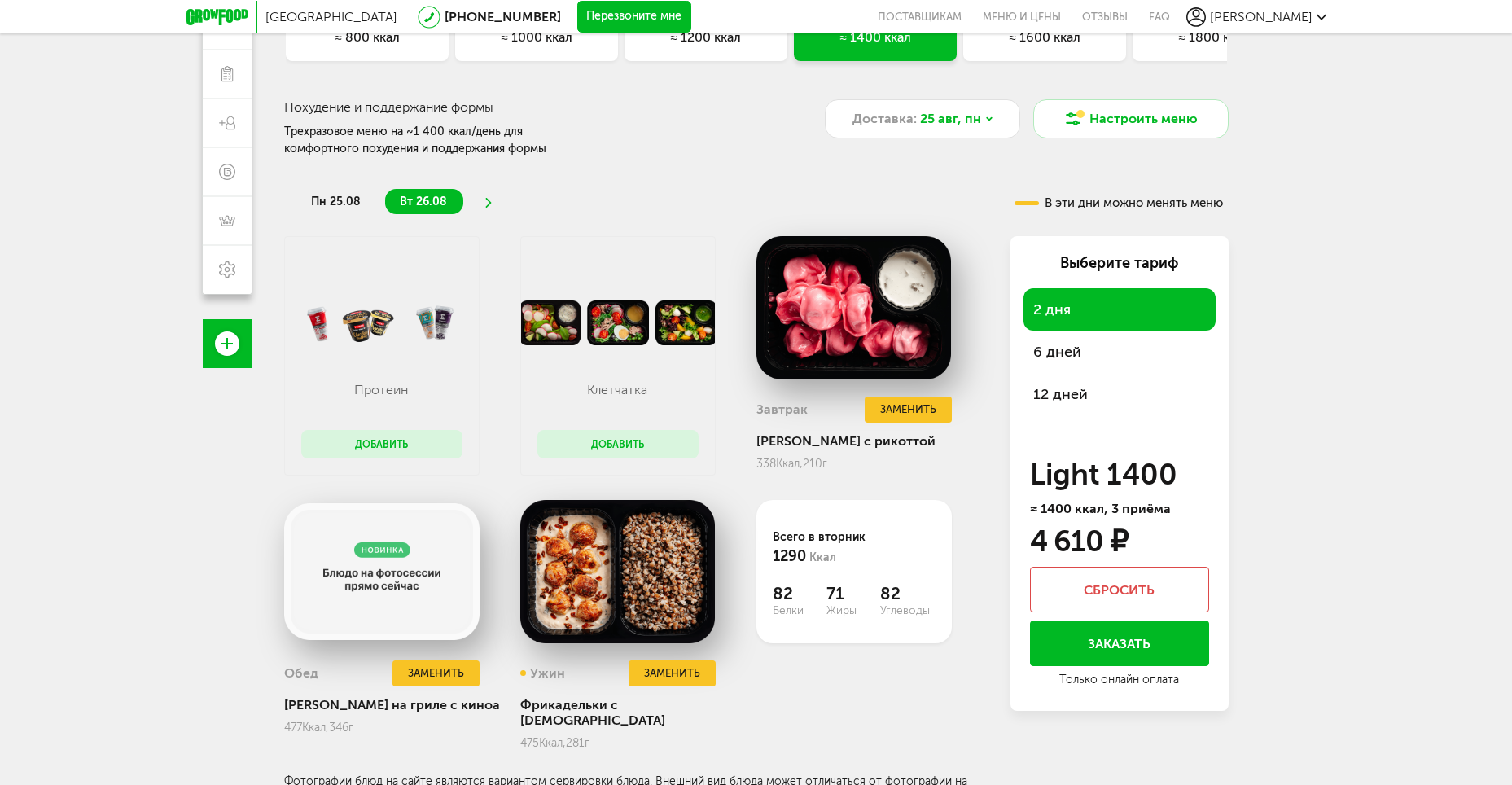
scroll to position [209, 0]
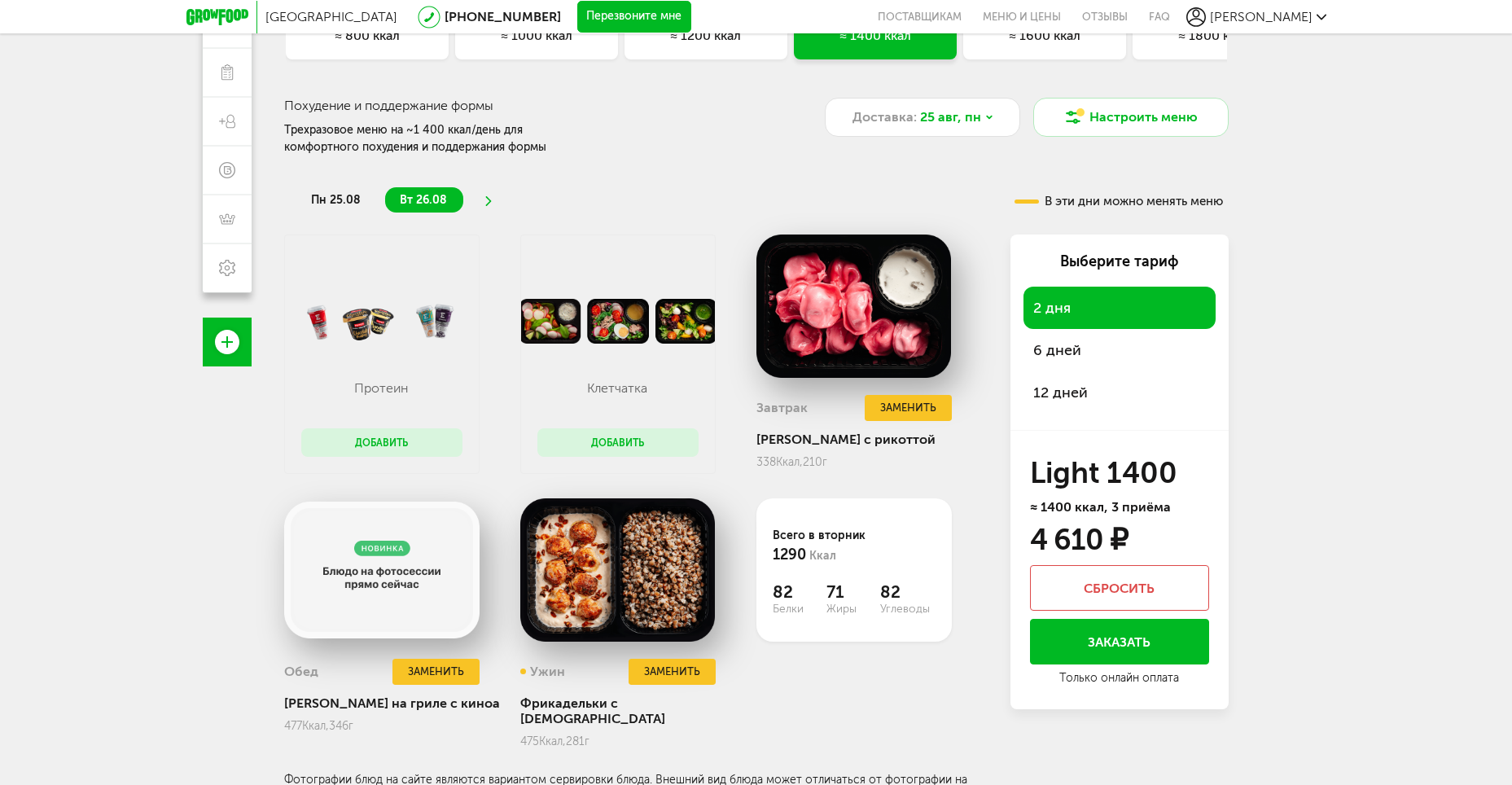
click at [328, 198] on span "пн 25.08" at bounding box center [336, 200] width 49 height 14
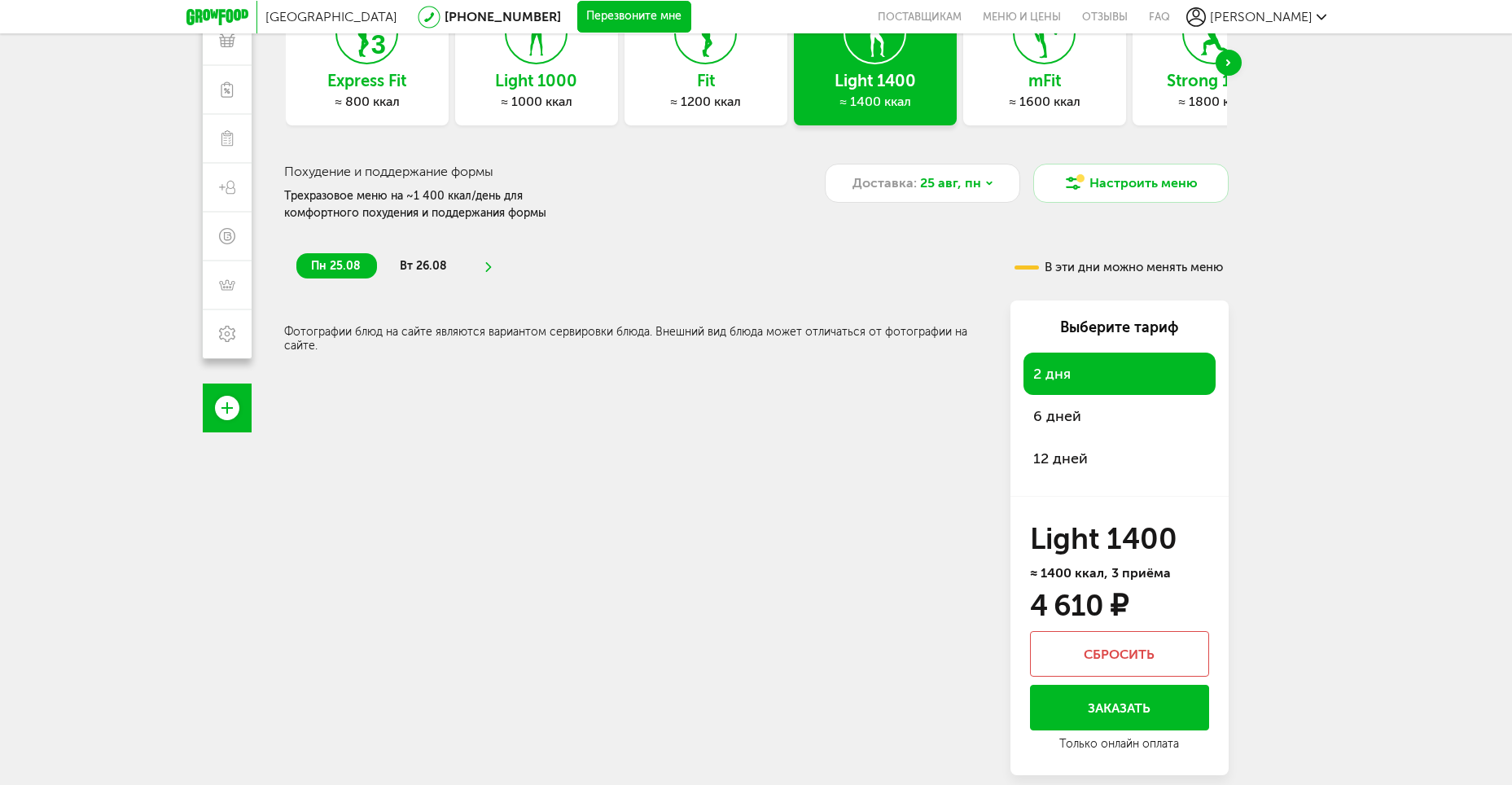
click at [1055, 418] on span "6 дней" at bounding box center [1057, 415] width 48 height 18
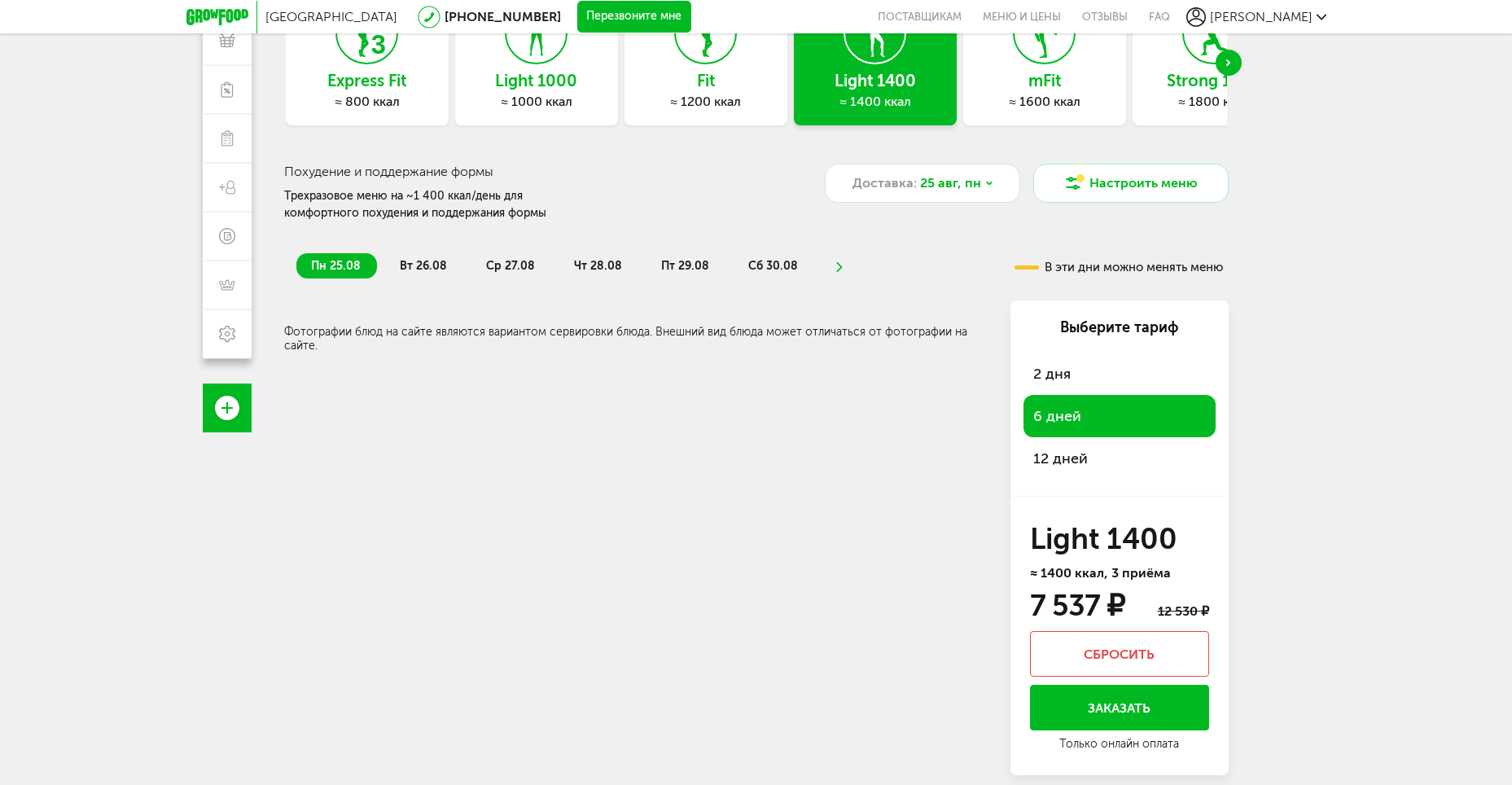
click at [1070, 453] on span "12 дней" at bounding box center [1060, 458] width 55 height 18
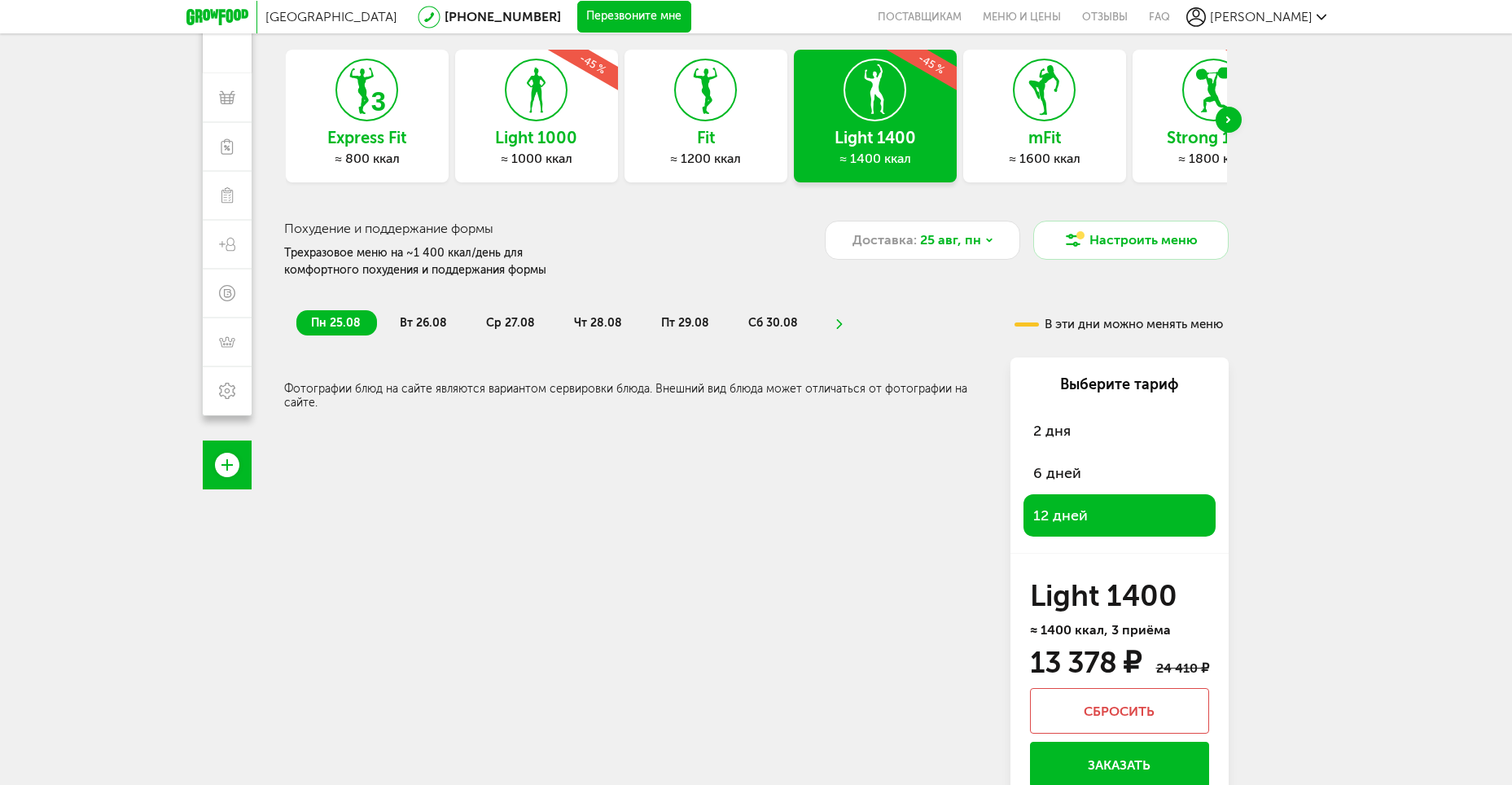
scroll to position [0, 0]
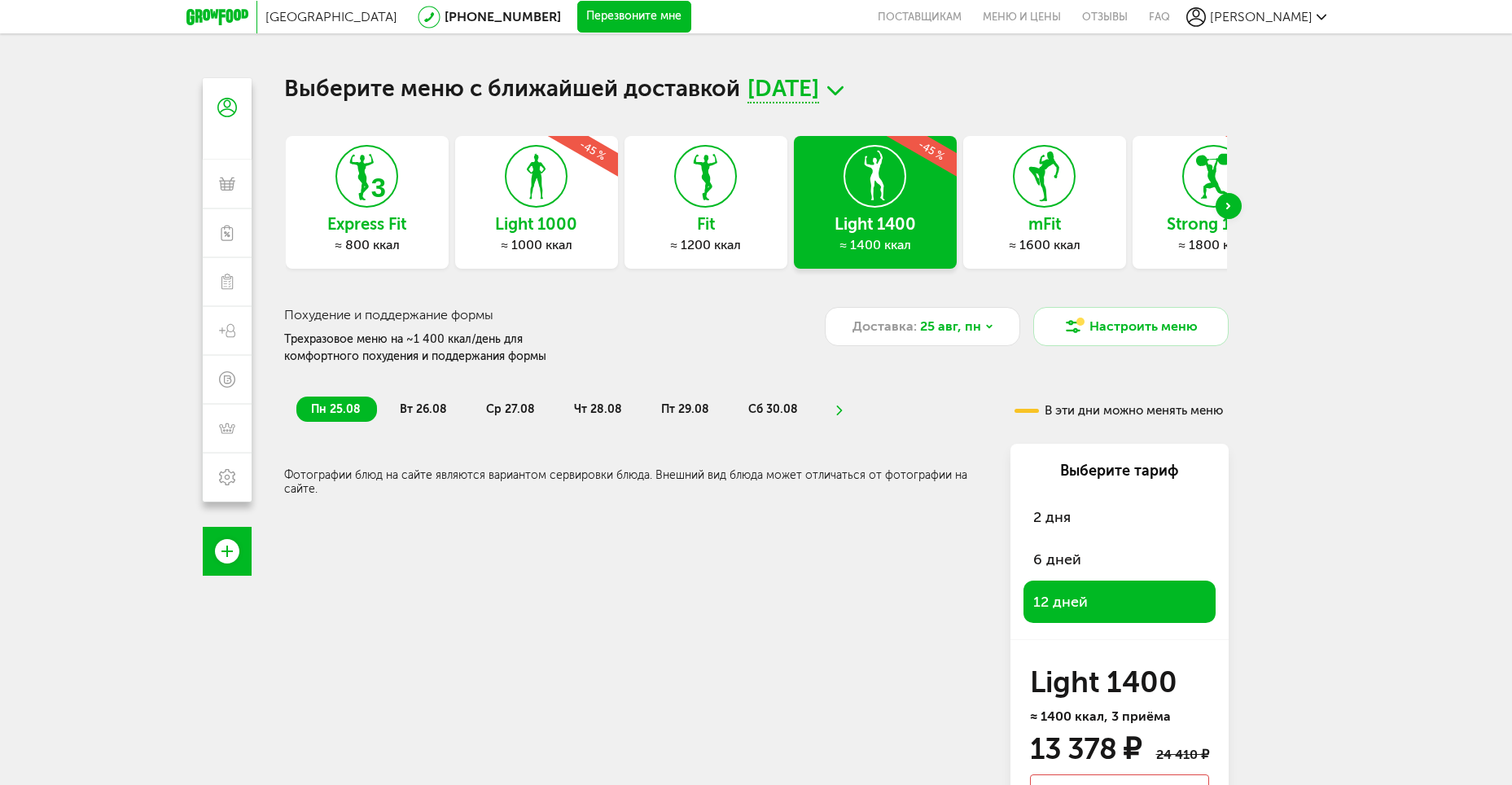
click at [1220, 202] on div "Next slide" at bounding box center [1229, 206] width 26 height 26
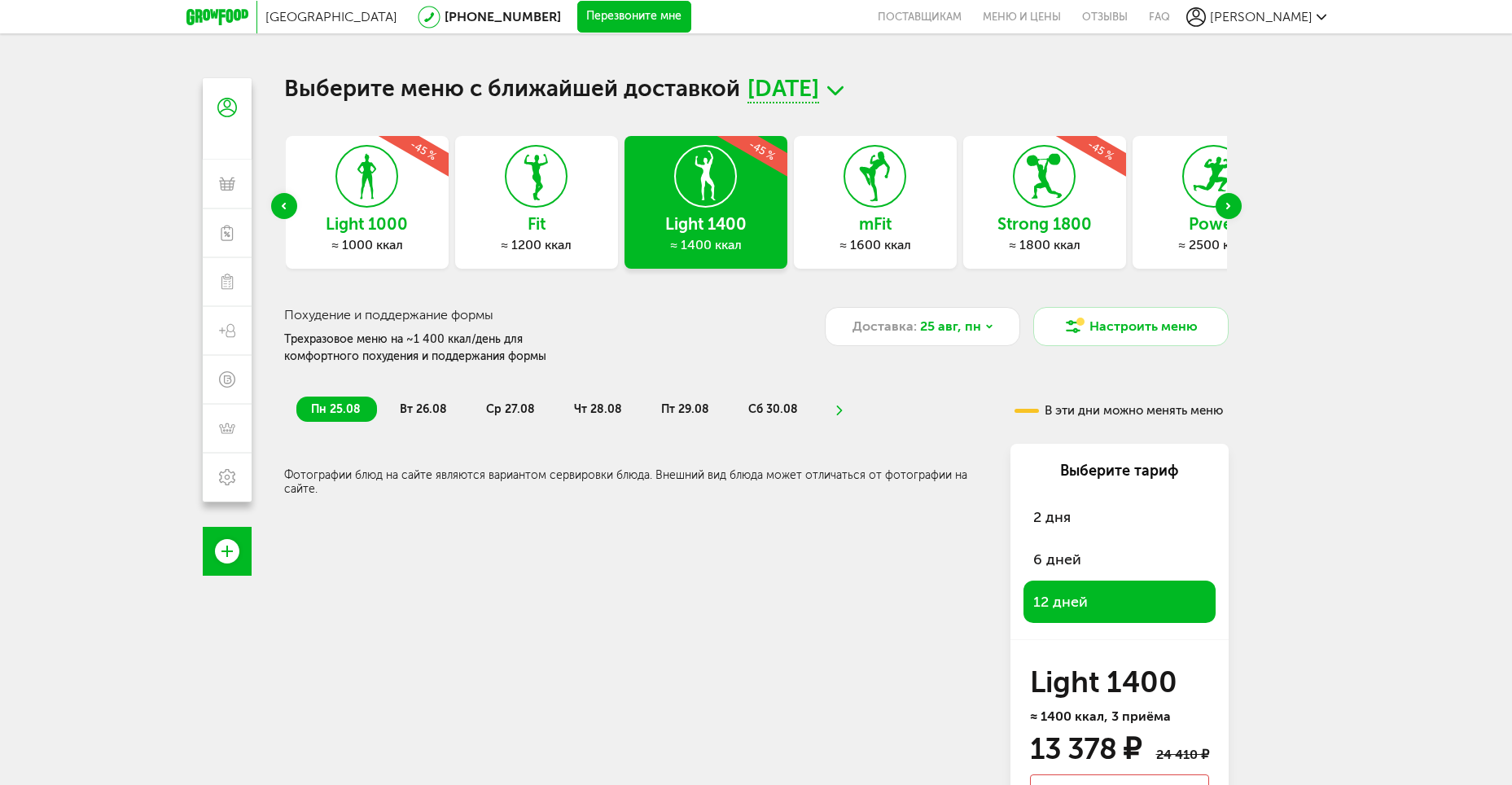
click at [1049, 190] on use at bounding box center [1044, 176] width 35 height 45
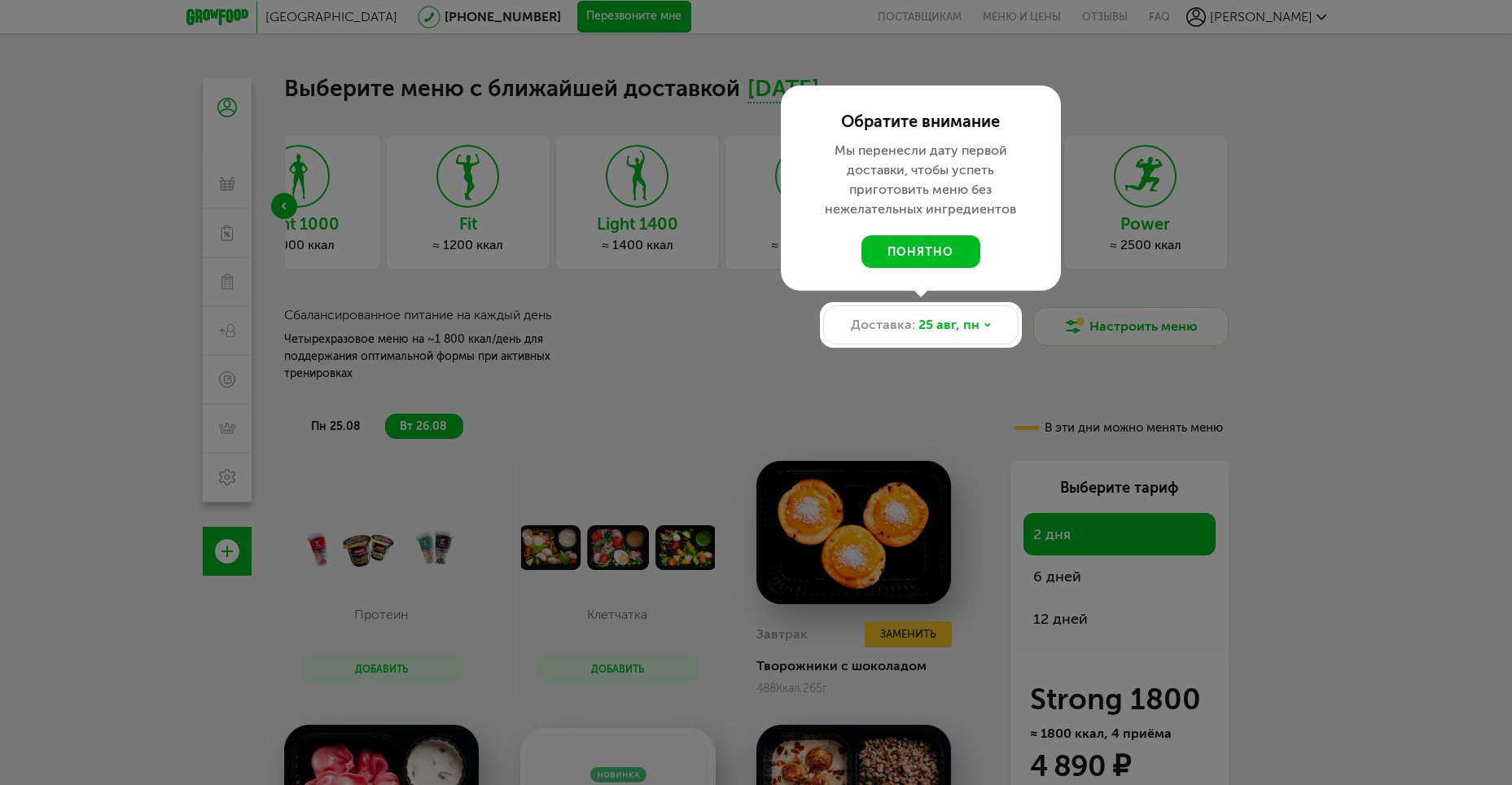
click at [1038, 553] on div at bounding box center [756, 392] width 1512 height 785
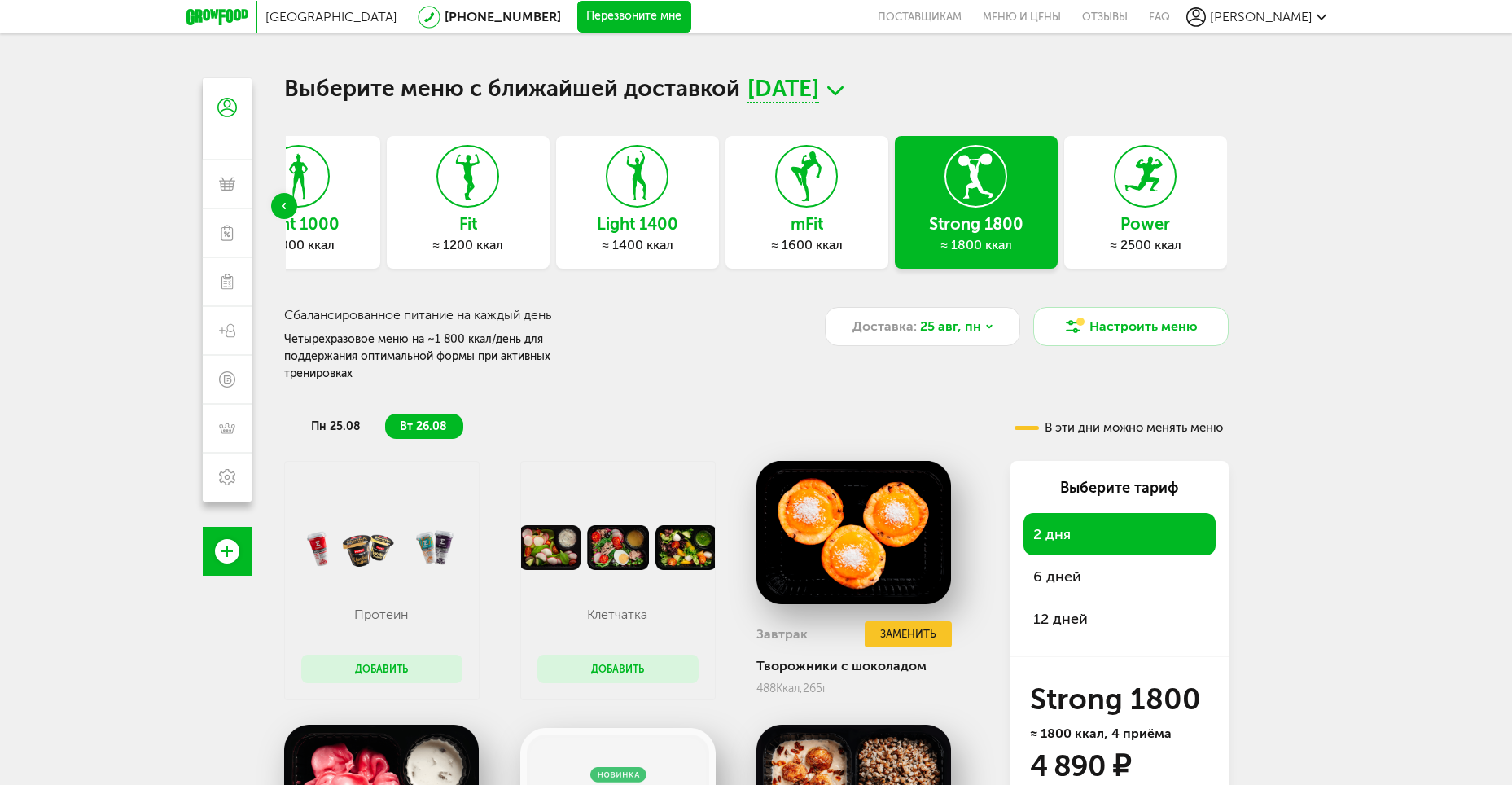
click at [1070, 567] on span "6 дней" at bounding box center [1057, 576] width 48 height 18
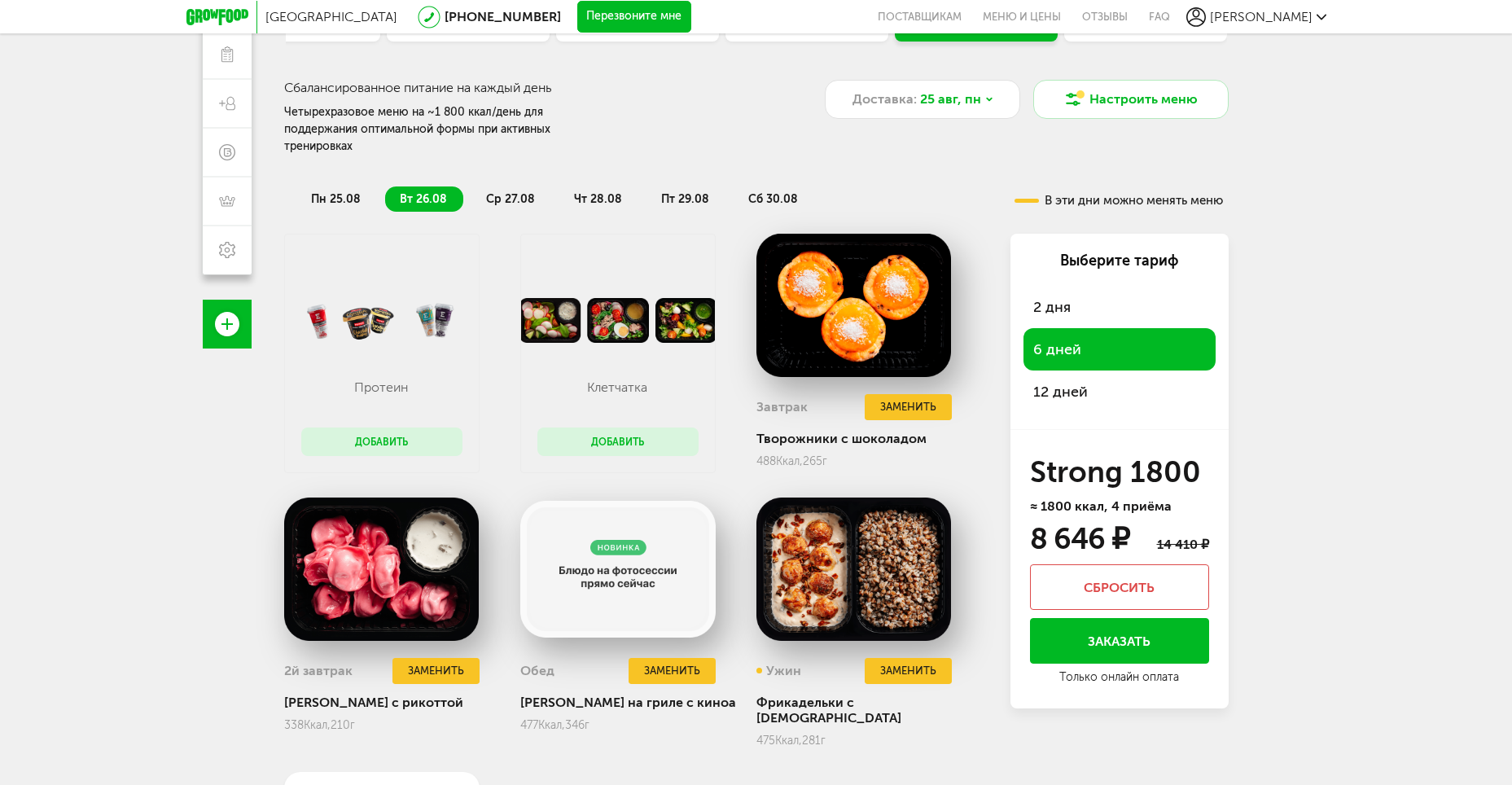
scroll to position [245, 0]
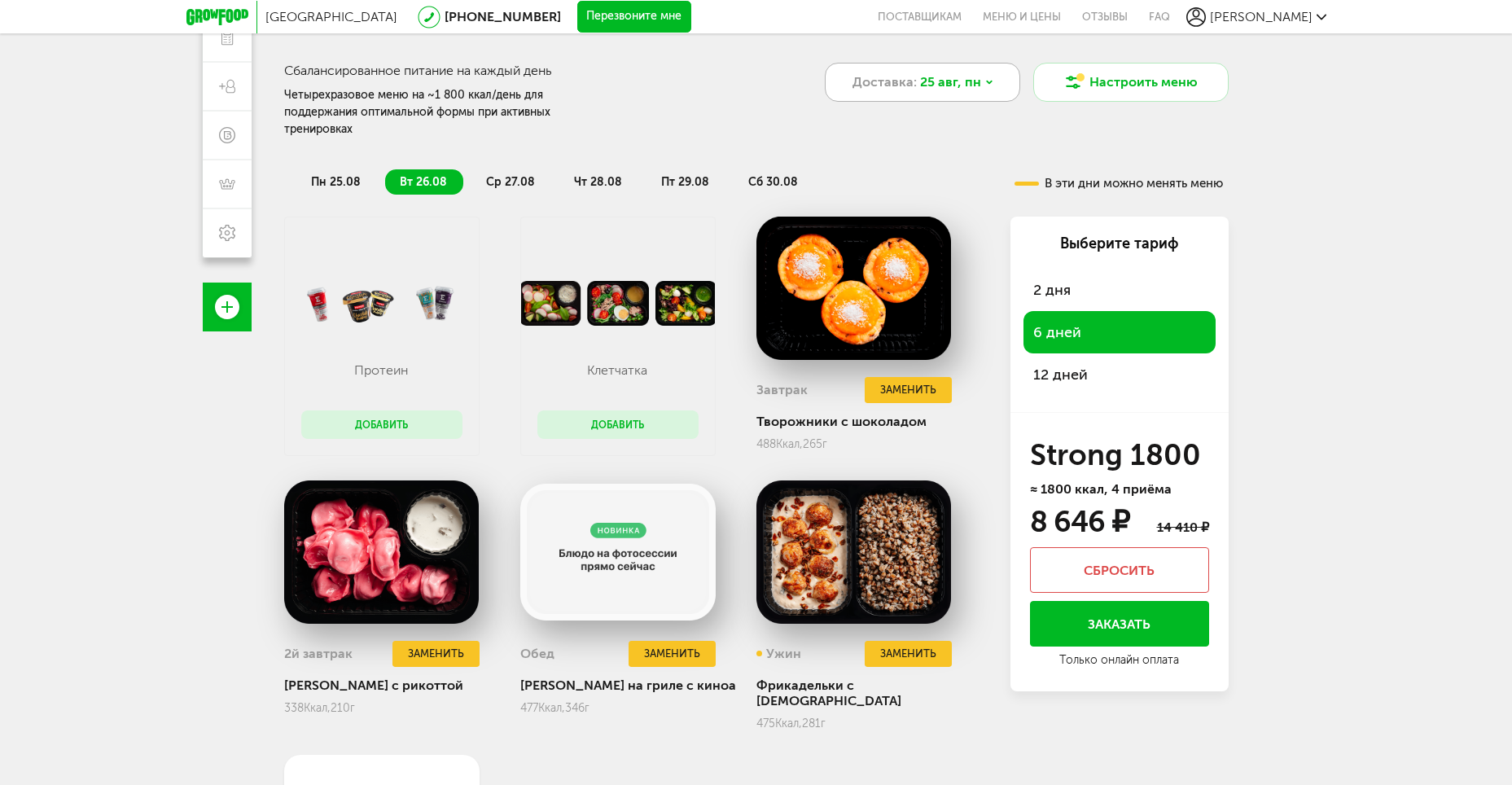
click at [959, 87] on span "25 авг, пн" at bounding box center [951, 82] width 61 height 20
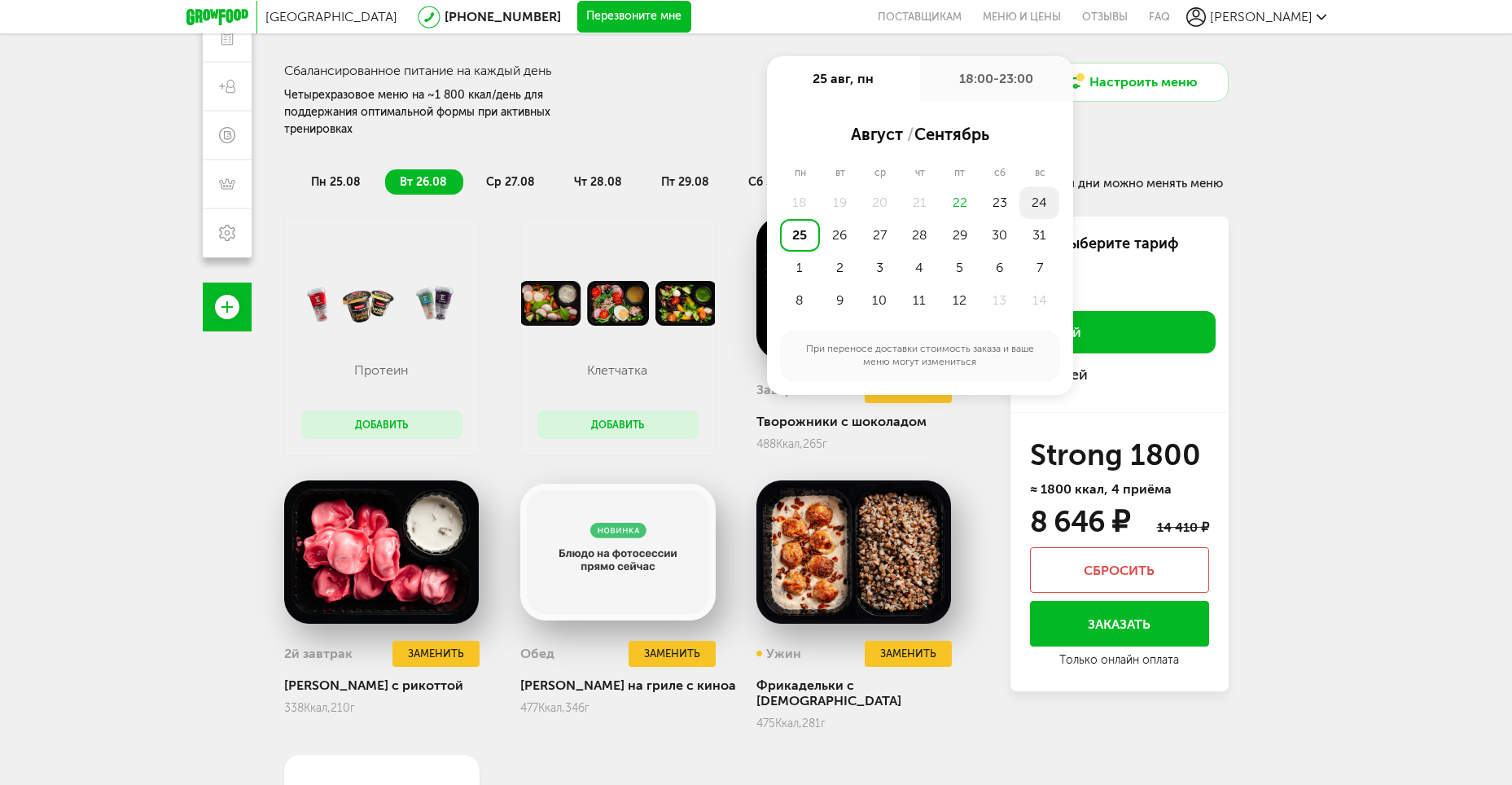
click at [1033, 204] on div "24" at bounding box center [1039, 203] width 40 height 33
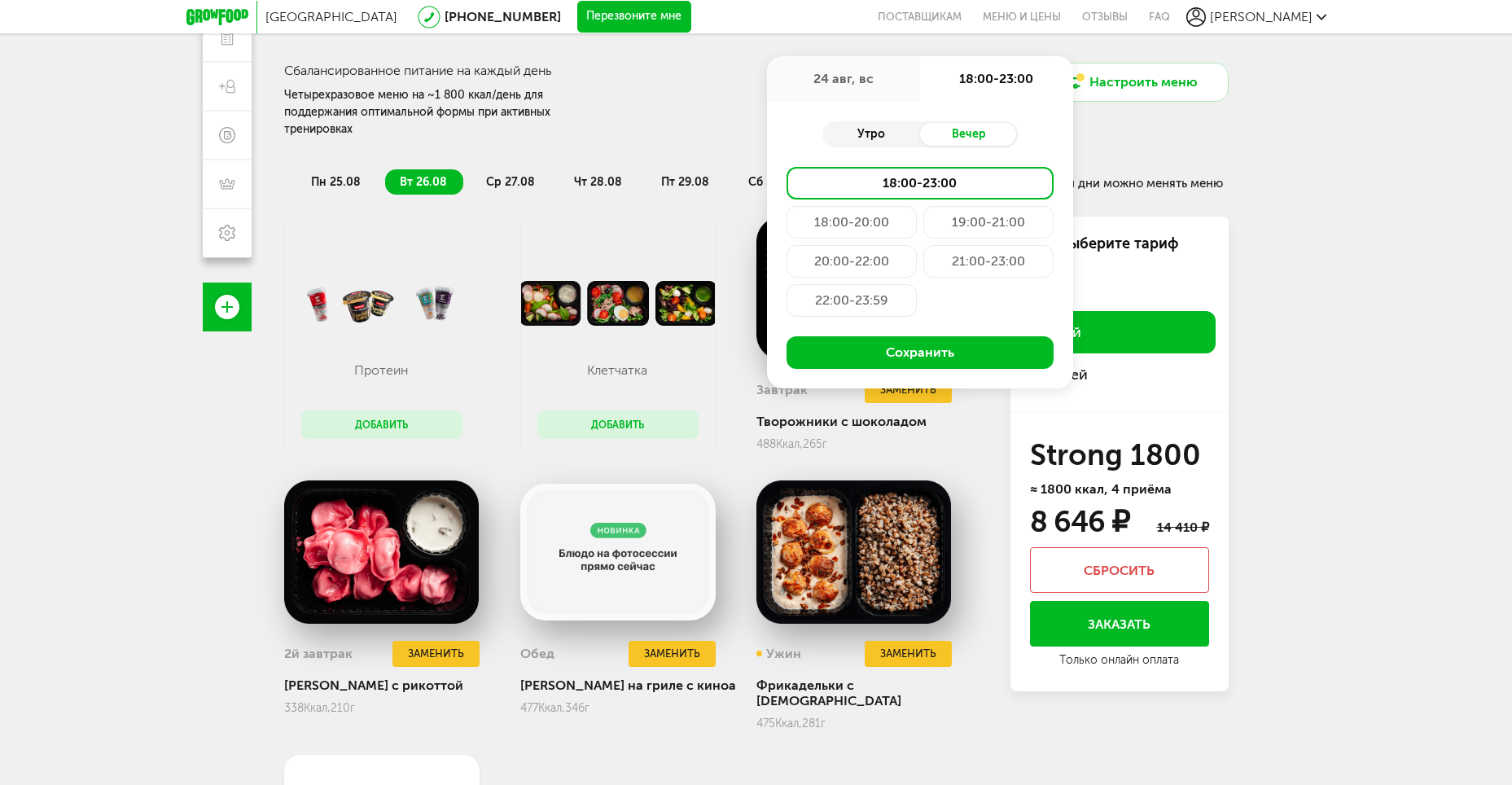
click at [871, 137] on div "Утро" at bounding box center [871, 134] width 98 height 23
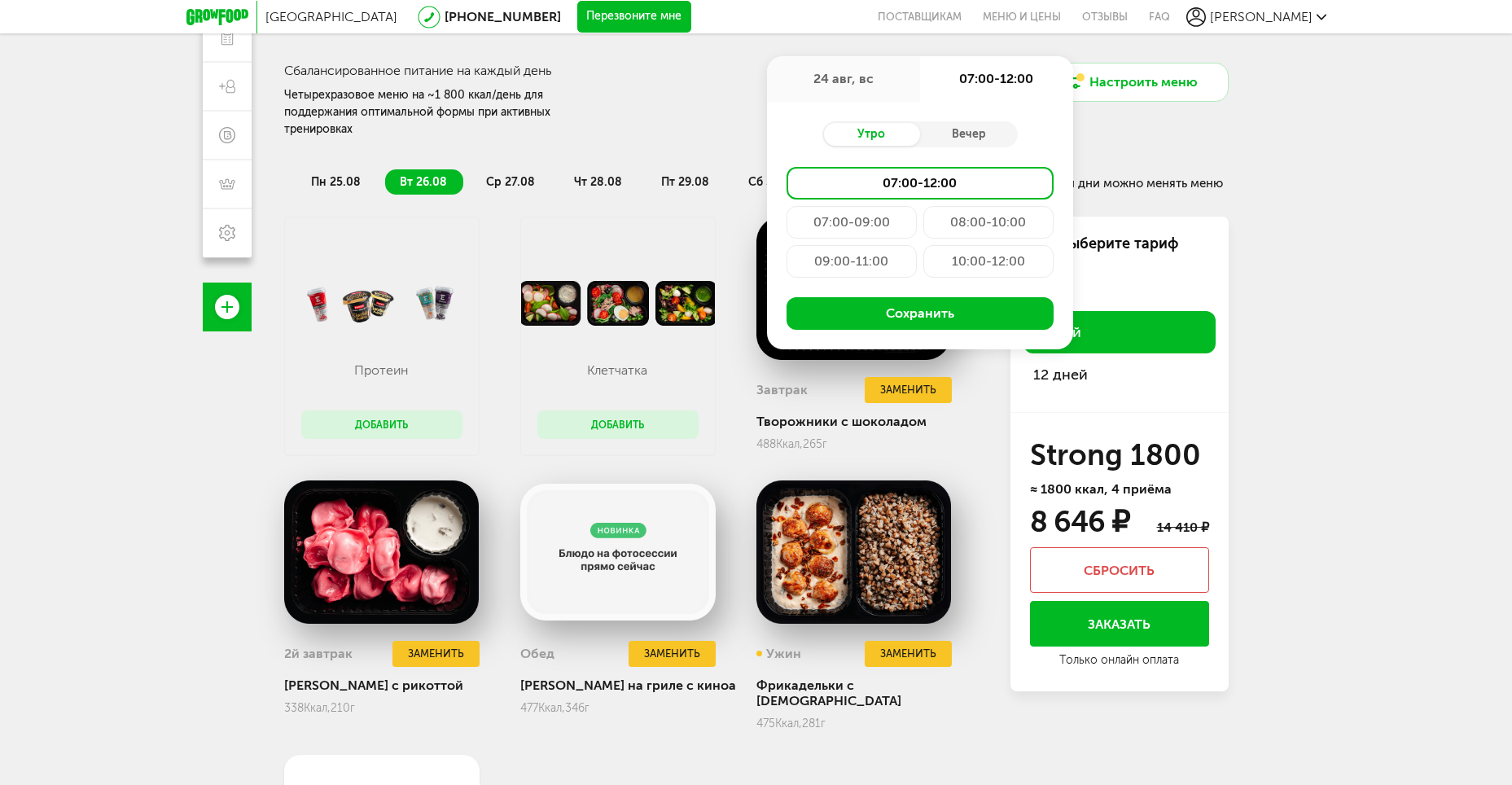
click at [855, 259] on div "09:00-11:00" at bounding box center [852, 262] width 130 height 33
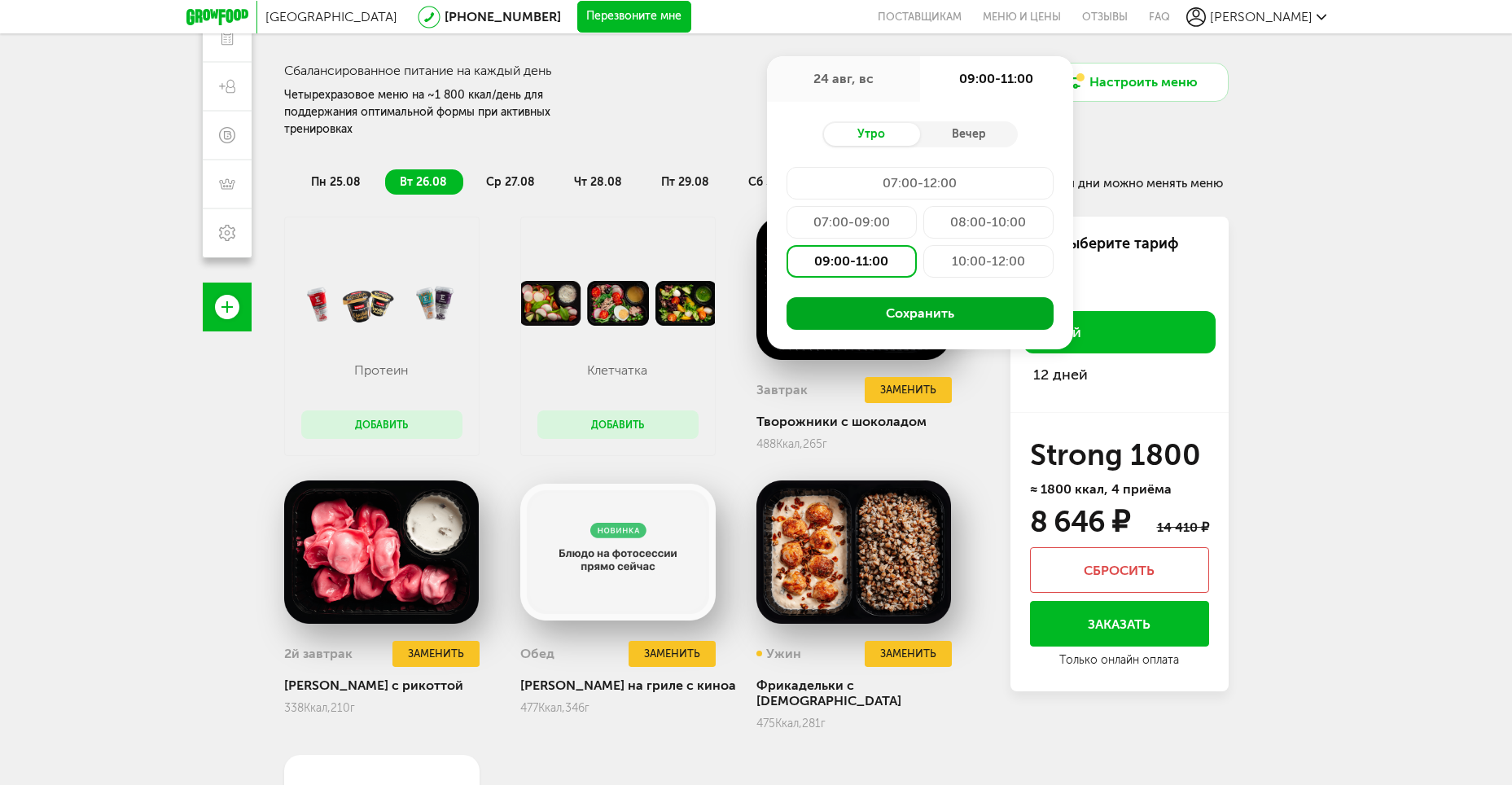
click at [913, 311] on button "Сохранить" at bounding box center [920, 314] width 267 height 33
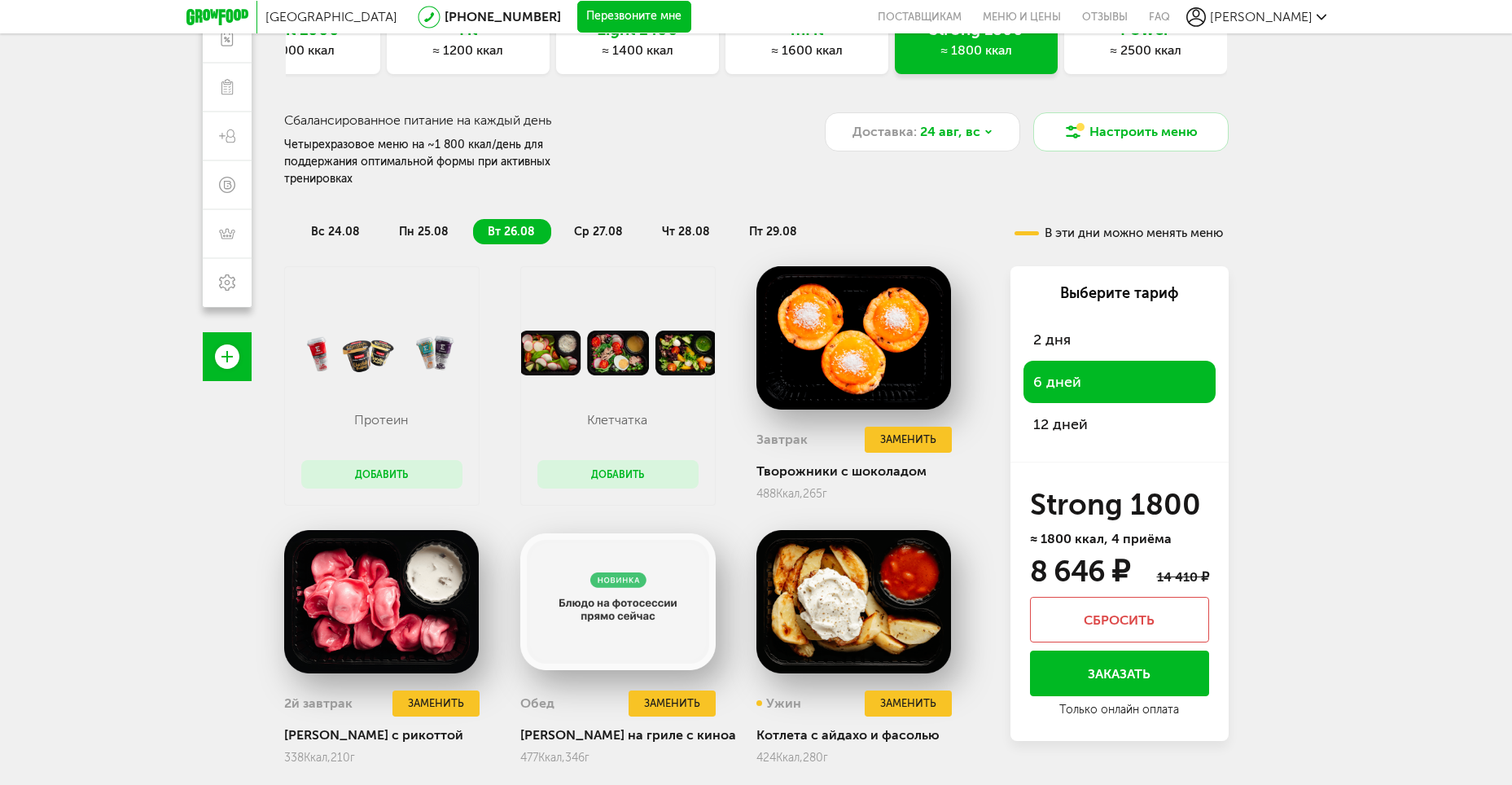
scroll to position [133, 0]
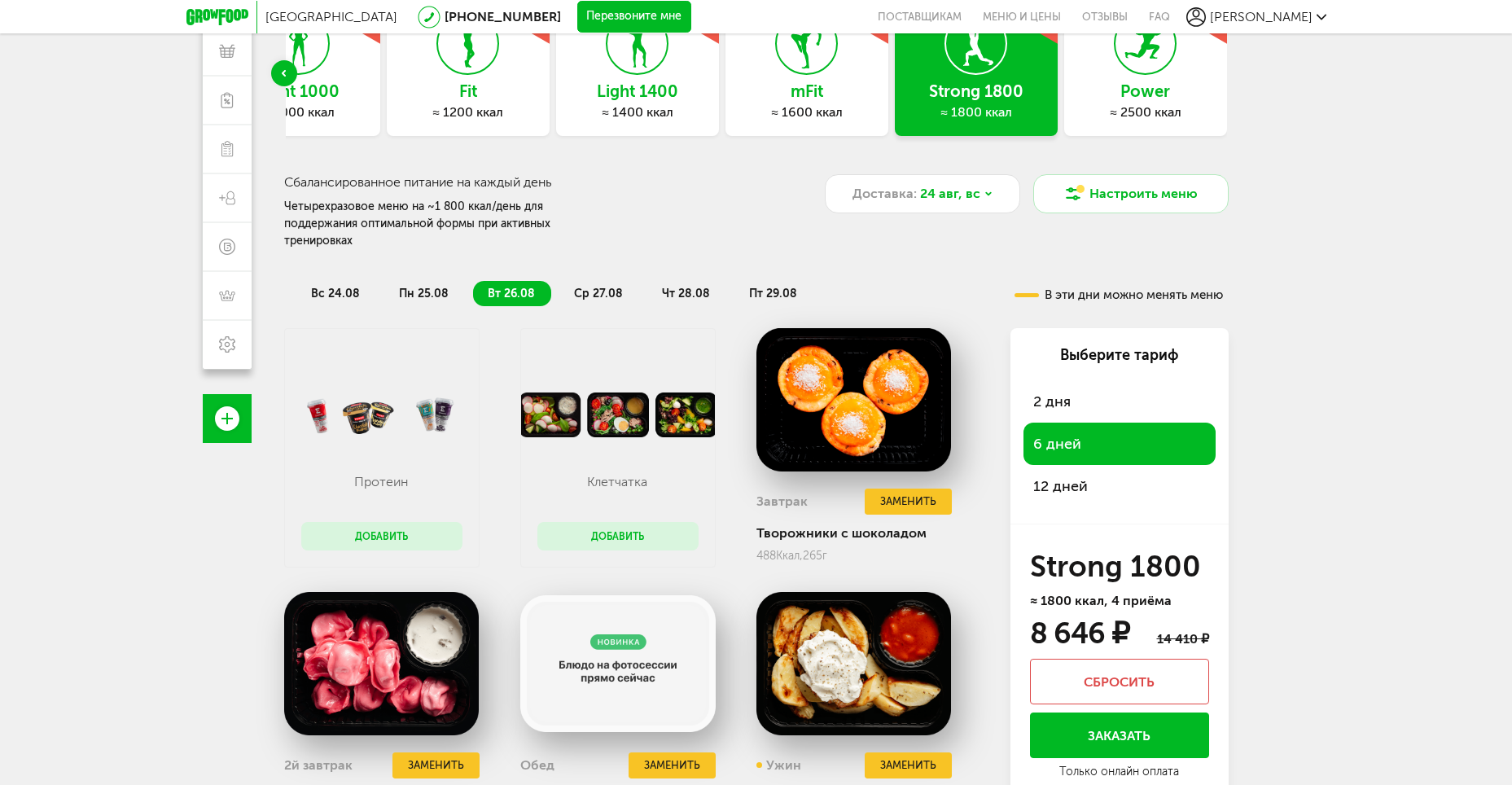
click at [337, 286] on span "вс 24.08" at bounding box center [336, 293] width 49 height 14
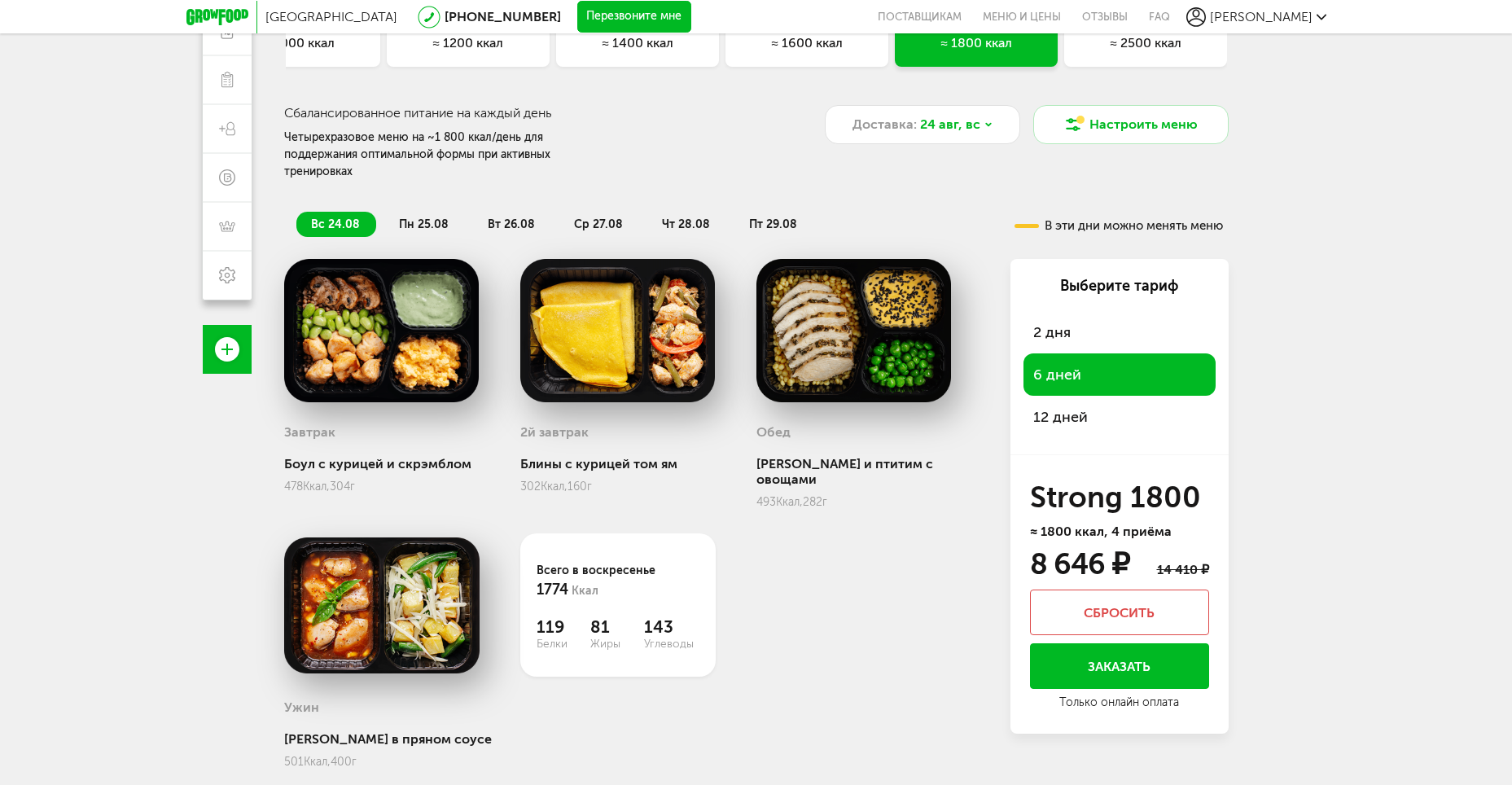
scroll to position [206, 0]
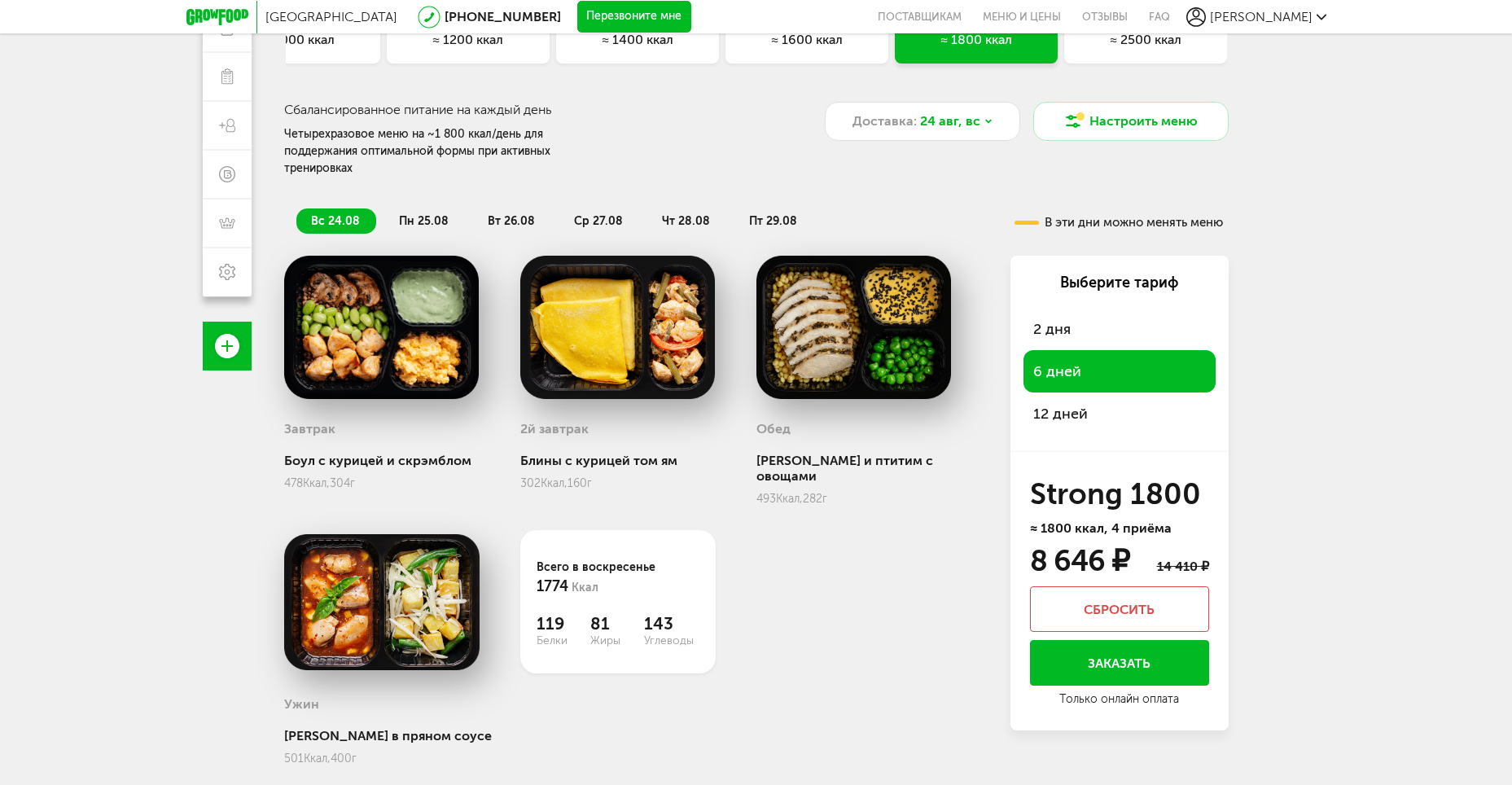
click at [1110, 642] on button "Заказать" at bounding box center [1120, 663] width 180 height 46
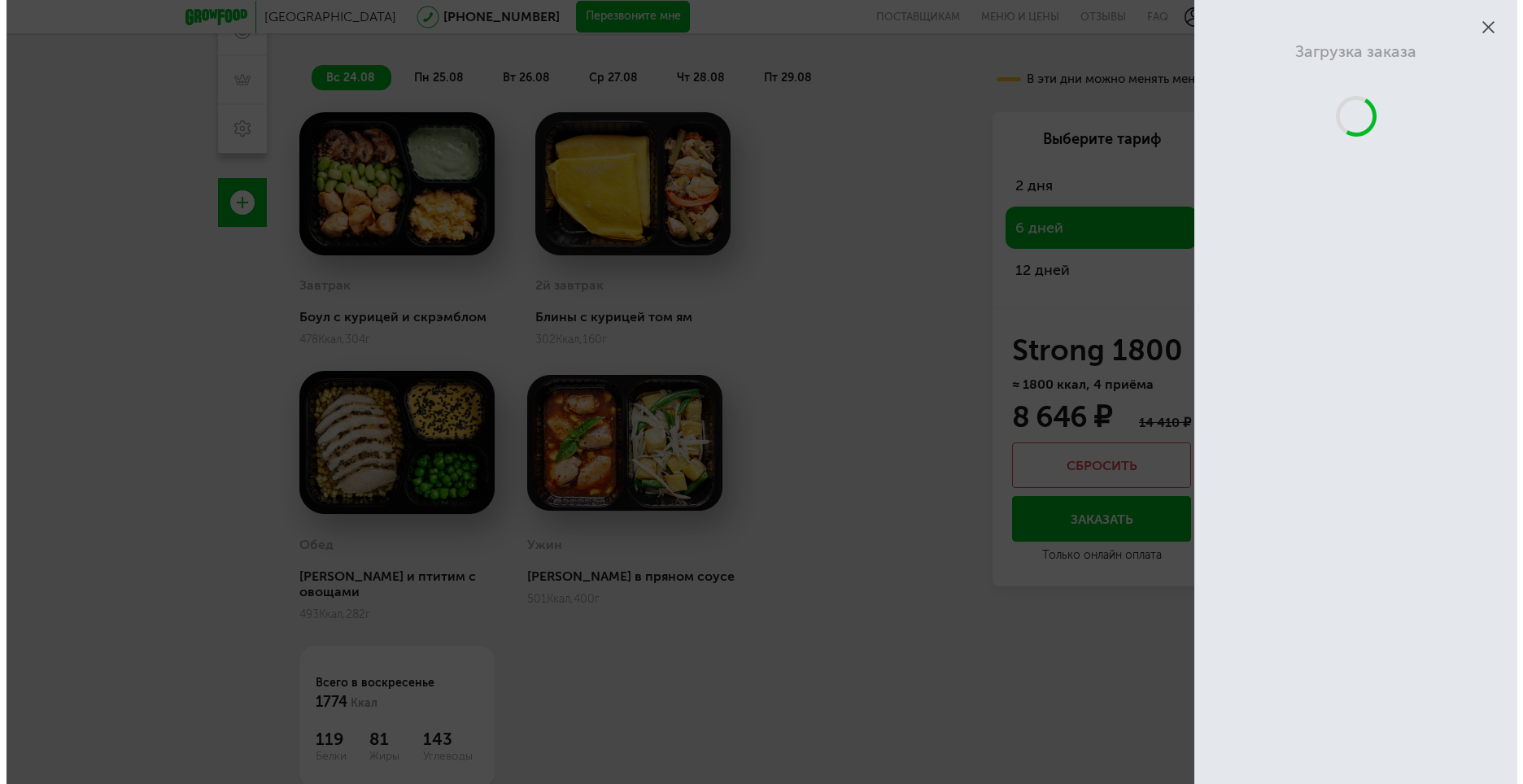
scroll to position [143, 0]
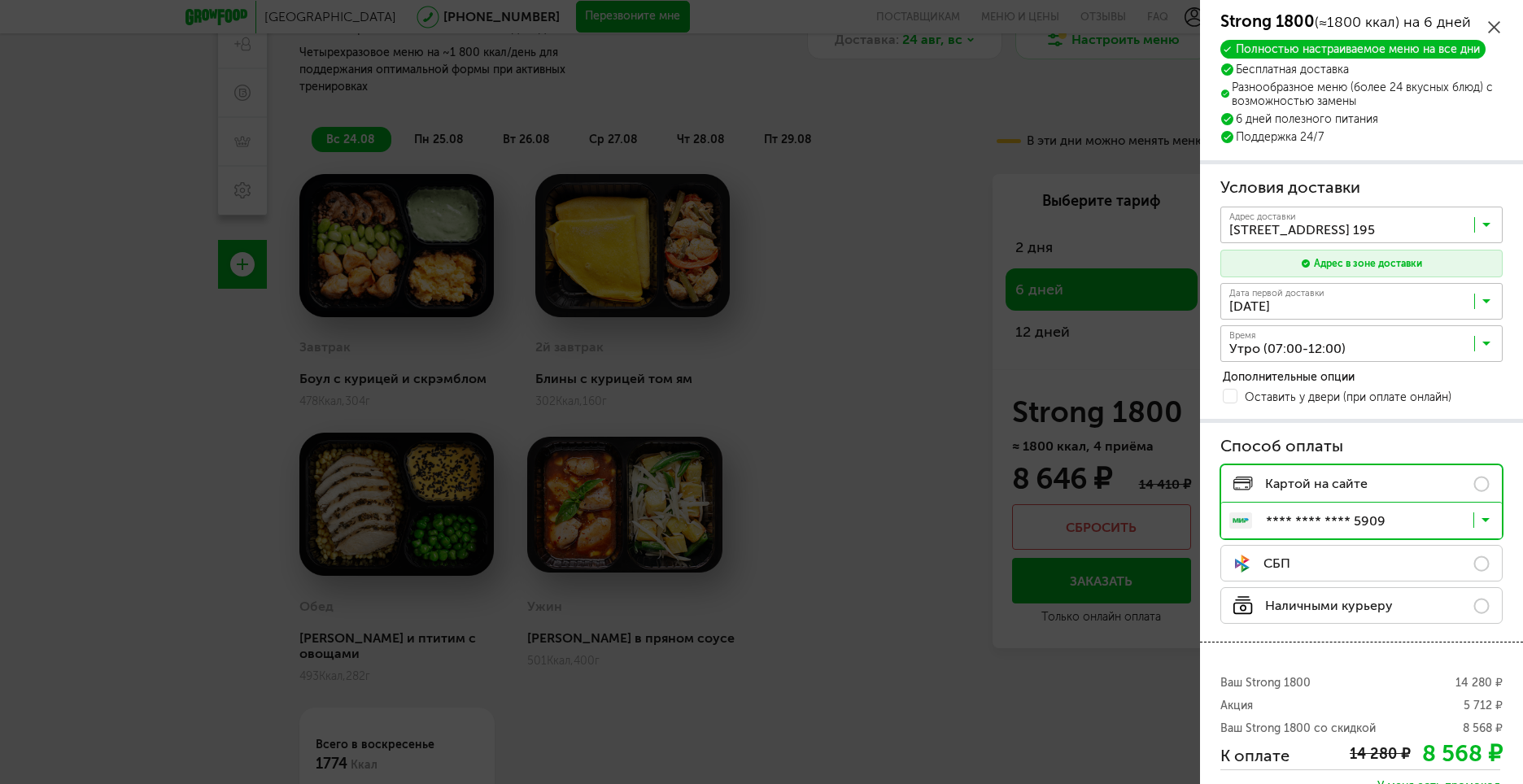
click at [1481, 218] on input "Search for option" at bounding box center [1366, 229] width 283 height 28
click at [1377, 261] on span "г Москва, р-н Северное Измайлово, ул 13-я Парковая, 42, кв. 195" at bounding box center [1304, 261] width 146 height 34
click at [1398, 350] on input "Search for option" at bounding box center [1366, 347] width 283 height 28
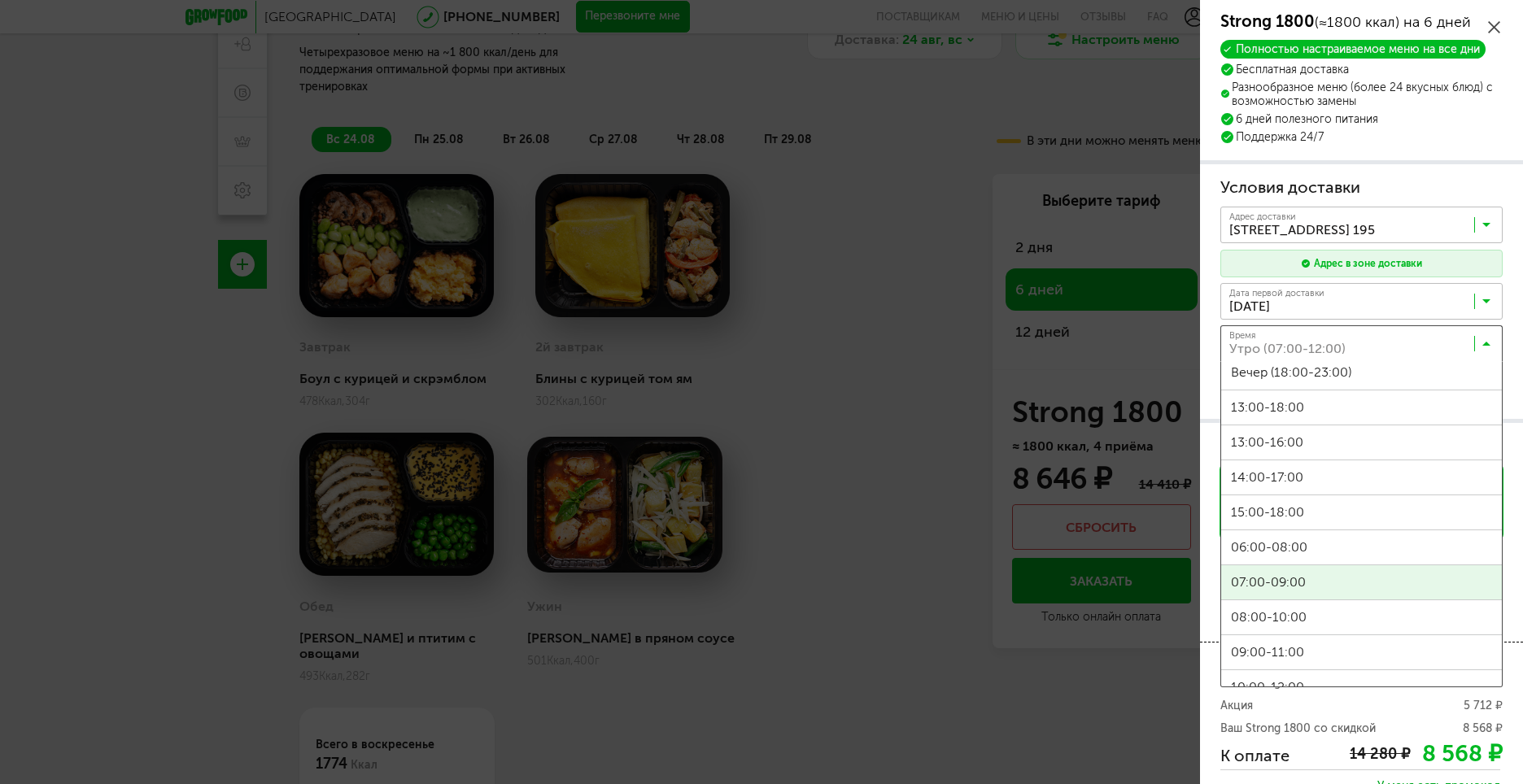
scroll to position [81, 0]
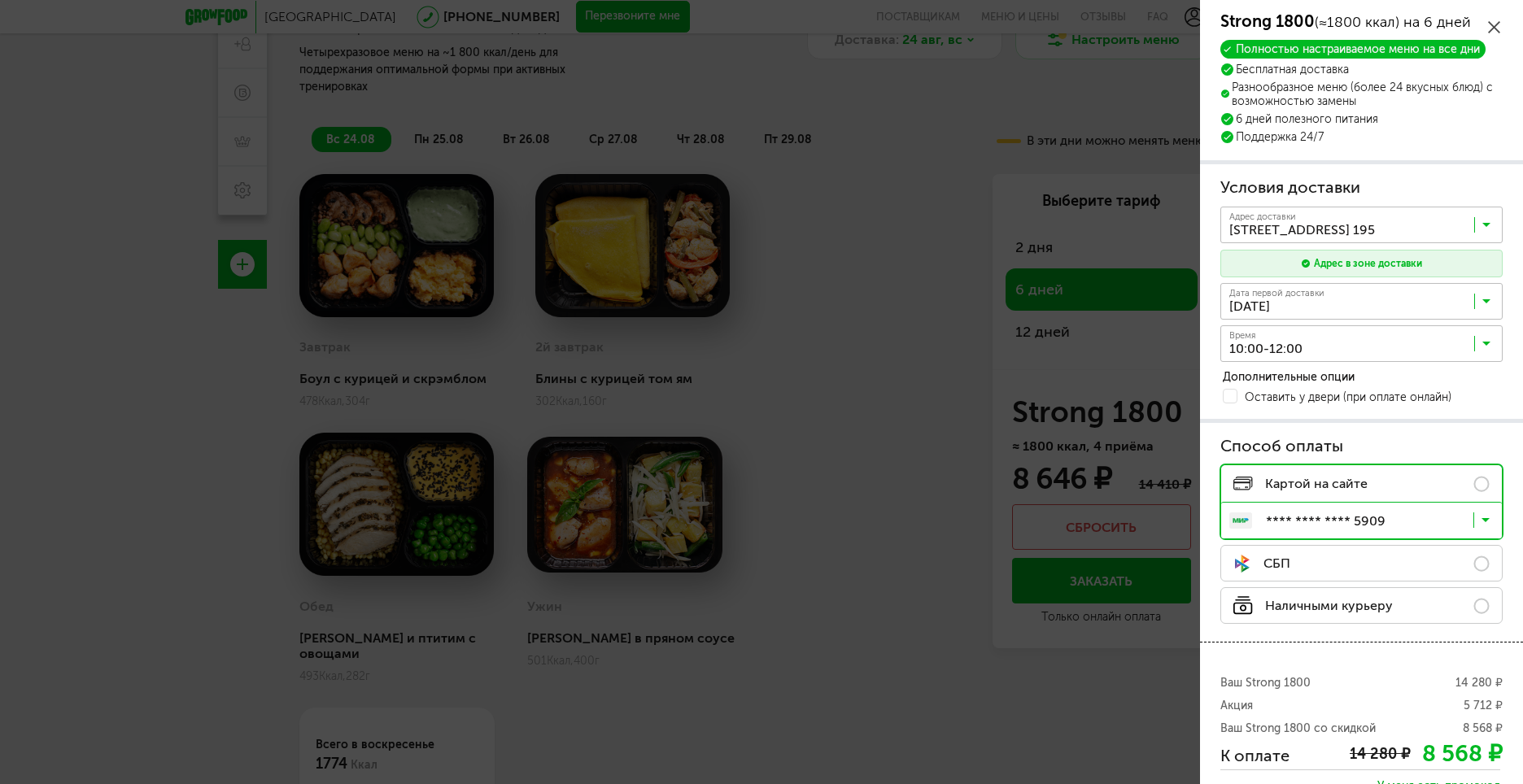
click at [1349, 637] on span "10:00-12:00" at bounding box center [1362, 647] width 281 height 34
click at [1442, 296] on input "Search for option" at bounding box center [1366, 305] width 283 height 28
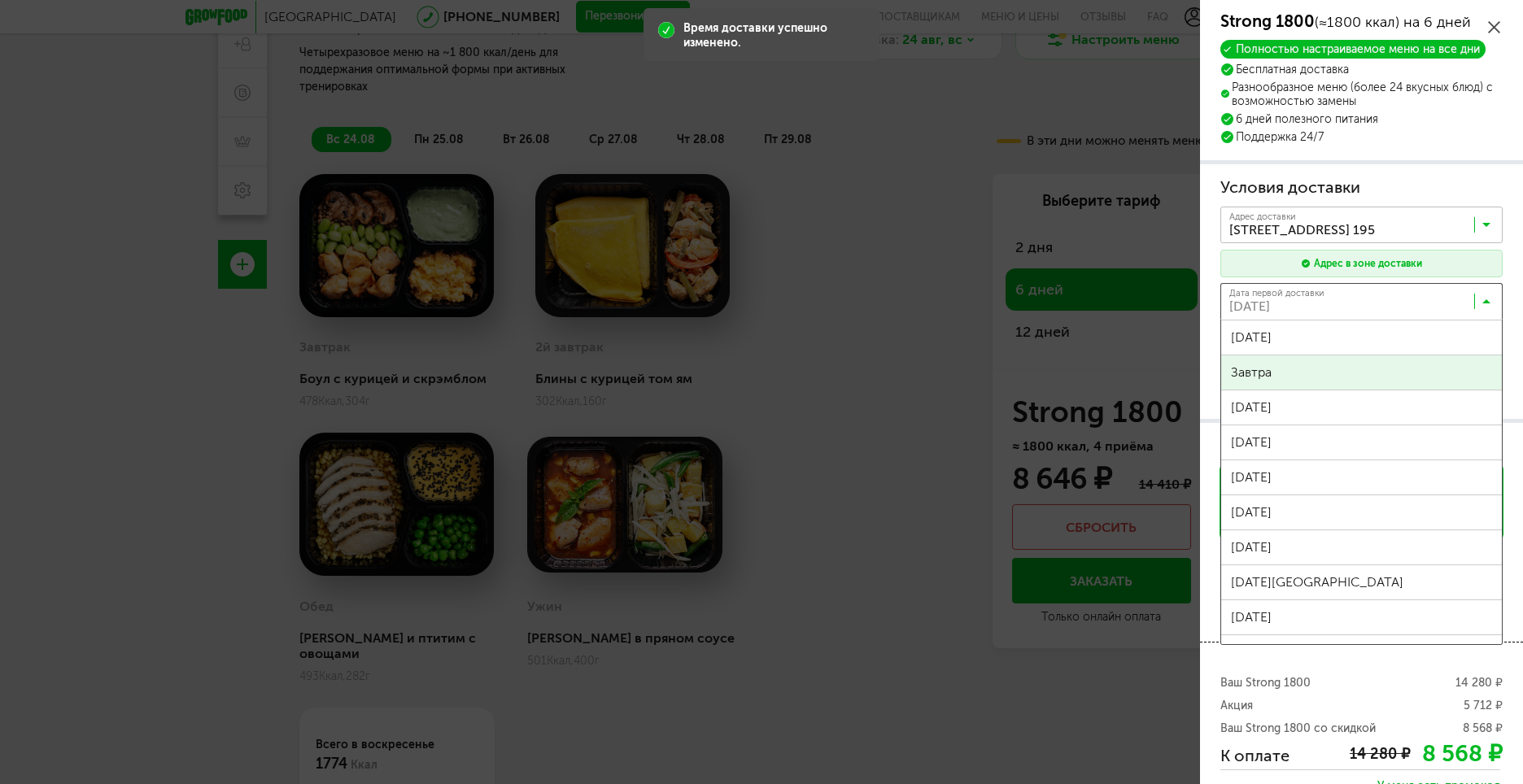
click at [1347, 375] on div "Условия доставки Адрес * кв / оф. Адрес доставки г Москва, р-н Северное Измайло…" at bounding box center [1362, 292] width 283 height 231
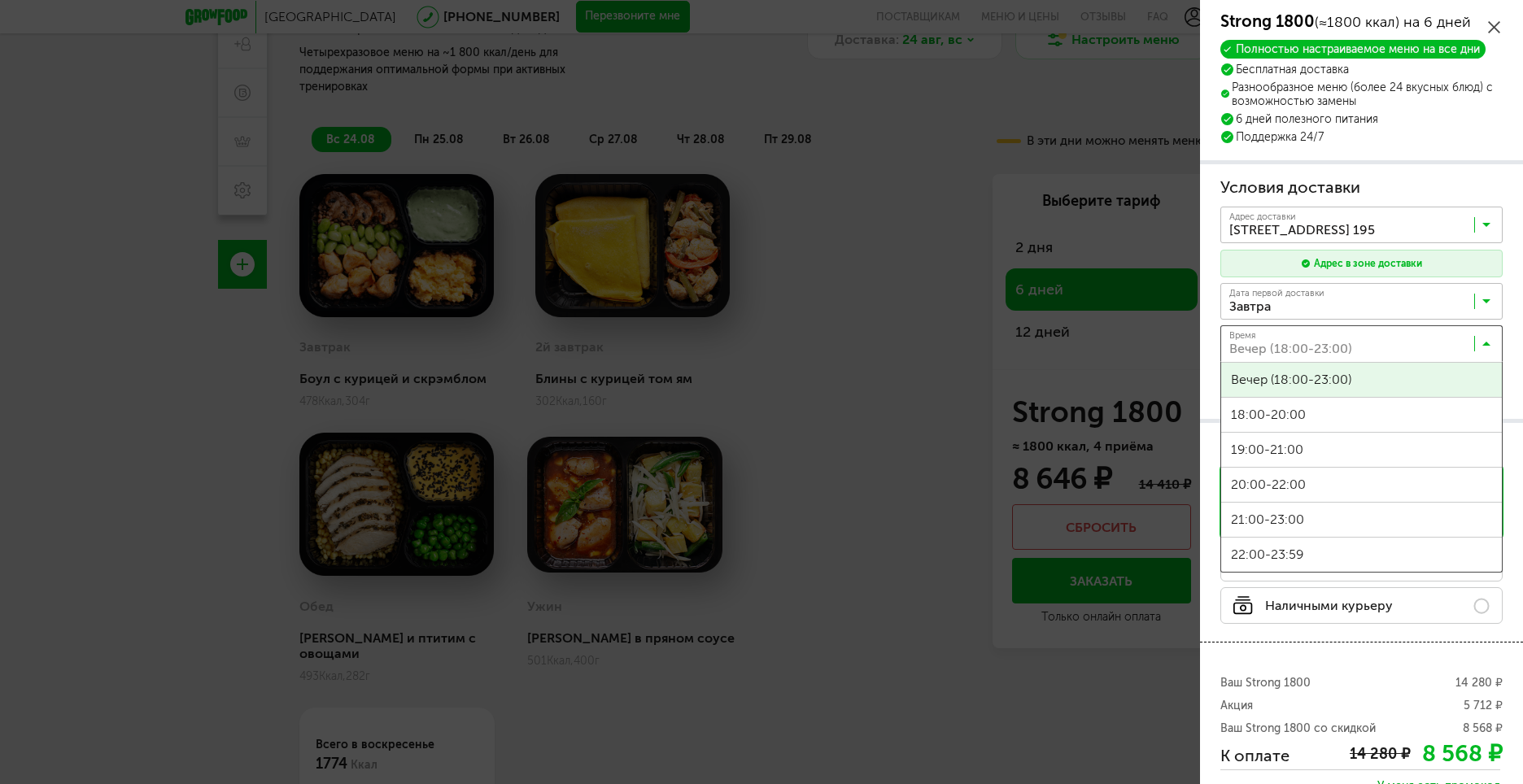
click at [1392, 338] on input "Search for option" at bounding box center [1366, 347] width 283 height 28
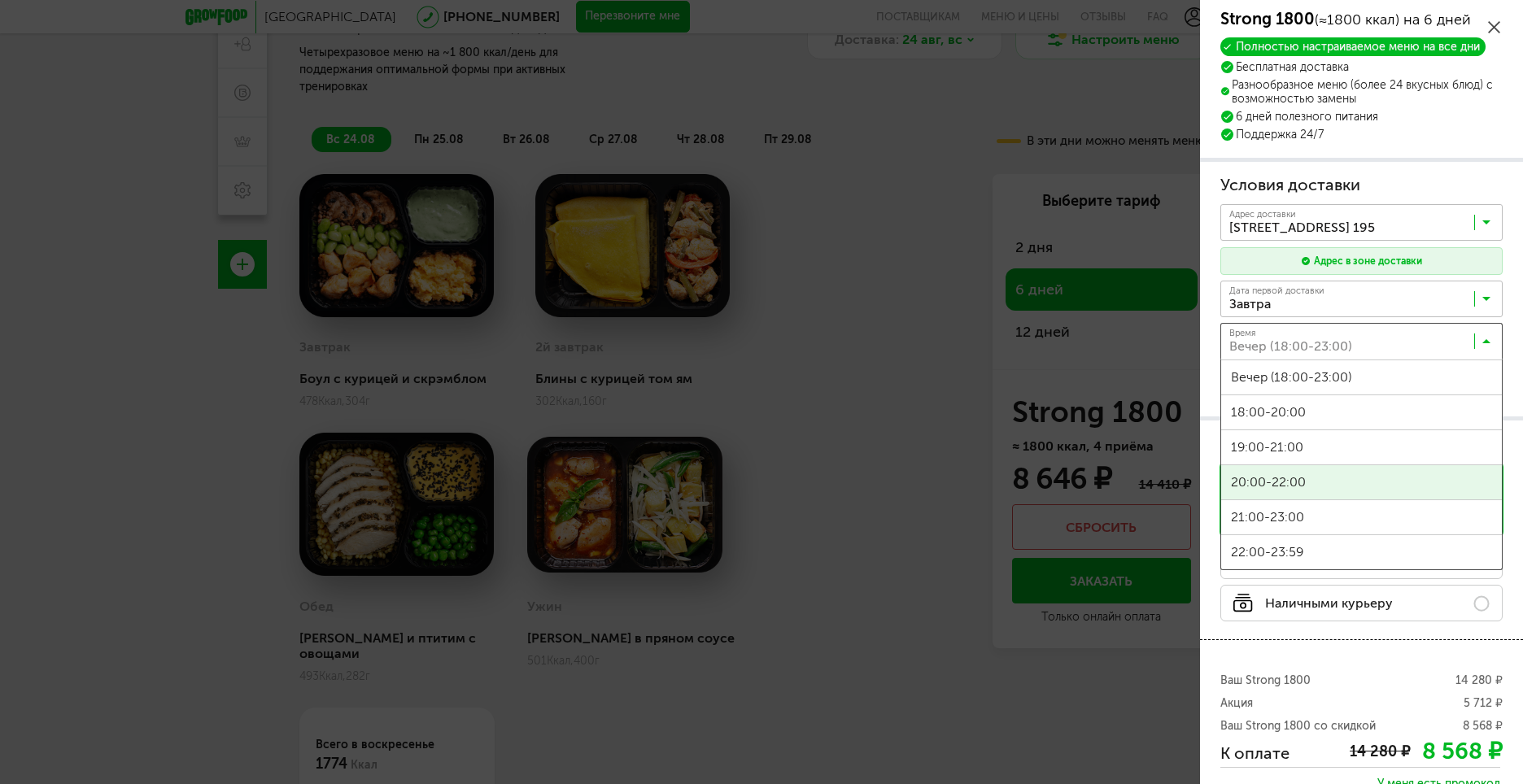
scroll to position [0, 0]
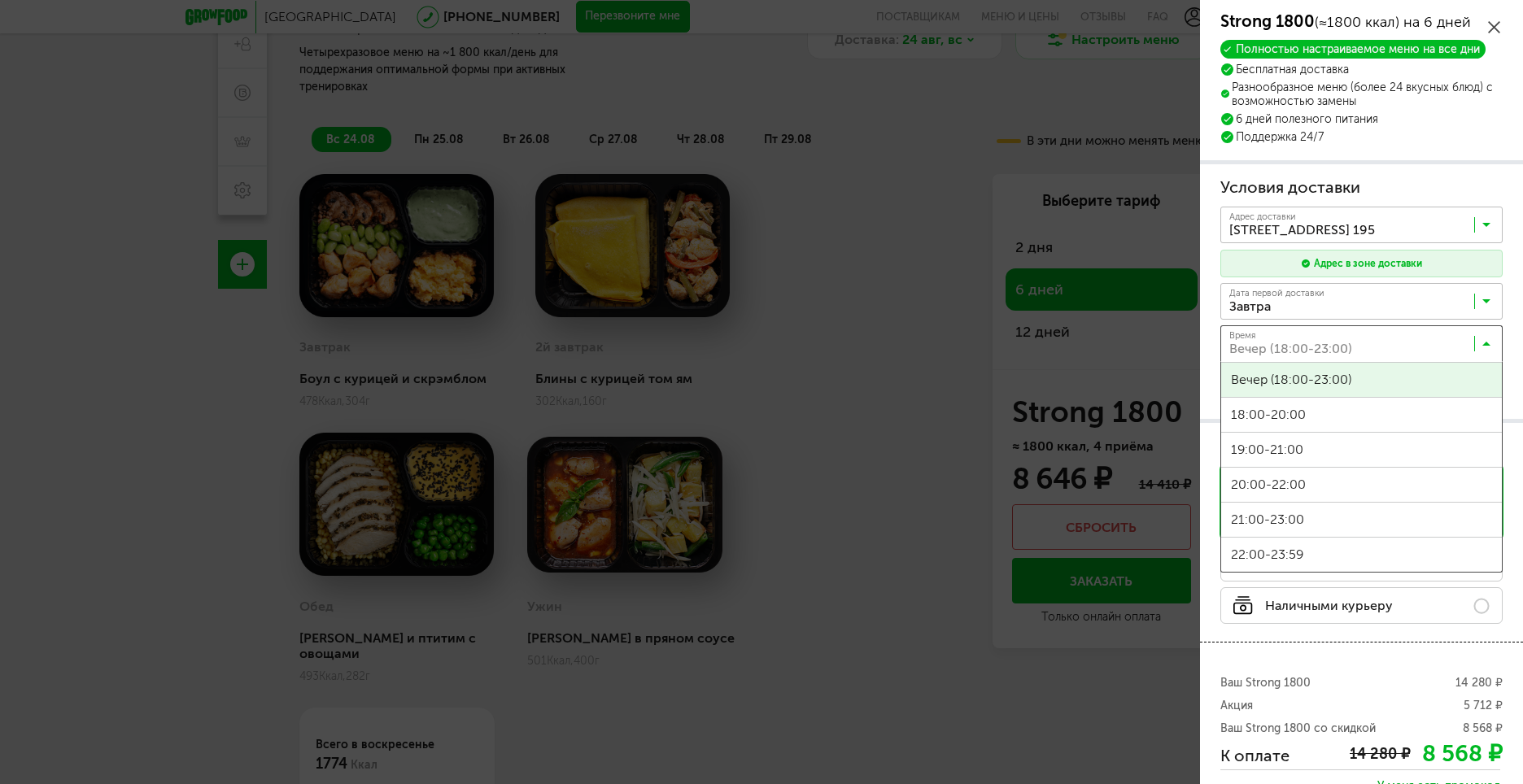
click at [1375, 301] on input "Search for option" at bounding box center [1366, 305] width 283 height 28
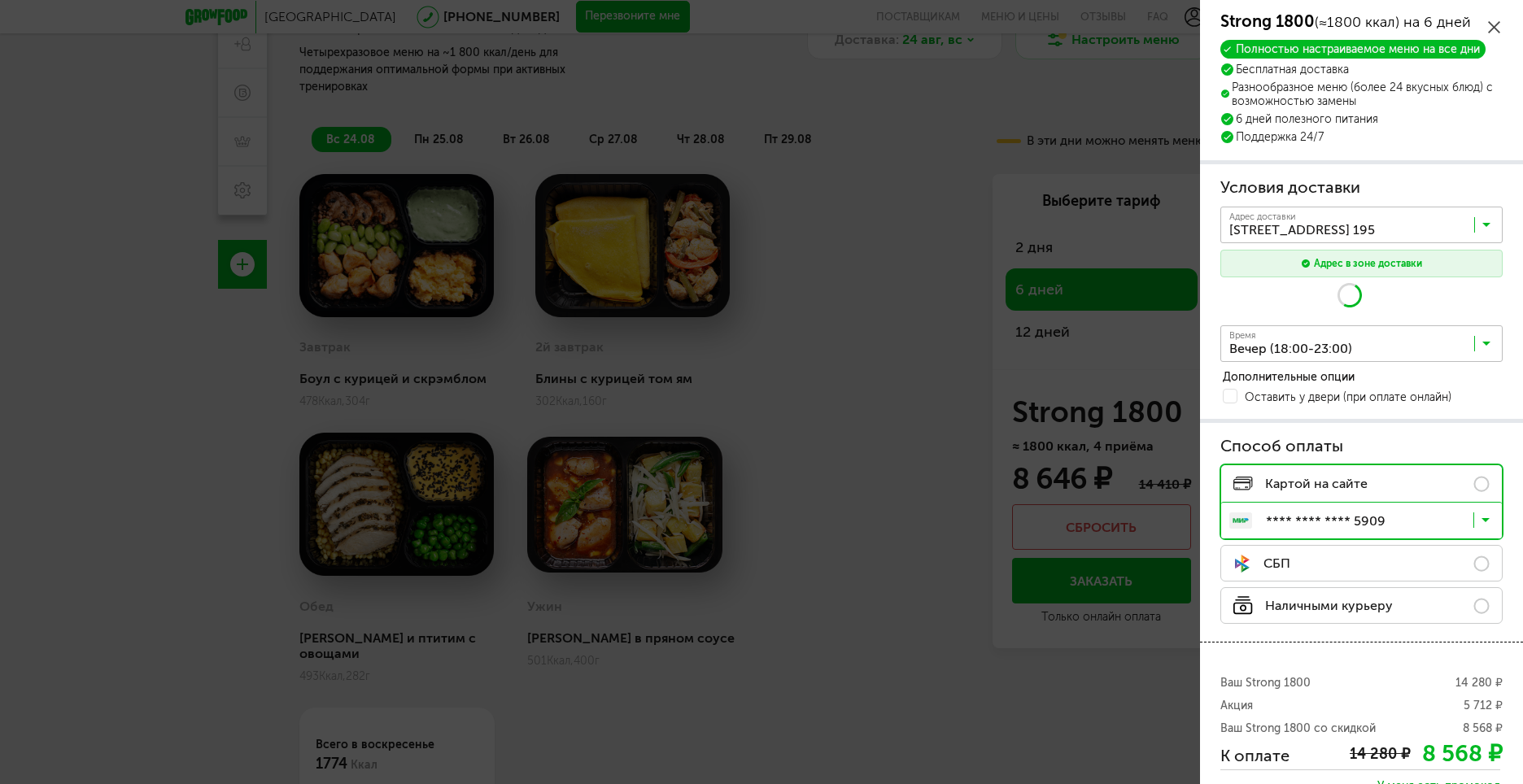
click at [1344, 361] on div "Условия доставки Адрес * кв / оф. Адрес доставки г Москва, р-н Северное Измайло…" at bounding box center [1362, 292] width 283 height 231
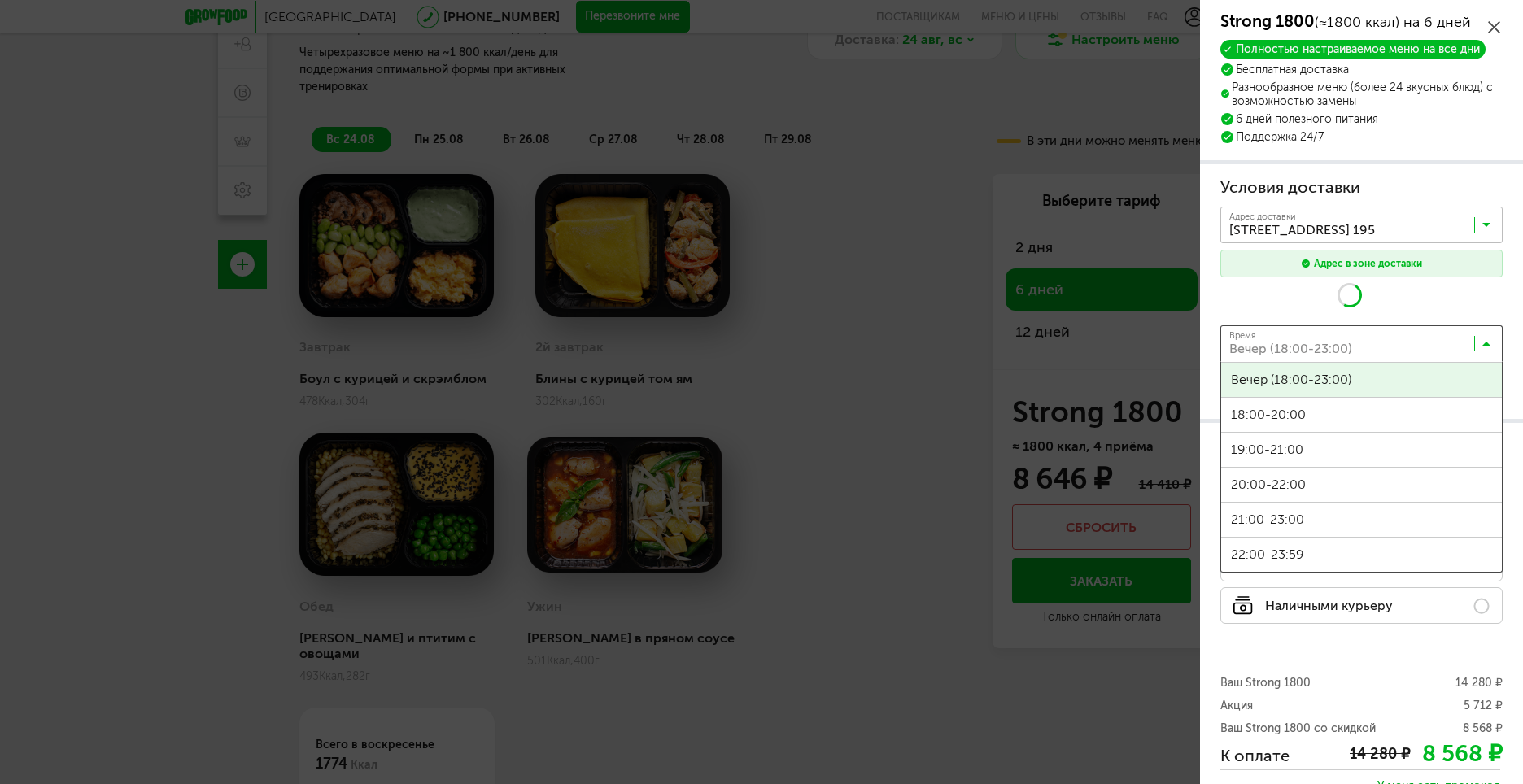
click at [1482, 344] on icon at bounding box center [1486, 347] width 8 height 16
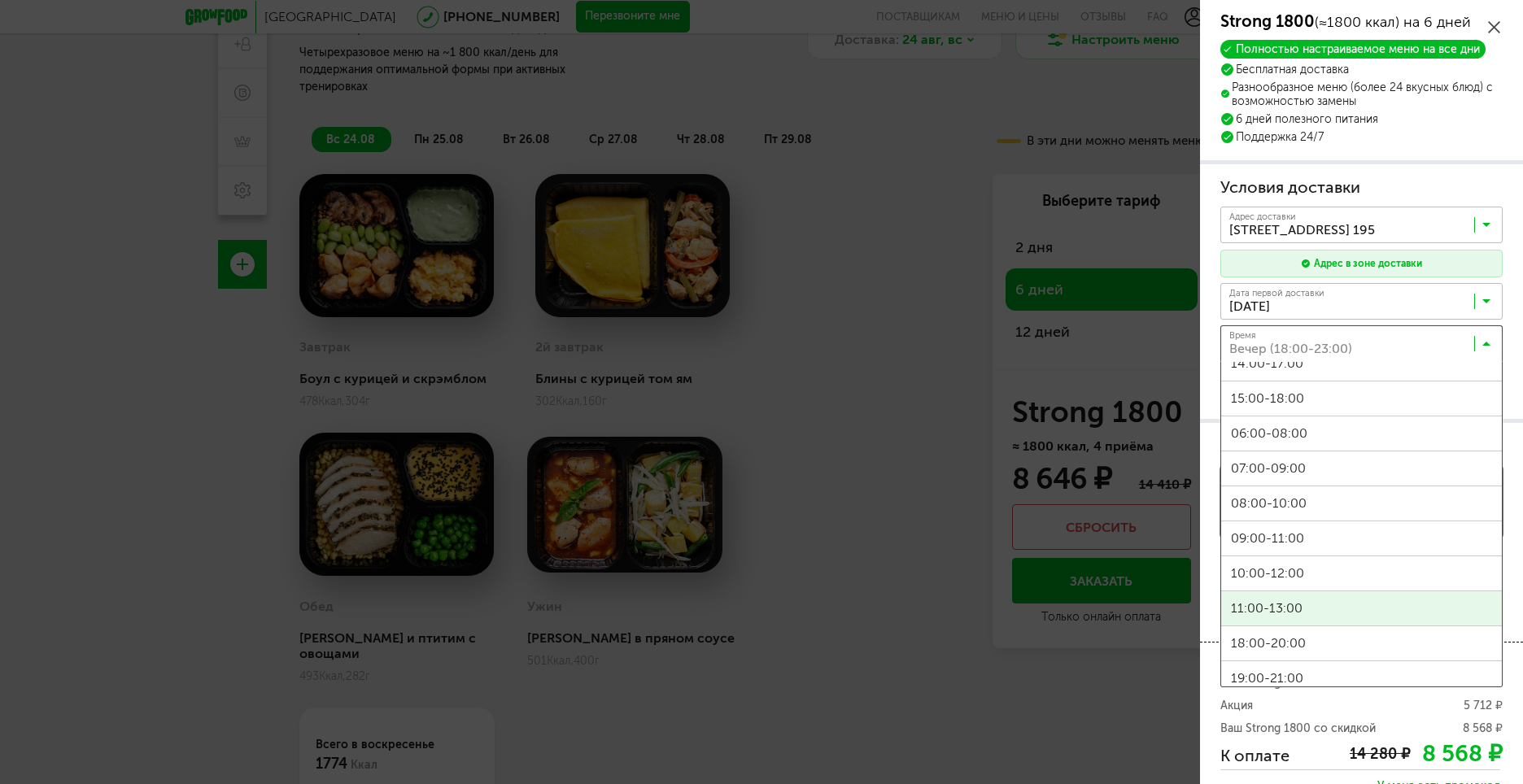
scroll to position [163, 0]
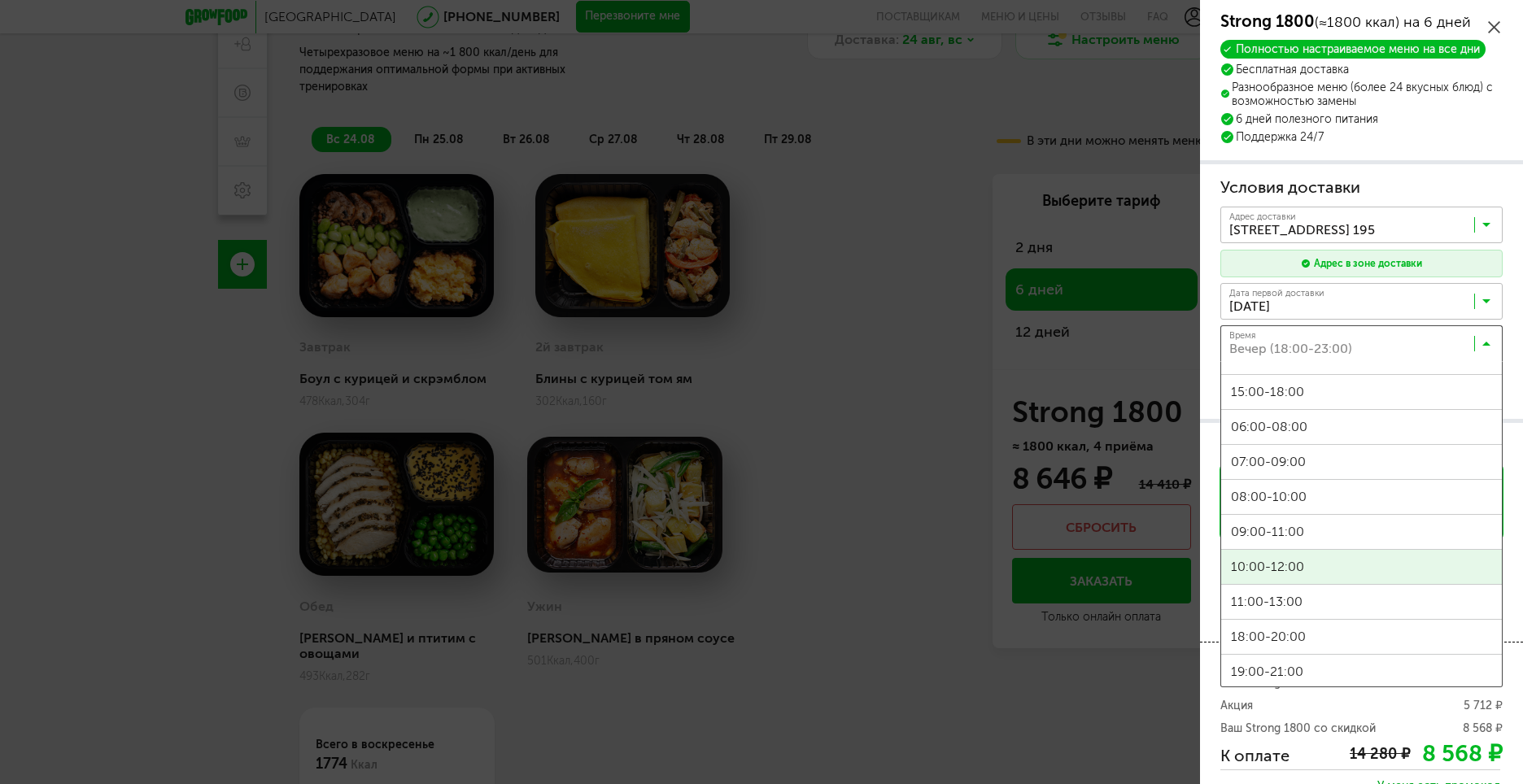
click at [1362, 561] on span "10:00-12:00" at bounding box center [1362, 567] width 281 height 34
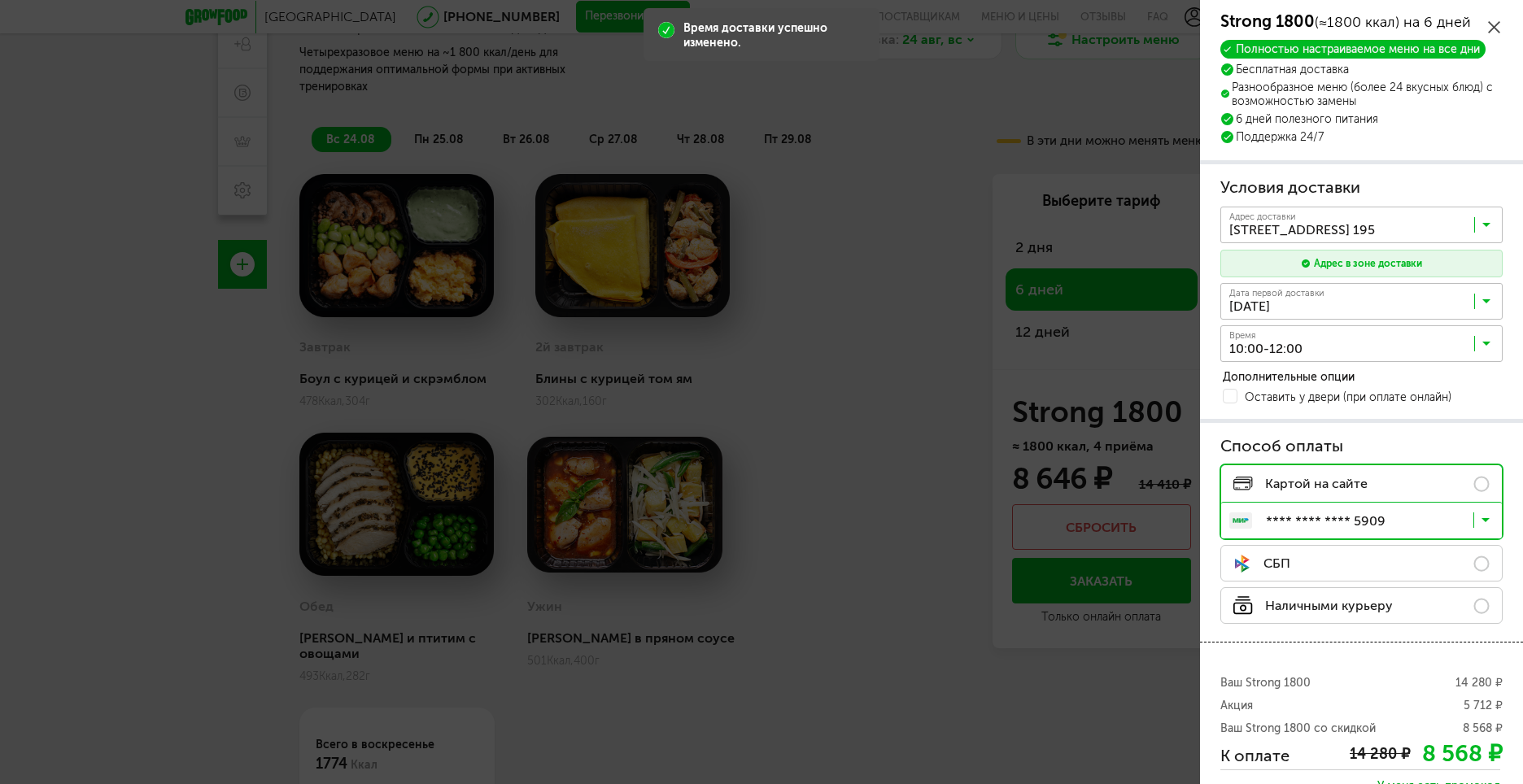
click at [1395, 425] on div "Способ оплаты Картой на сайте **** **** **** 5909 Загрузка... СБП Наличными кур…" at bounding box center [1362, 532] width 323 height 219
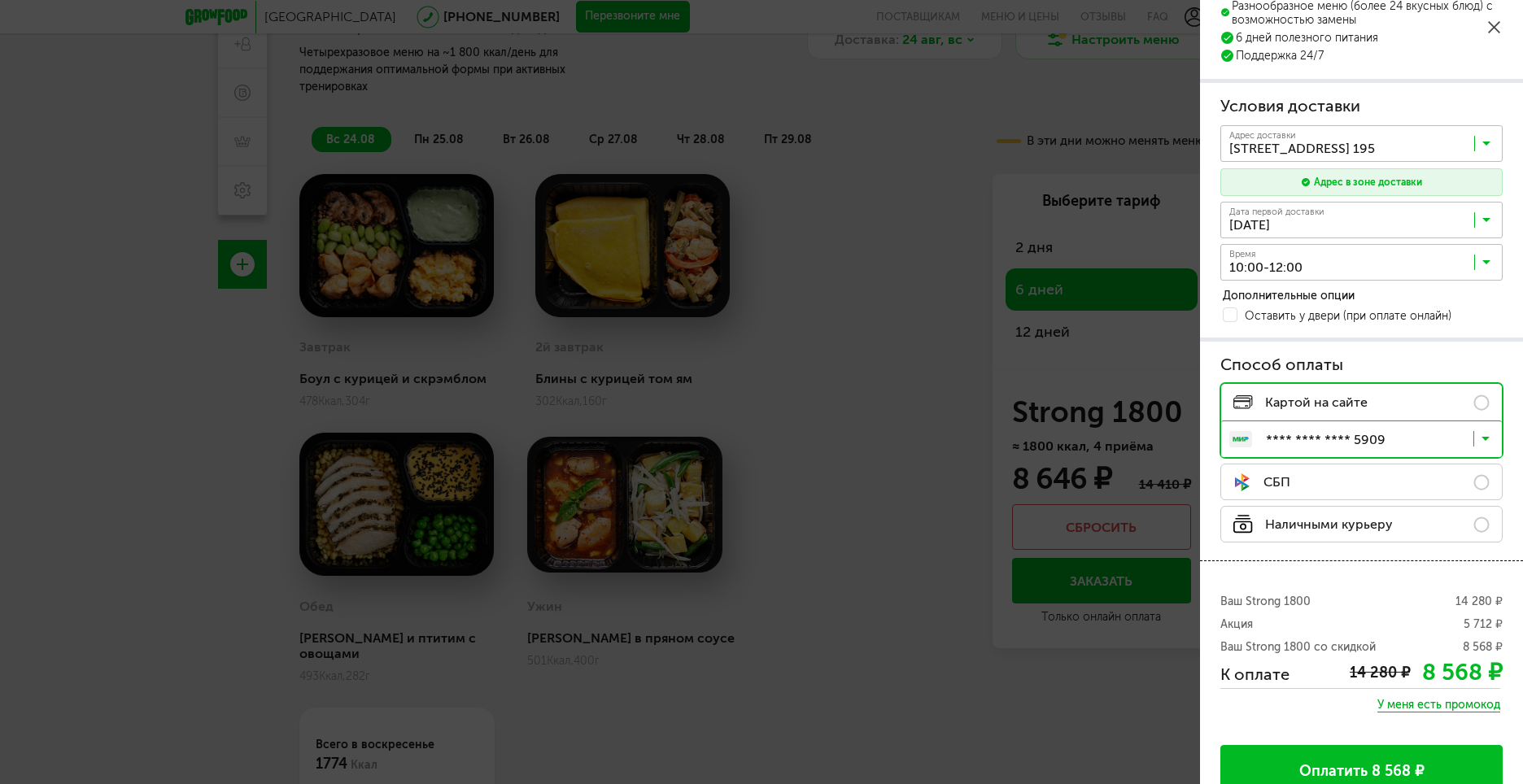
scroll to position [107, 0]
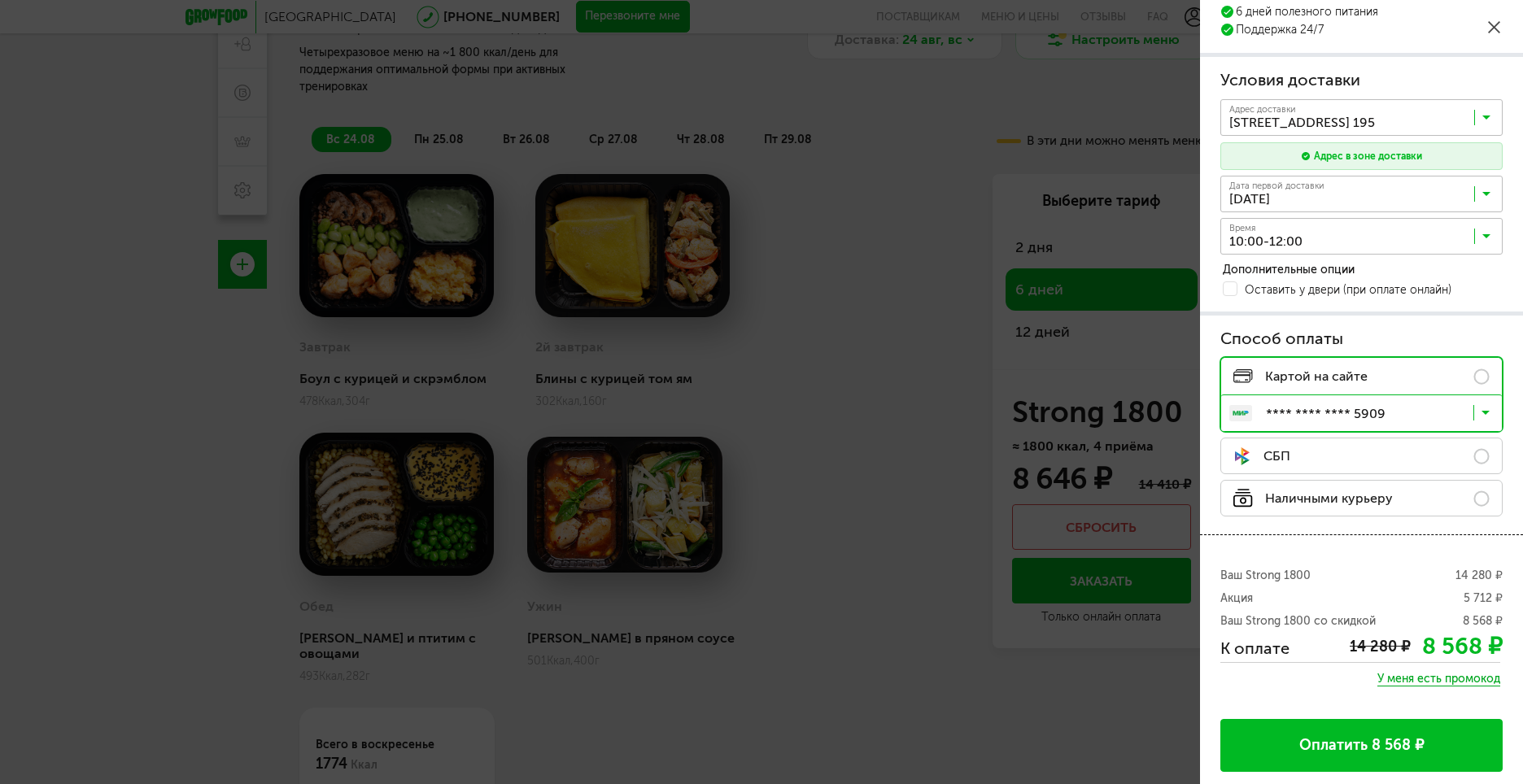
click at [1468, 453] on label "СБП" at bounding box center [1362, 456] width 283 height 36
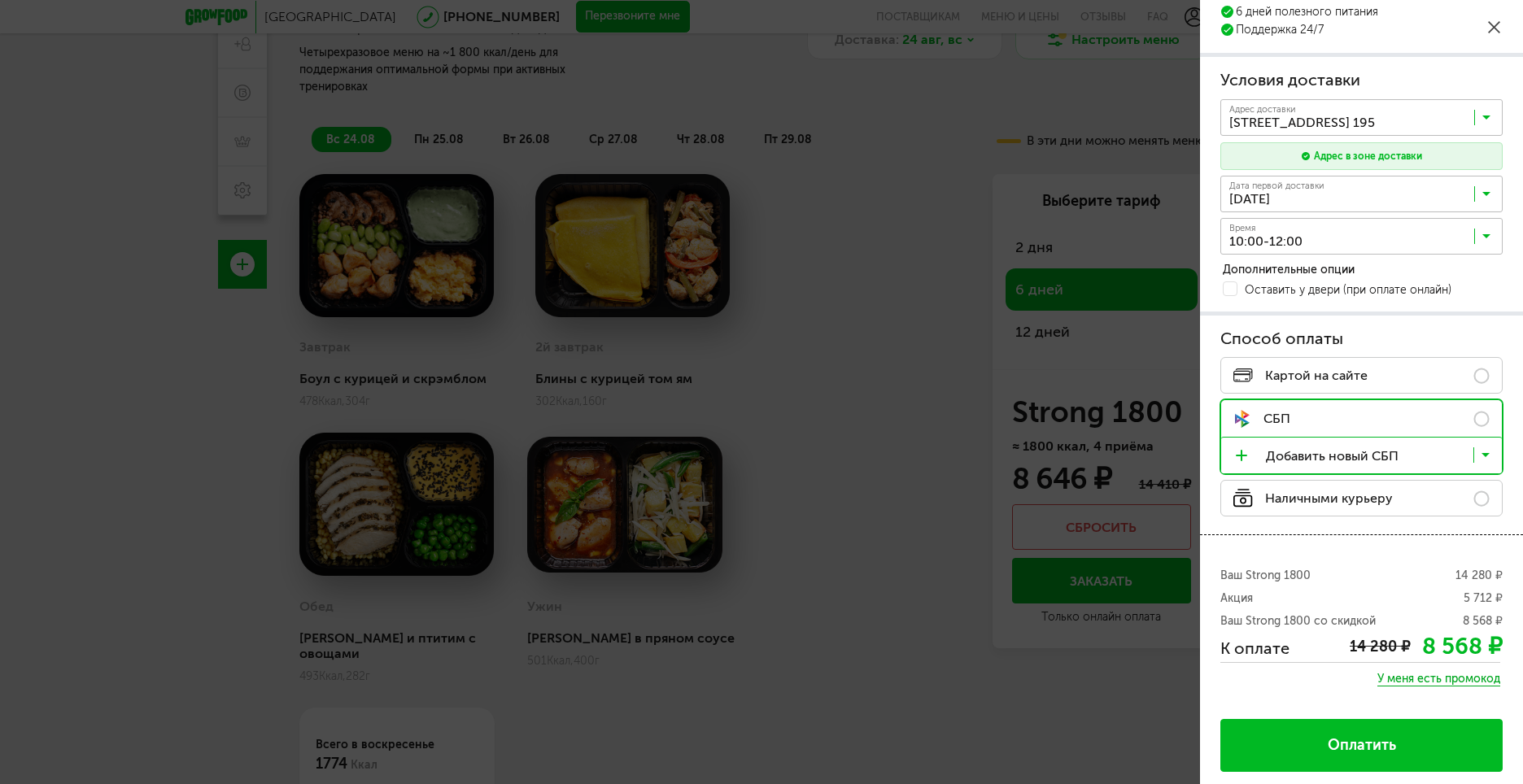
click at [1403, 680] on span "У меня есть промокод" at bounding box center [1439, 678] width 123 height 15
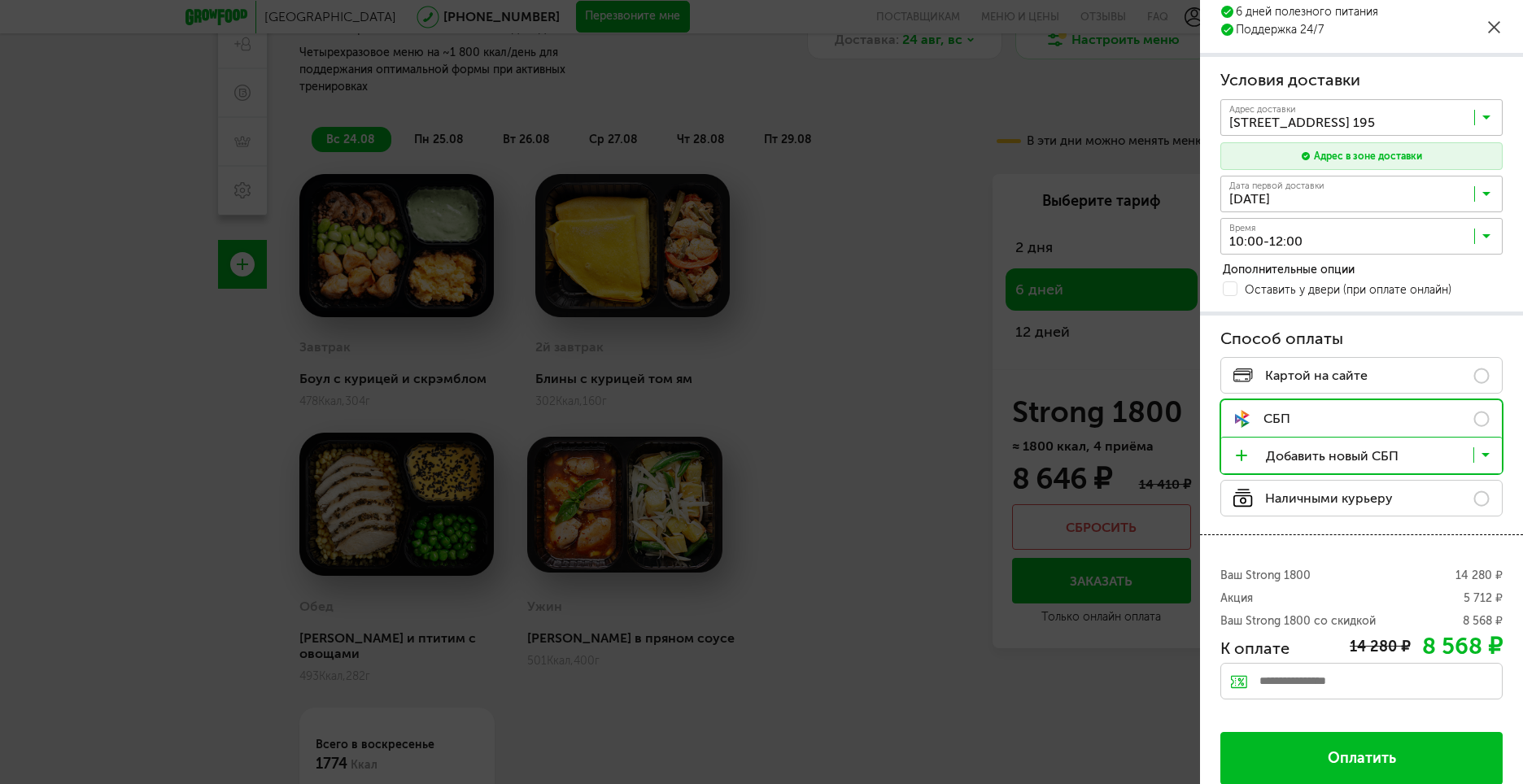
paste input "********"
type input "********"
click at [1443, 675] on div "Применить" at bounding box center [1461, 679] width 84 height 33
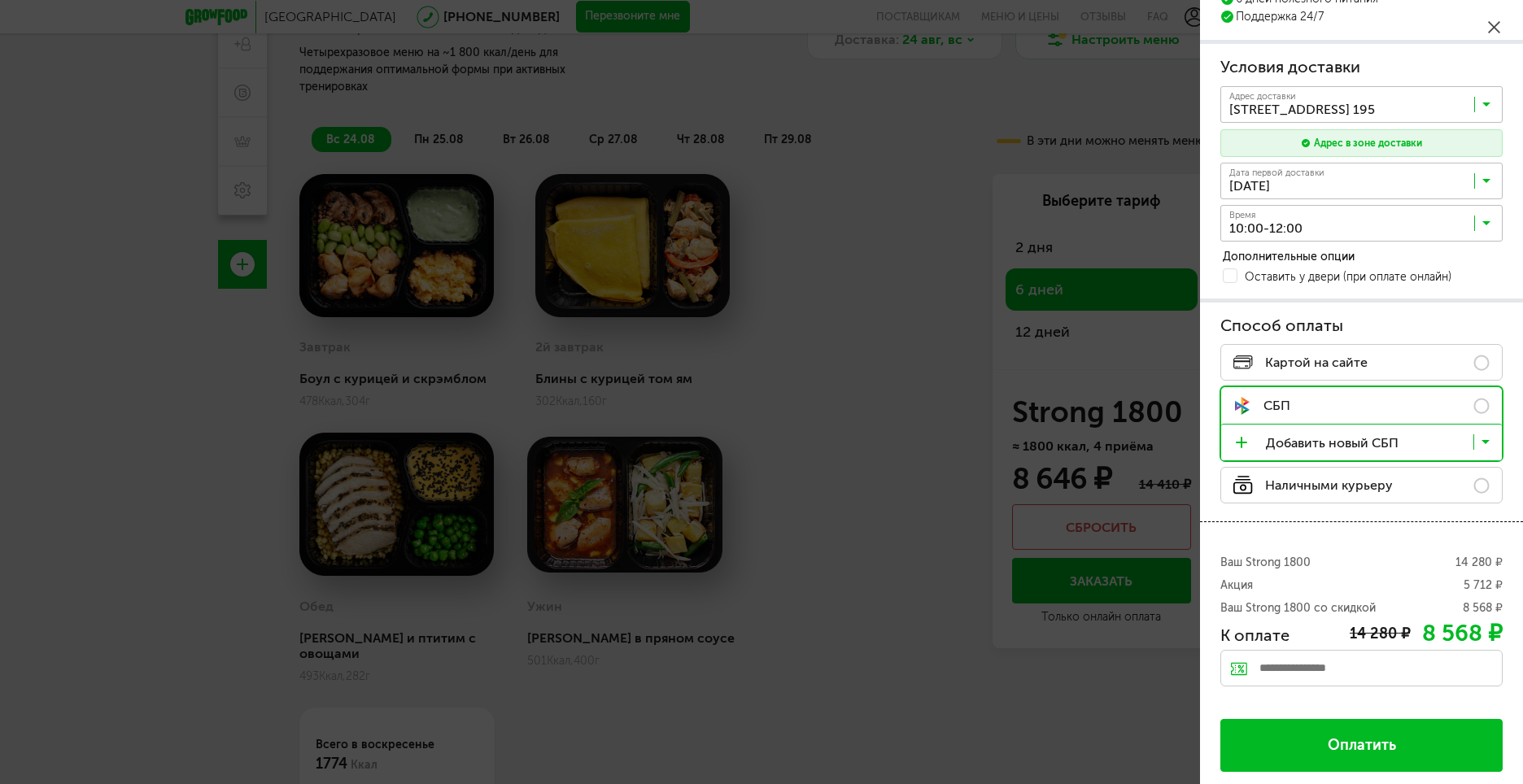
click at [1331, 747] on span "Оплатить" at bounding box center [1362, 745] width 68 height 16
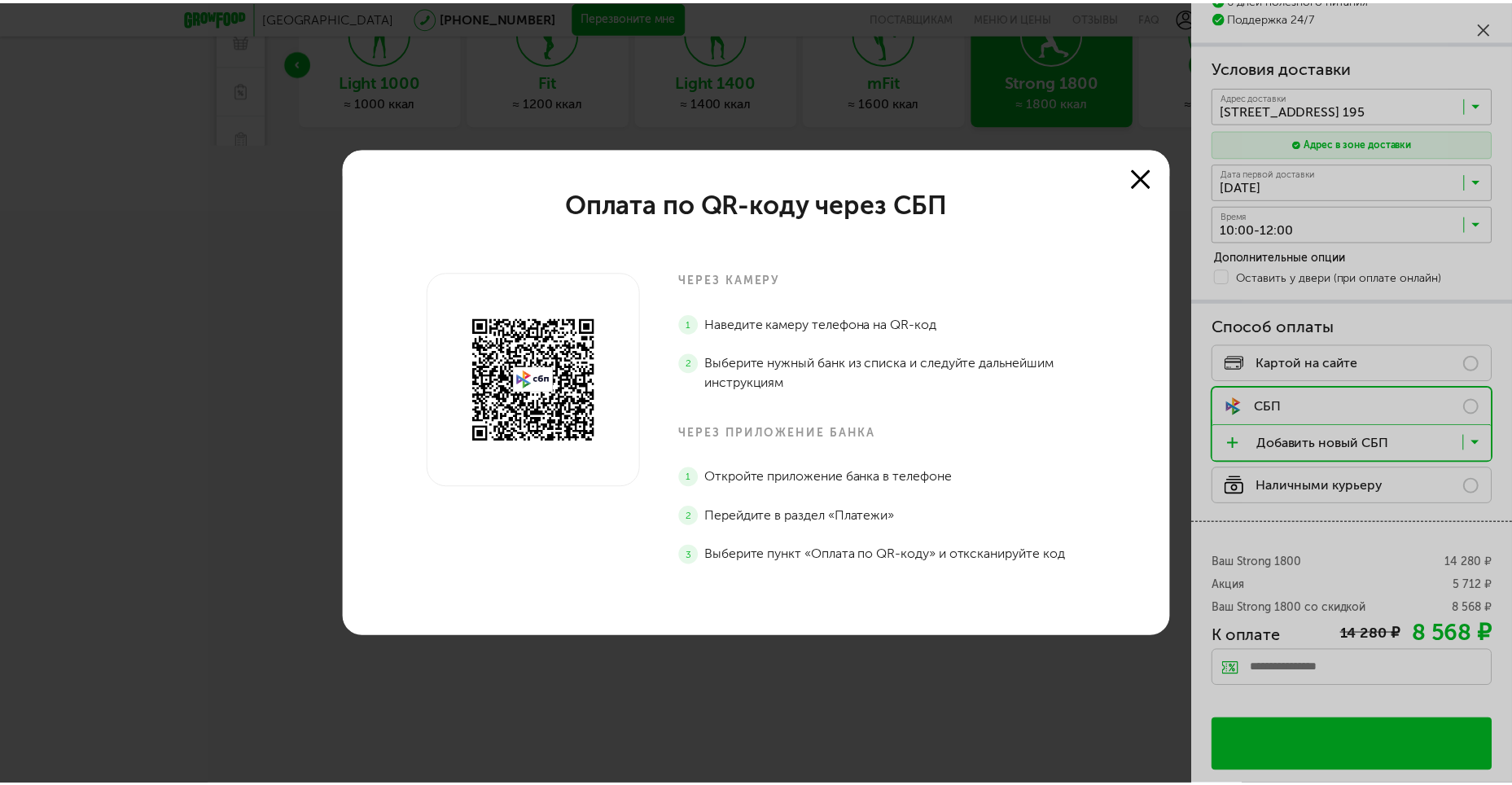
scroll to position [0, 0]
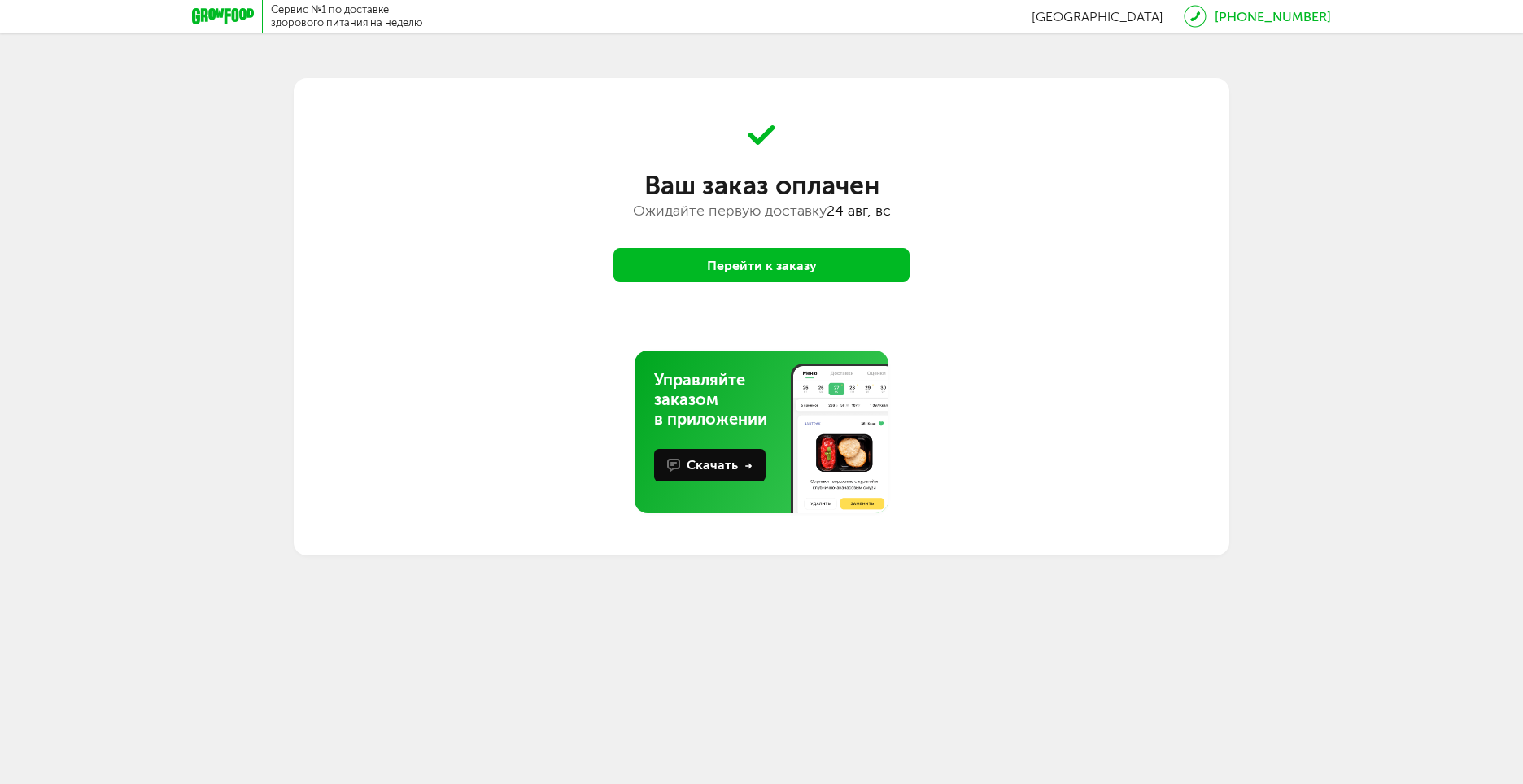
click at [719, 248] on button "Перейти к заказу" at bounding box center [762, 264] width 296 height 34
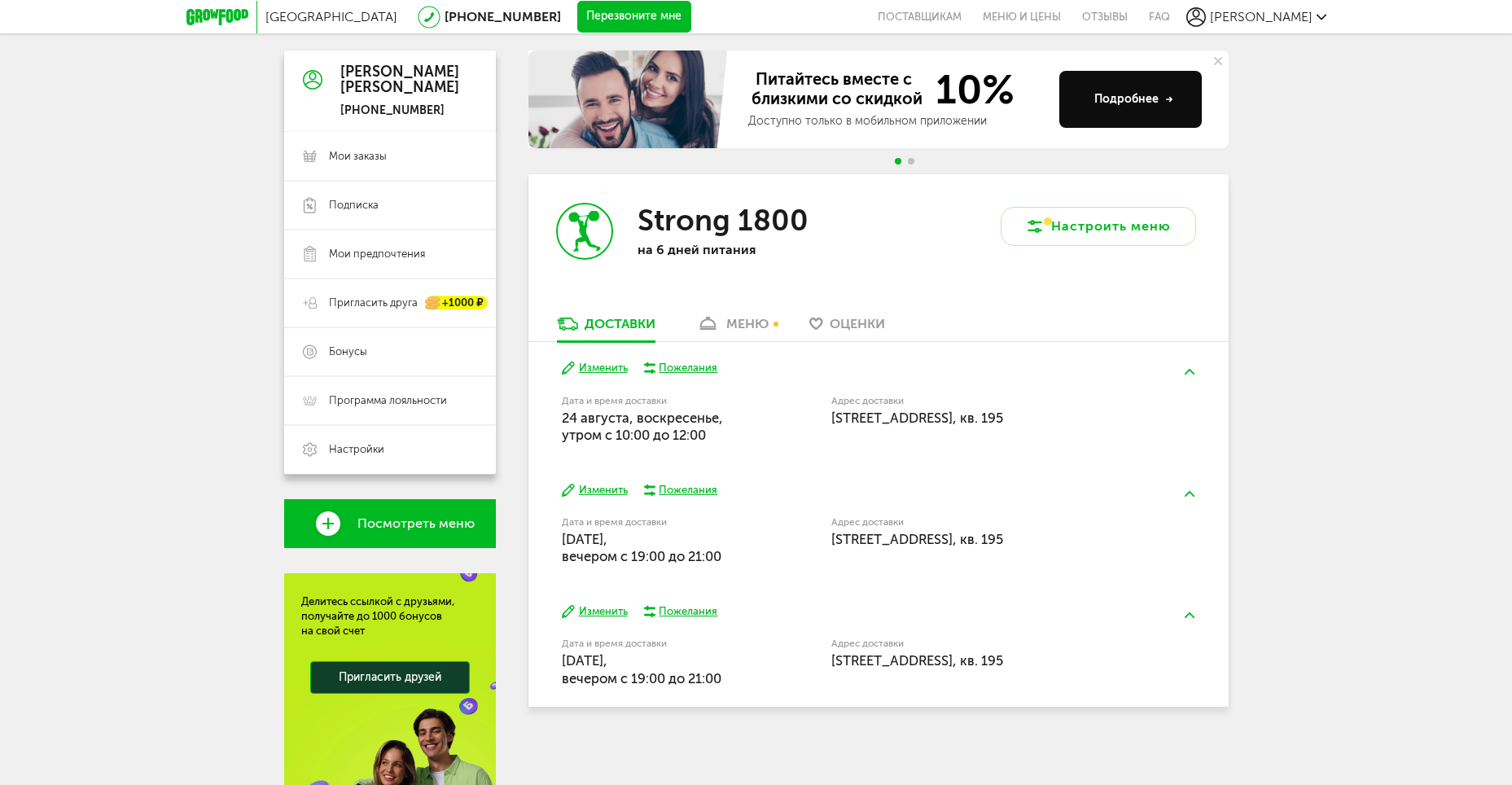
scroll to position [163, 0]
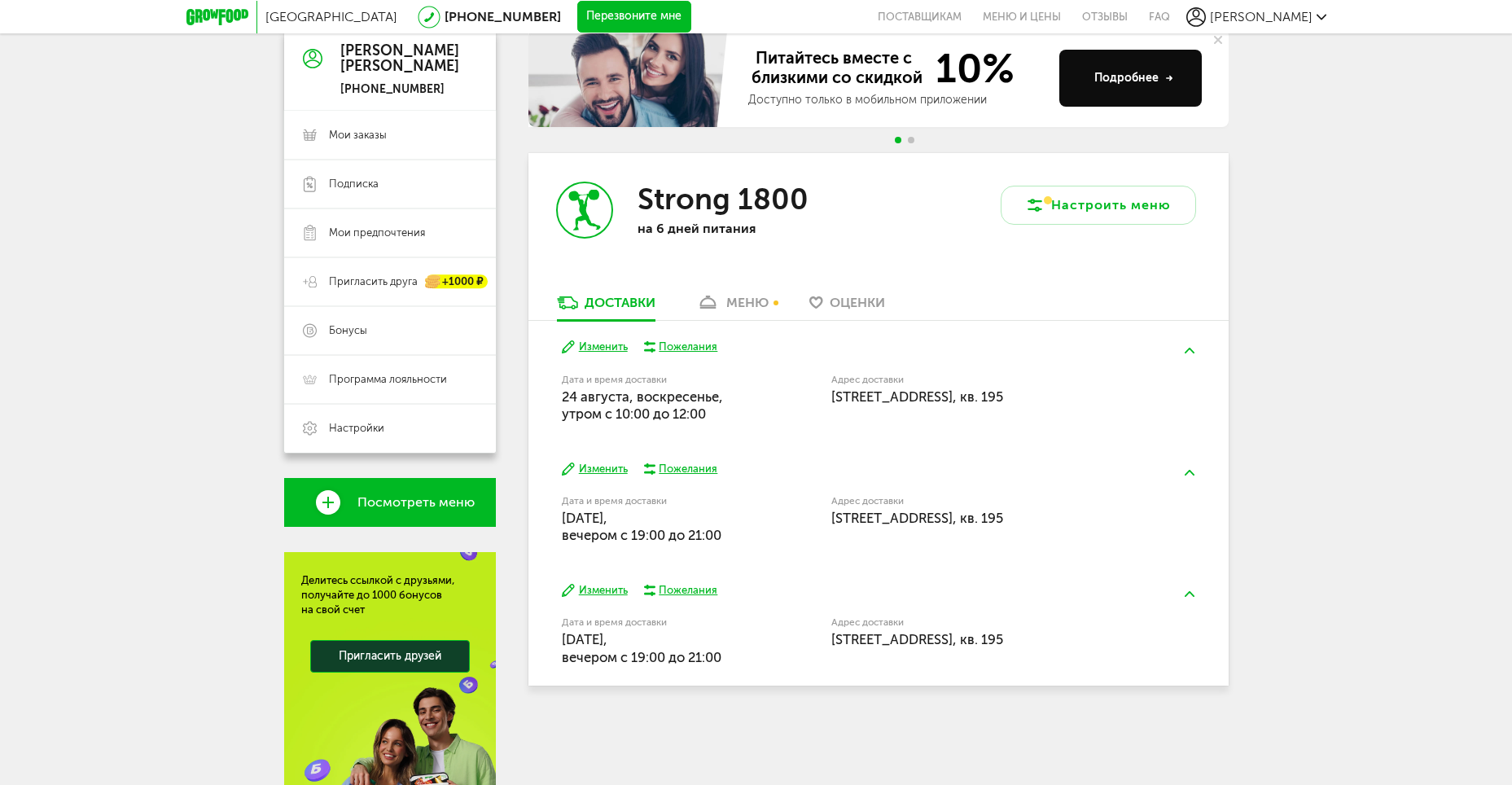
click at [733, 298] on div "меню" at bounding box center [747, 303] width 43 height 16
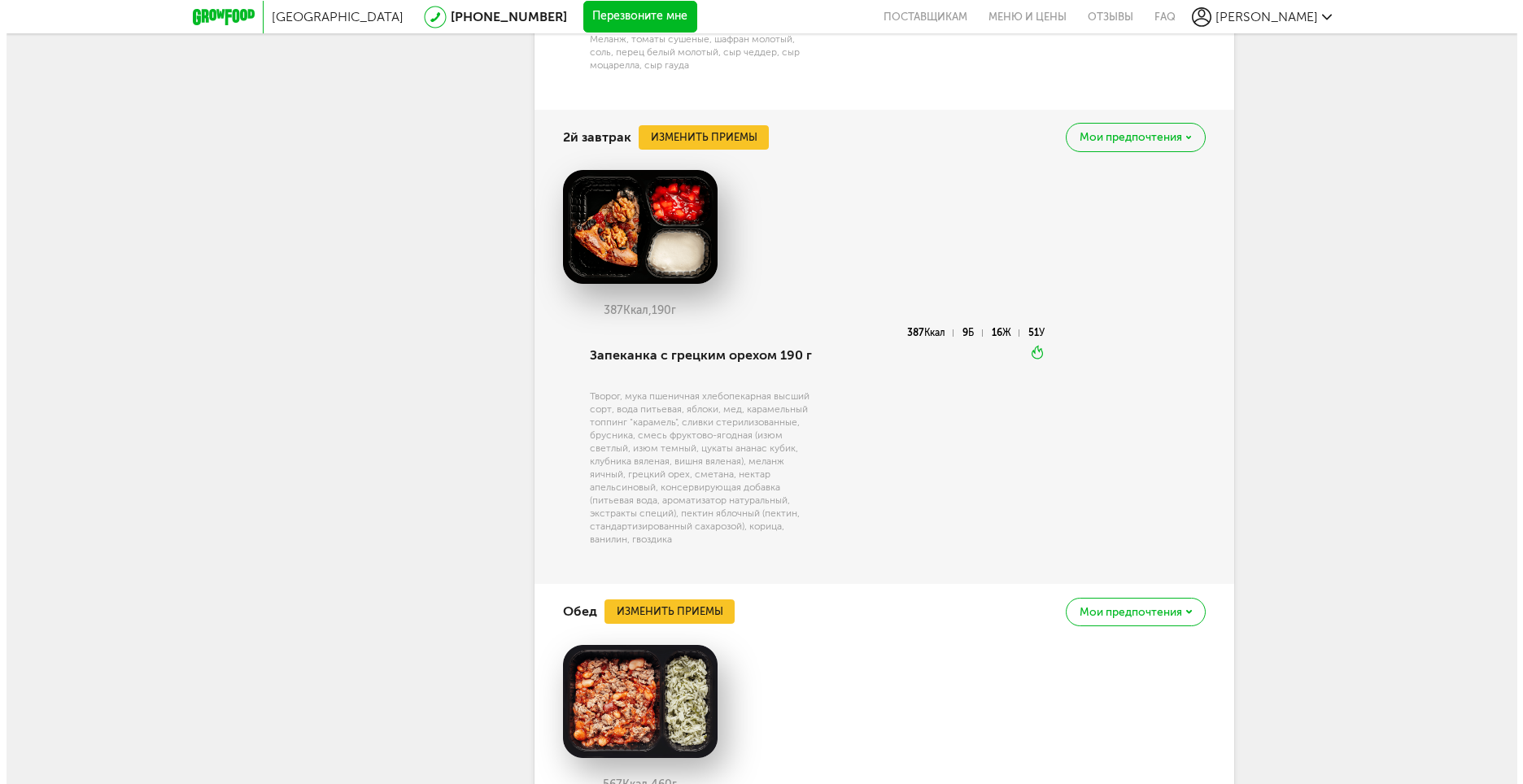
scroll to position [1251, 0]
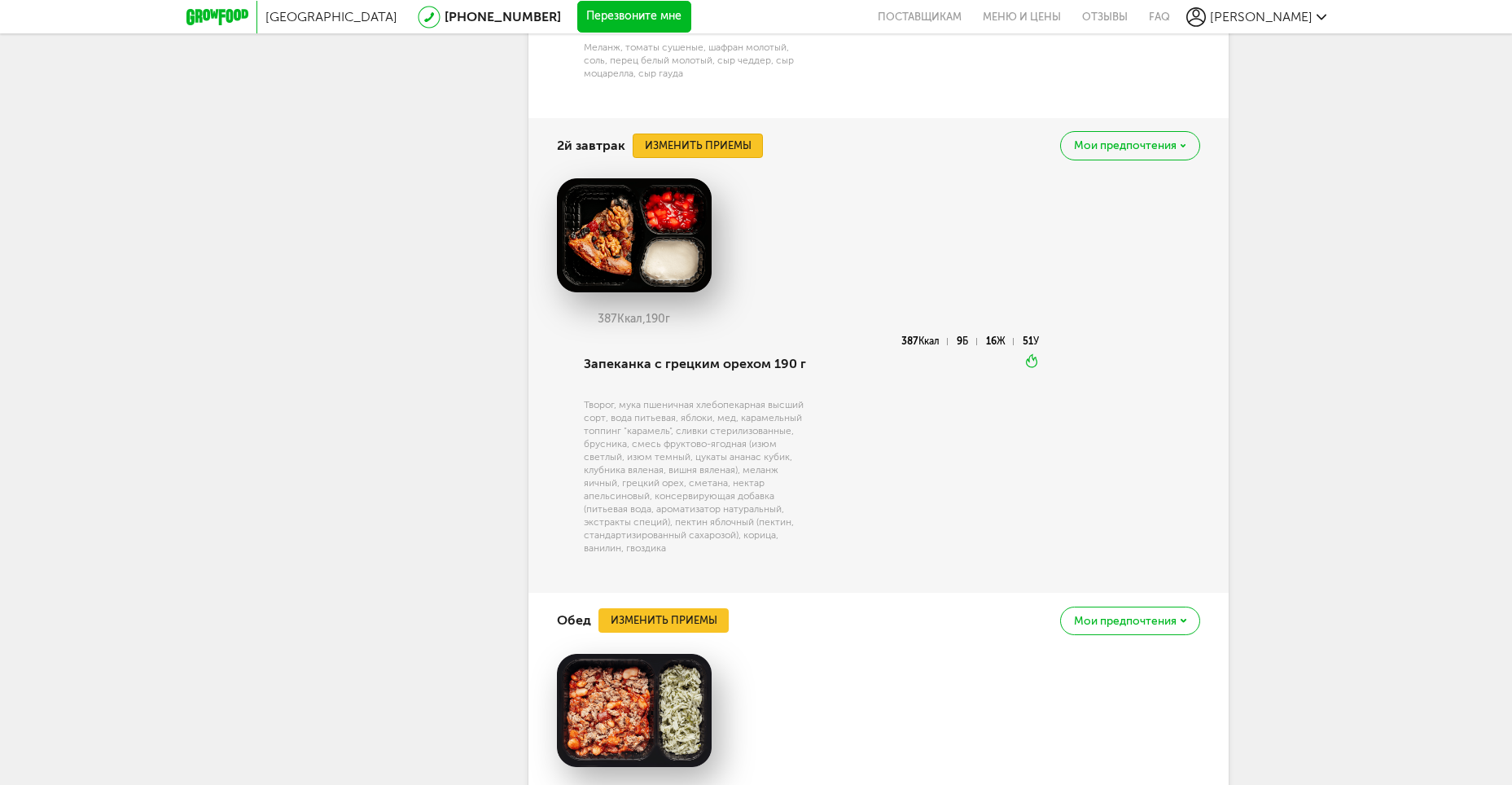
click at [740, 140] on button "Изменить приемы" at bounding box center [697, 146] width 130 height 24
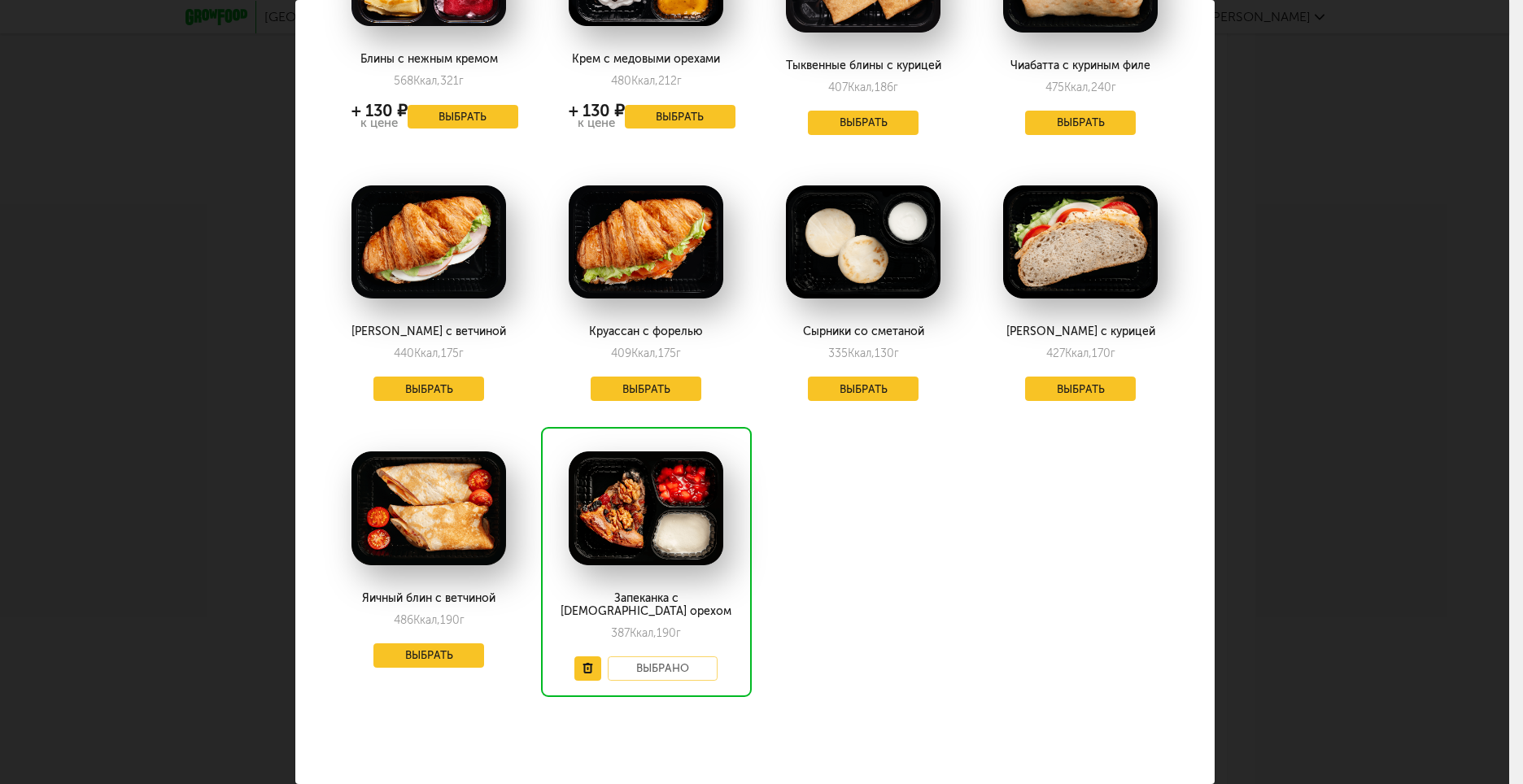
scroll to position [197, 0]
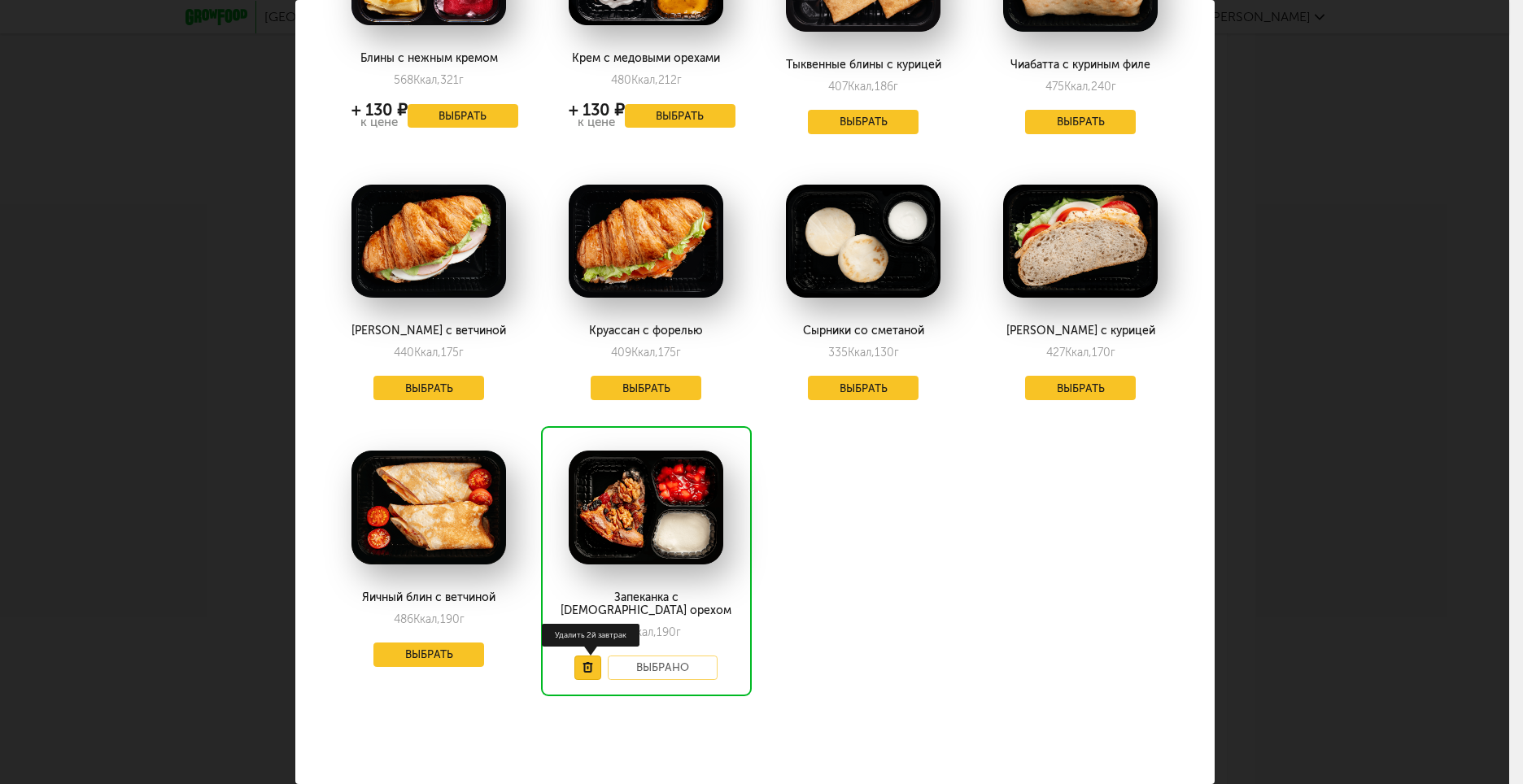
click at [587, 661] on button at bounding box center [588, 668] width 27 height 24
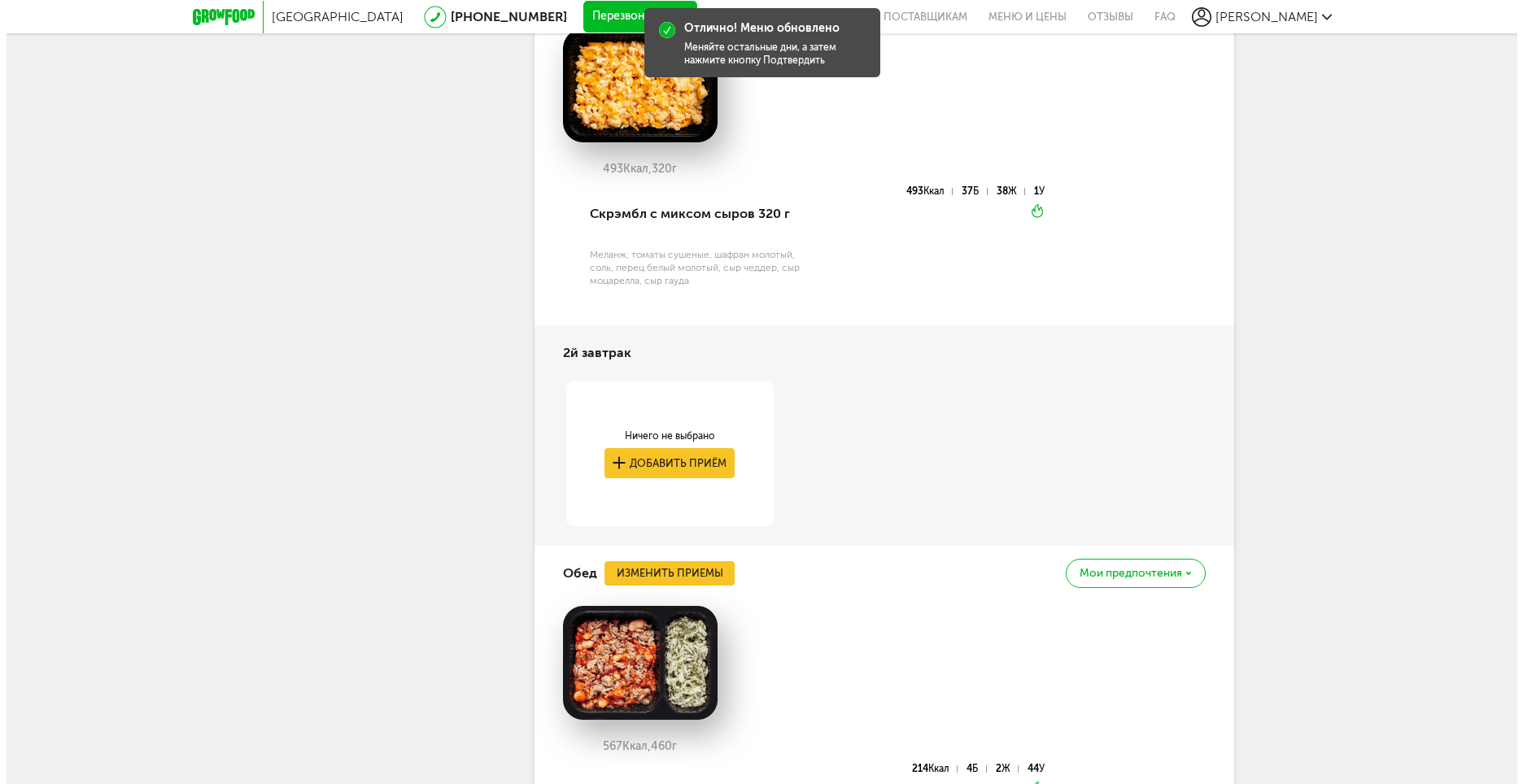
scroll to position [1088, 0]
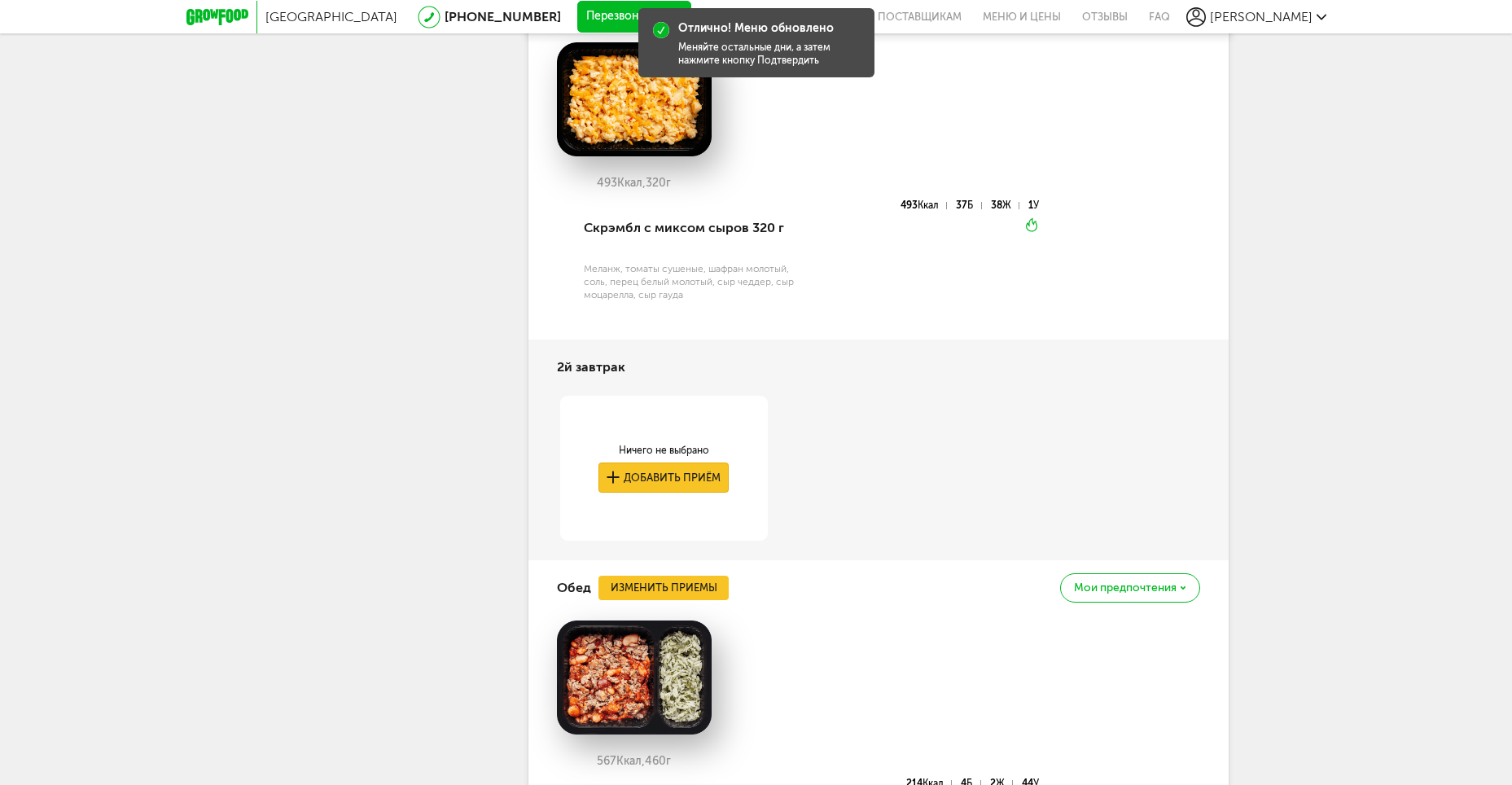
click at [682, 485] on button "Добавить приём" at bounding box center [664, 477] width 130 height 30
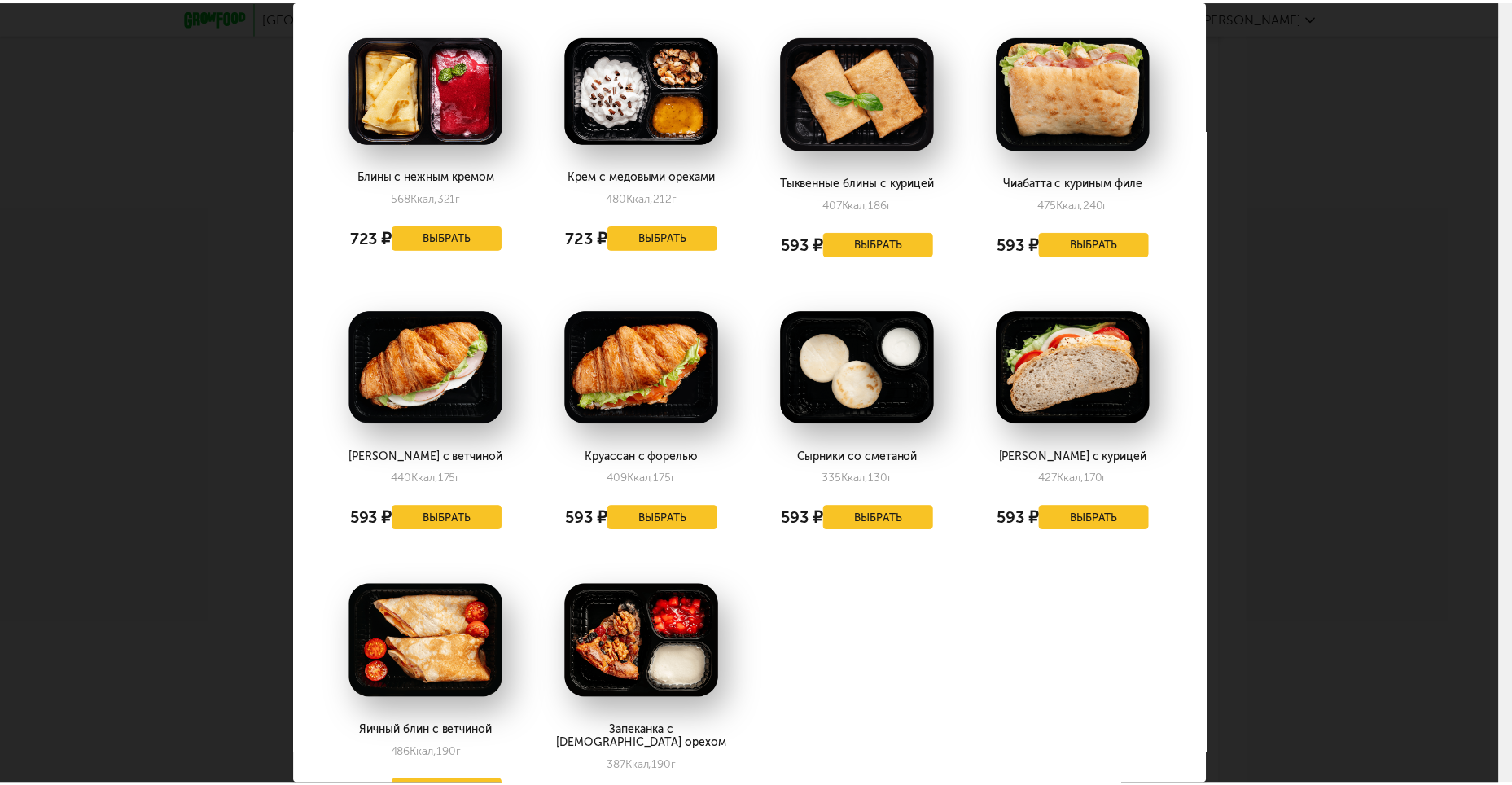
scroll to position [0, 0]
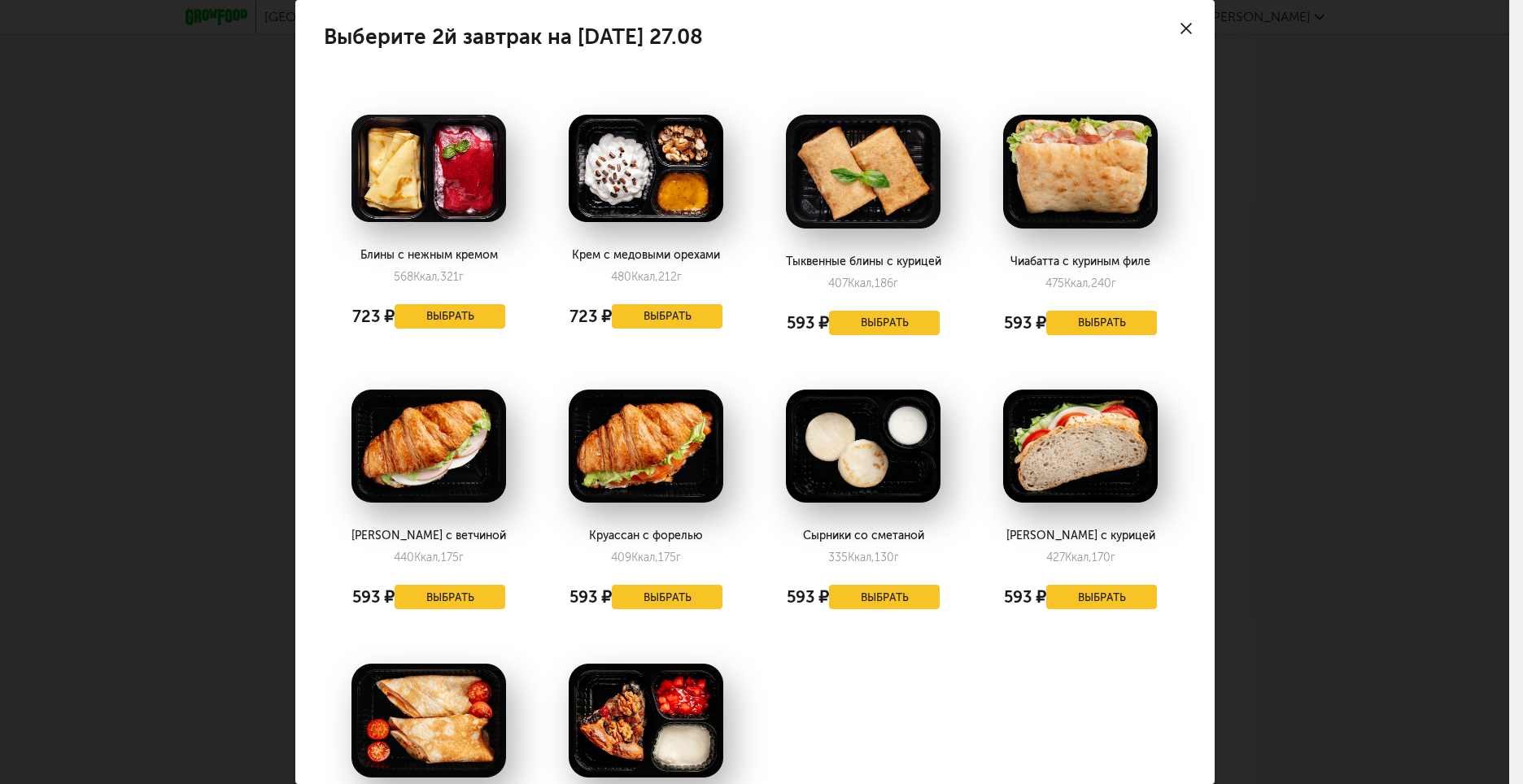
click at [1180, 28] on div at bounding box center [1187, 29] width 57 height 57
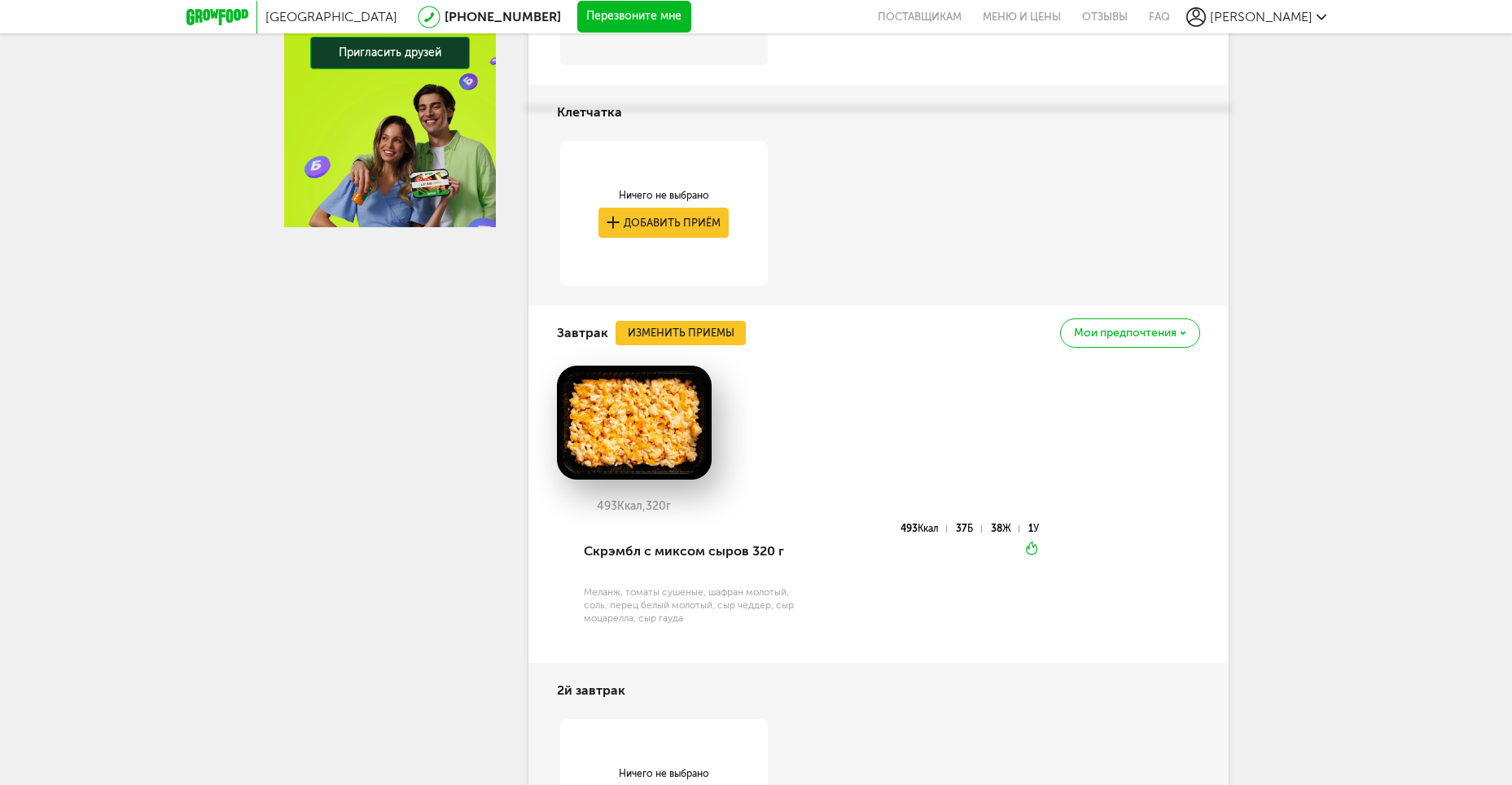
scroll to position [764, 0]
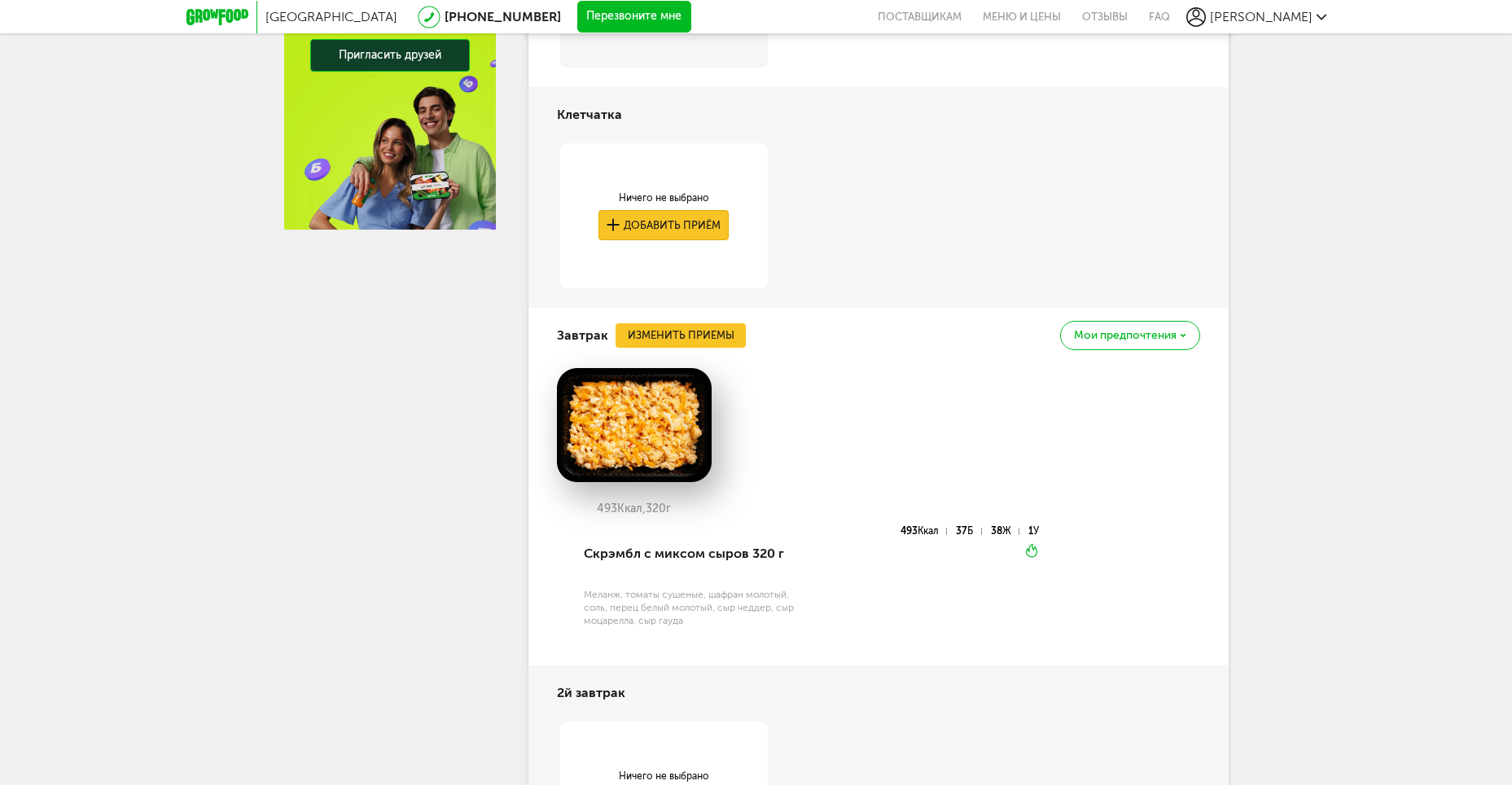
click at [697, 226] on button "Добавить приём" at bounding box center [664, 225] width 130 height 30
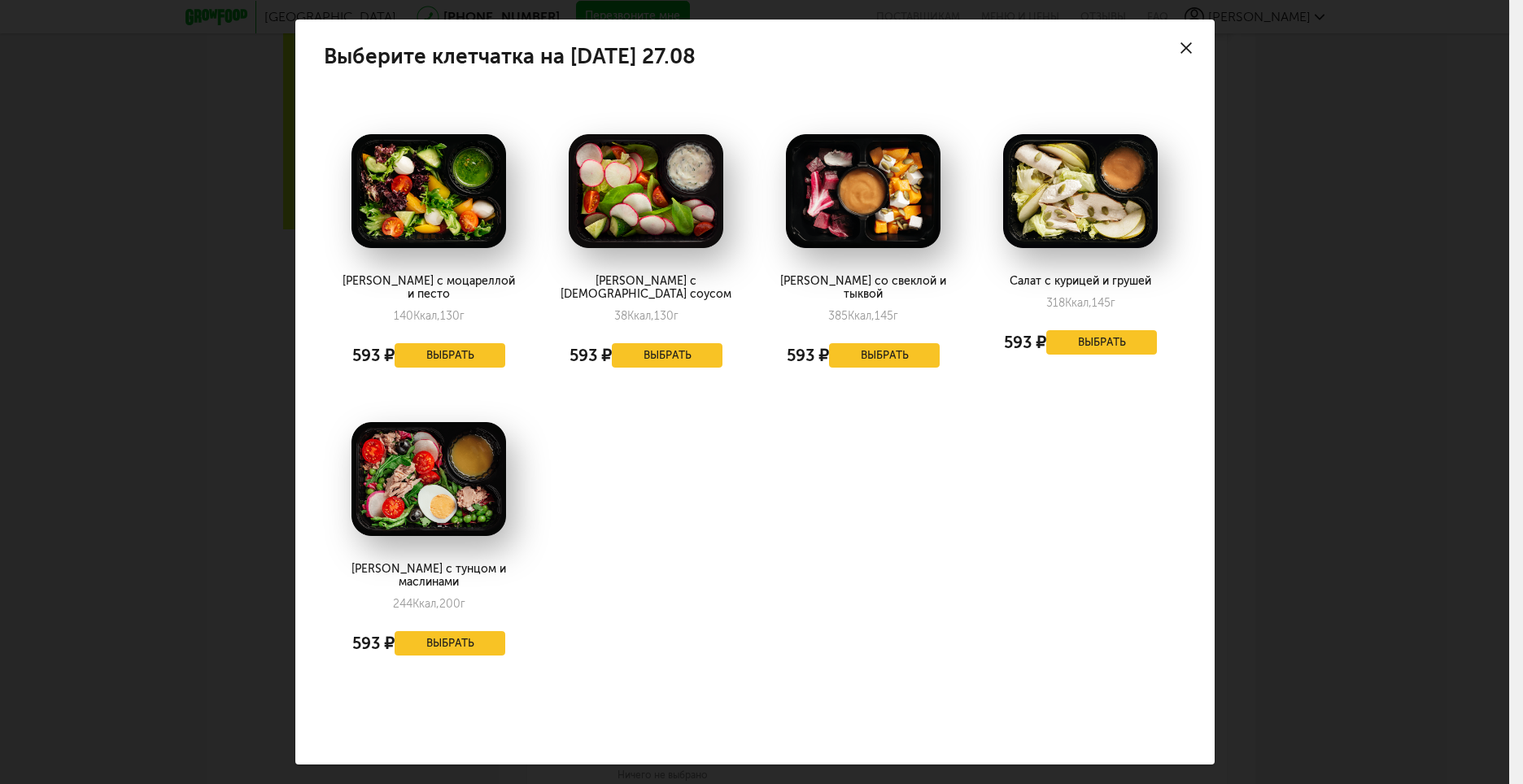
click at [1181, 54] on icon at bounding box center [1186, 48] width 11 height 11
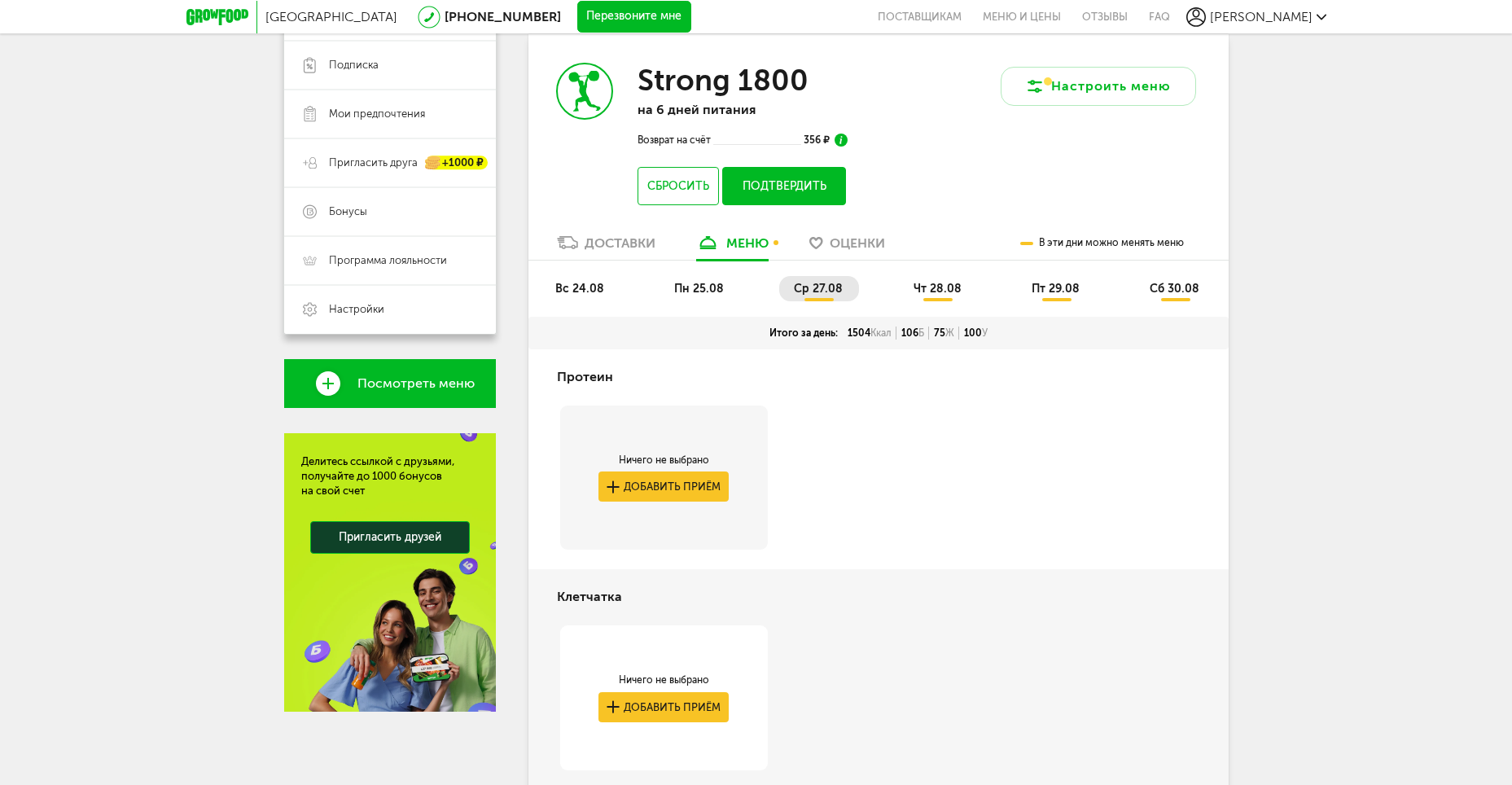
scroll to position [275, 0]
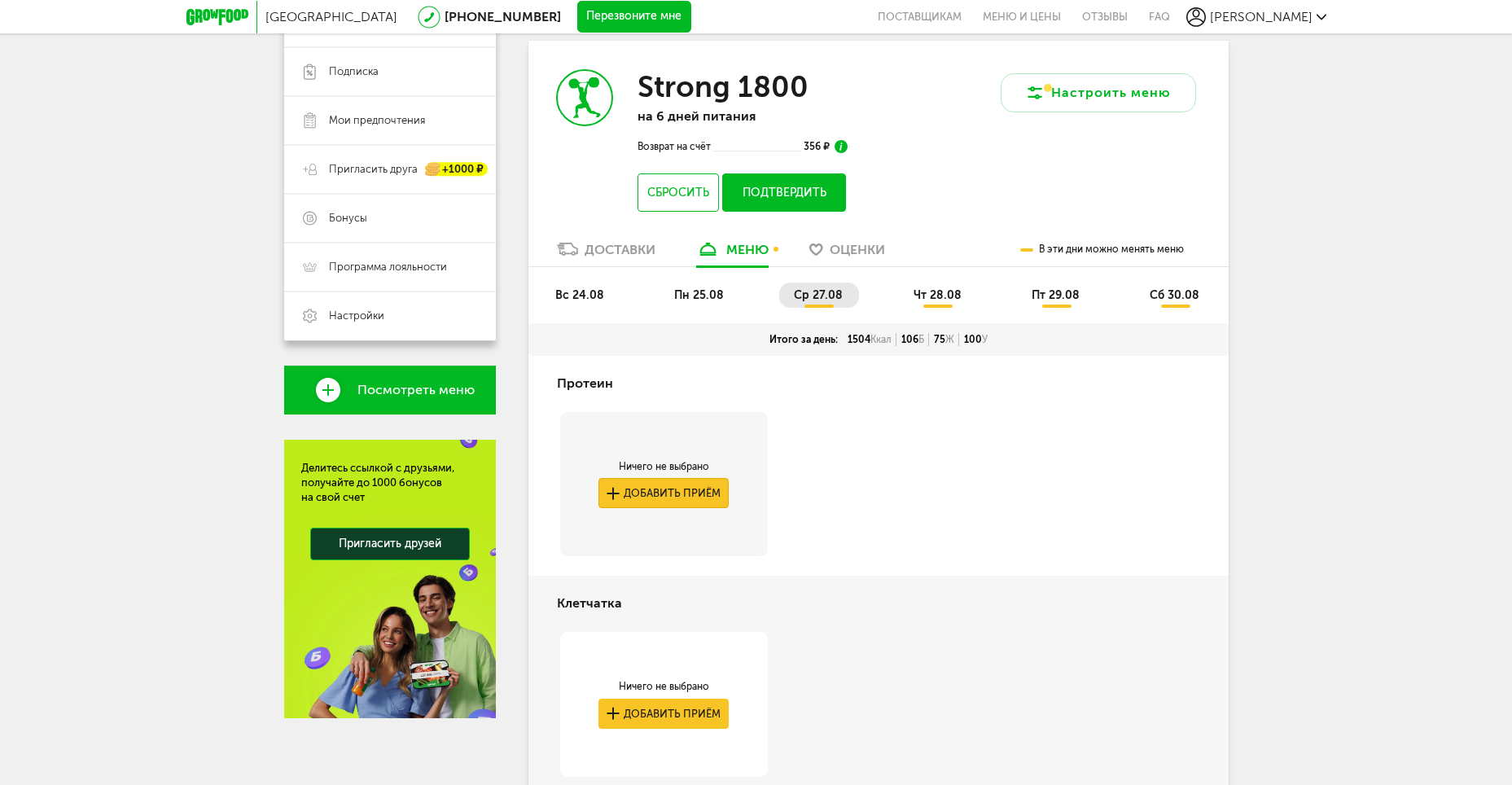
click at [666, 496] on button "Добавить приём" at bounding box center [664, 493] width 130 height 30
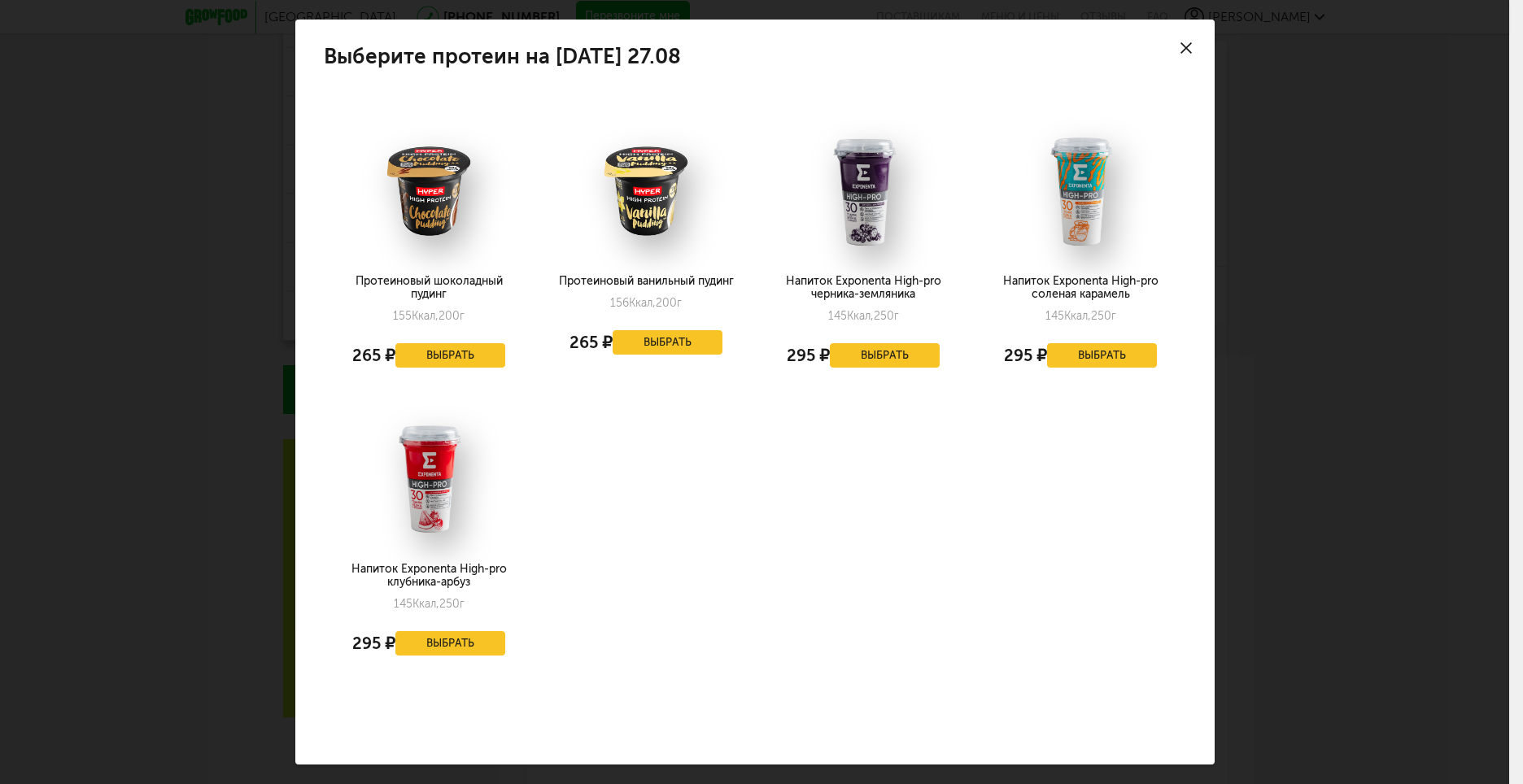
click at [1187, 43] on use at bounding box center [1186, 48] width 11 height 11
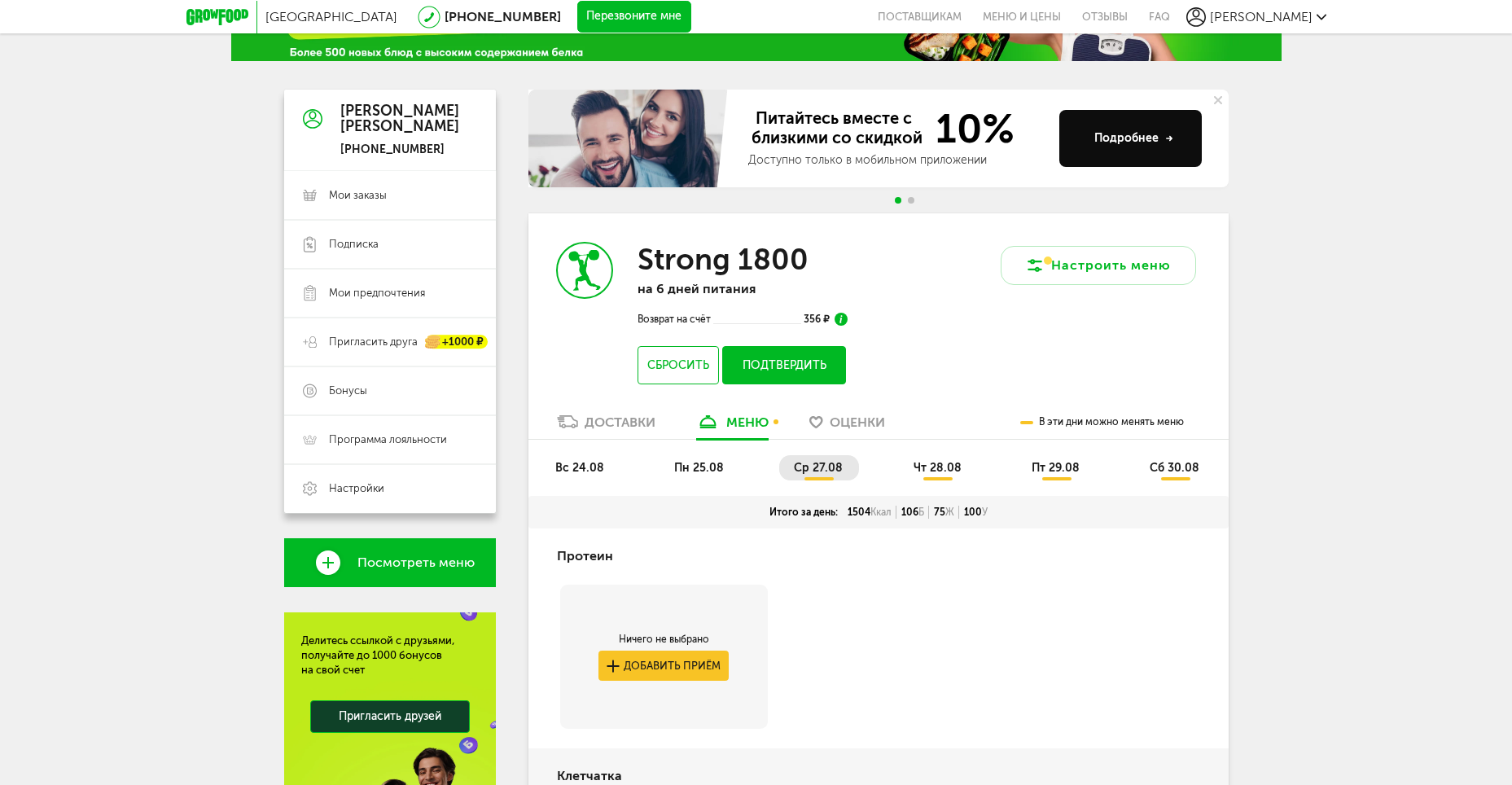
scroll to position [31, 0]
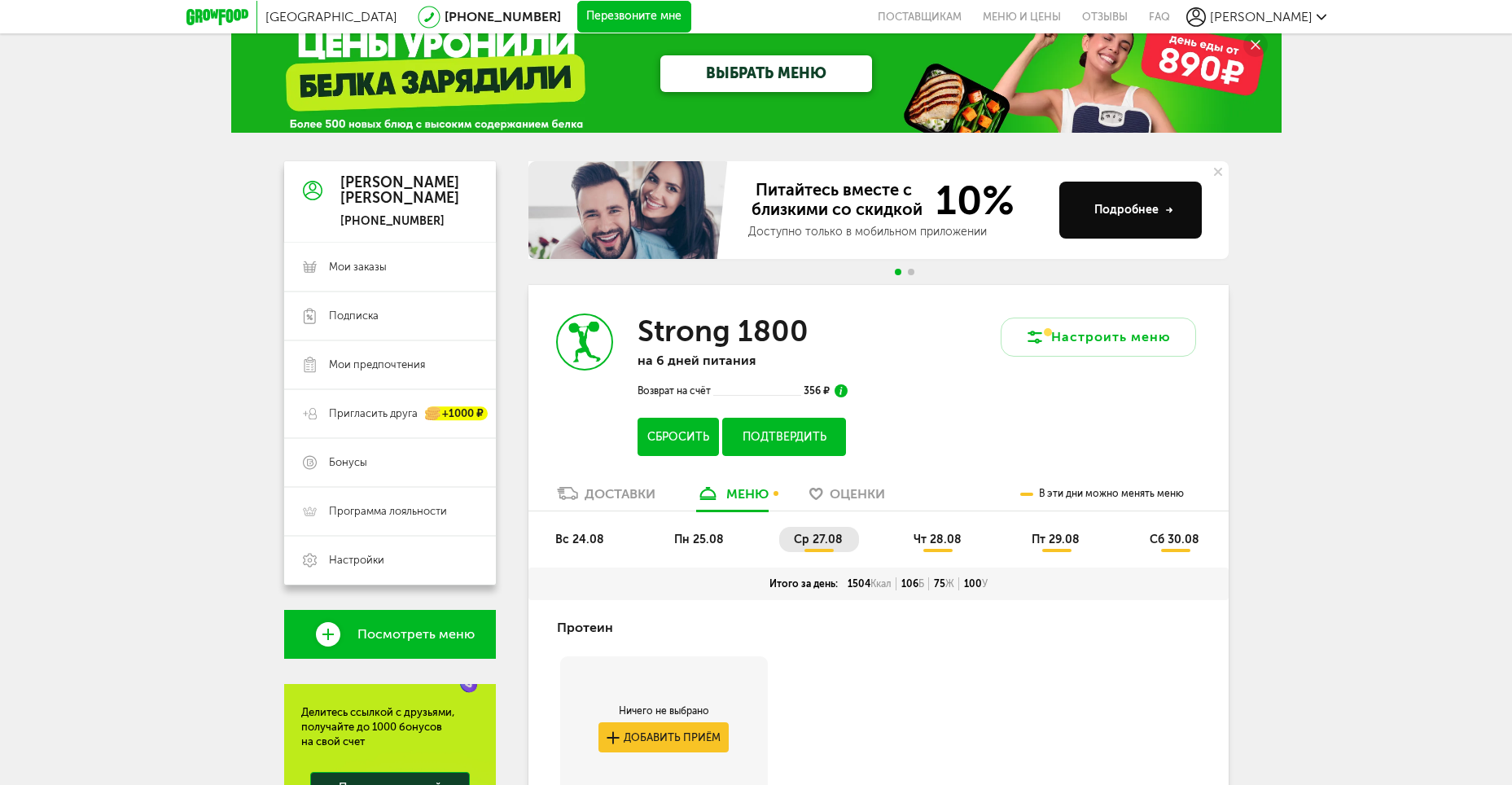
click at [698, 429] on button "Сбросить" at bounding box center [677, 437] width 81 height 38
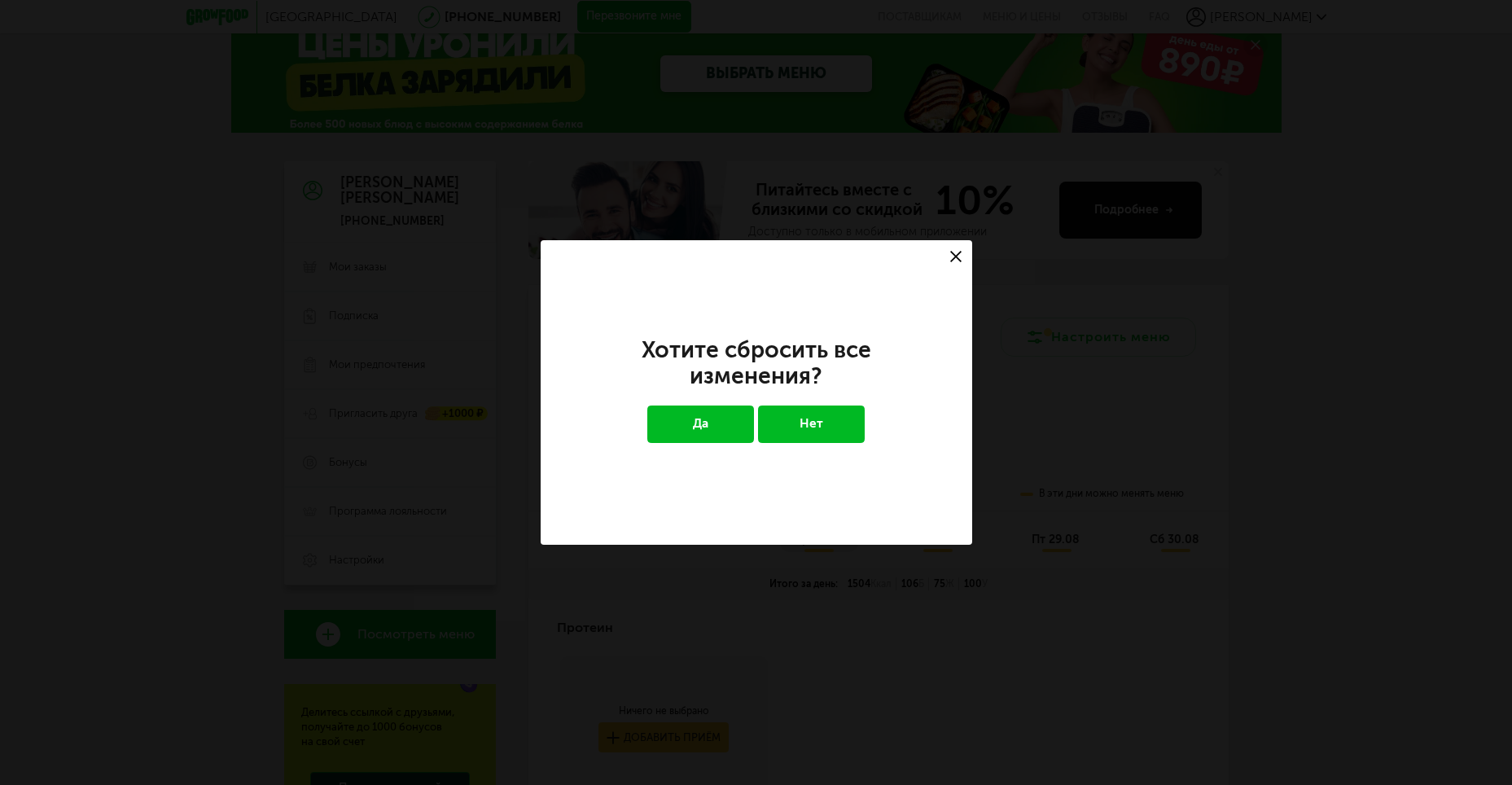
click at [729, 422] on button "Да" at bounding box center [700, 424] width 107 height 37
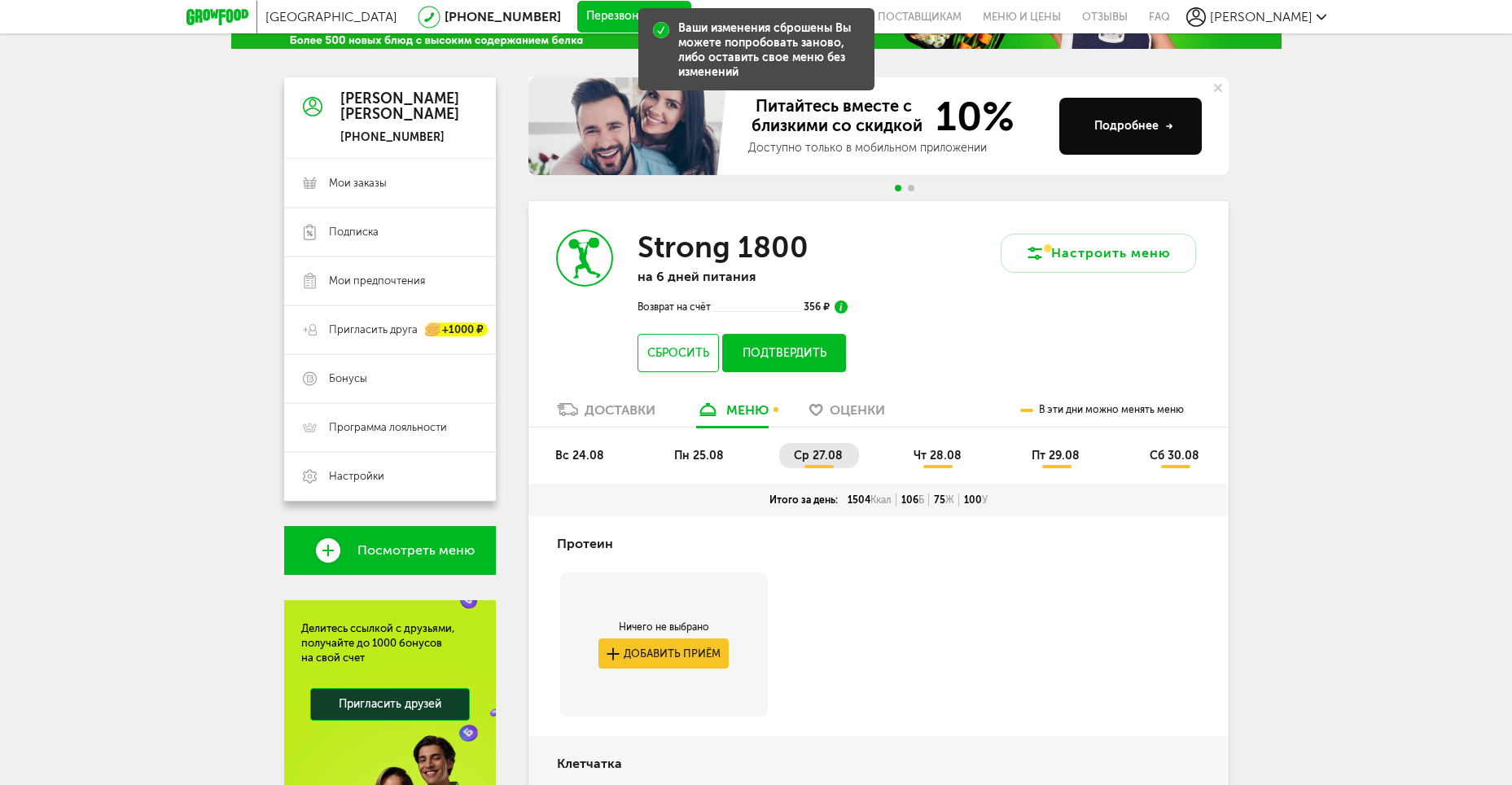
scroll to position [0, 0]
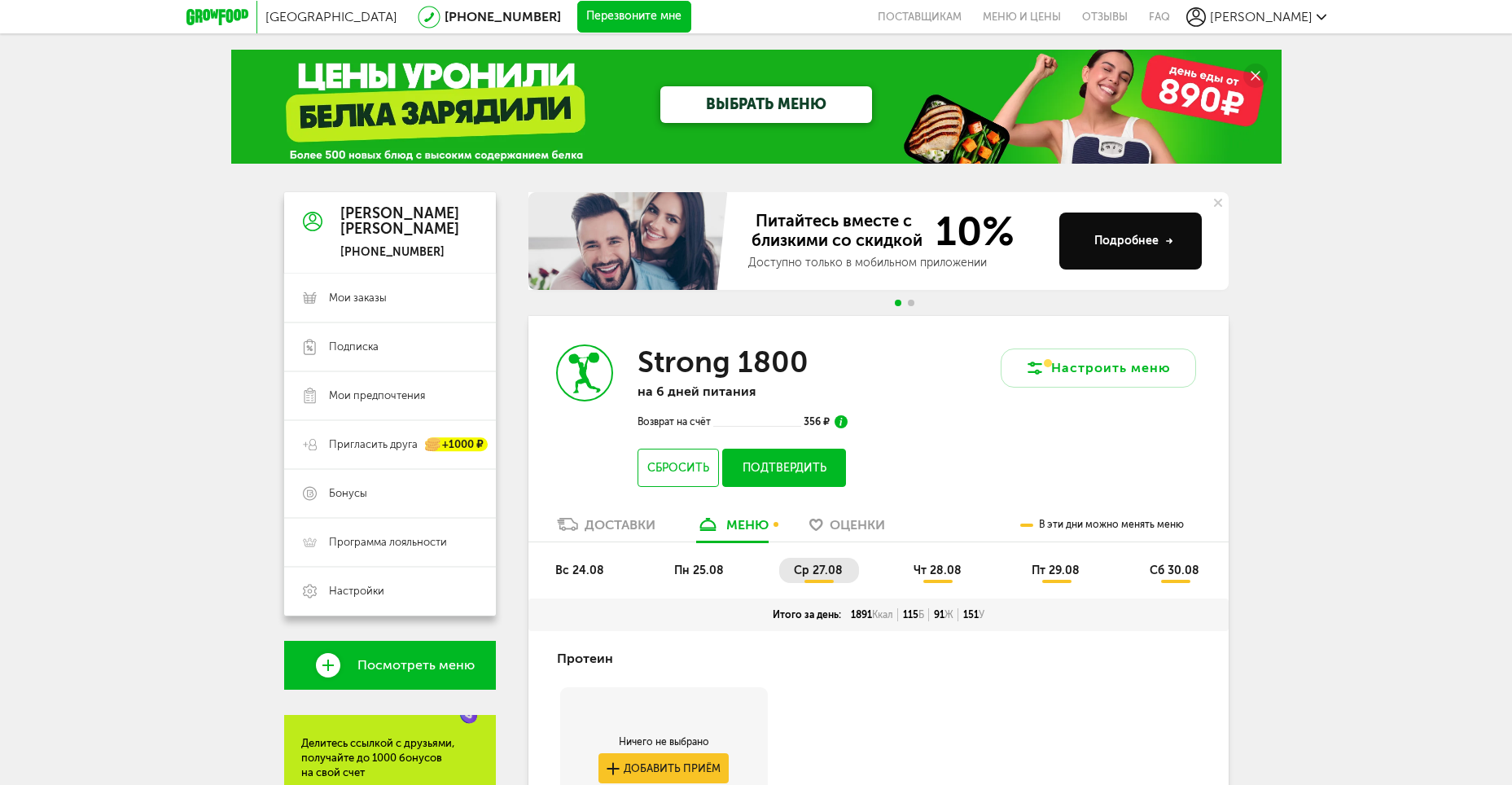
click at [555, 577] on span "вс 24.08" at bounding box center [579, 571] width 49 height 14
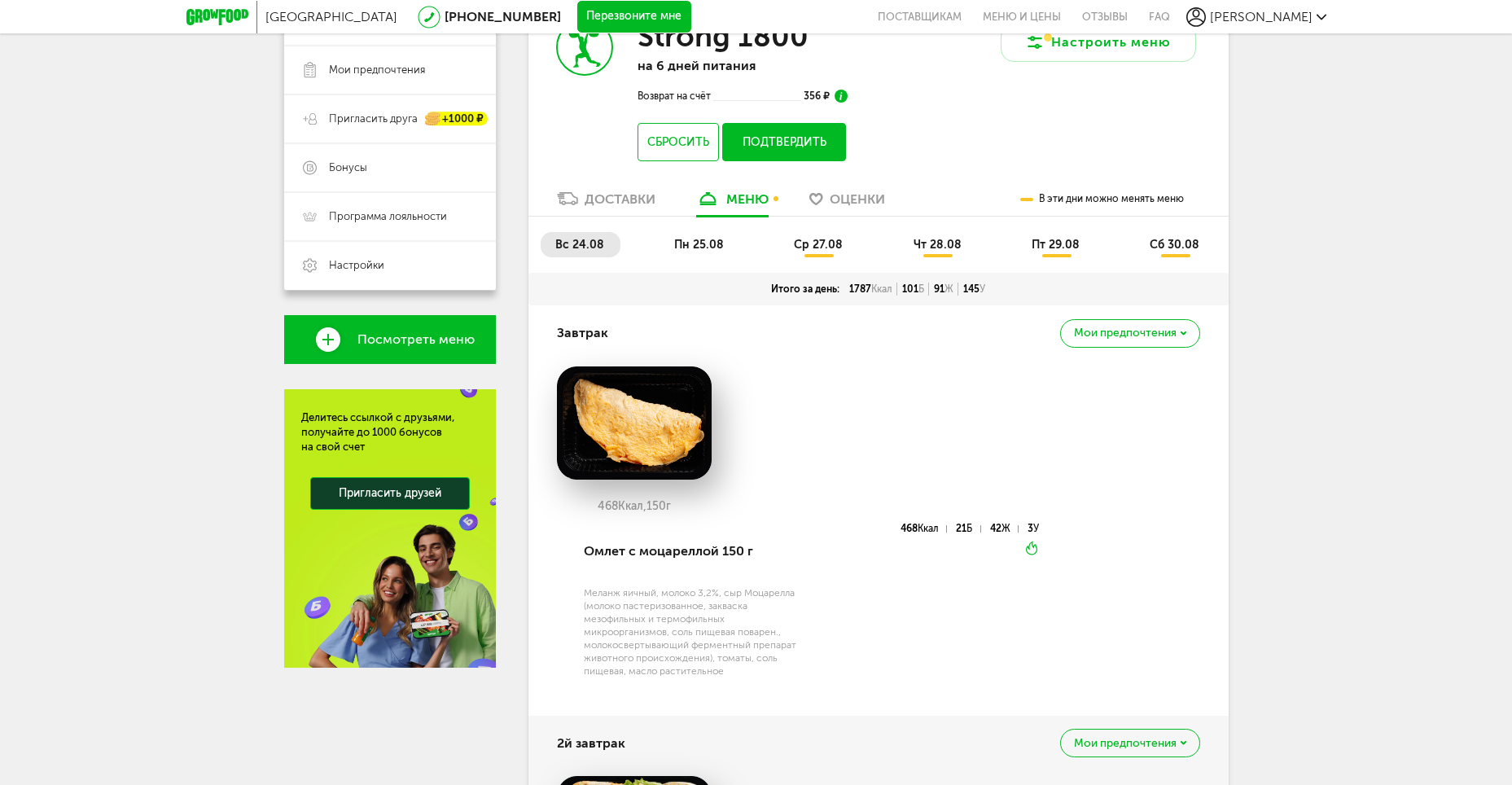
scroll to position [43, 0]
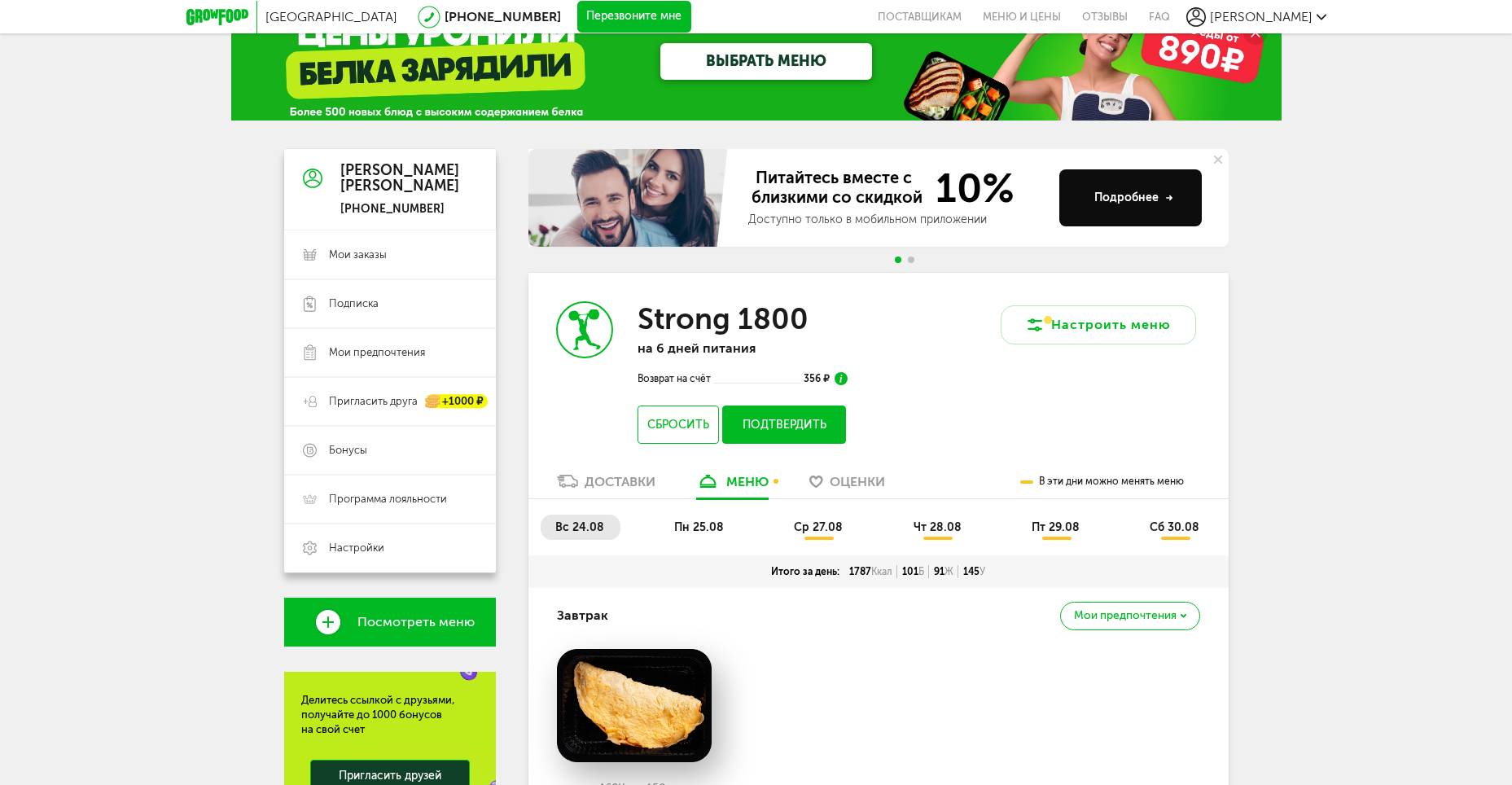
click at [711, 522] on span "пн 25.08" at bounding box center [698, 527] width 49 height 14
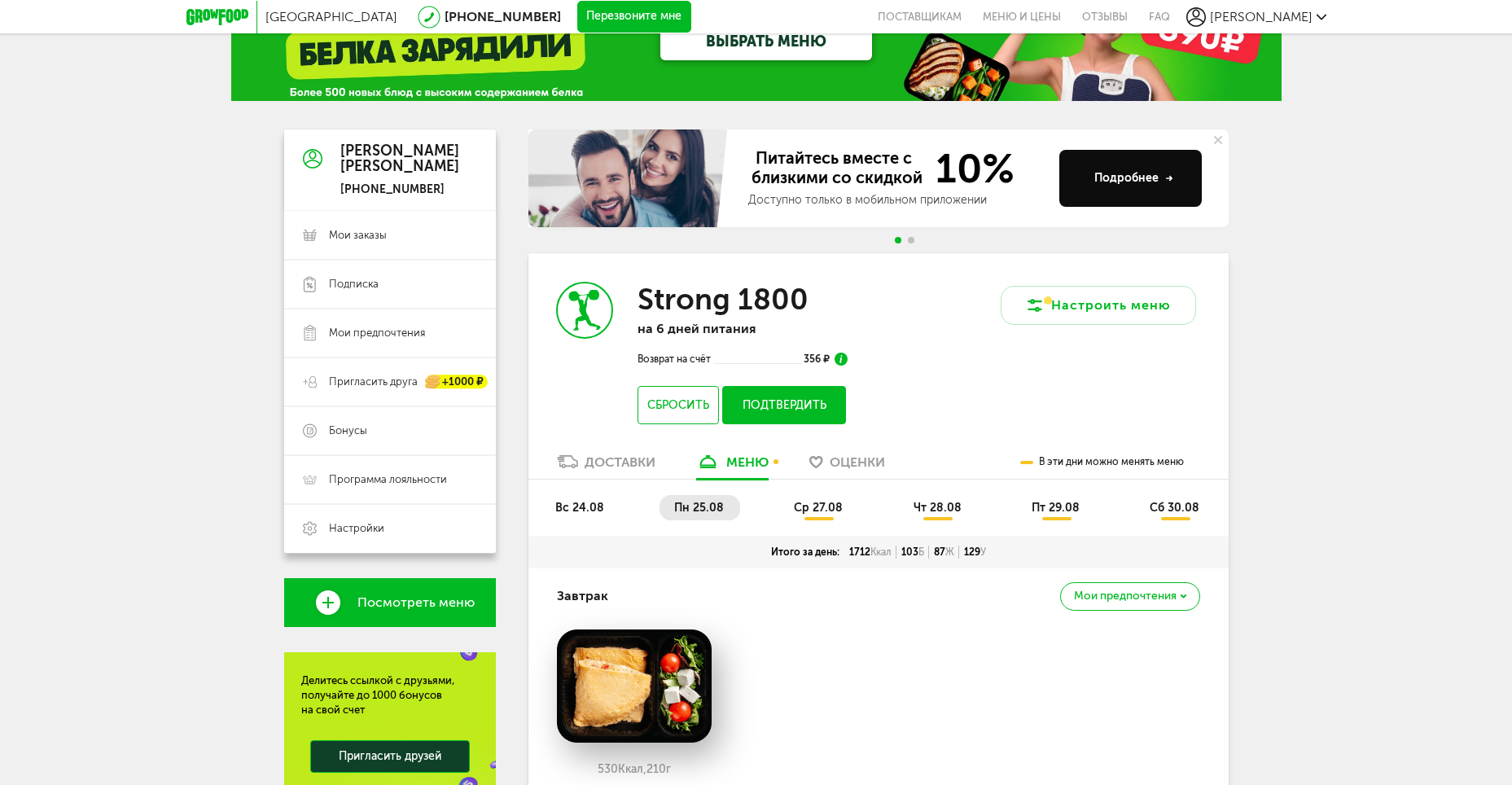
scroll to position [55, 0]
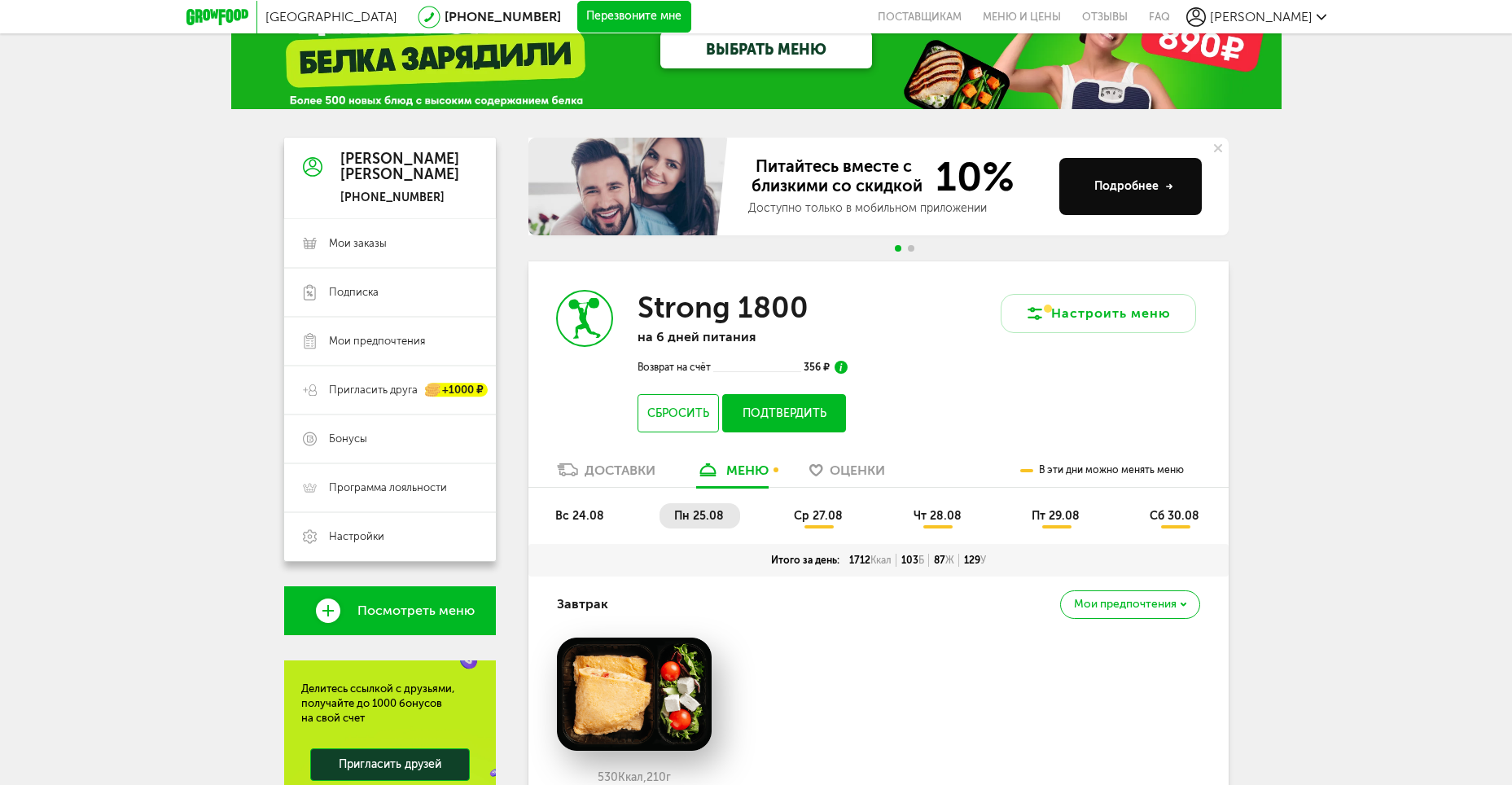
click at [820, 517] on span "ср 27.08" at bounding box center [818, 516] width 49 height 14
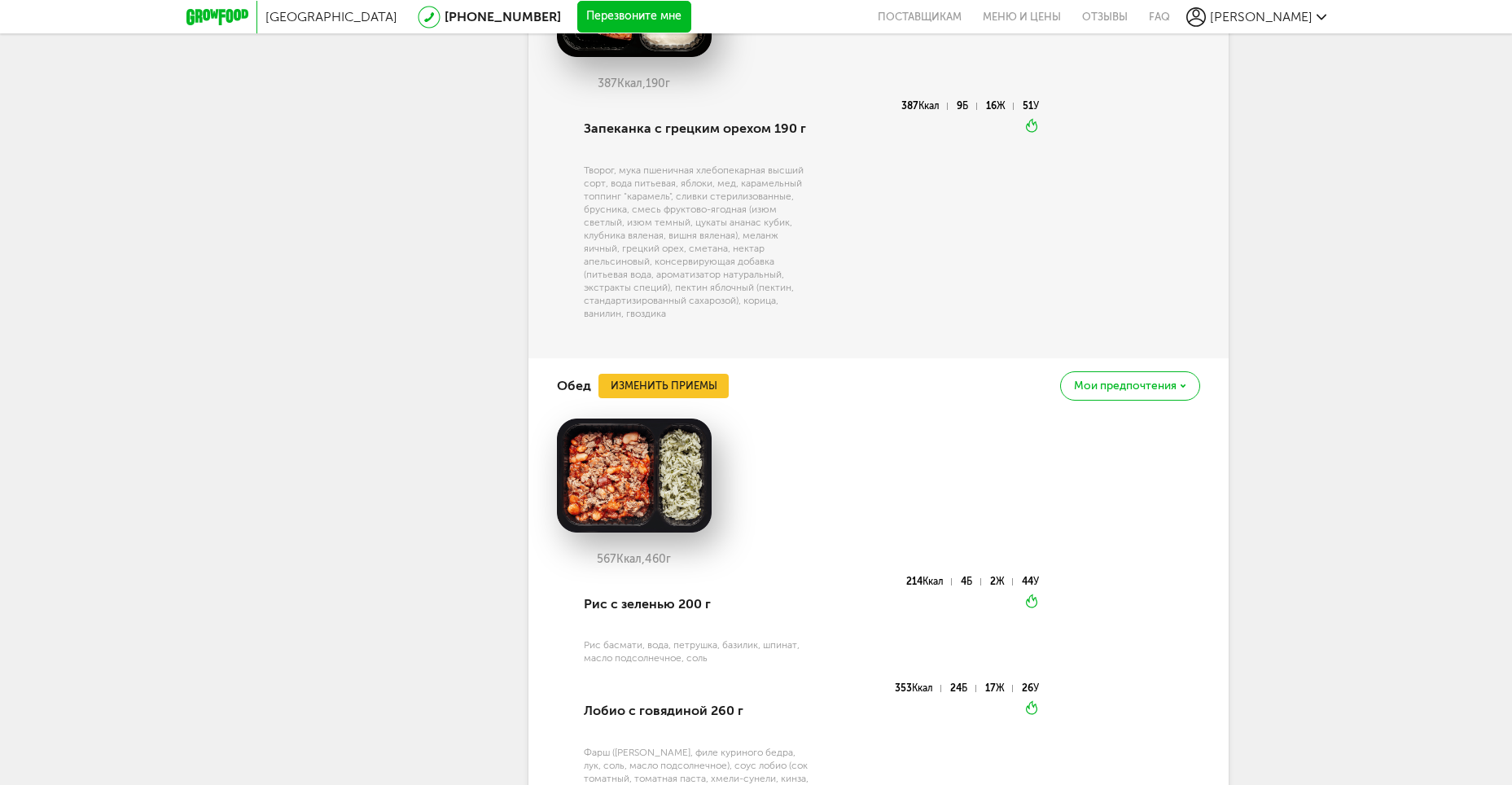
scroll to position [1645, 0]
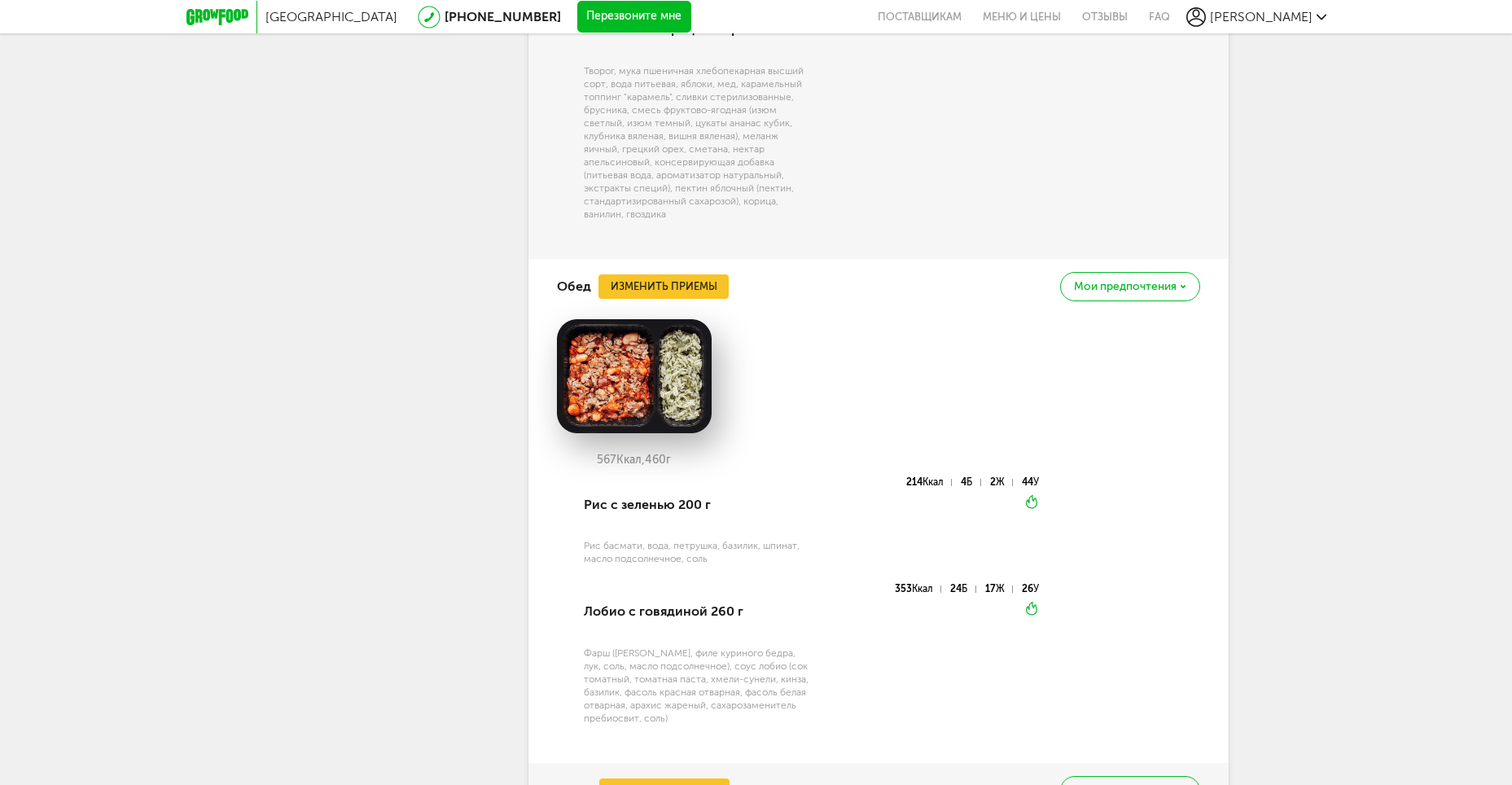
click at [1157, 285] on span "Мои предпочтения" at bounding box center [1125, 286] width 102 height 11
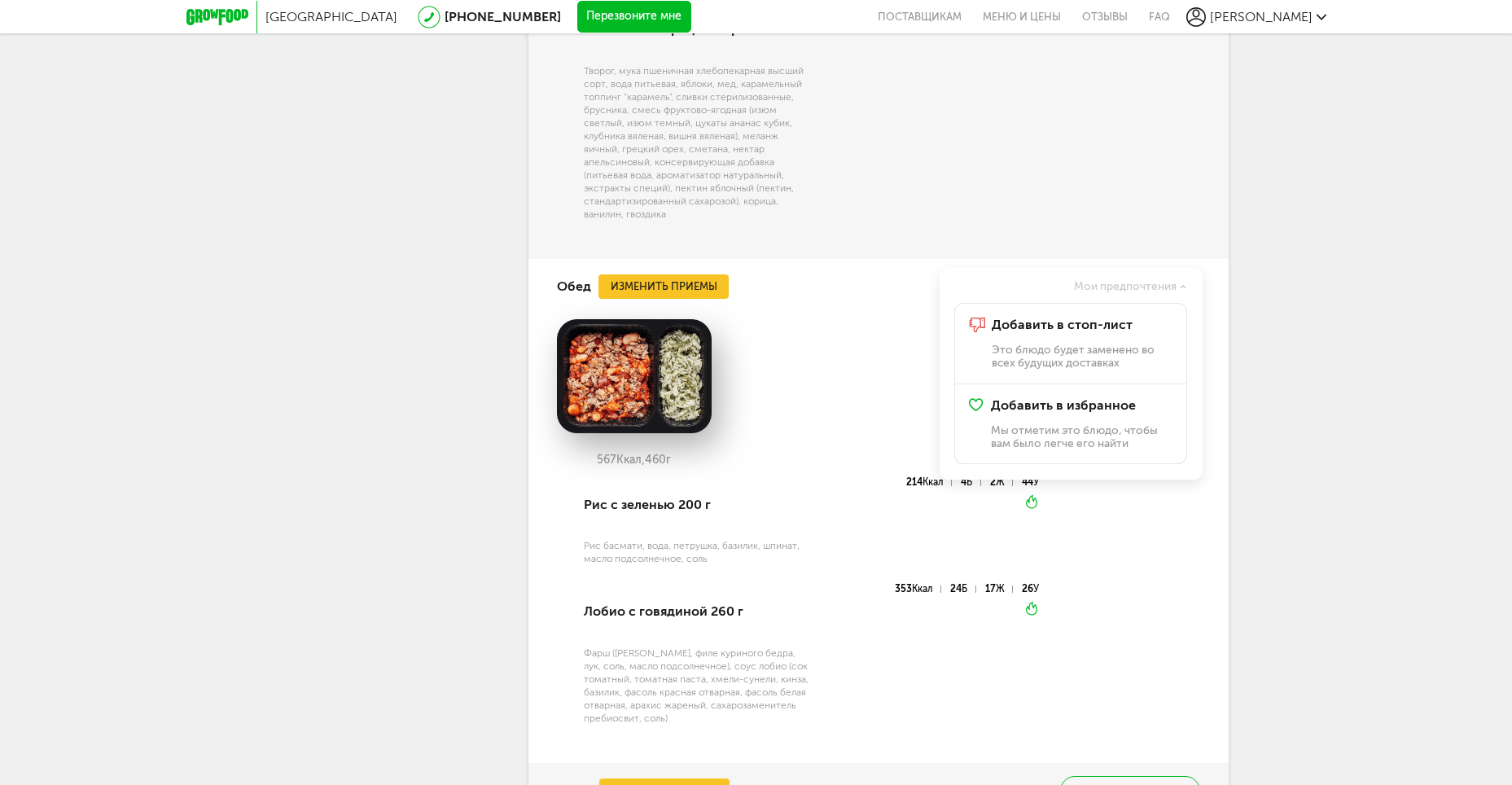
click at [878, 386] on div "567 Ккал, 460 г" at bounding box center [879, 398] width 644 height 158
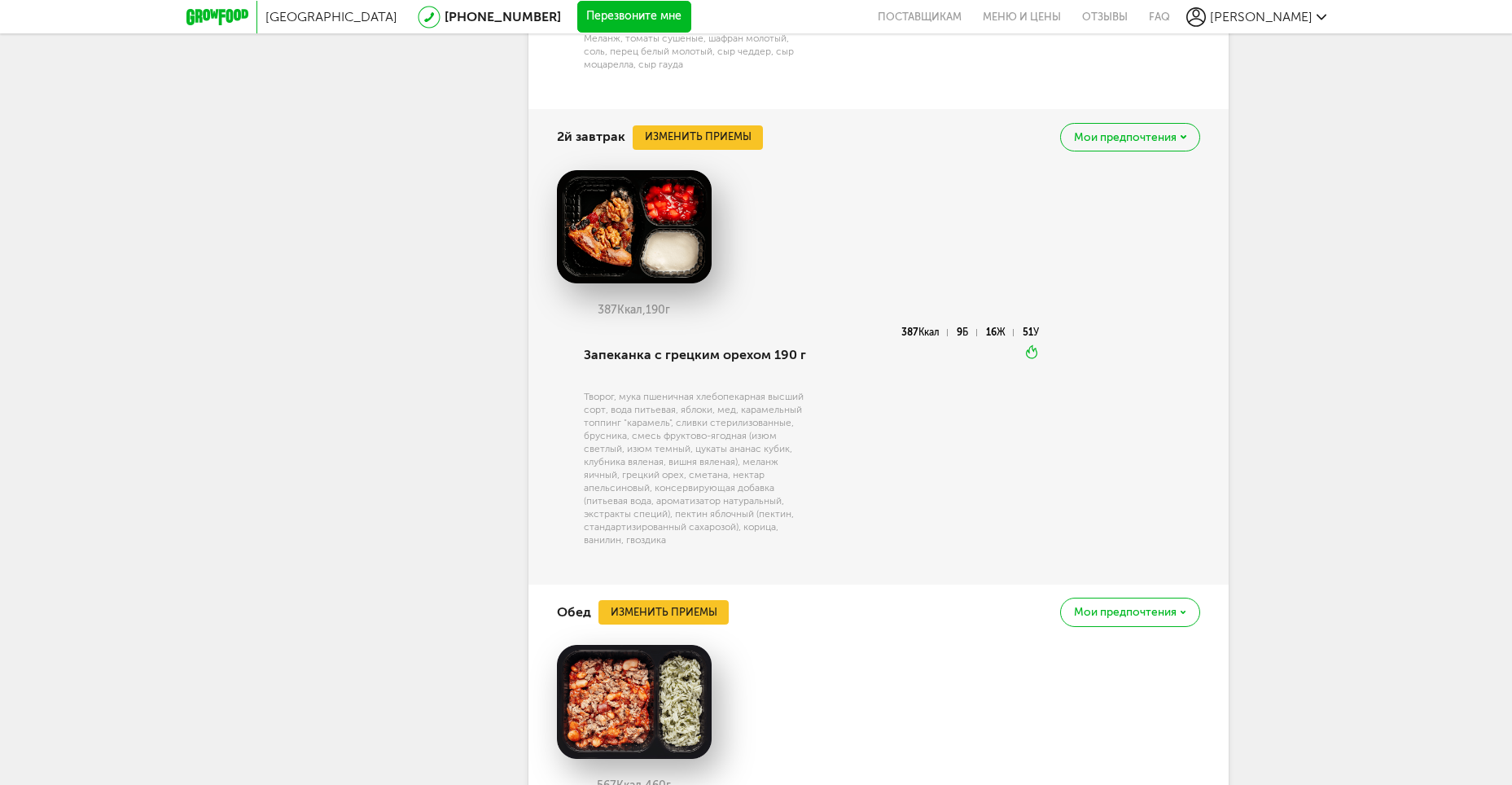
scroll to position [1239, 0]
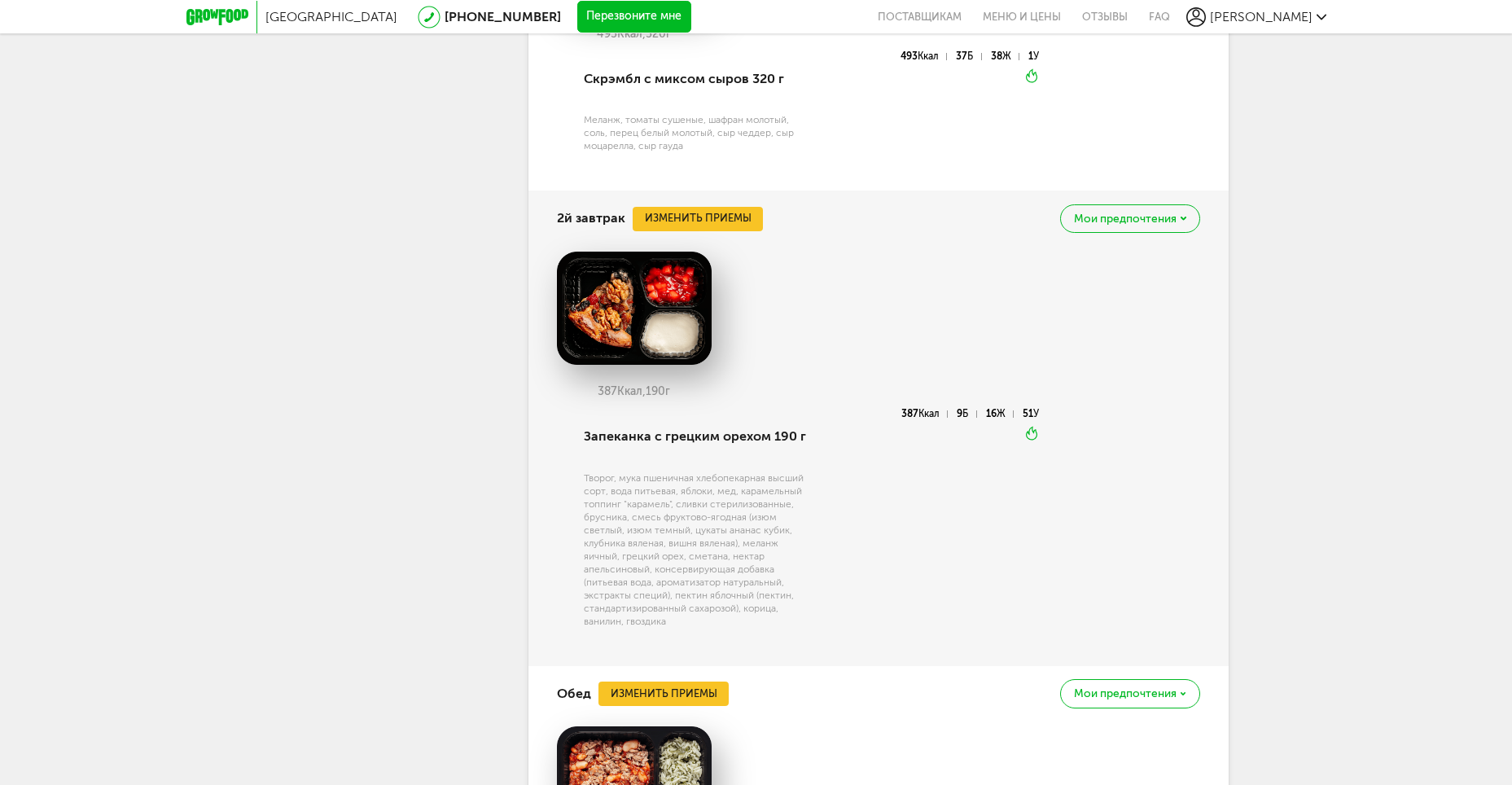
click at [1122, 220] on span "Мои предпочтения" at bounding box center [1125, 219] width 102 height 11
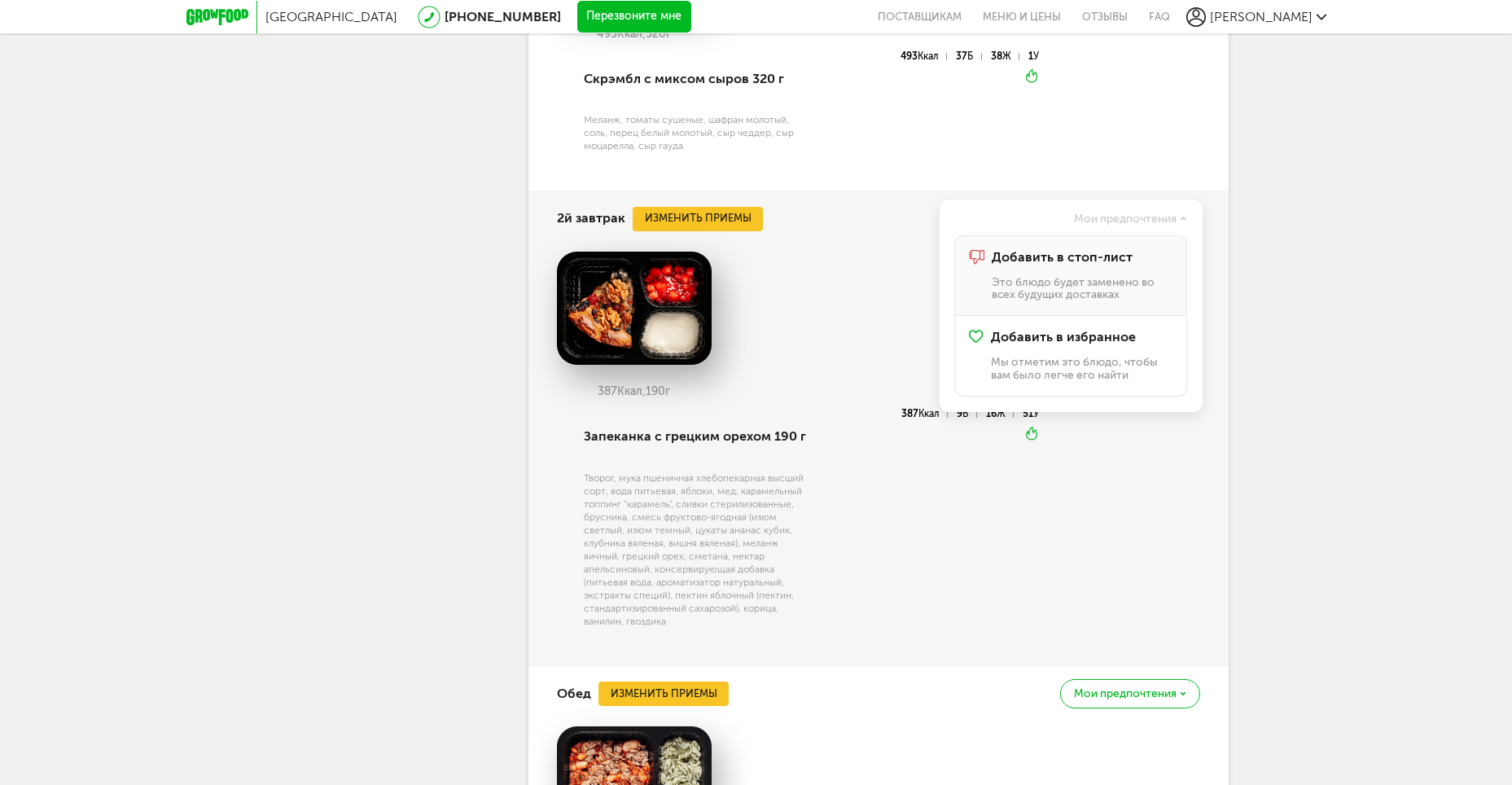
click at [1088, 253] on span "Добавить в стоп-лист" at bounding box center [1062, 257] width 141 height 15
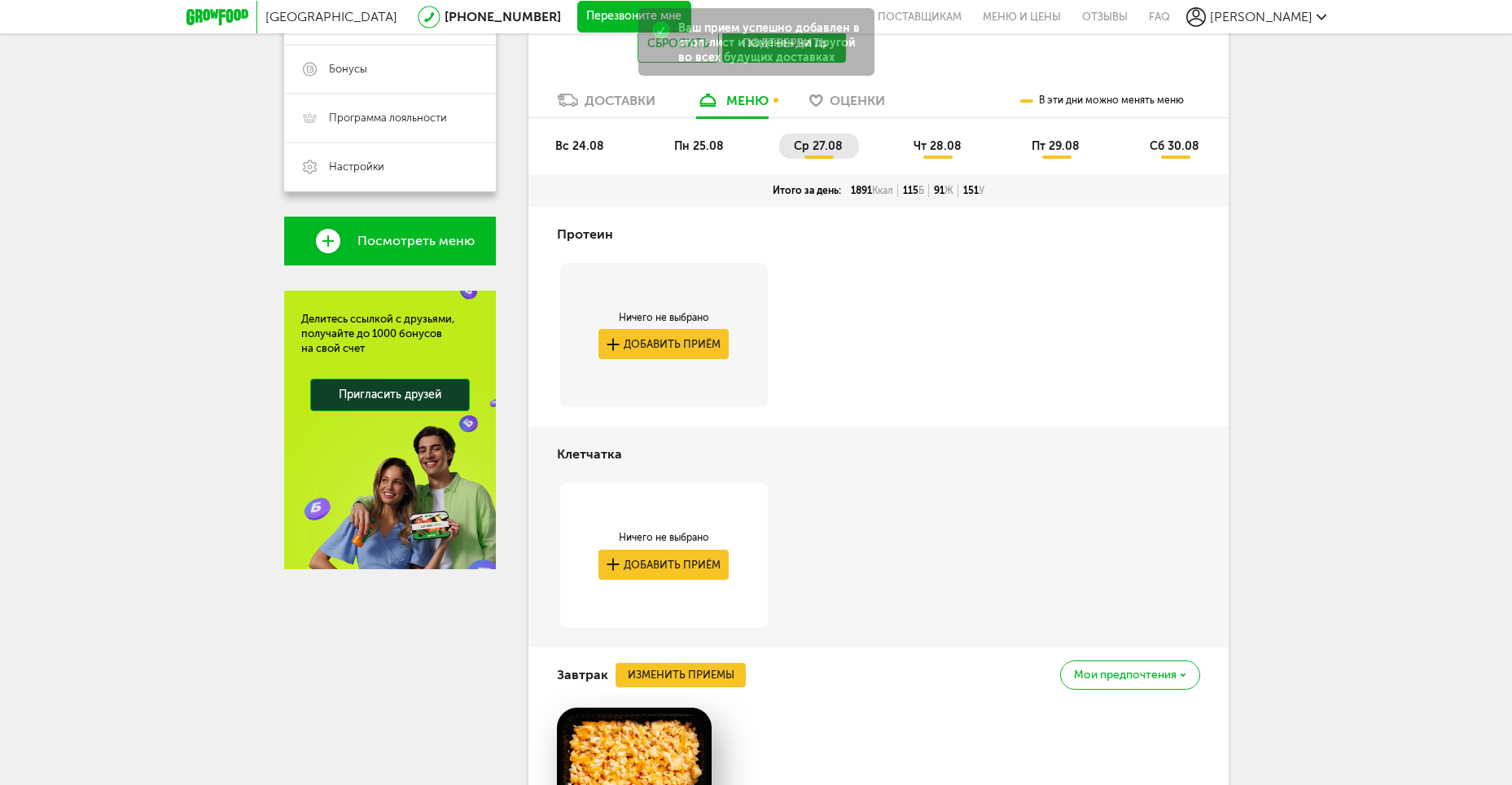
scroll to position [180, 0]
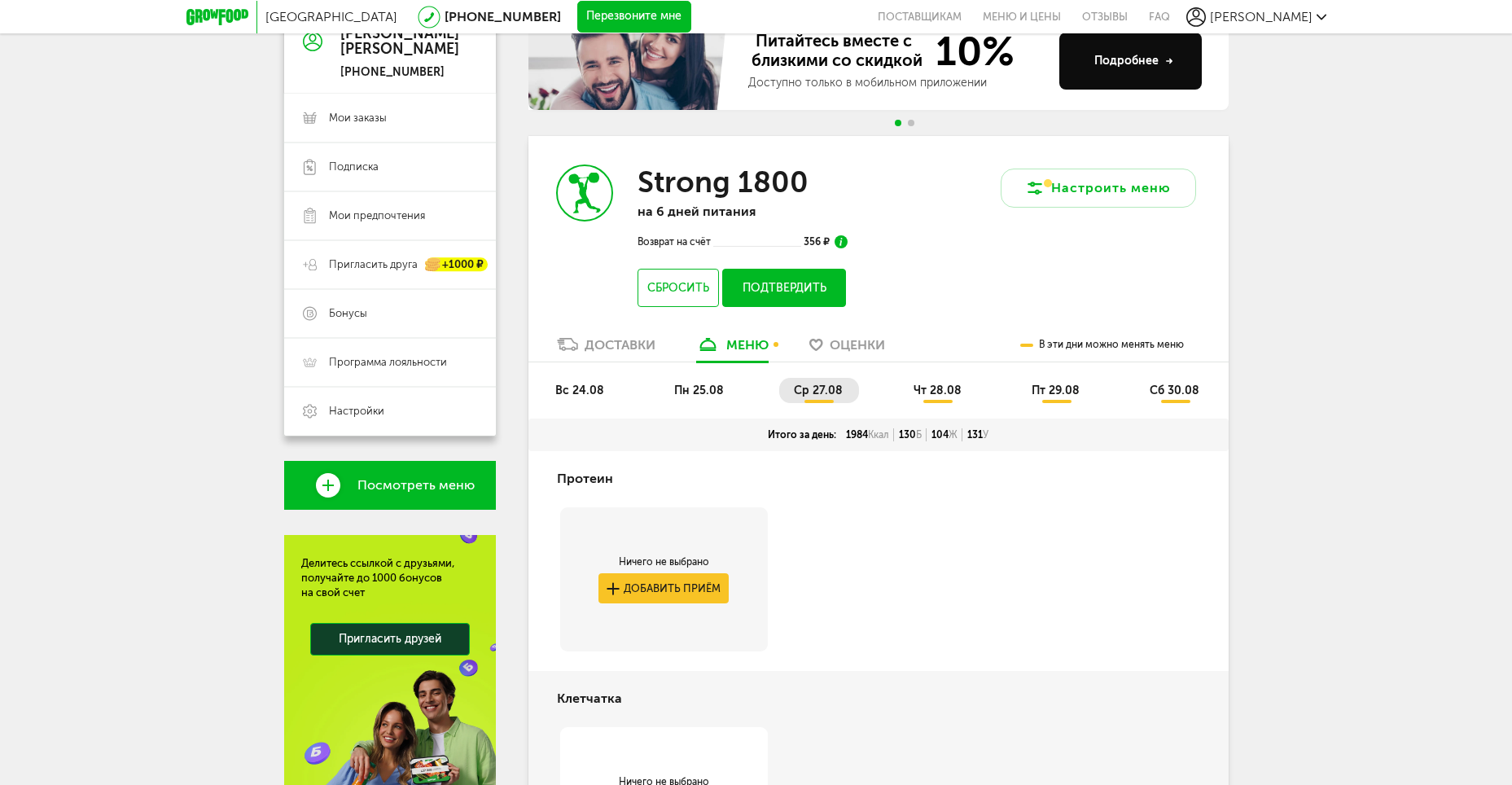
click at [937, 383] on span "чт 28.08" at bounding box center [937, 390] width 48 height 14
click at [815, 388] on span "ср 27.08" at bounding box center [818, 390] width 49 height 14
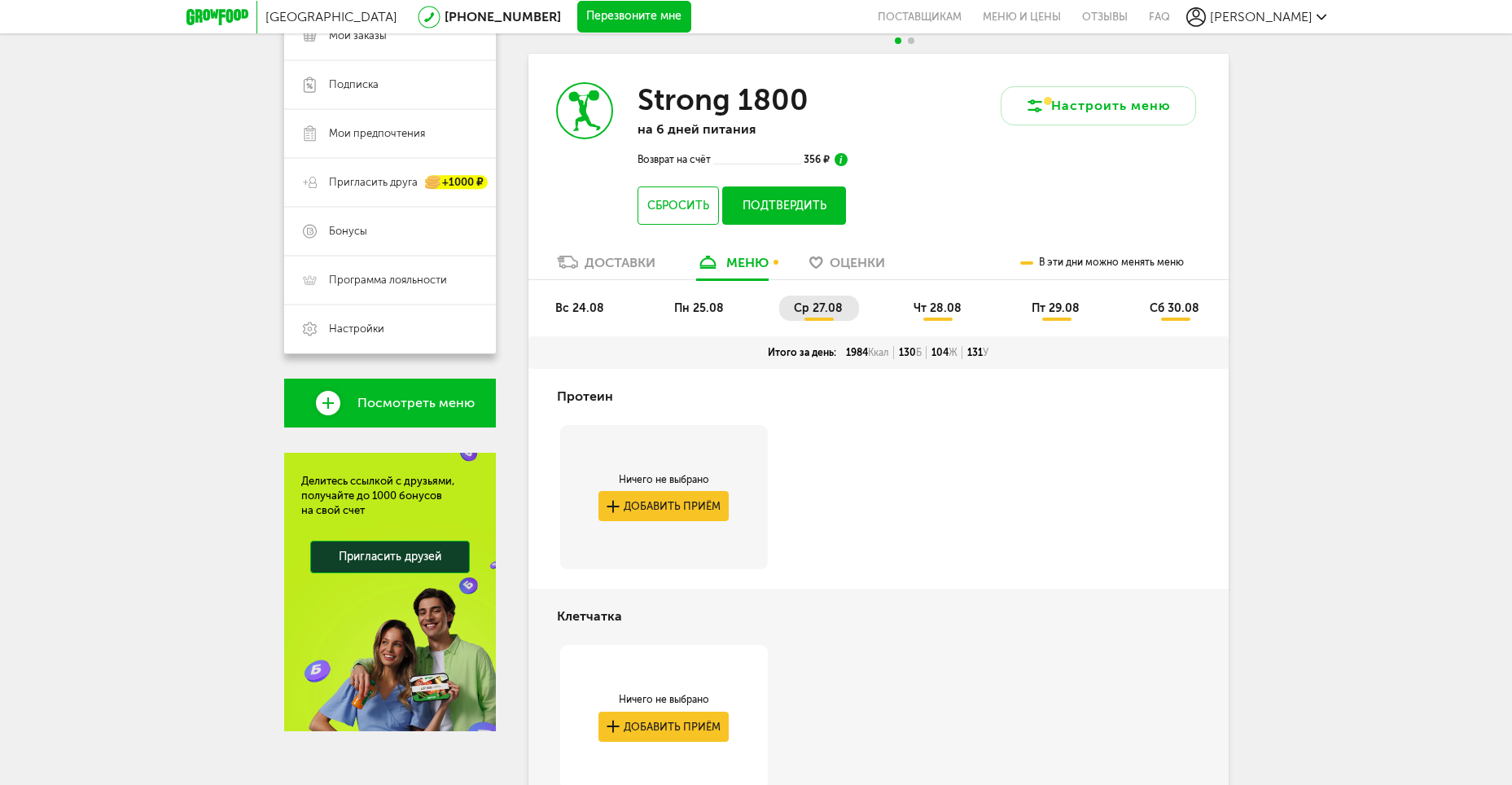
scroll to position [261, 0]
click at [932, 312] on span "чт 28.08" at bounding box center [937, 309] width 48 height 14
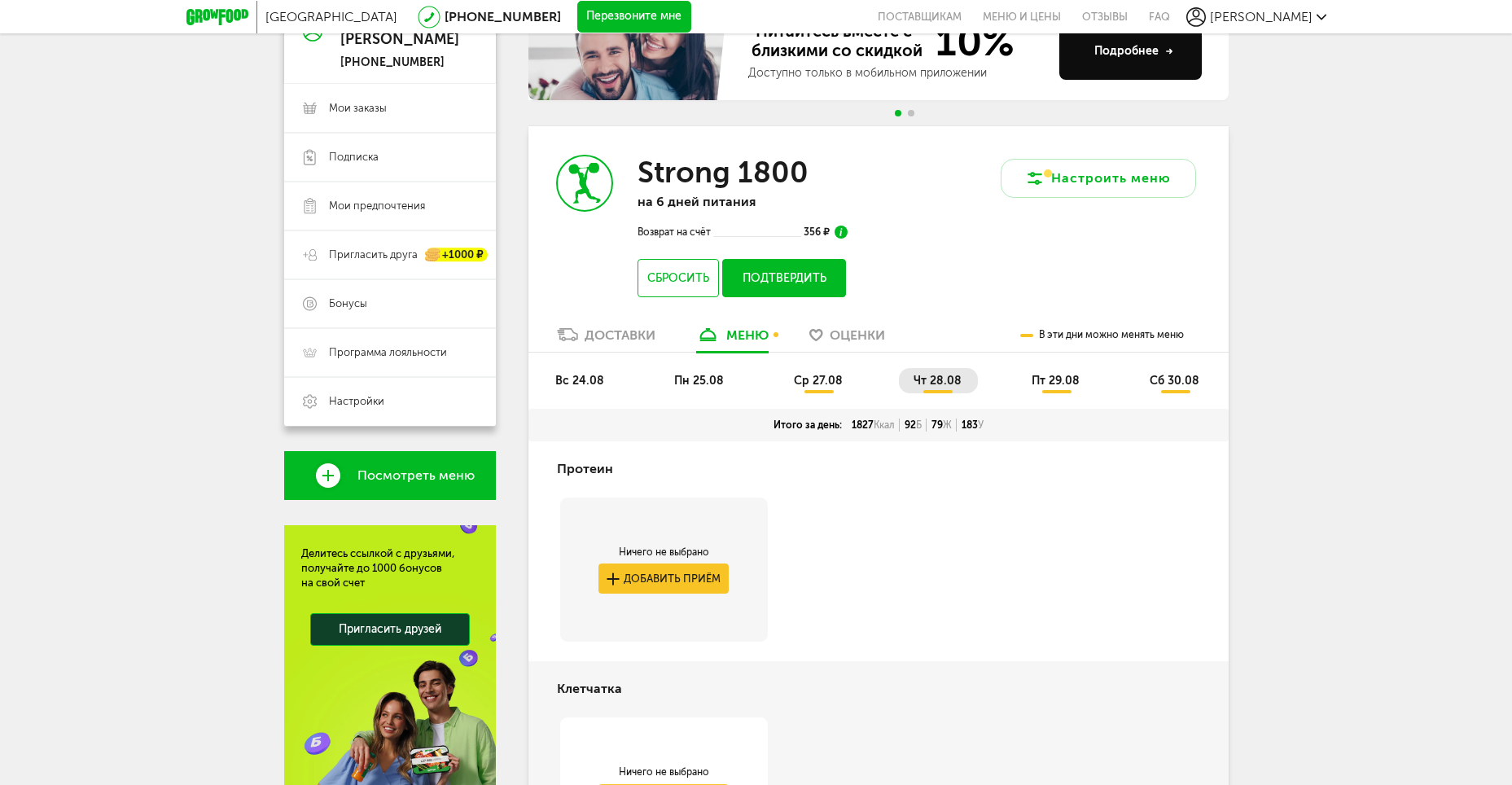
scroll to position [183, 0]
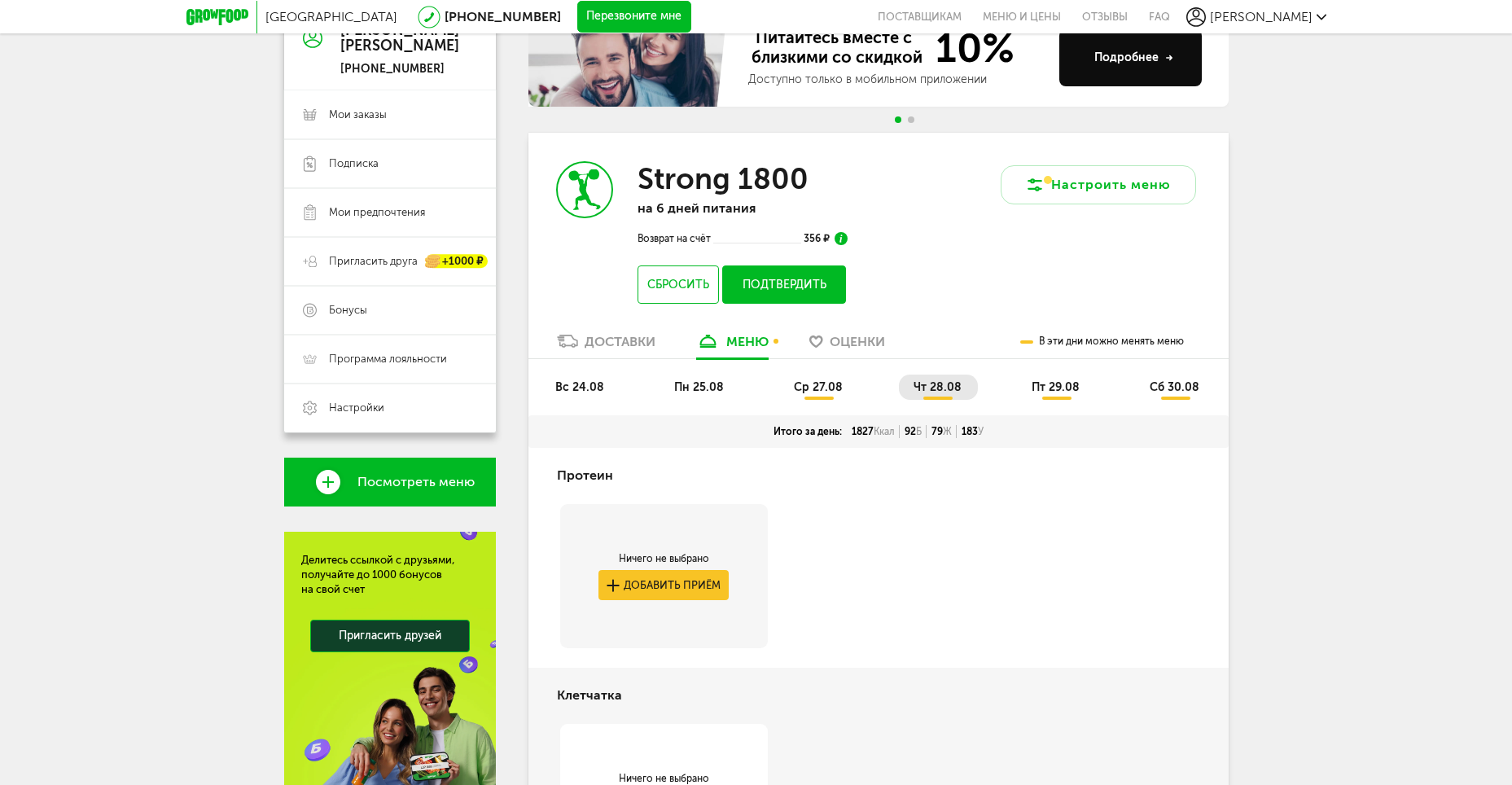
click at [1062, 377] on li "пт 29.08" at bounding box center [1057, 387] width 79 height 25
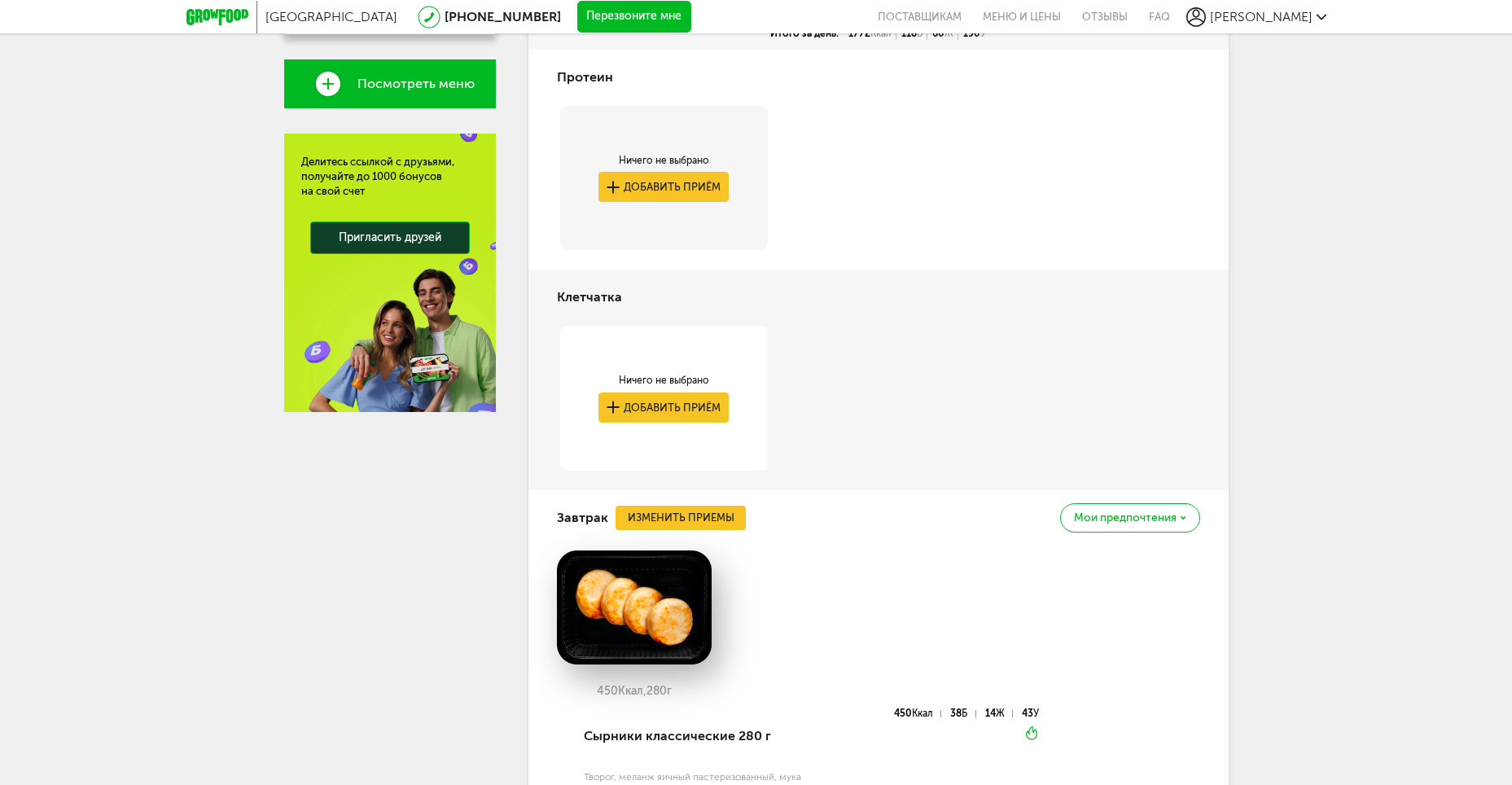
scroll to position [591, 0]
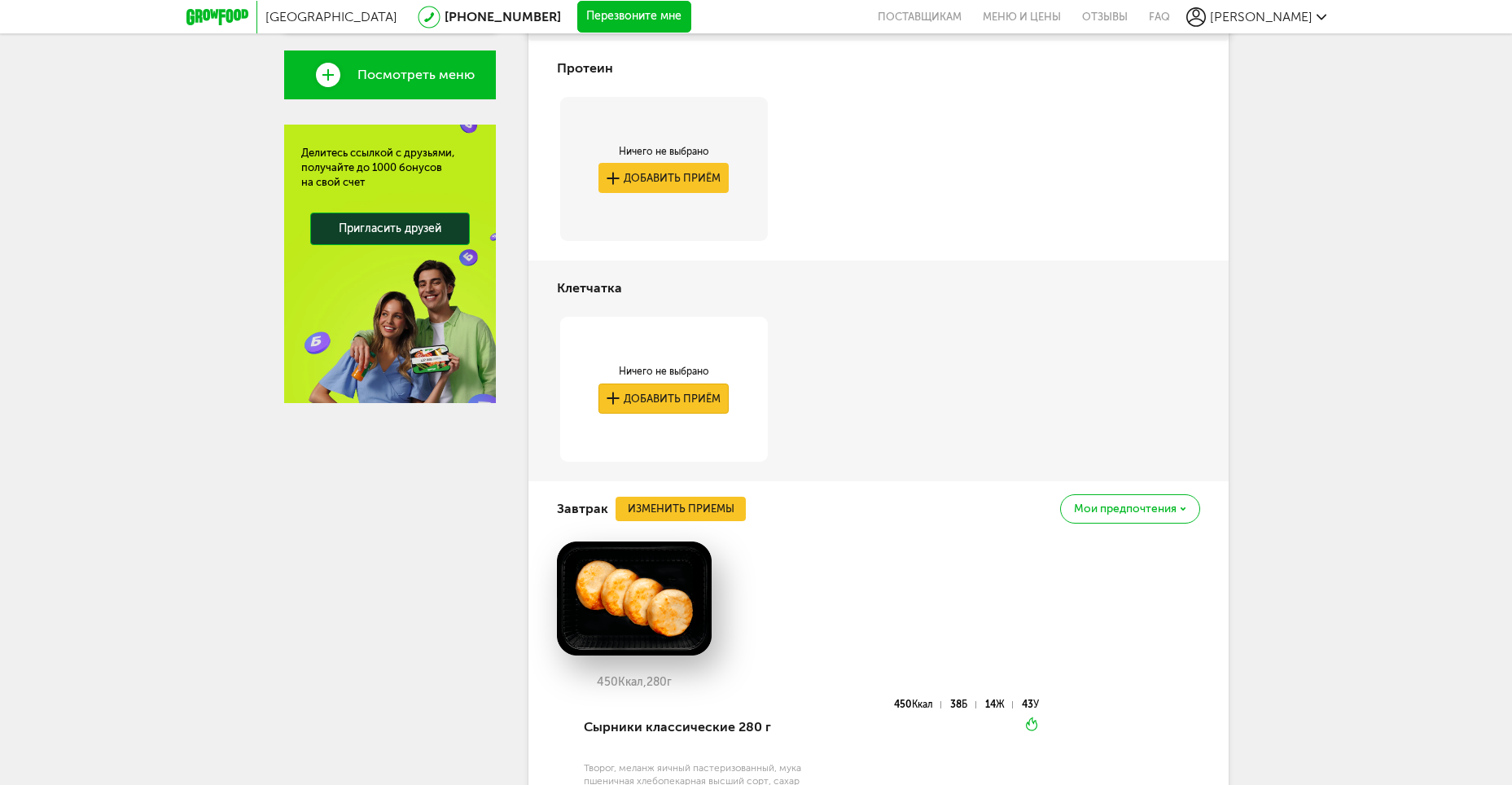
click at [695, 396] on button "Добавить приём" at bounding box center [664, 398] width 130 height 30
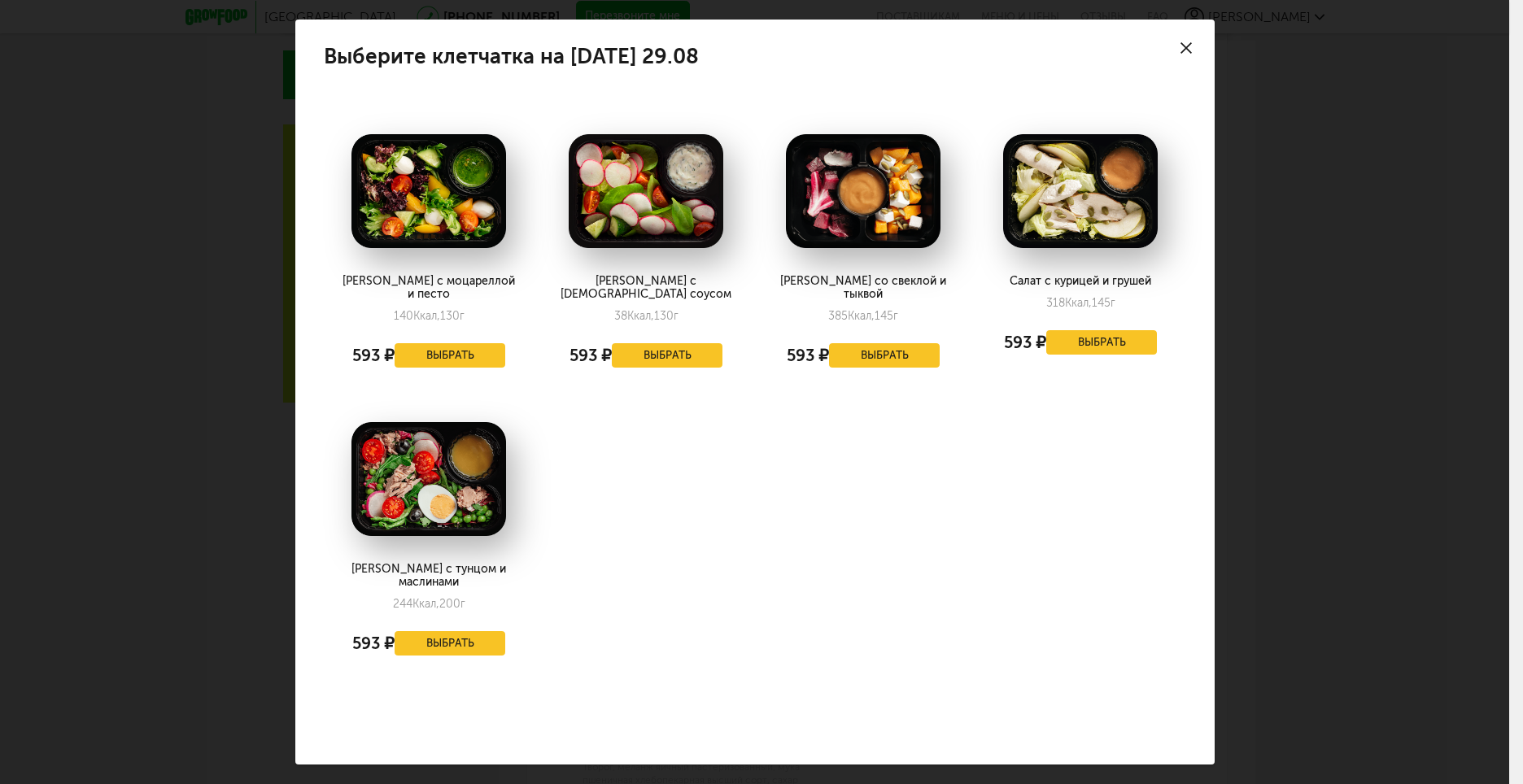
click at [1189, 54] on icon at bounding box center [1186, 48] width 11 height 11
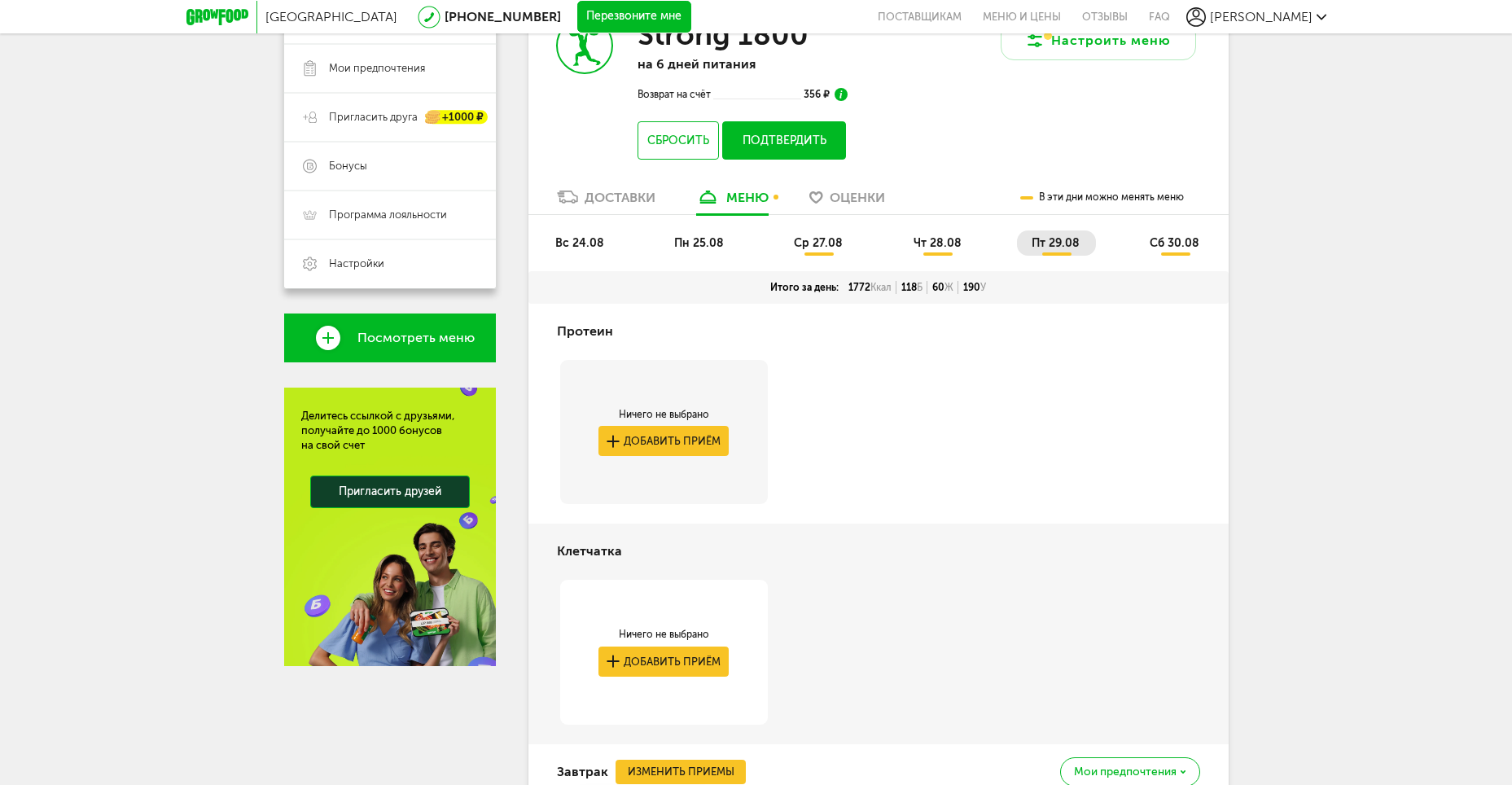
scroll to position [265, 0]
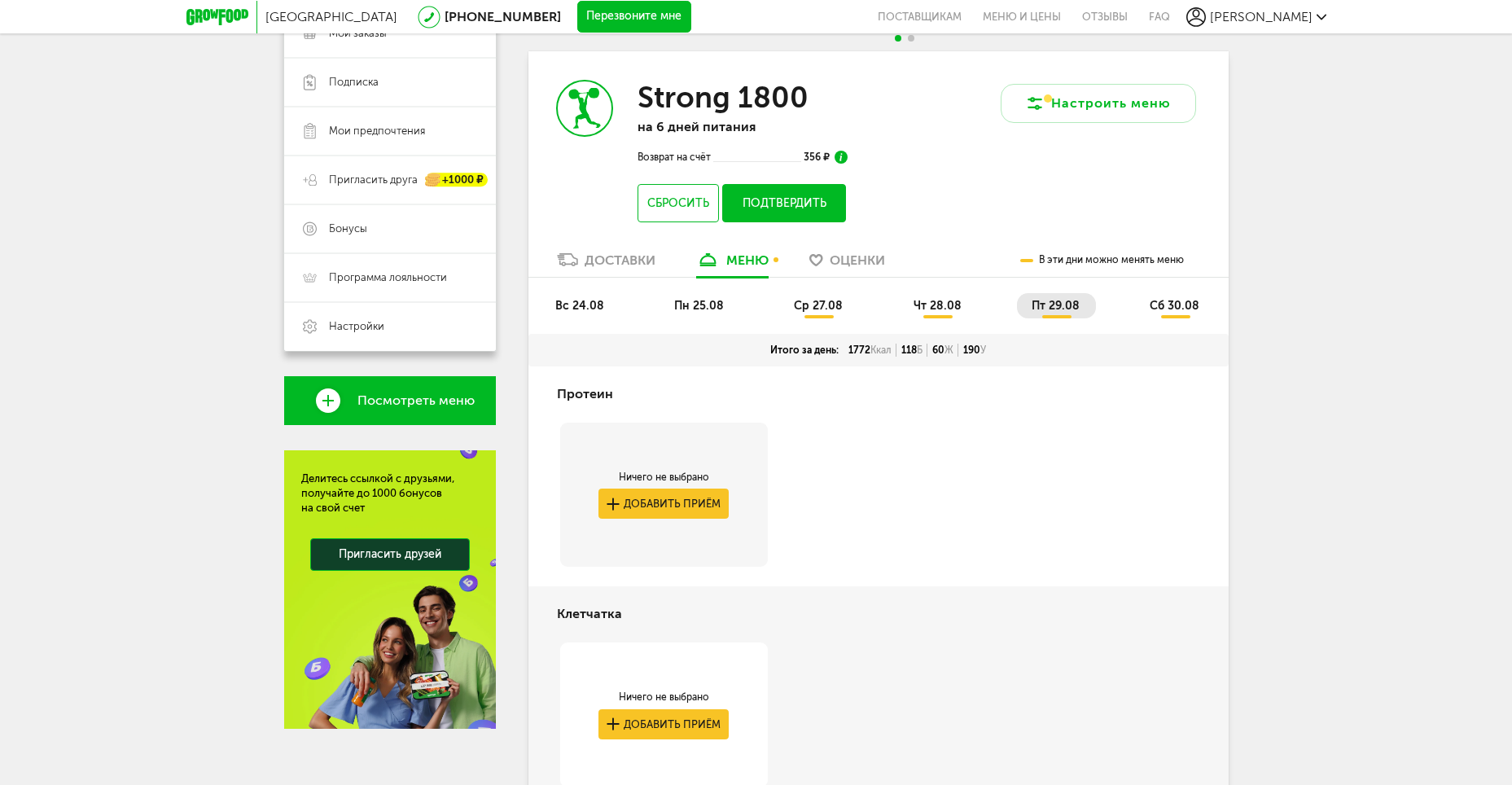
click at [1181, 312] on span "сб 30.08" at bounding box center [1175, 306] width 49 height 14
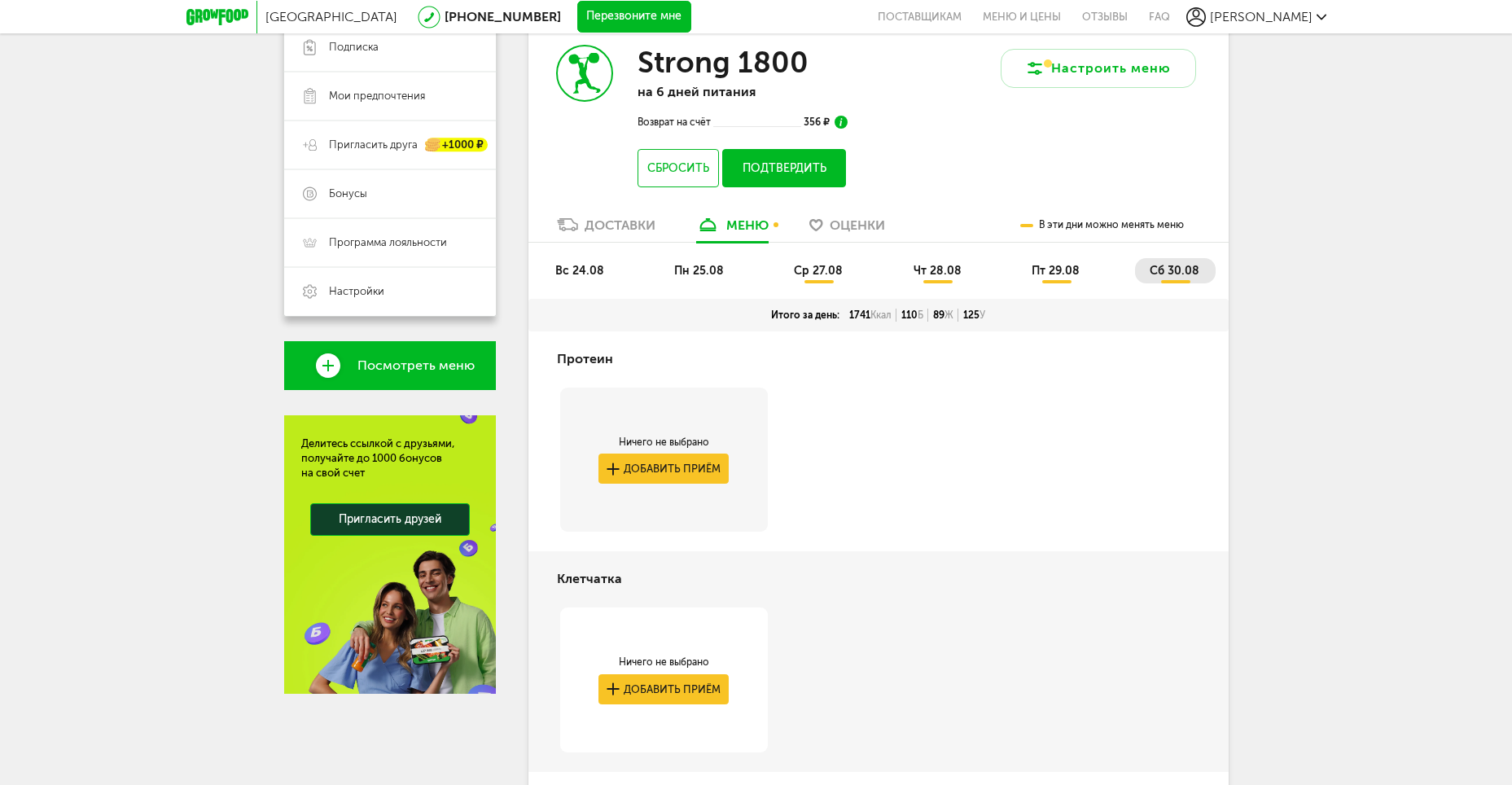
scroll to position [0, 0]
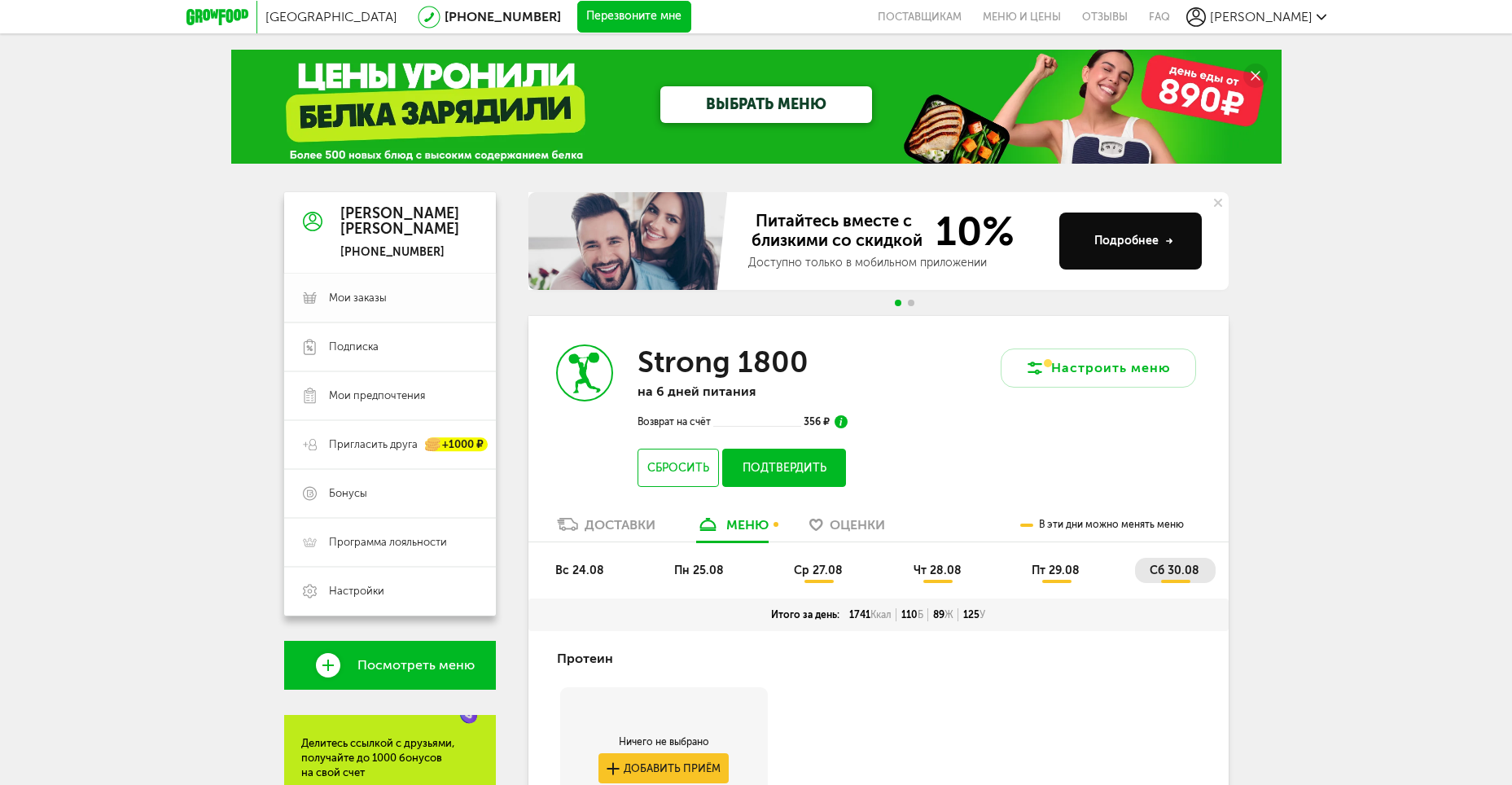
click at [359, 298] on span "Мои заказы" at bounding box center [357, 298] width 58 height 15
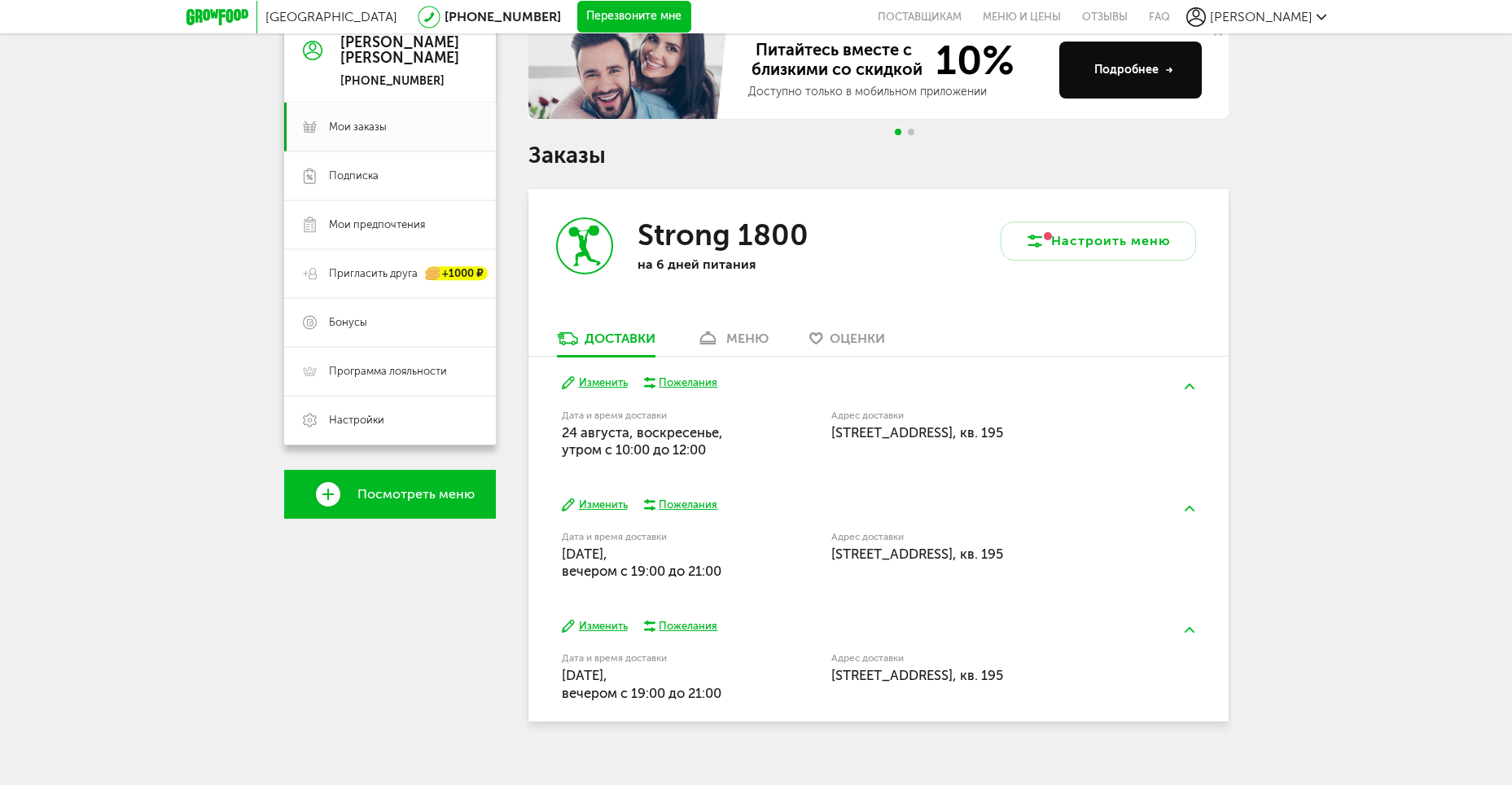
scroll to position [190, 0]
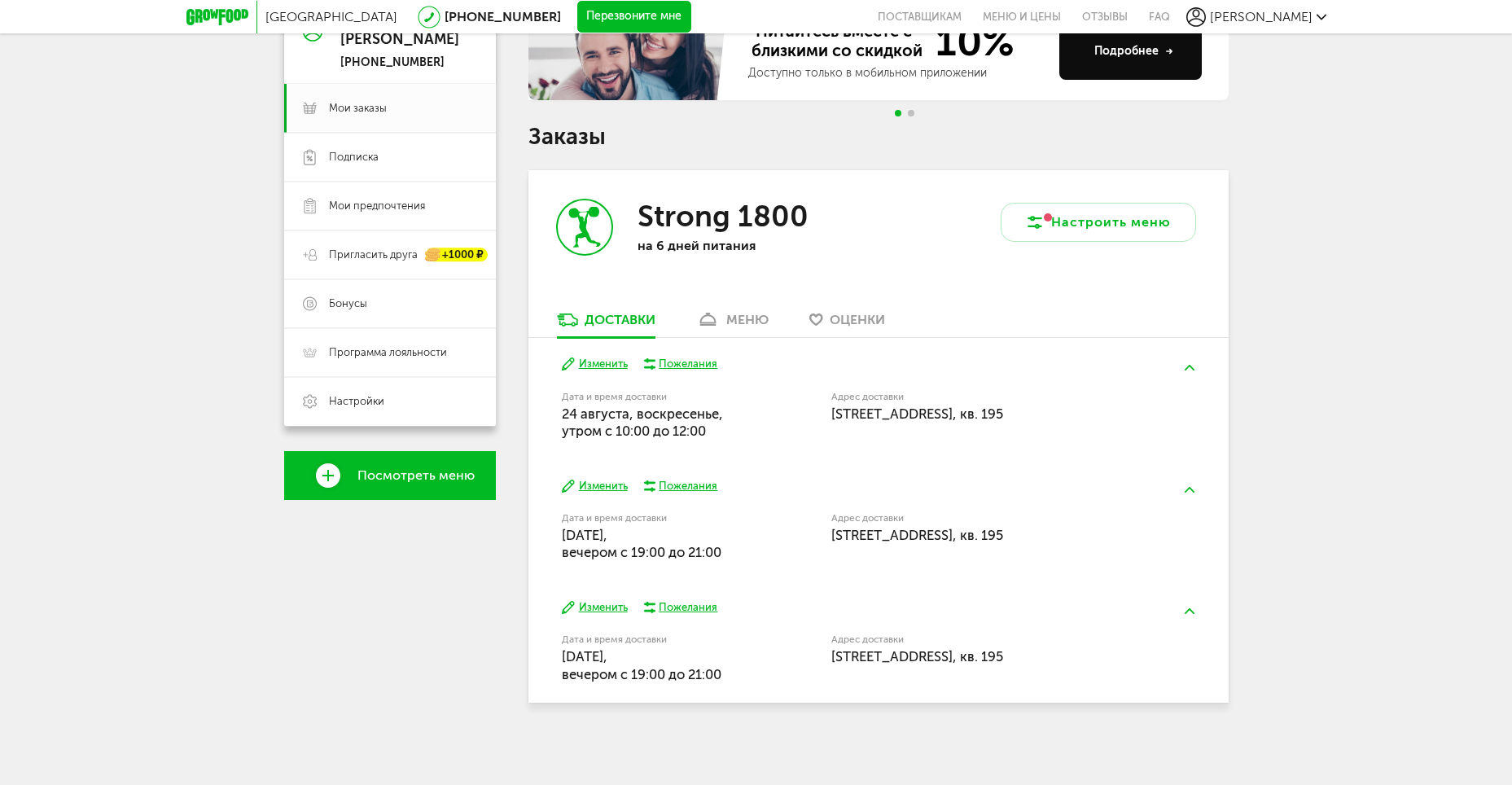
click at [697, 361] on div "Пожелания" at bounding box center [688, 363] width 59 height 15
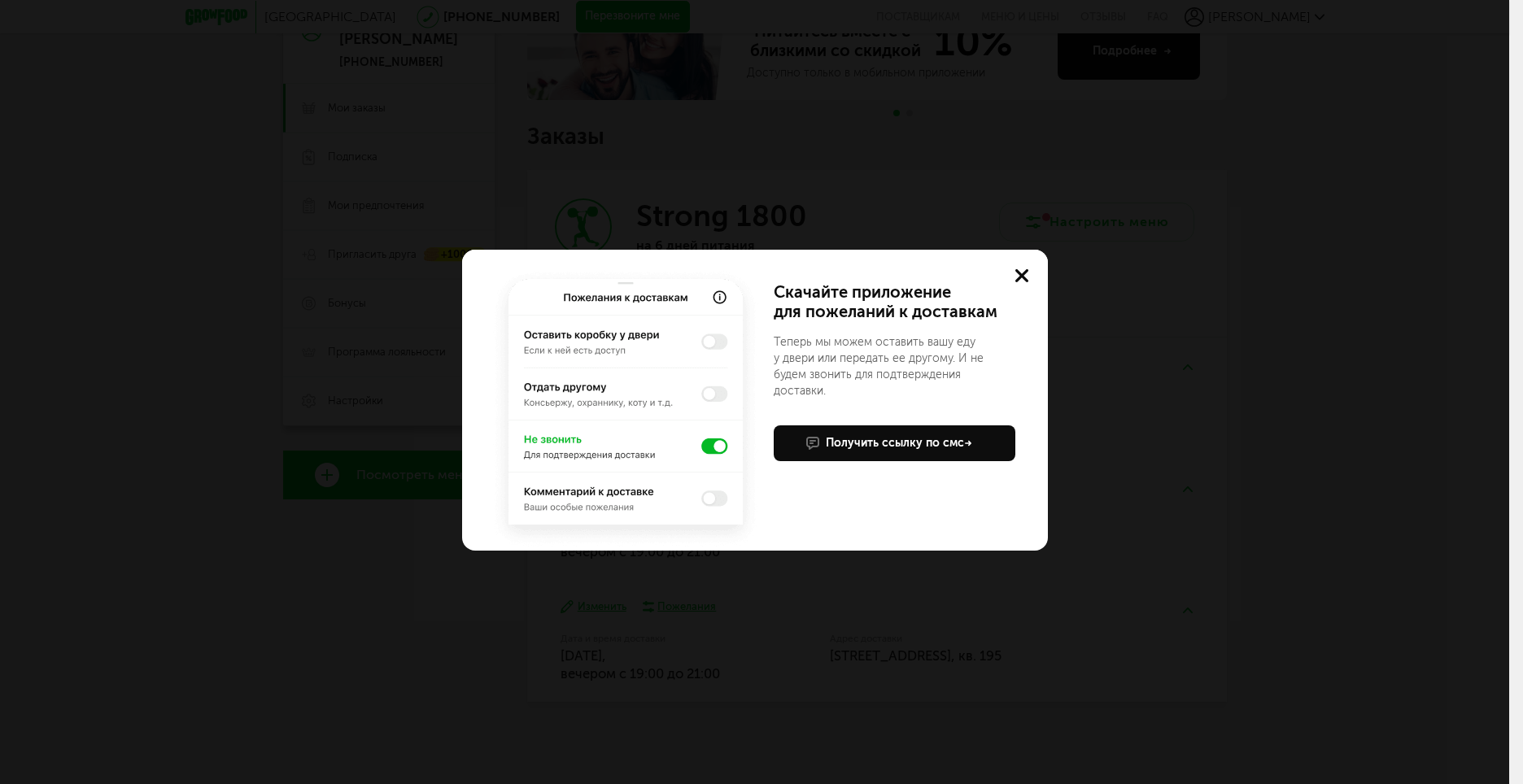
click at [1020, 279] on icon at bounding box center [1022, 275] width 13 height 13
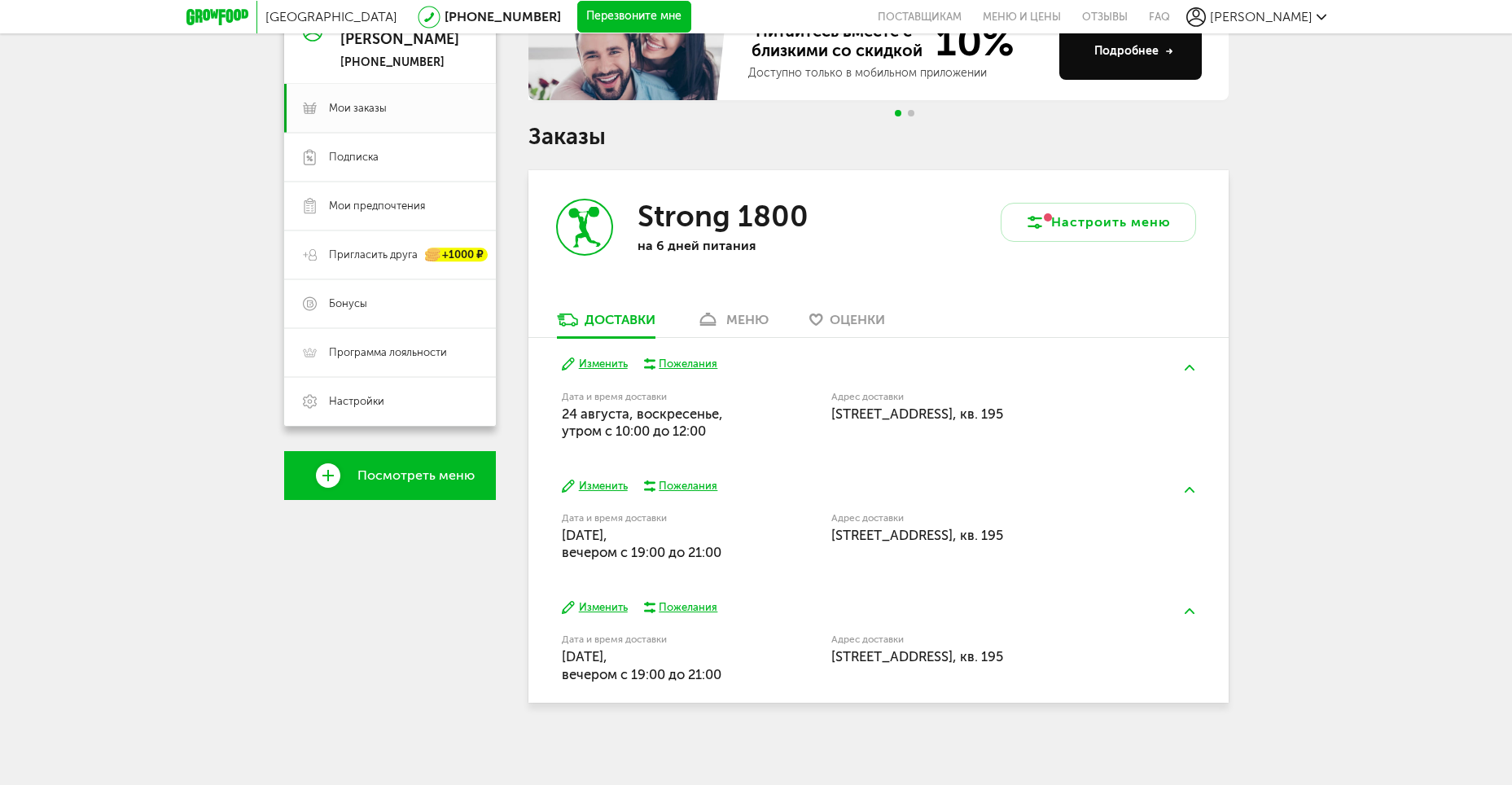
click at [690, 361] on div "Пожелания" at bounding box center [688, 363] width 59 height 15
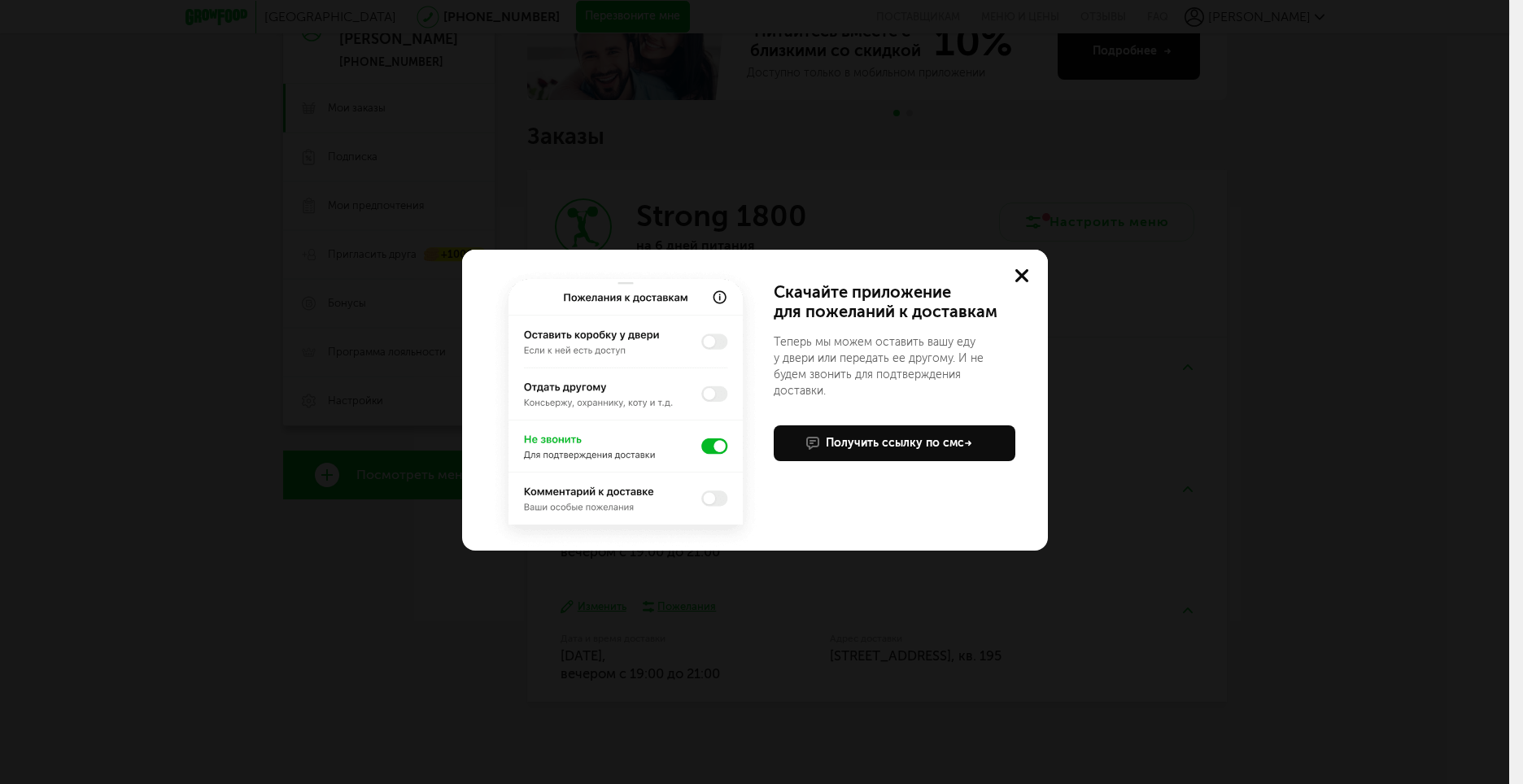
click at [713, 449] on img at bounding box center [625, 408] width 273 height 285
click at [708, 447] on img at bounding box center [625, 408] width 273 height 285
click at [702, 445] on img at bounding box center [625, 408] width 273 height 285
click at [1020, 276] on use at bounding box center [1022, 275] width 13 height 13
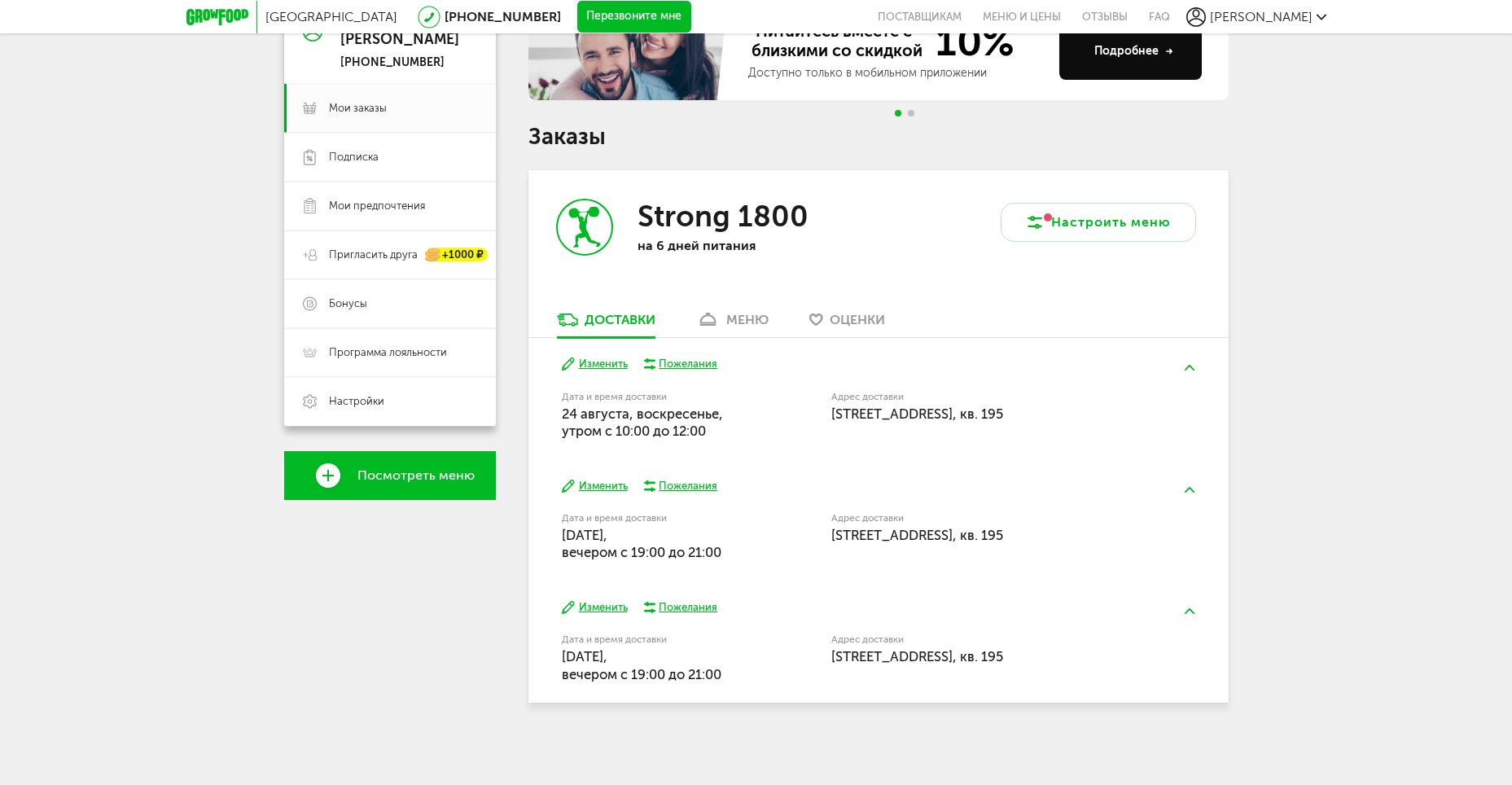
click at [701, 358] on div "Пожелания" at bounding box center [688, 363] width 59 height 15
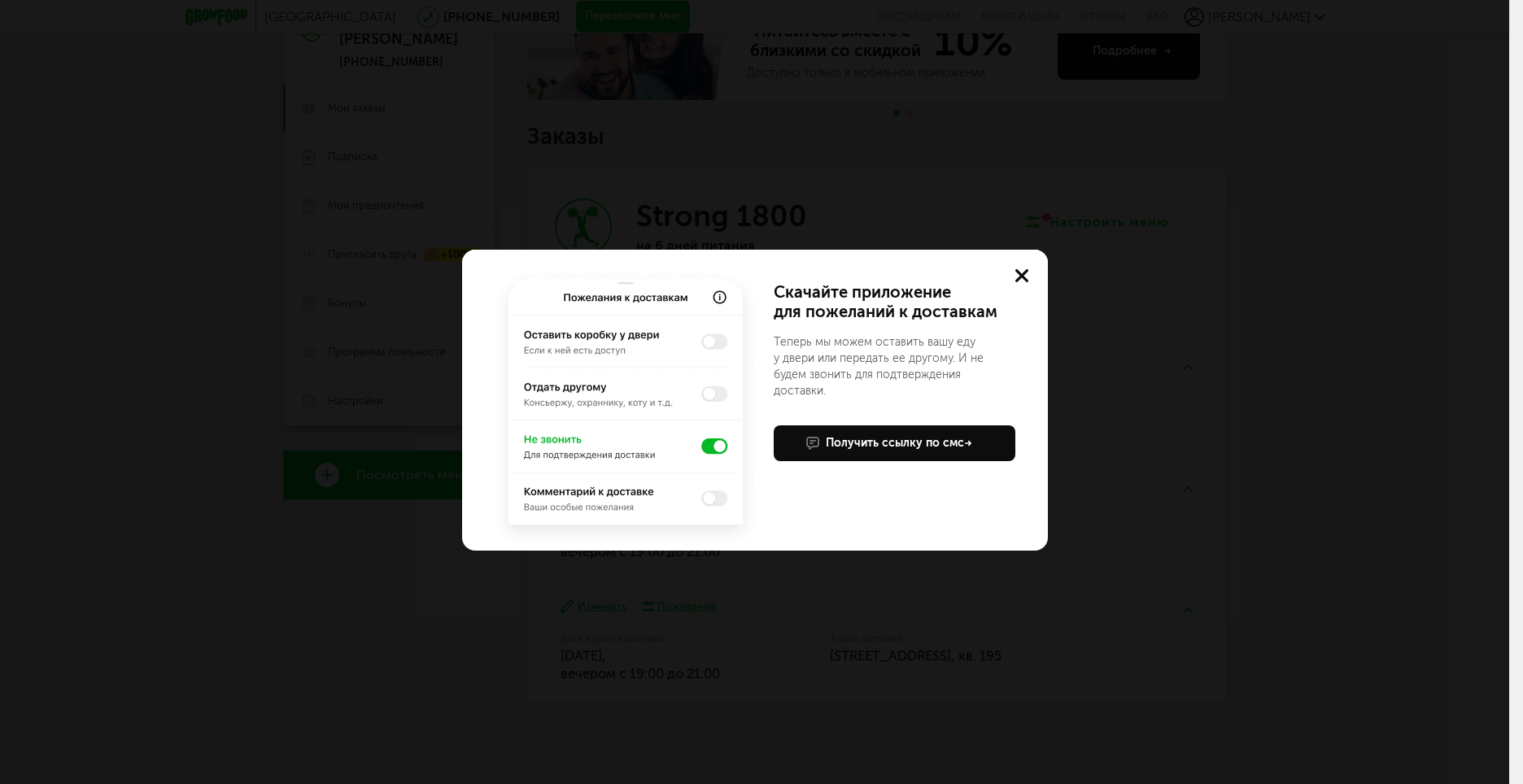
click at [1017, 269] on icon at bounding box center [1022, 275] width 13 height 13
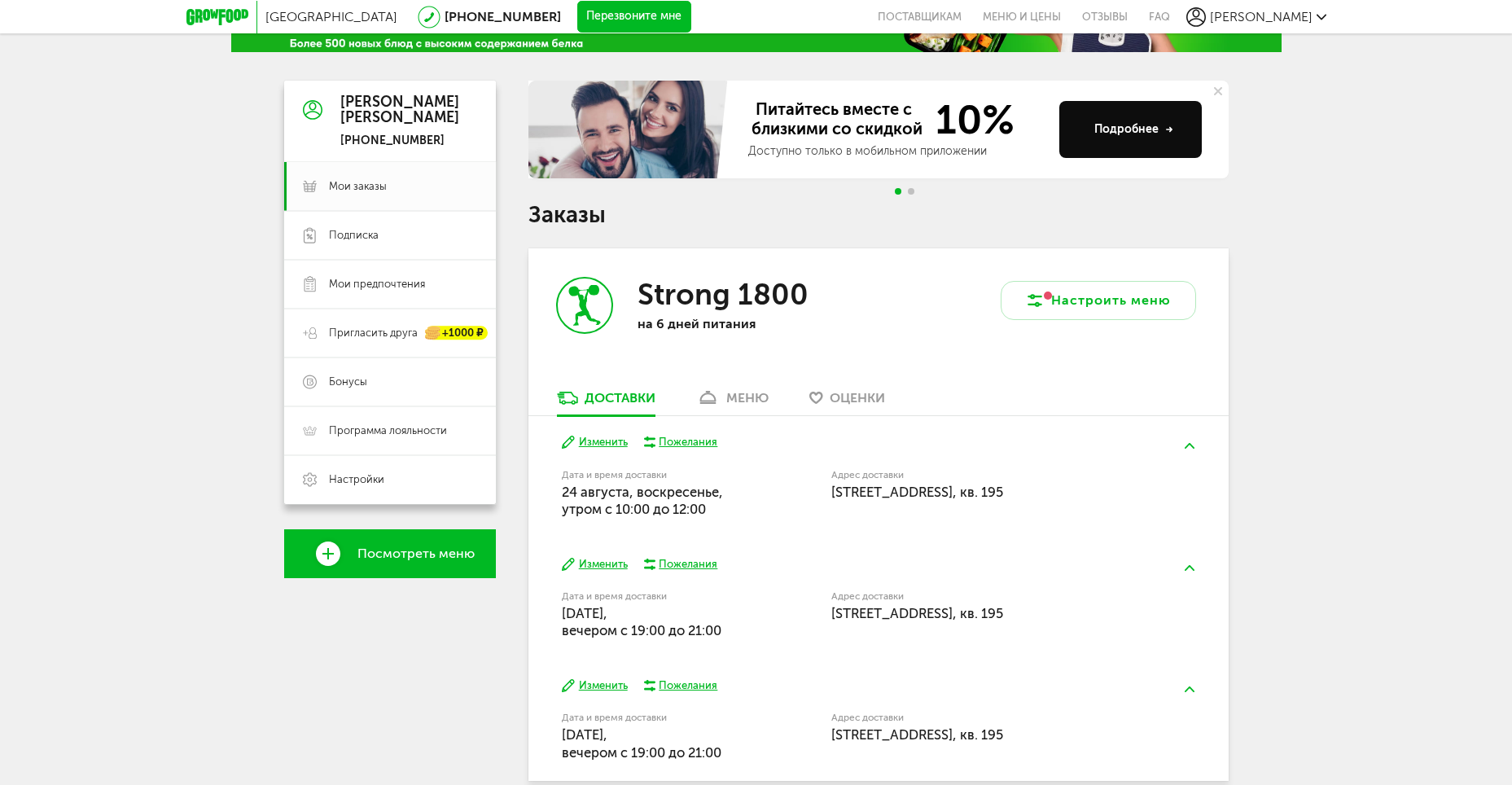
scroll to position [0, 0]
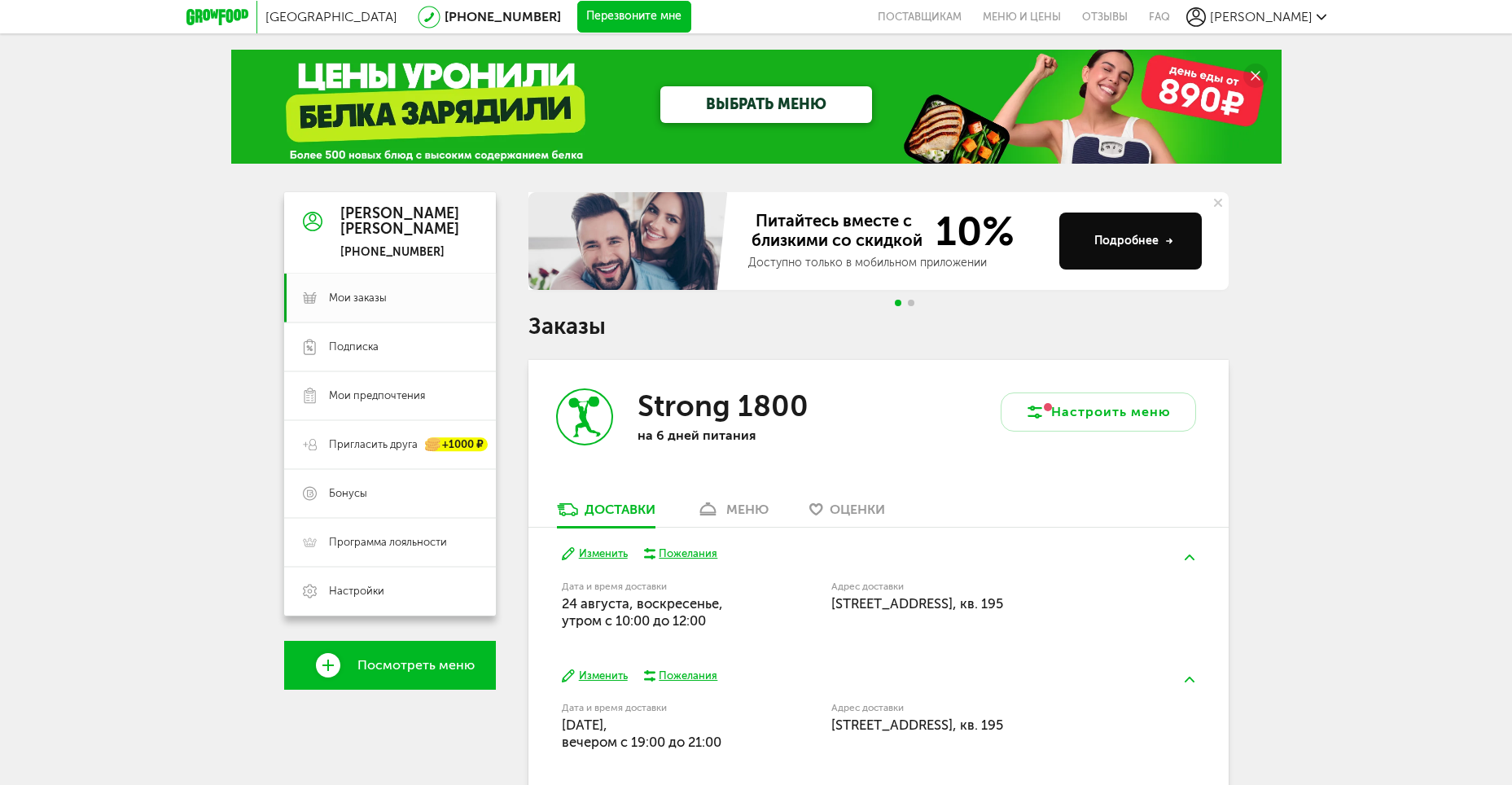
drag, startPoint x: 860, startPoint y: 345, endPoint x: 884, endPoint y: 333, distance: 26.8
click at [861, 343] on div "Питайтесь вместе с близкими со скидкой 10% Доступно только в мобильном приложен…" at bounding box center [878, 542] width 700 height 700
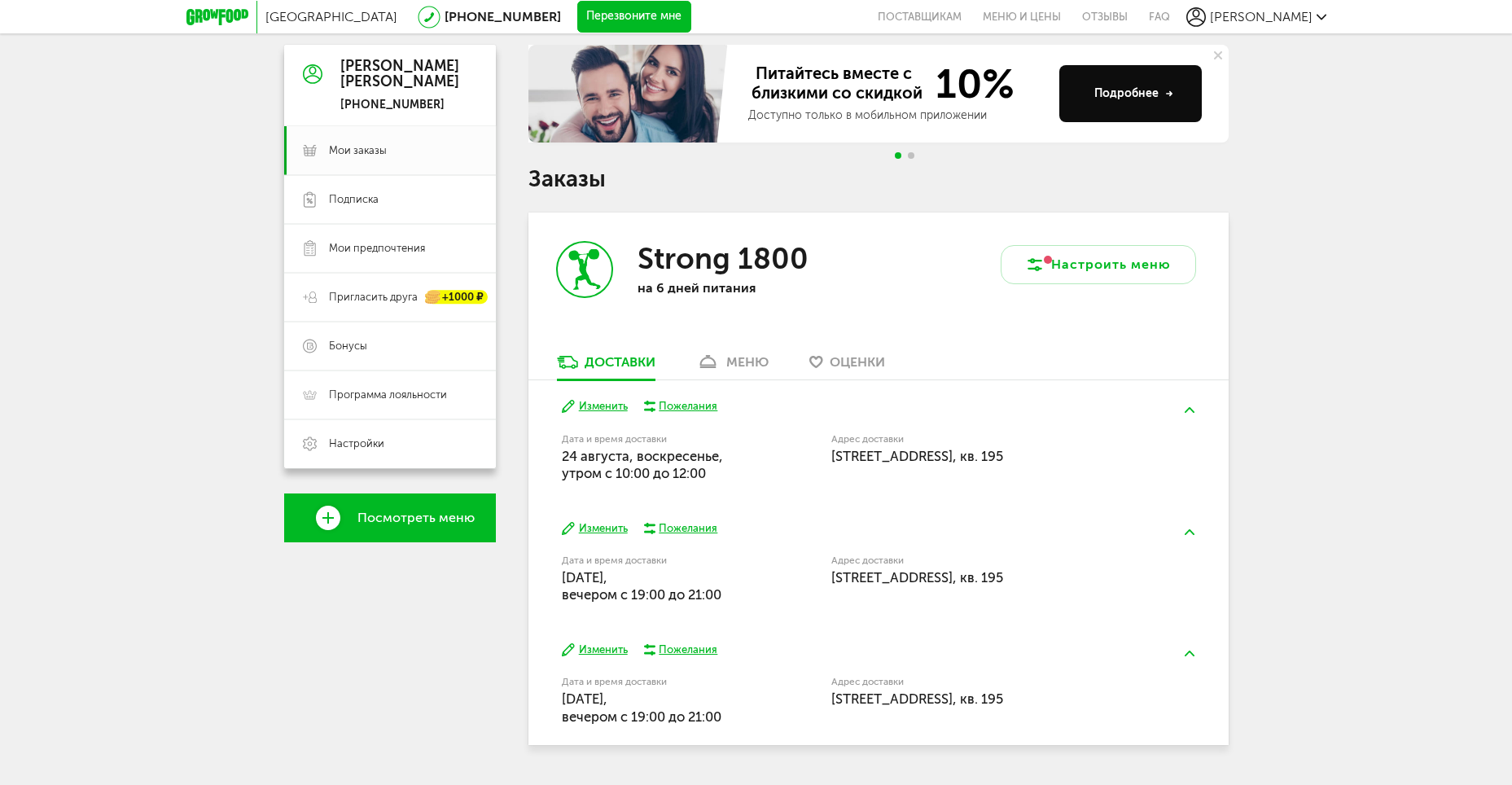
scroll to position [108, 0]
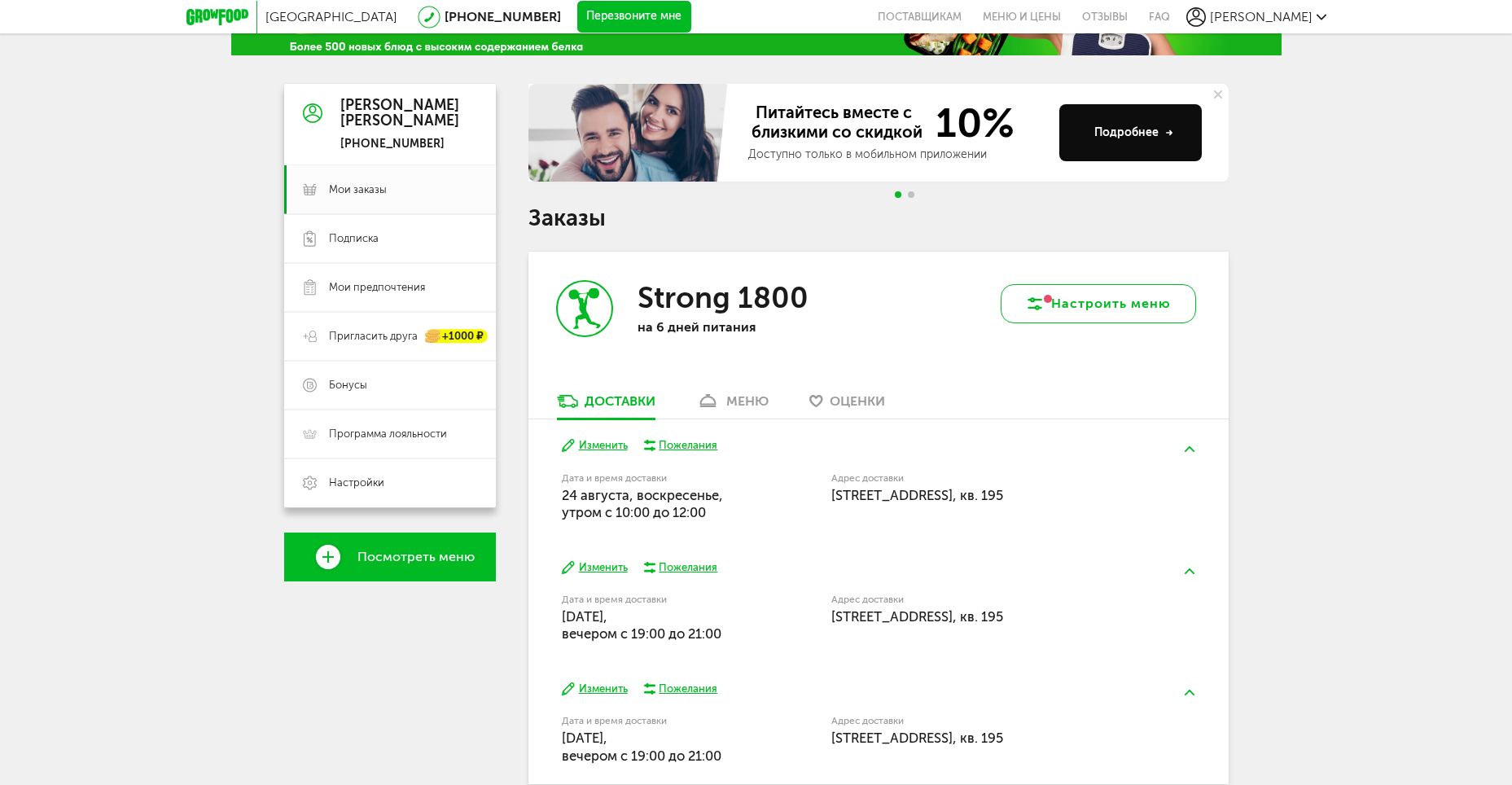
click at [1092, 316] on button "Настроить меню" at bounding box center [1098, 304] width 195 height 39
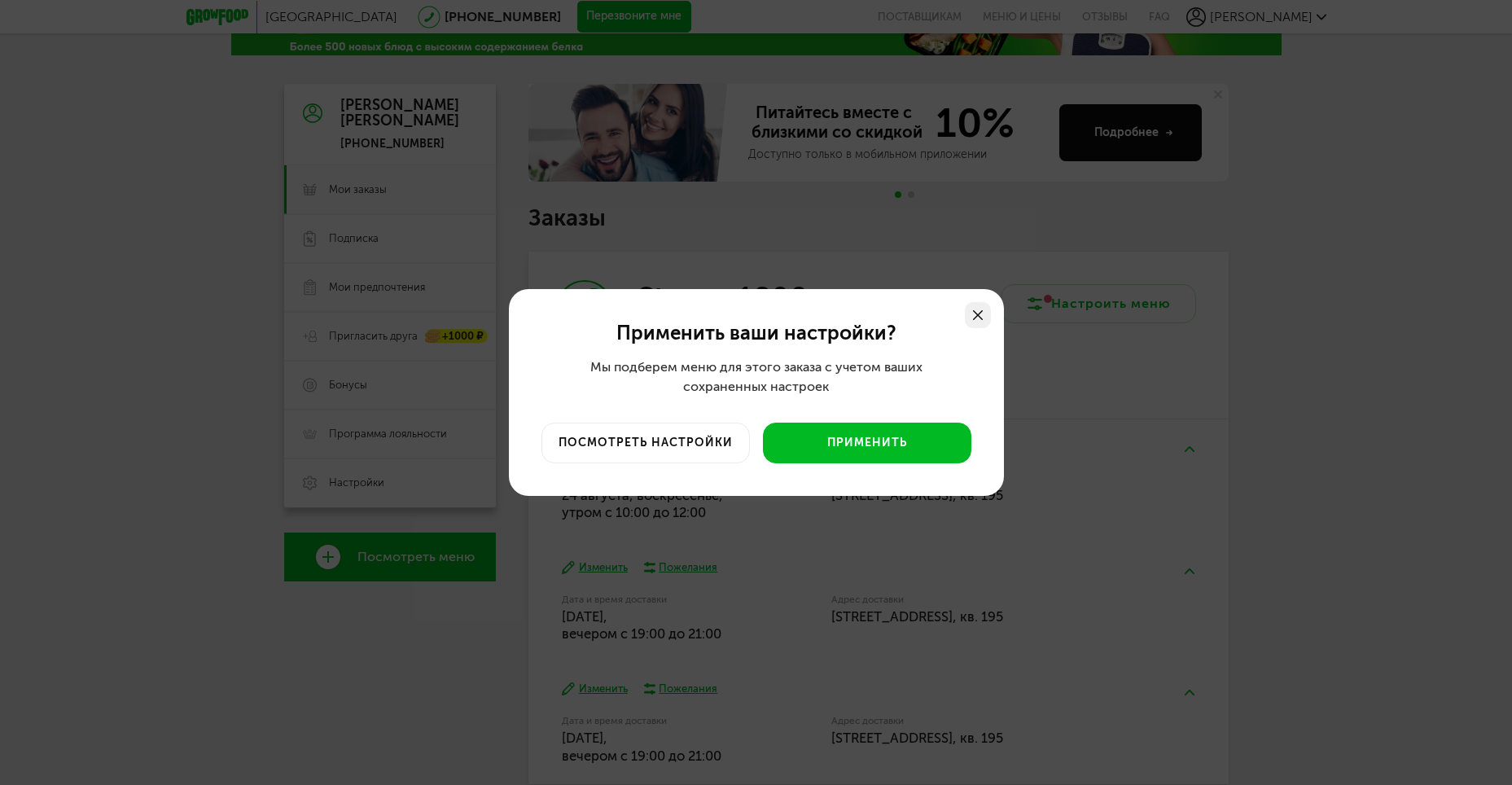
click at [983, 319] on use at bounding box center [978, 315] width 10 height 10
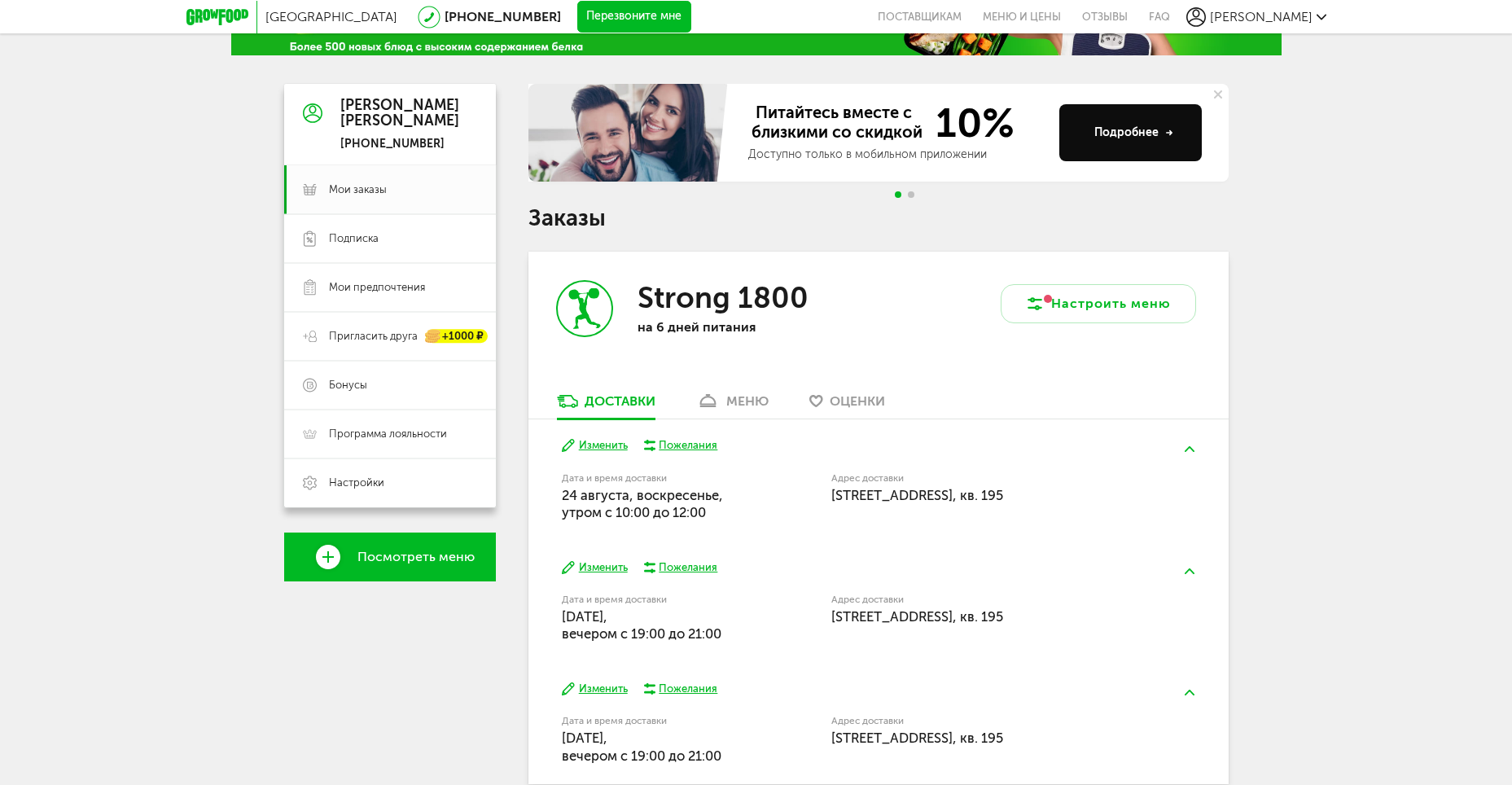
click at [1297, 400] on div "Москва 8 (800) 555-21-78 Перезвоните мне поставщикам Меню и цены Отзывы FAQ Нат…" at bounding box center [756, 379] width 1512 height 975
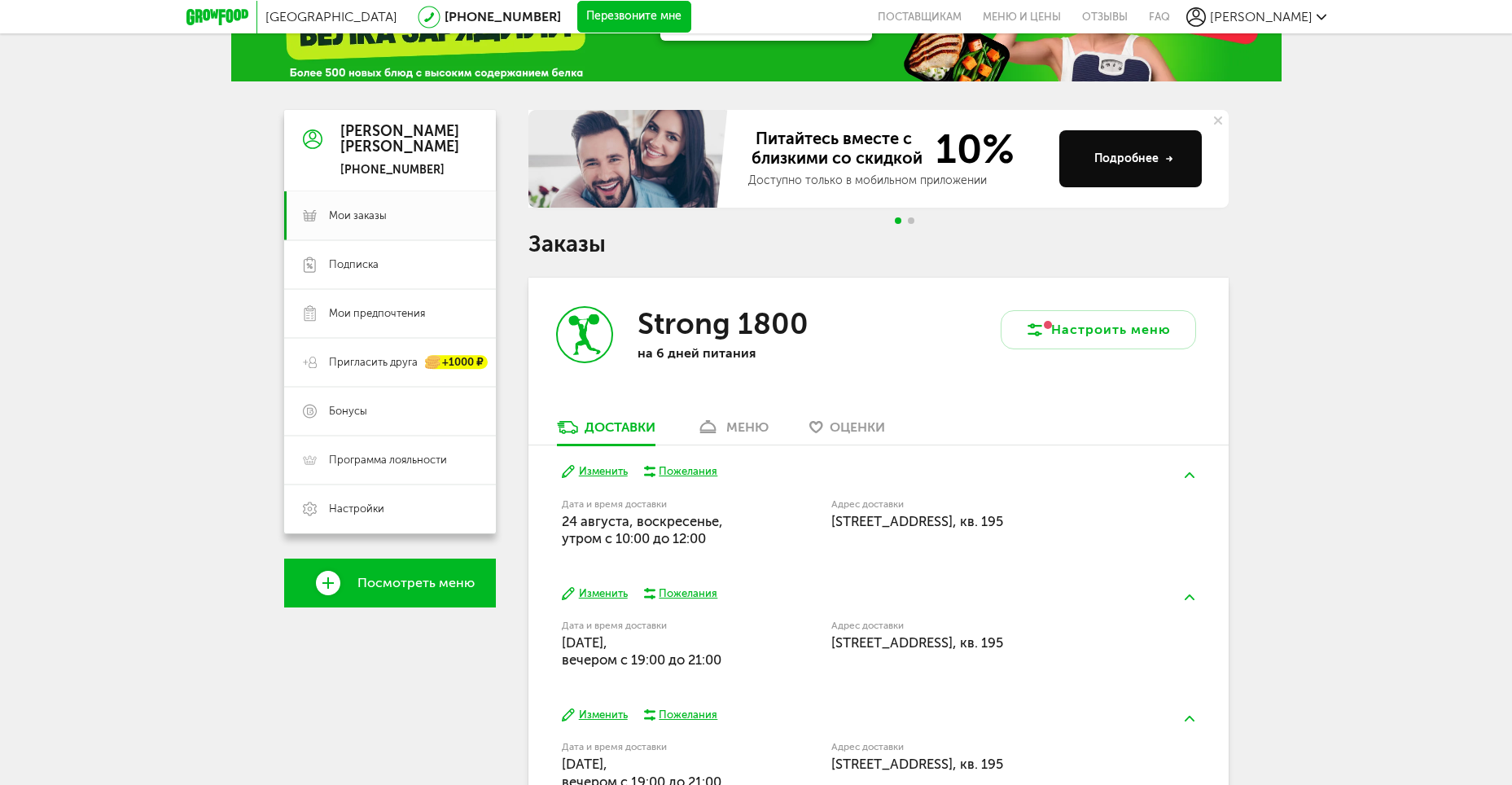
scroll to position [0, 0]
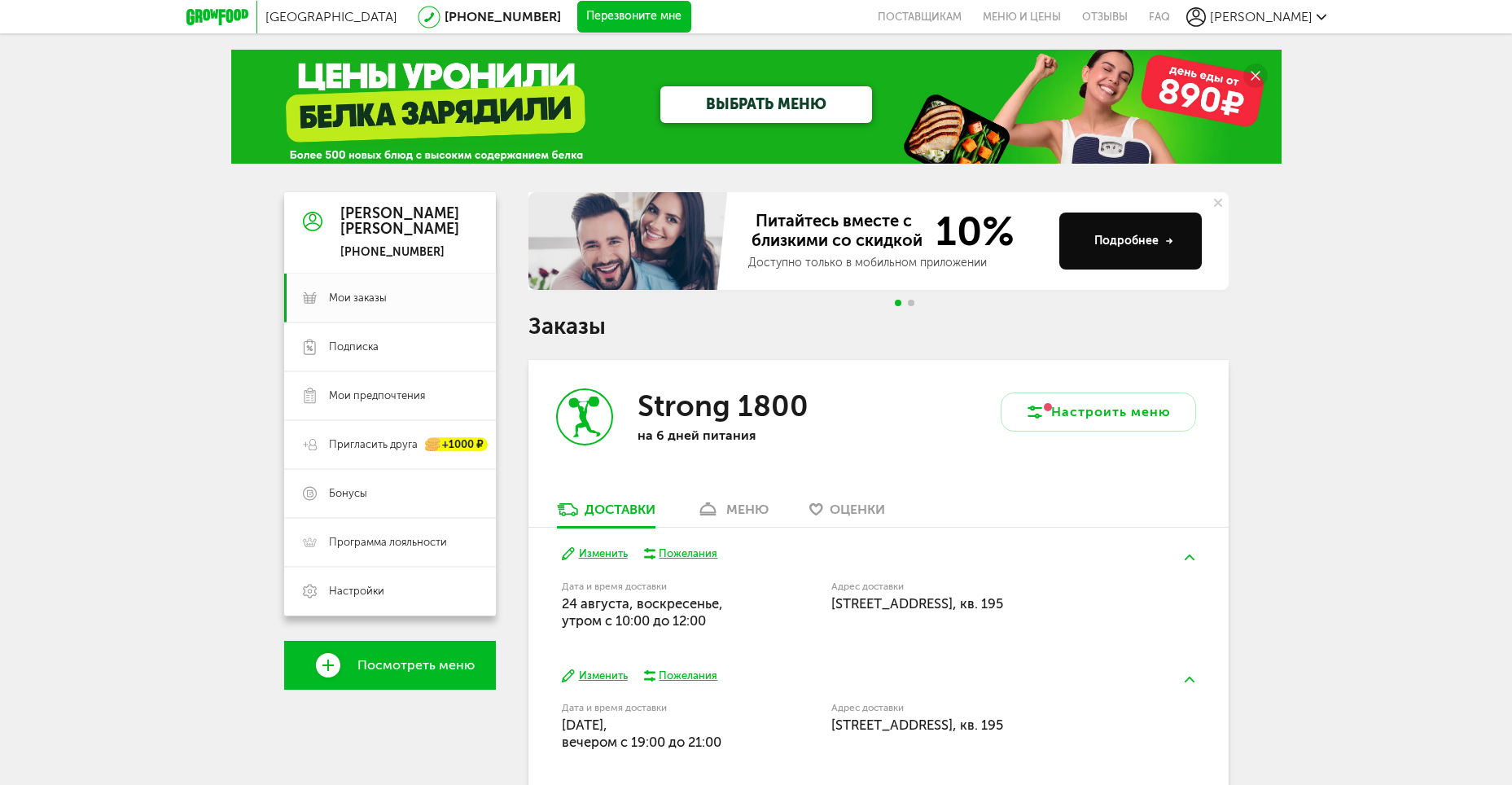
click at [1291, 18] on span "[PERSON_NAME]" at bounding box center [1261, 16] width 102 height 16
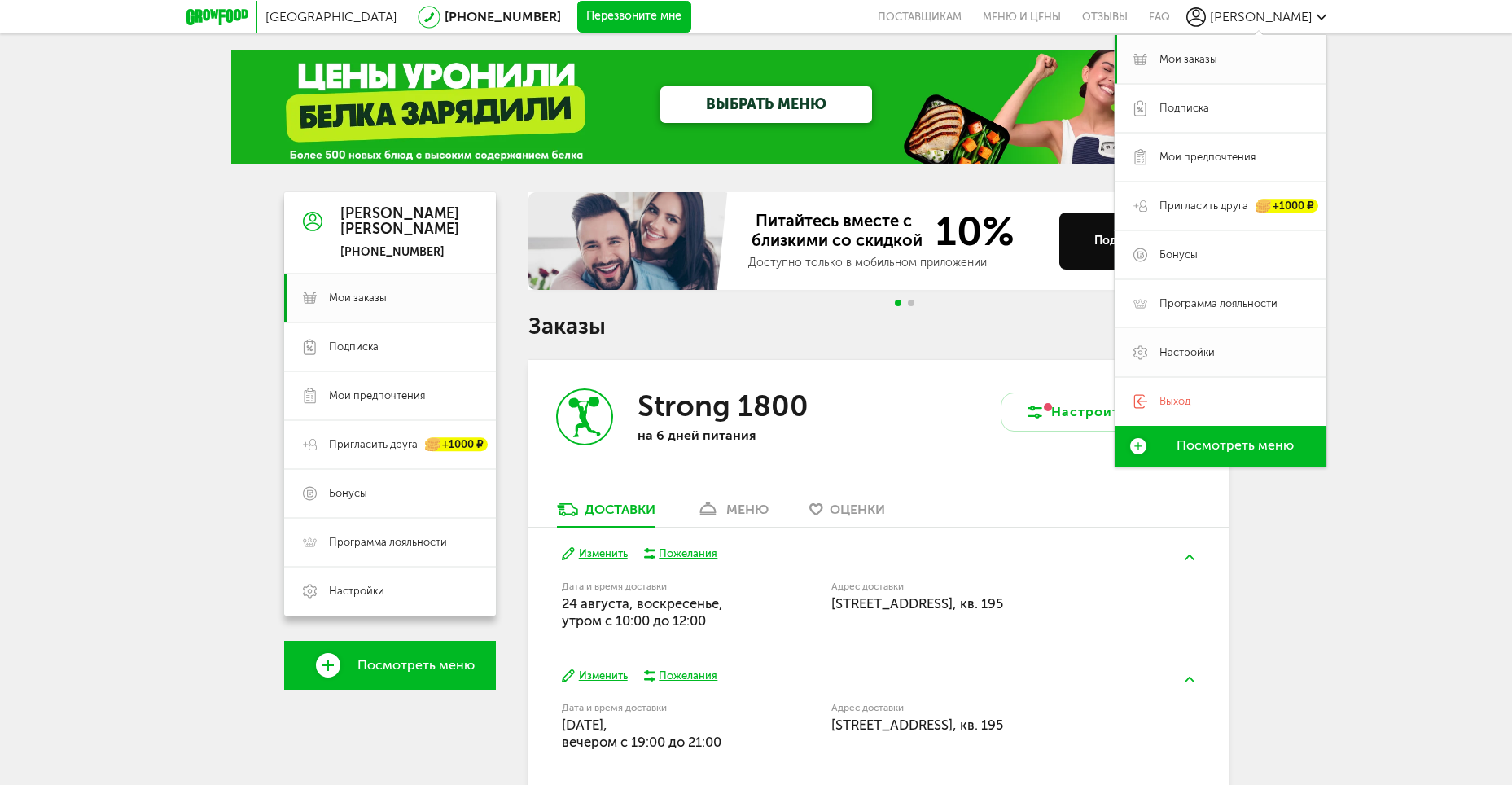
click at [1182, 363] on link "Настройки" at bounding box center [1221, 352] width 212 height 49
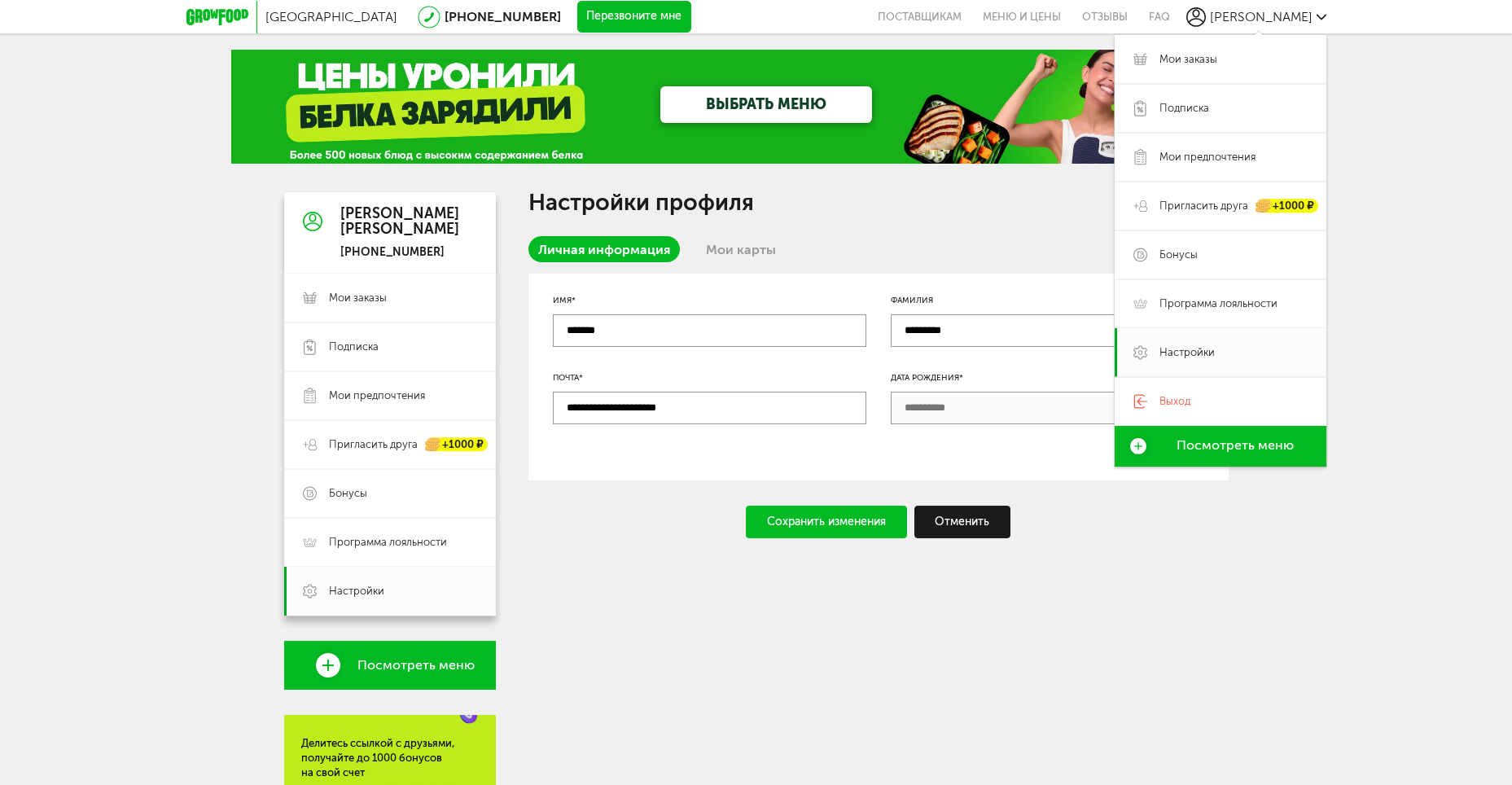
drag, startPoint x: 1170, startPoint y: 615, endPoint x: 1158, endPoint y: 615, distance: 12.0
click at [1171, 615] on div "**********" at bounding box center [878, 593] width 700 height 801
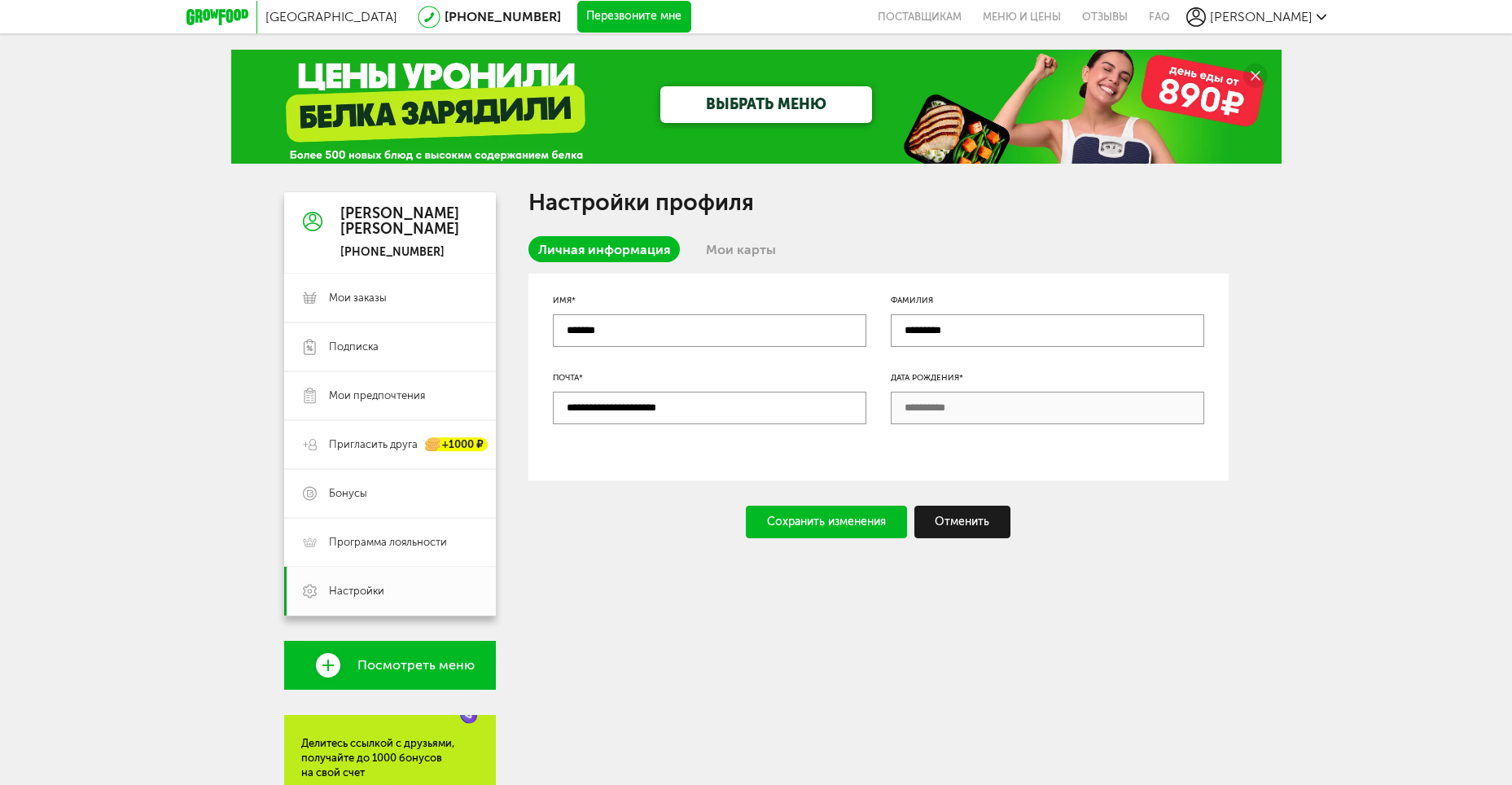
click at [750, 684] on div "**********" at bounding box center [878, 593] width 700 height 801
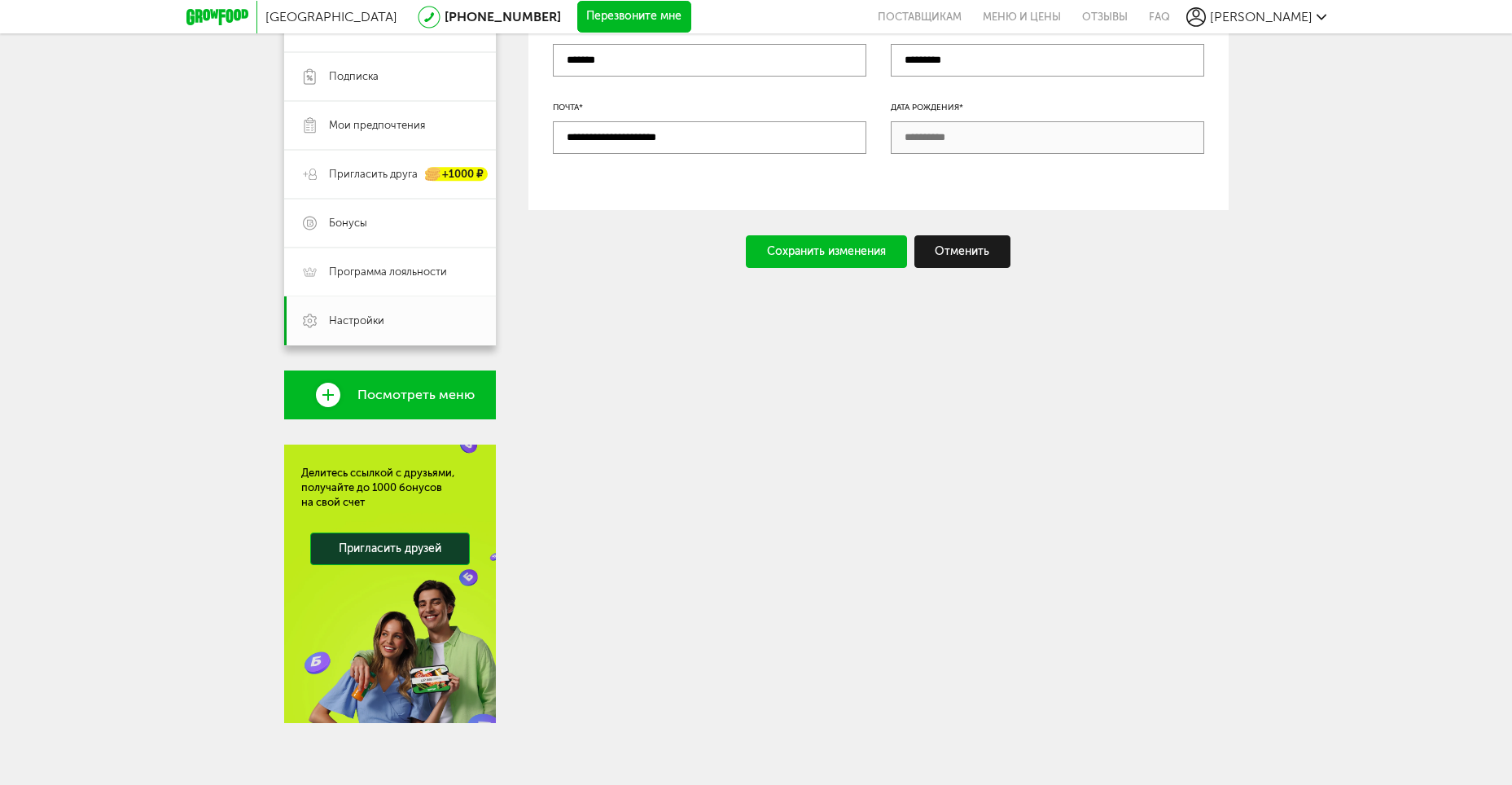
scroll to position [273, 0]
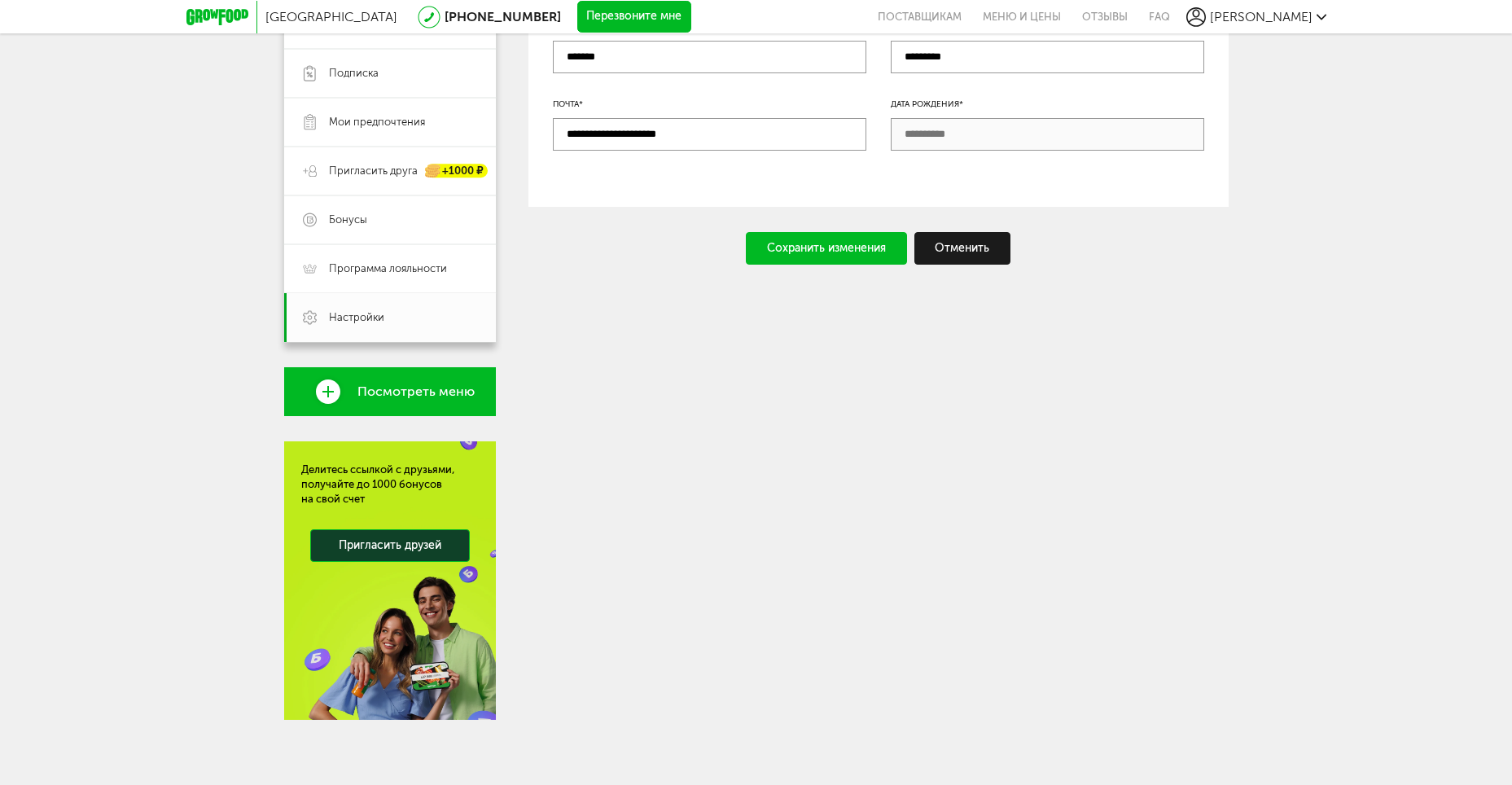
click at [822, 605] on div "**********" at bounding box center [878, 319] width 700 height 801
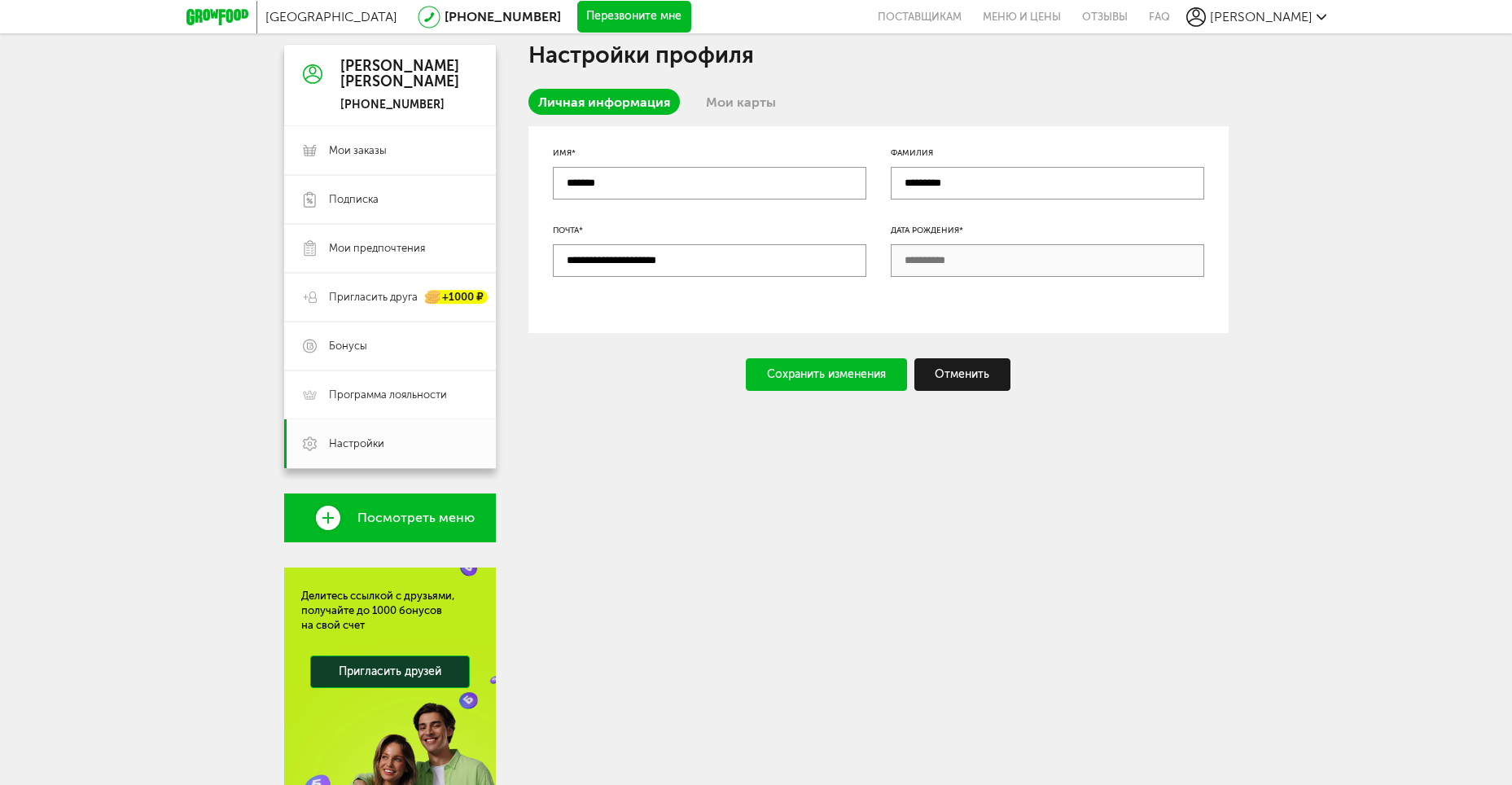
scroll to position [0, 0]
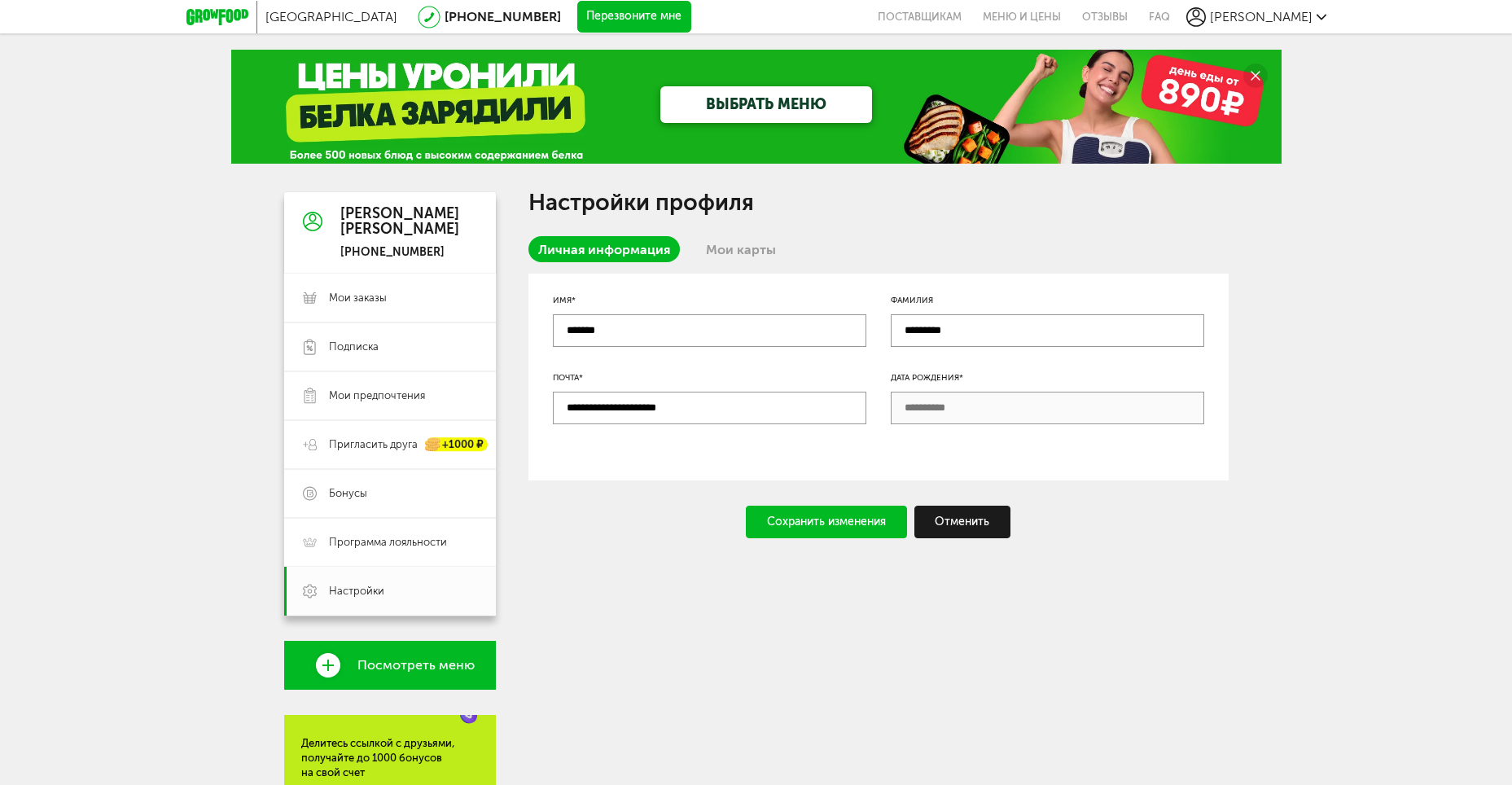
drag, startPoint x: 671, startPoint y: 409, endPoint x: 533, endPoint y: 410, distance: 138.0
click at [533, 410] on div "**********" at bounding box center [878, 376] width 700 height 206
paste input "**********"
type input "**********"
click at [898, 451] on div "**********" at bounding box center [878, 376] width 700 height 206
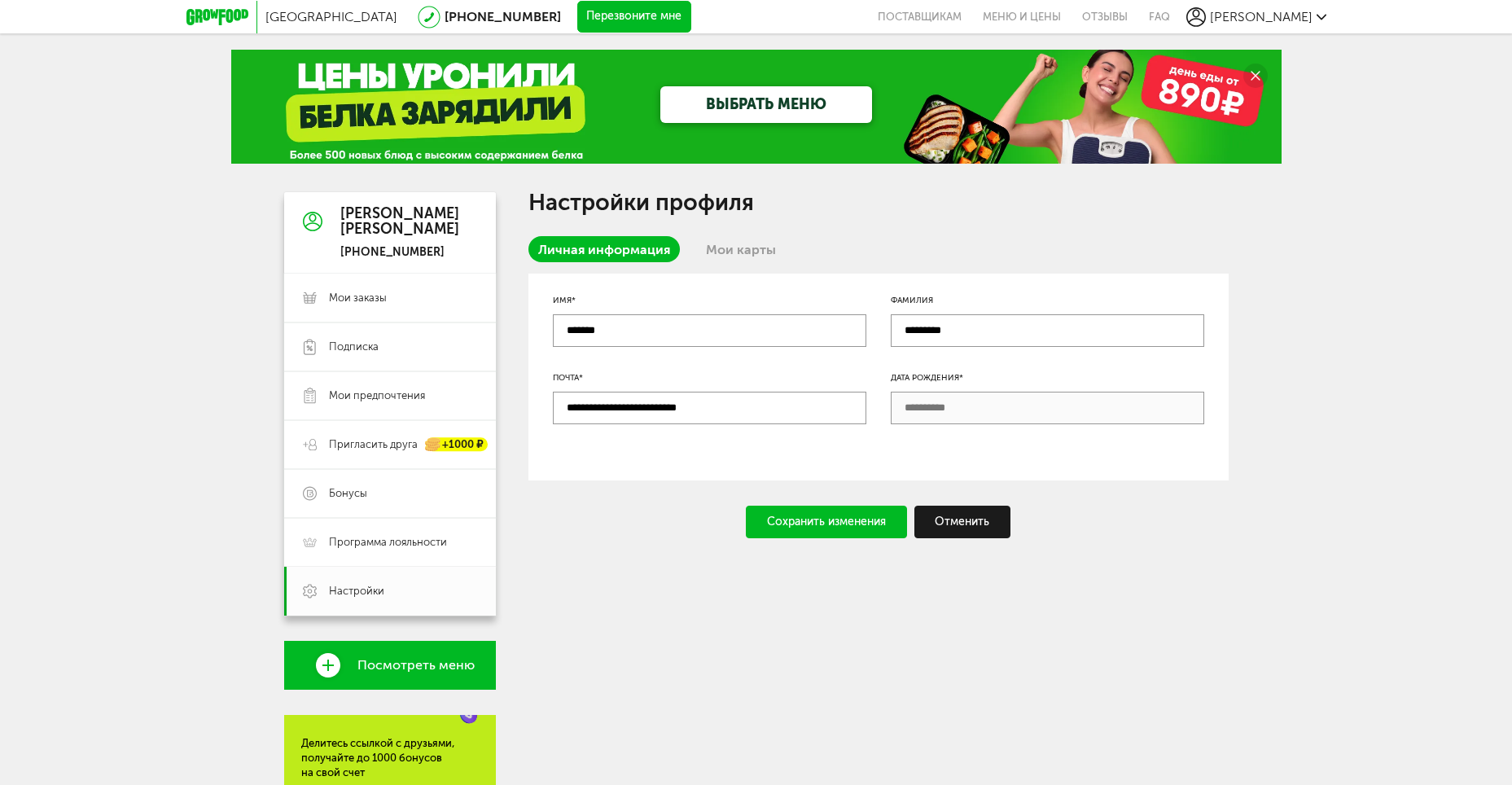
click at [834, 520] on div "Сохранить изменения" at bounding box center [827, 522] width 161 height 33
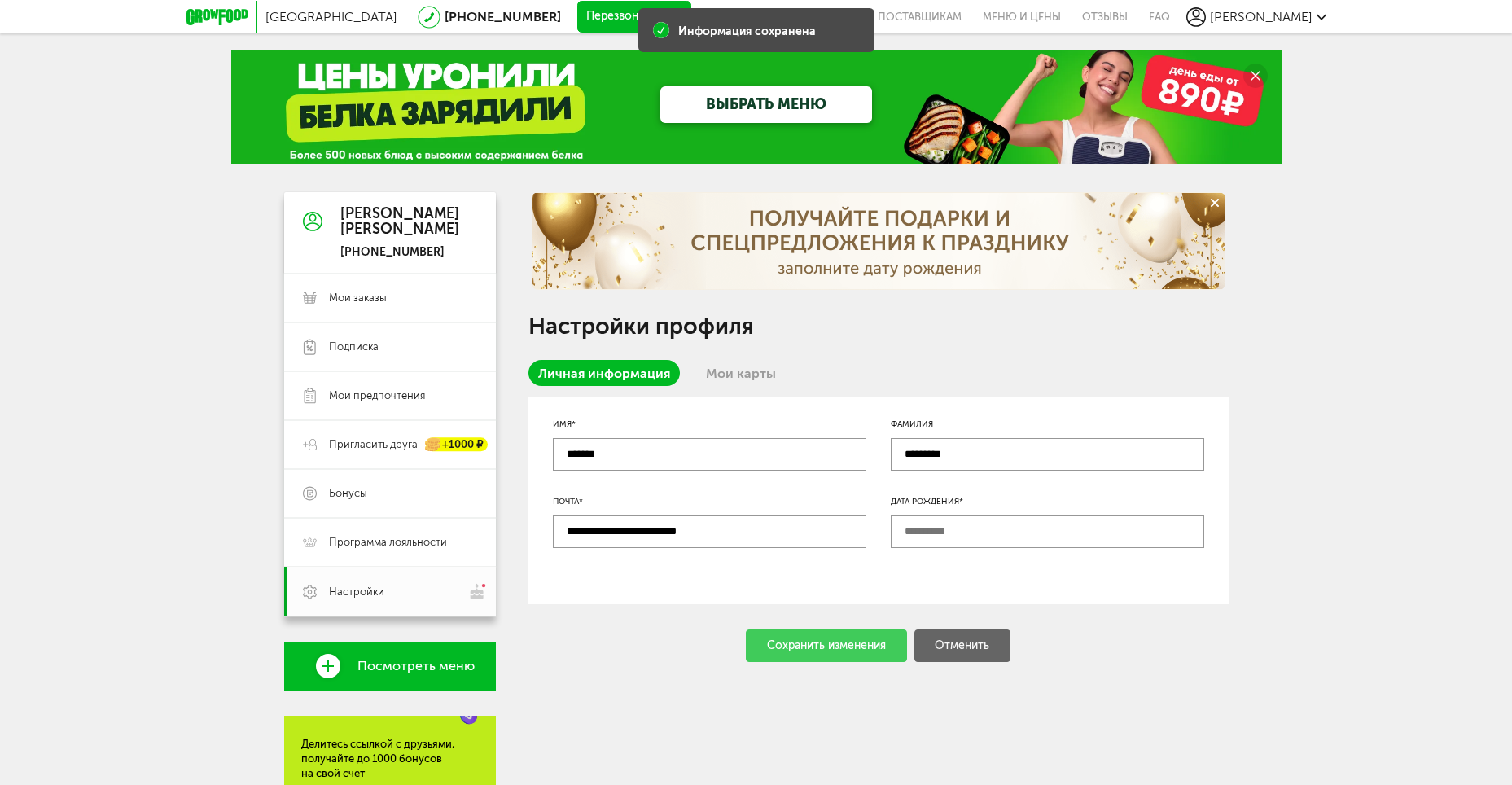
click at [959, 528] on input "text" at bounding box center [1047, 532] width 313 height 33
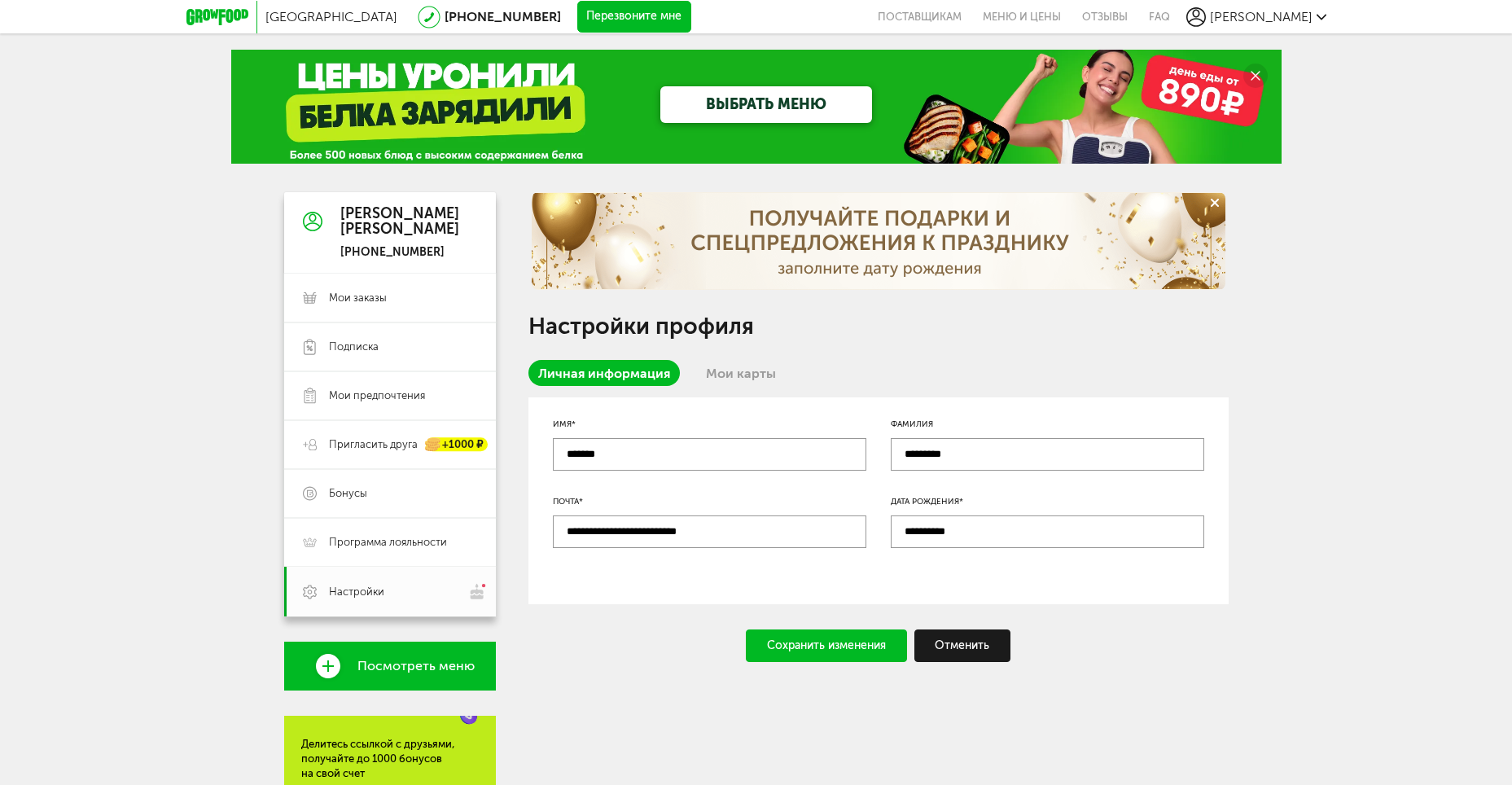
type input "**********"
click at [841, 650] on div "Сохранить изменения" at bounding box center [827, 646] width 161 height 33
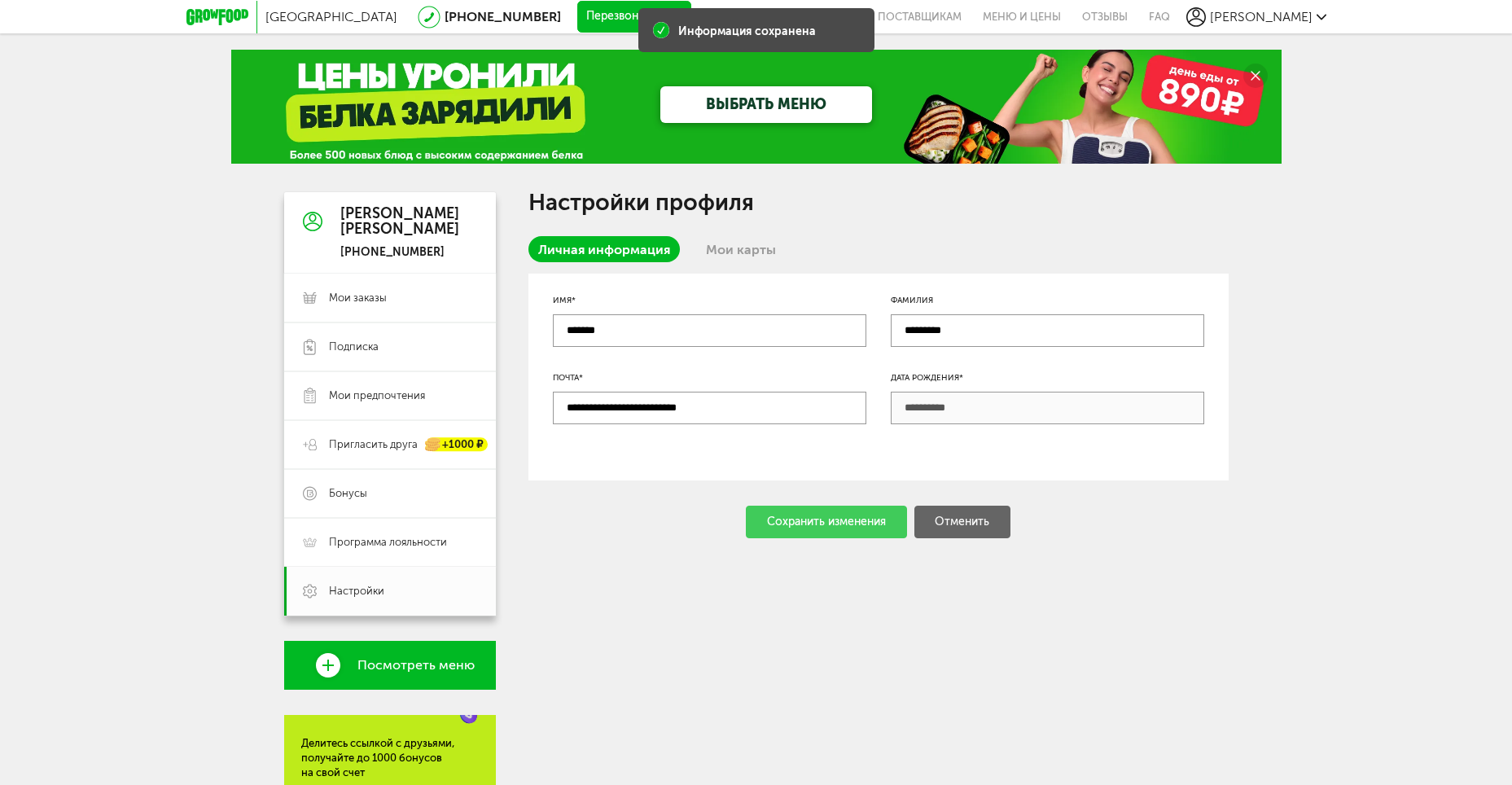
click at [834, 638] on div "**********" at bounding box center [878, 593] width 700 height 801
click at [827, 527] on div "Сохранить изменения Отменить" at bounding box center [878, 522] width 700 height 33
click at [627, 612] on div "**********" at bounding box center [878, 593] width 700 height 801
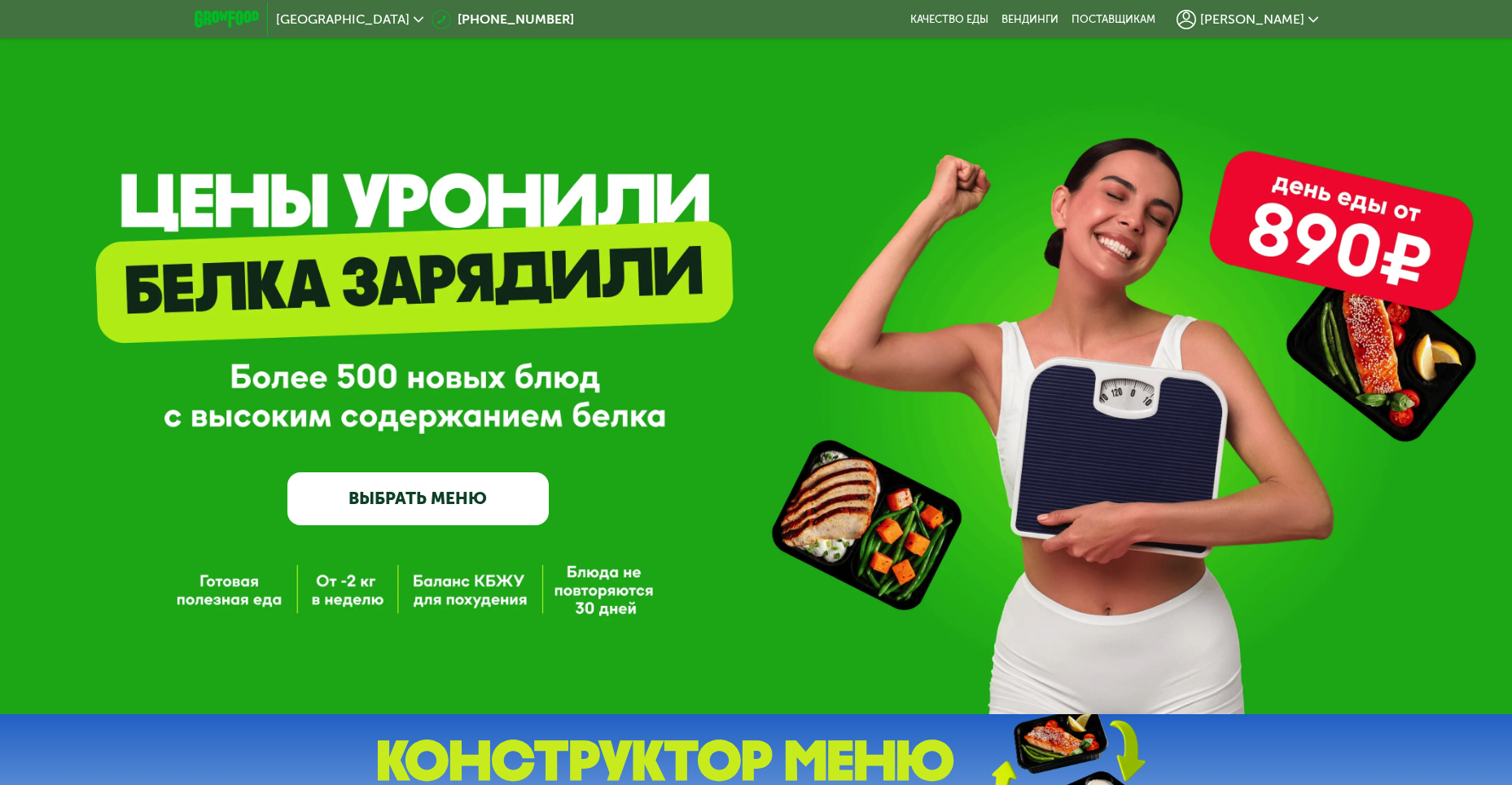
click at [816, 144] on div "GrowFood — доставка правильного питания ВЫБРАТЬ МЕНЮ" at bounding box center [756, 357] width 1512 height 714
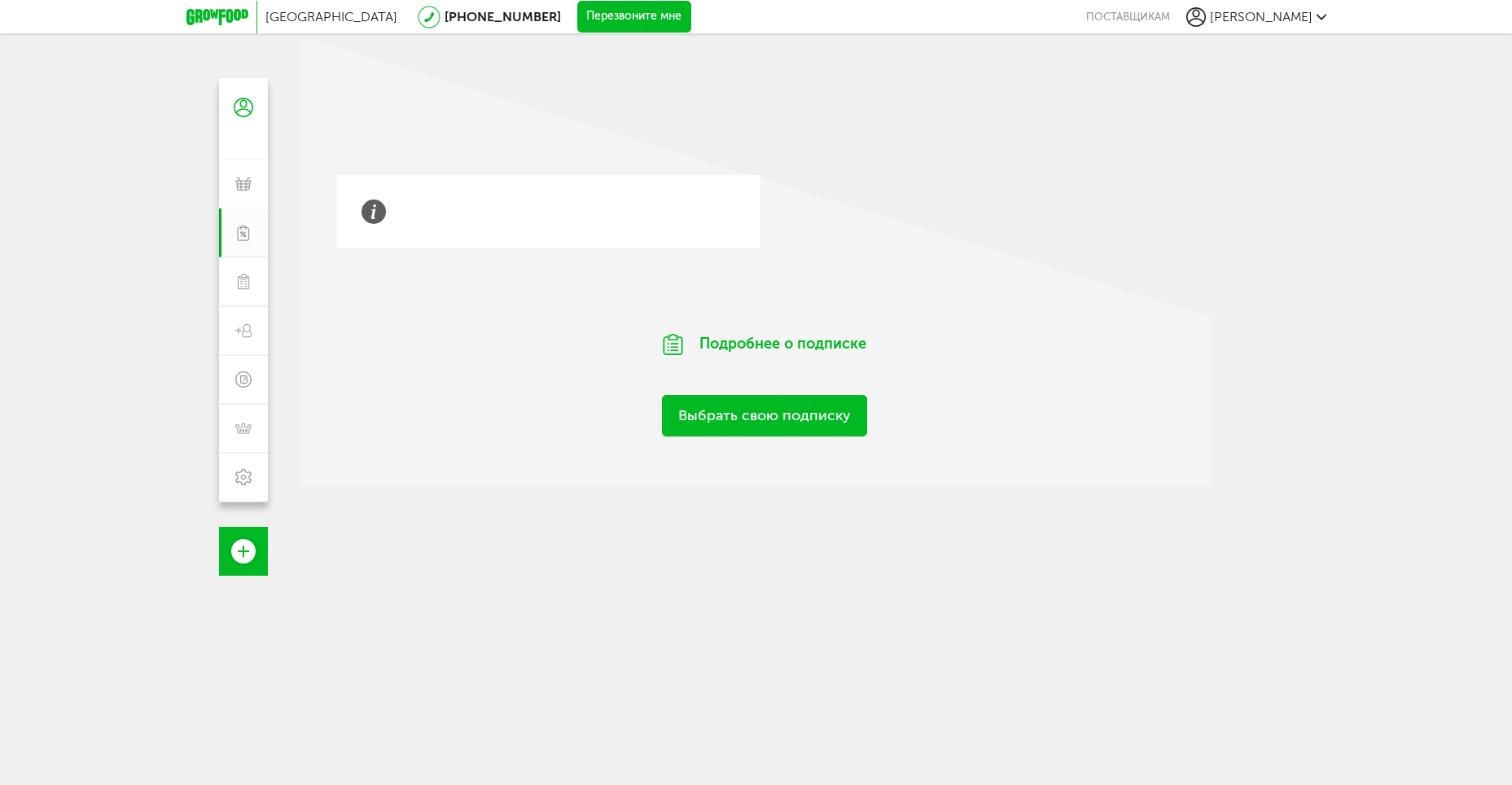
click at [280, 189] on div "Москва [PHONE_NUMBER] Перезвоните мне поставщикам [PERSON_NAME] [PERSON_NAME] […" at bounding box center [756, 464] width 1512 height 928
